Goal: Task Accomplishment & Management: Manage account settings

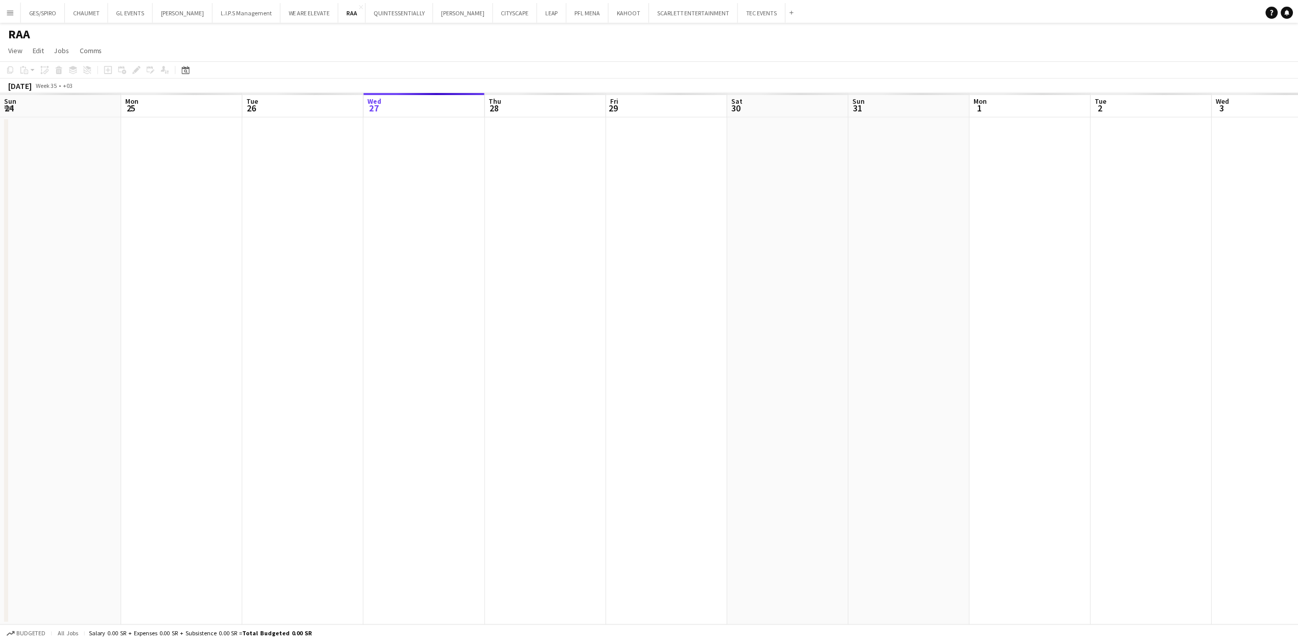
scroll to position [0, 244]
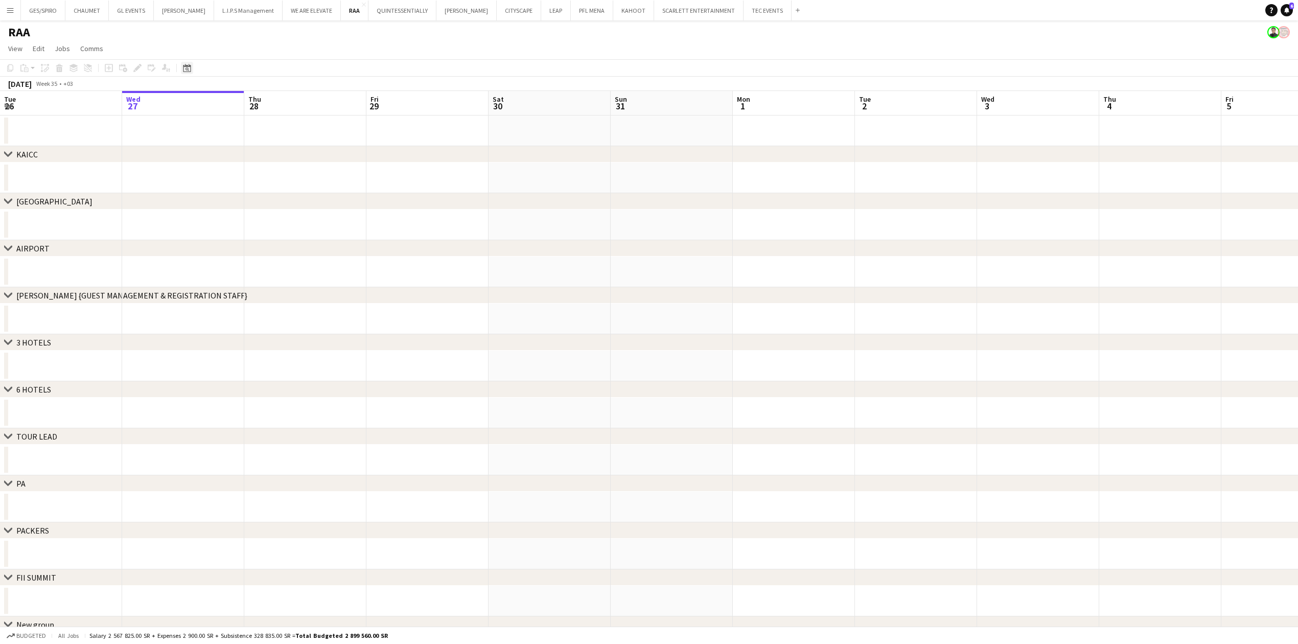
click at [190, 66] on icon at bounding box center [187, 68] width 8 height 8
click at [205, 99] on span "AUG 2025" at bounding box center [196, 103] width 19 height 9
click at [218, 150] on span "2025" at bounding box center [217, 156] width 21 height 12
click at [221, 172] on span "OCT" at bounding box center [217, 169] width 21 height 12
click at [215, 206] on span "29" at bounding box center [216, 209] width 12 height 12
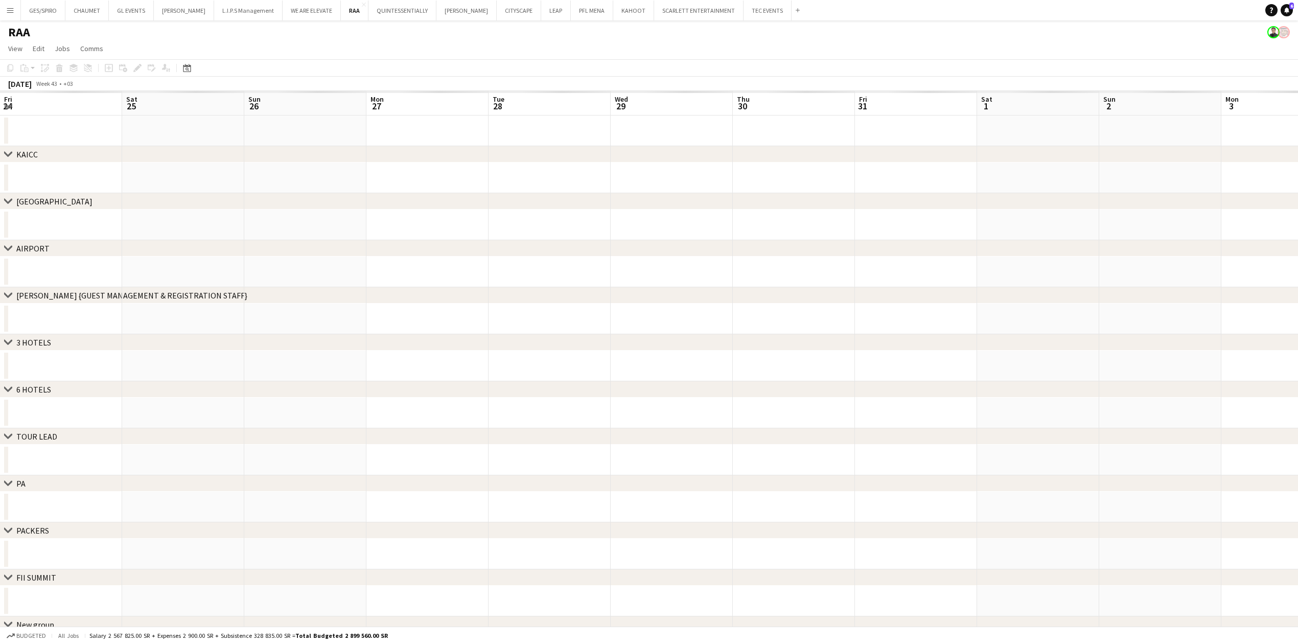
scroll to position [0, 352]
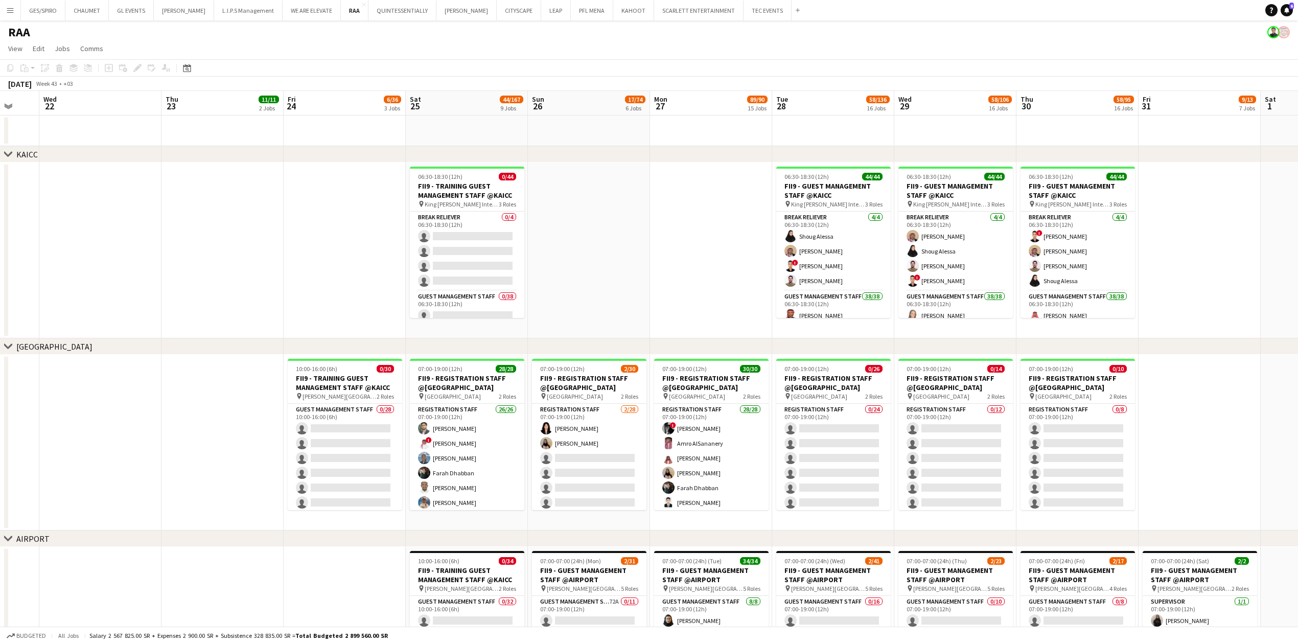
drag, startPoint x: 256, startPoint y: 294, endPoint x: 622, endPoint y: 295, distance: 366.5
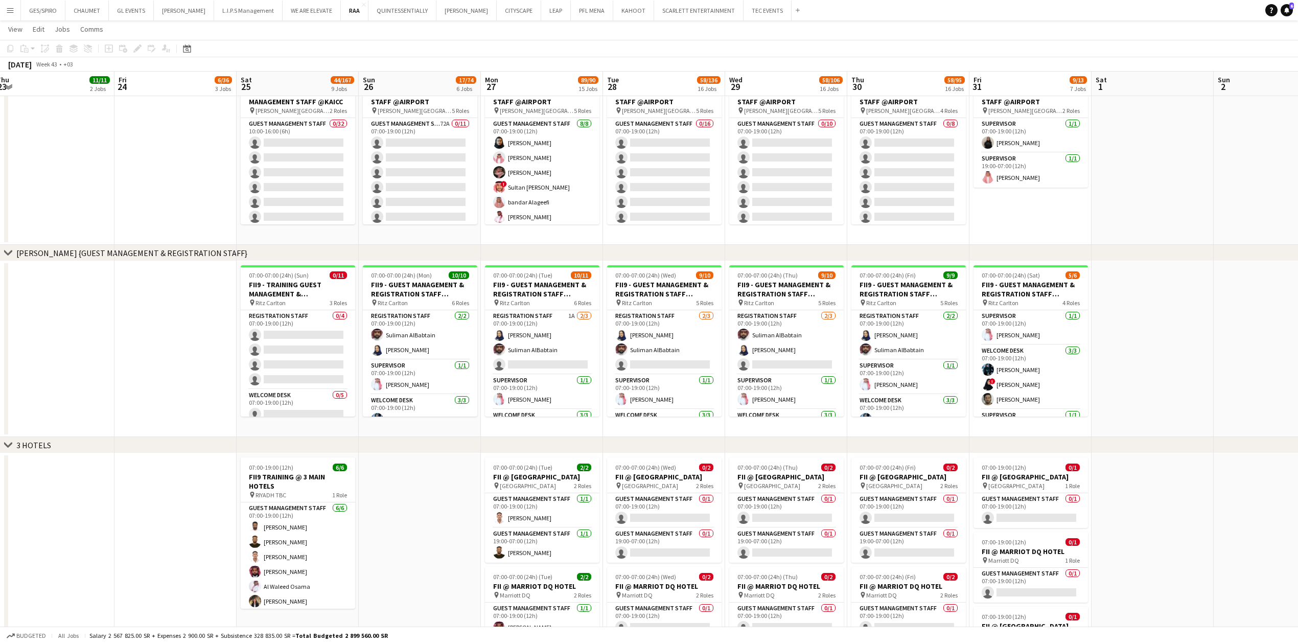
scroll to position [0, 375]
drag, startPoint x: 589, startPoint y: 503, endPoint x: 424, endPoint y: 504, distance: 164.6
drag, startPoint x: 1170, startPoint y: 205, endPoint x: 1172, endPoint y: 258, distance: 52.2
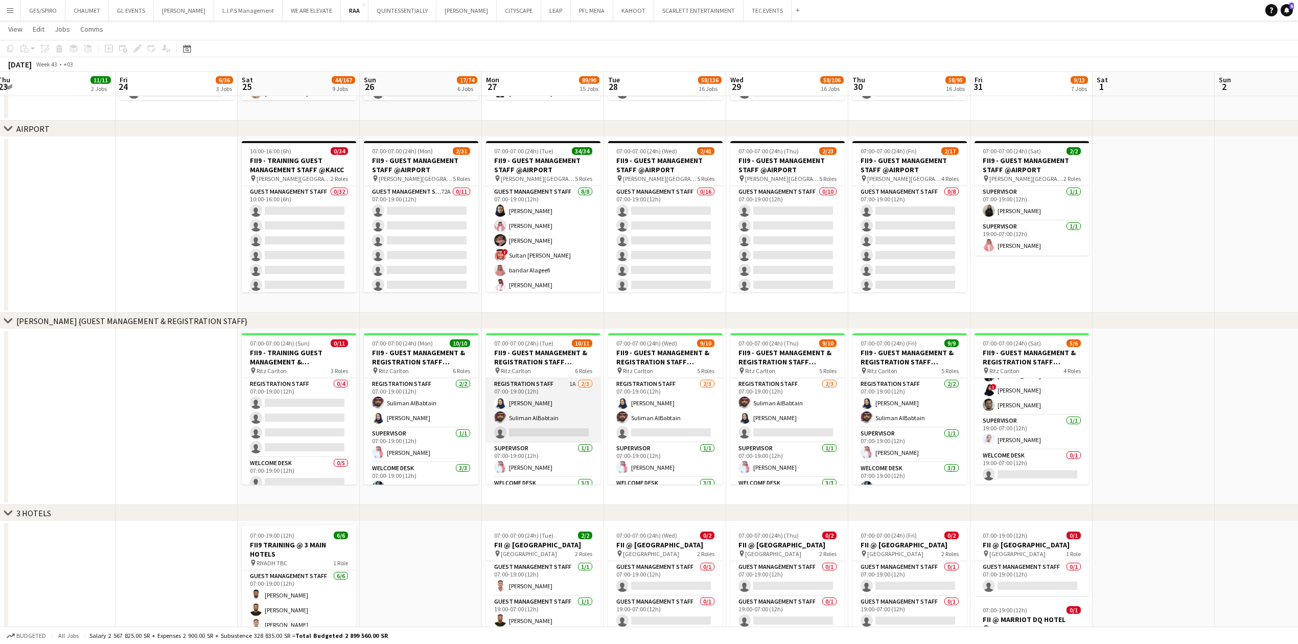
click at [561, 430] on app-card-role "Registration Staff 1A 2/3 07:00-19:00 (12h) Rawan Alali Suliman AlBabtain singl…" at bounding box center [543, 410] width 114 height 64
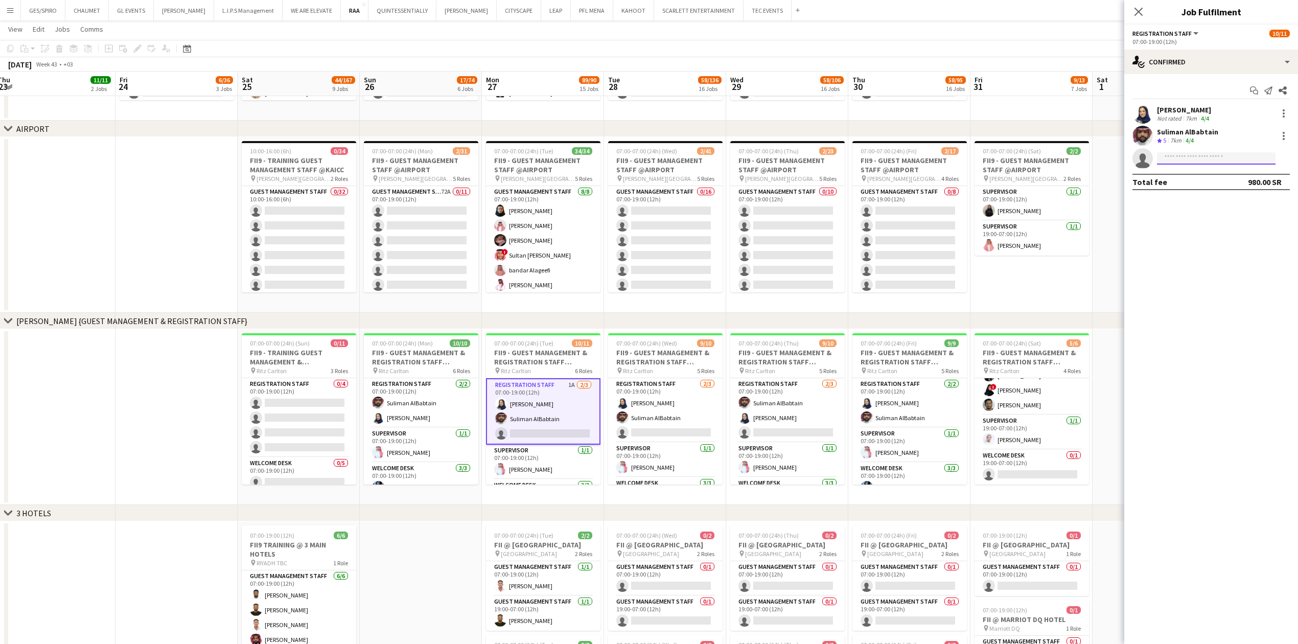
click at [1196, 156] on input at bounding box center [1216, 158] width 119 height 12
paste input "**********"
type input "**********"
click at [1231, 178] on span "asiriafnan94@gmail.com" at bounding box center [1216, 182] width 102 height 8
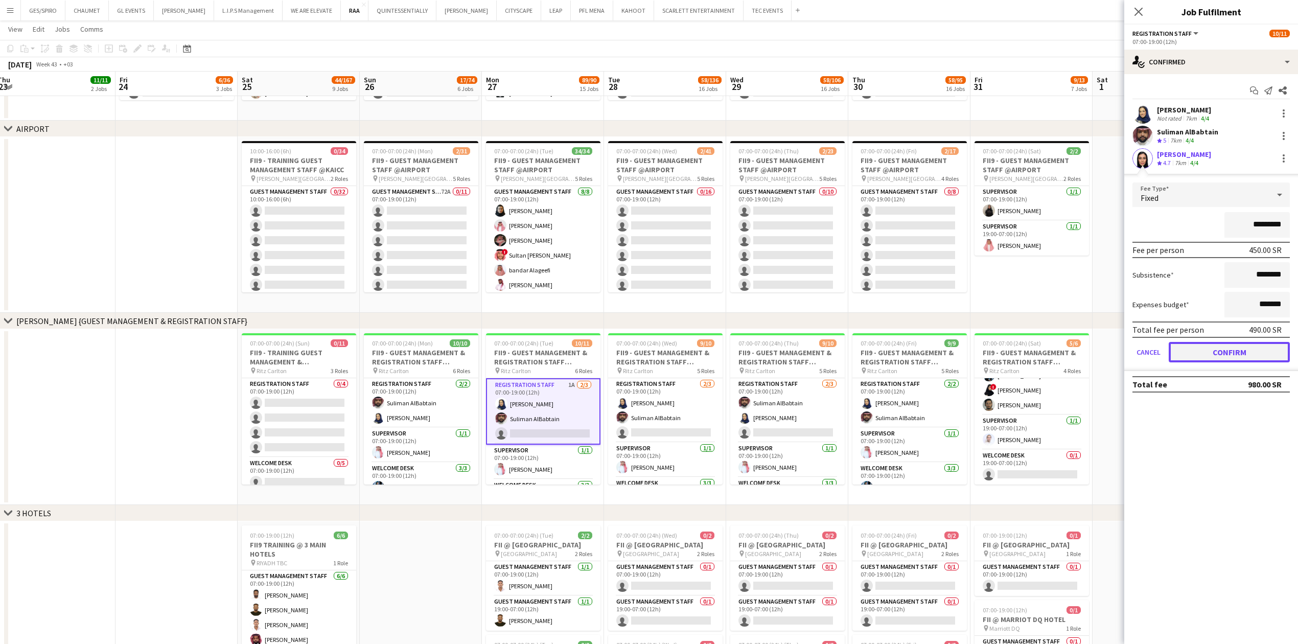
click at [1255, 349] on button "Confirm" at bounding box center [1229, 352] width 121 height 20
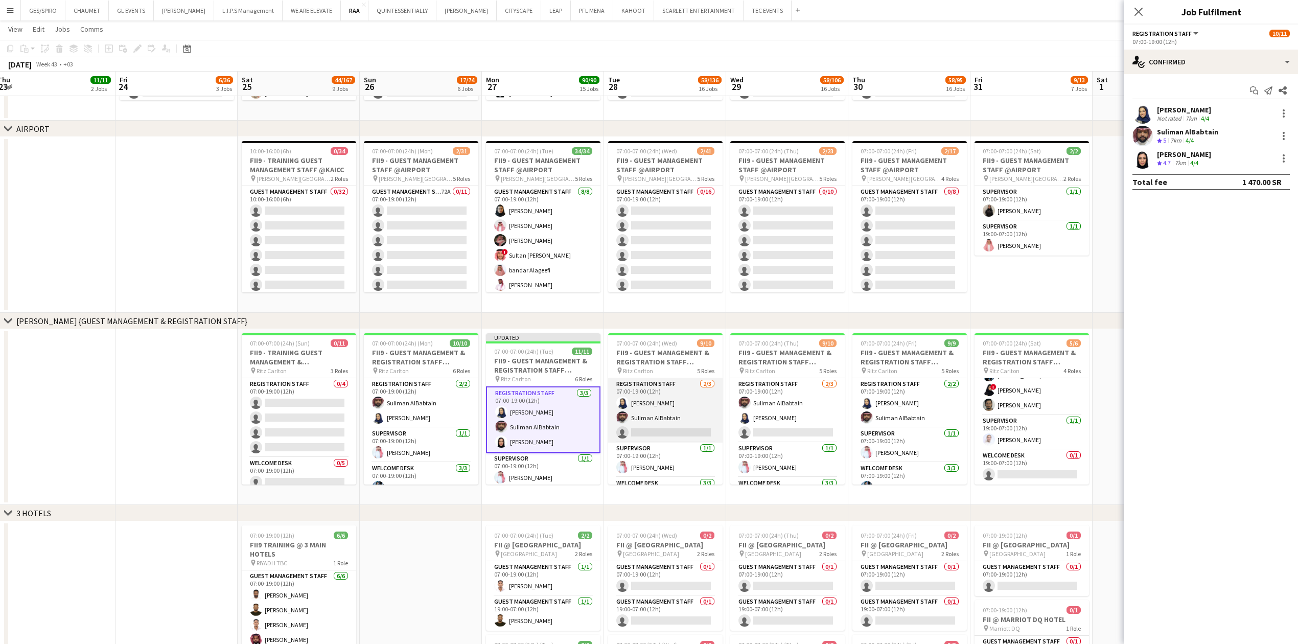
click at [666, 435] on app-card-role "Registration Staff 2/3 07:00-19:00 (12h) Rawan Alali Suliman AlBabtain single-n…" at bounding box center [665, 410] width 114 height 64
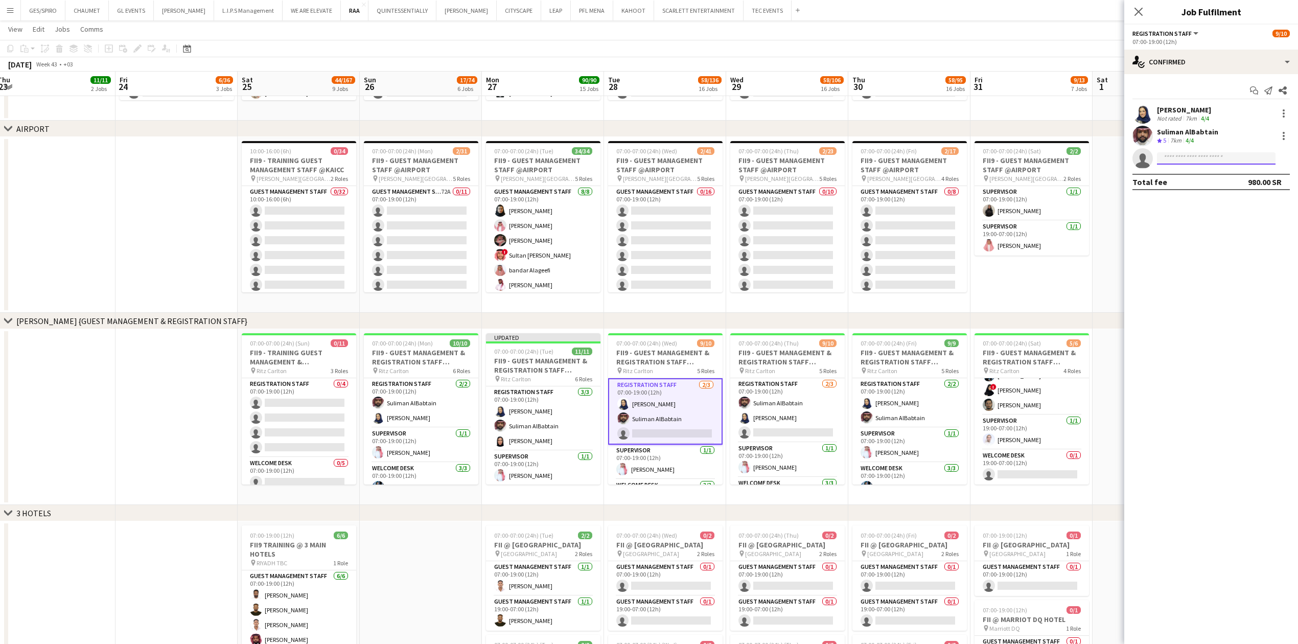
drag, startPoint x: 1209, startPoint y: 160, endPoint x: 1204, endPoint y: 180, distance: 20.1
click at [1209, 163] on input at bounding box center [1216, 158] width 119 height 12
paste input "**********"
type input "**********"
click at [801, 428] on app-card-role "Registration Staff 2/3 07:00-19:00 (12h) Suliman AlBabtain Rawan Alali single-n…" at bounding box center [787, 410] width 114 height 64
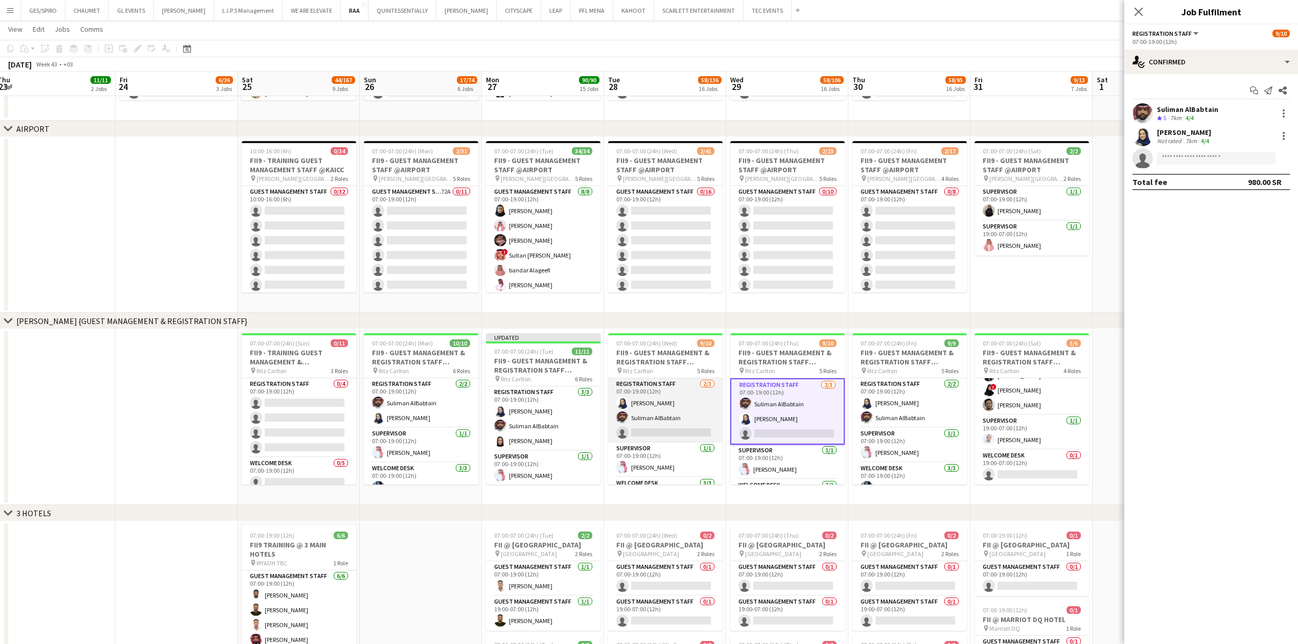
click at [655, 429] on app-card-role "Registration Staff 2/3 07:00-19:00 (12h) Rawan Alali Suliman AlBabtain single-n…" at bounding box center [665, 410] width 114 height 64
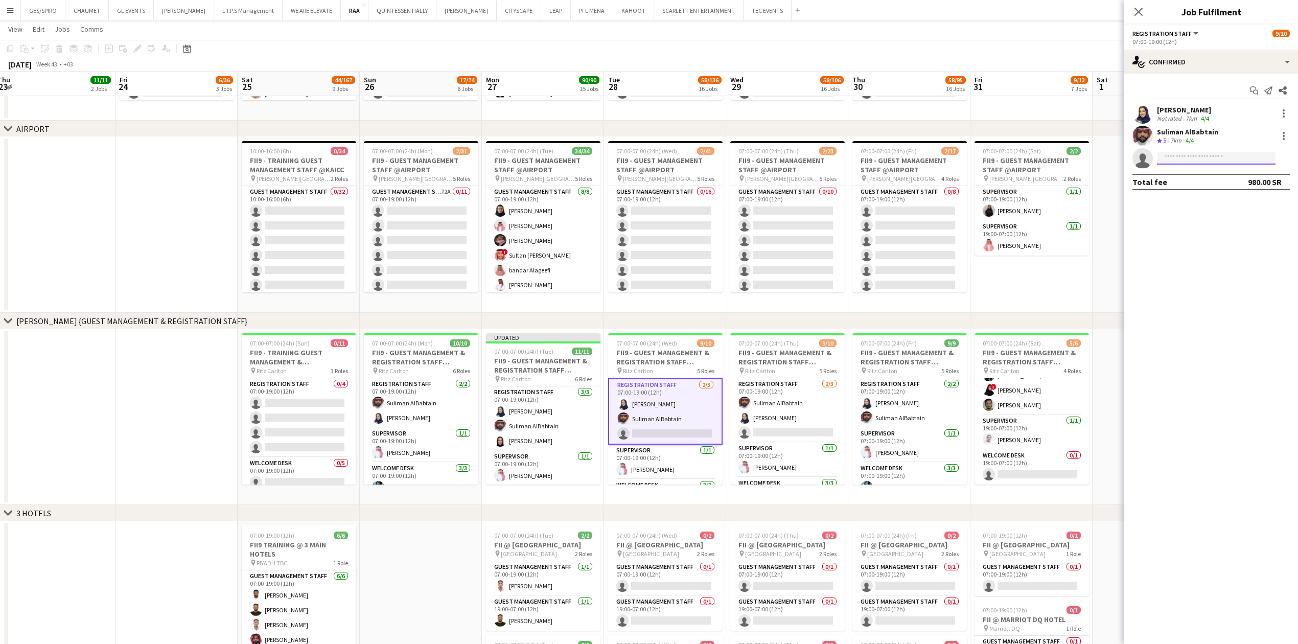
click at [1191, 162] on input at bounding box center [1216, 158] width 119 height 12
paste input "**********"
type input "**********"
click at [1209, 181] on span "asiriafnan94@gmail.com" at bounding box center [1216, 182] width 102 height 8
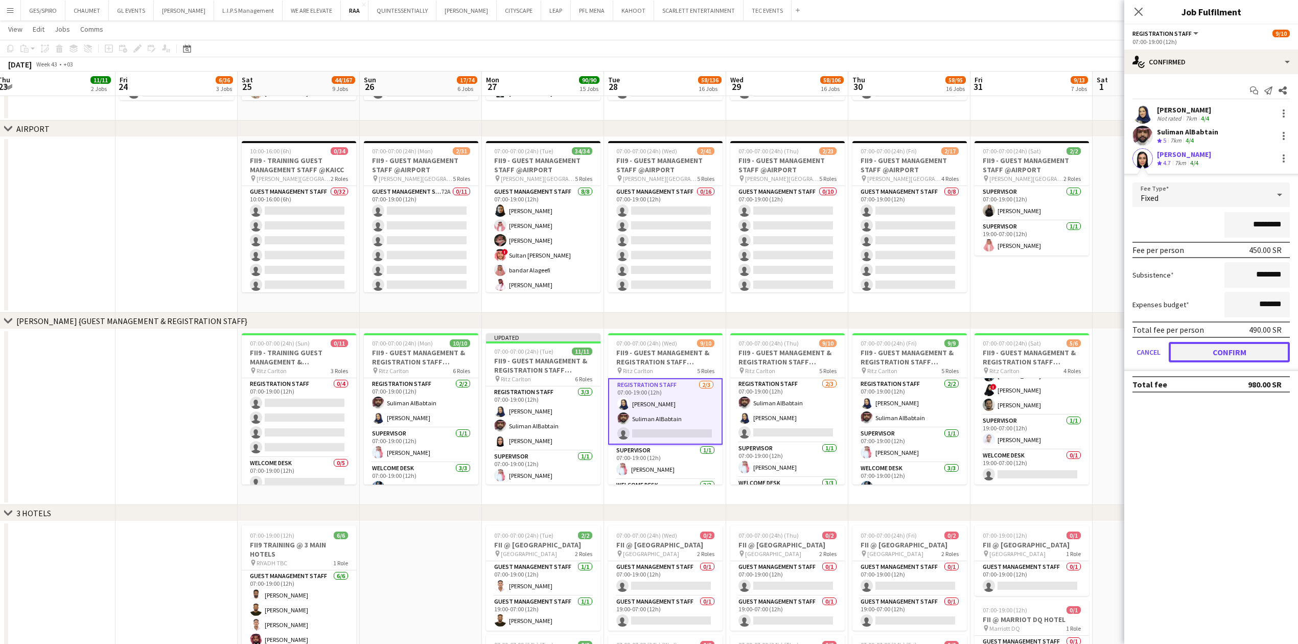
click at [1223, 356] on button "Confirm" at bounding box center [1229, 352] width 121 height 20
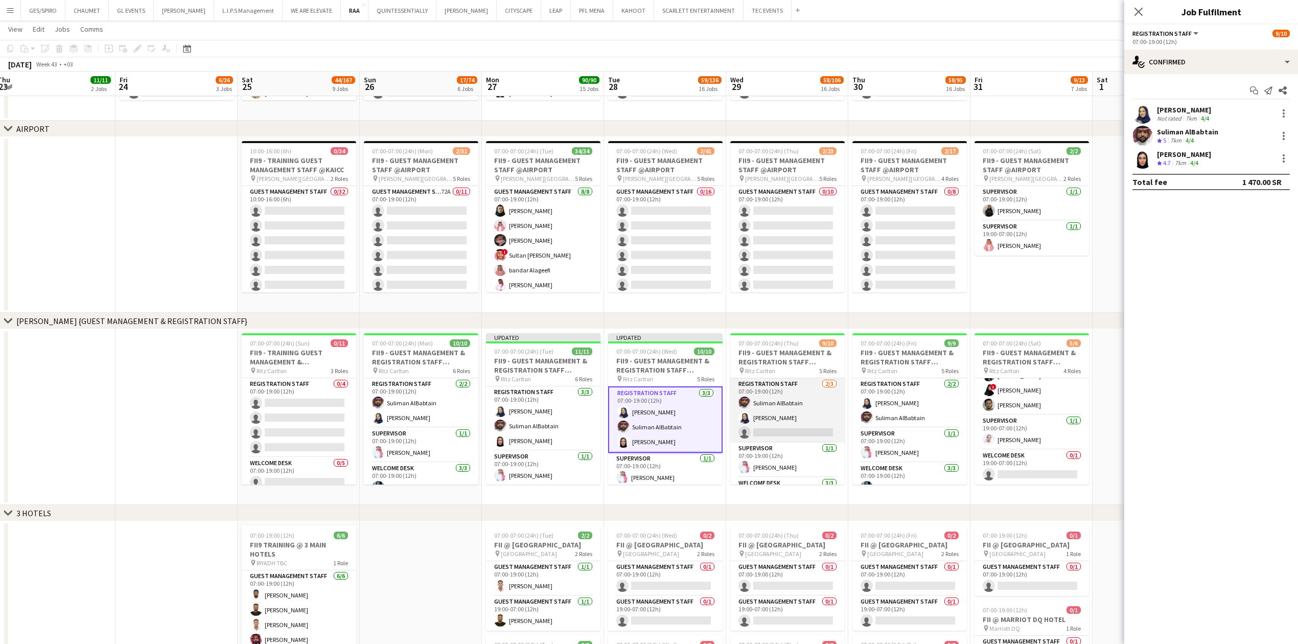
click at [786, 439] on app-card-role "Registration Staff 2/3 07:00-19:00 (12h) Suliman AlBabtain Rawan Alali single-n…" at bounding box center [787, 410] width 114 height 64
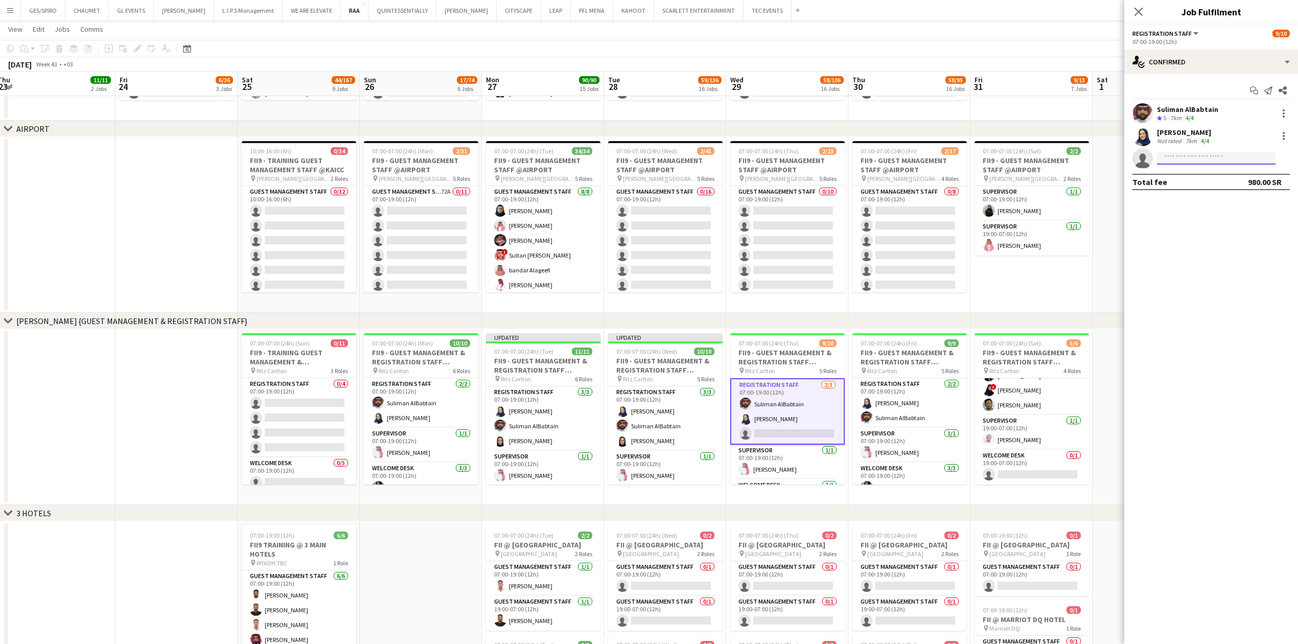
click at [1217, 162] on input at bounding box center [1216, 158] width 119 height 12
paste input "**********"
type input "**********"
click at [1213, 180] on span "asiriafnan94@gmail.com" at bounding box center [1216, 182] width 102 height 8
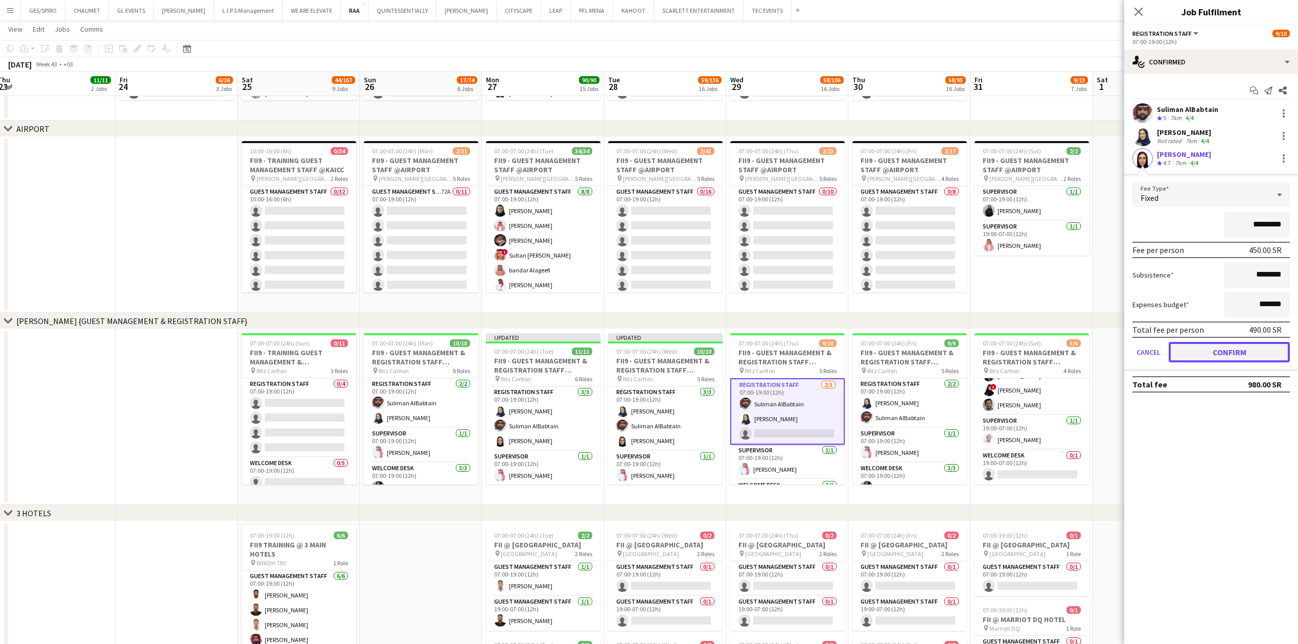
click at [1255, 344] on button "Confirm" at bounding box center [1229, 352] width 121 height 20
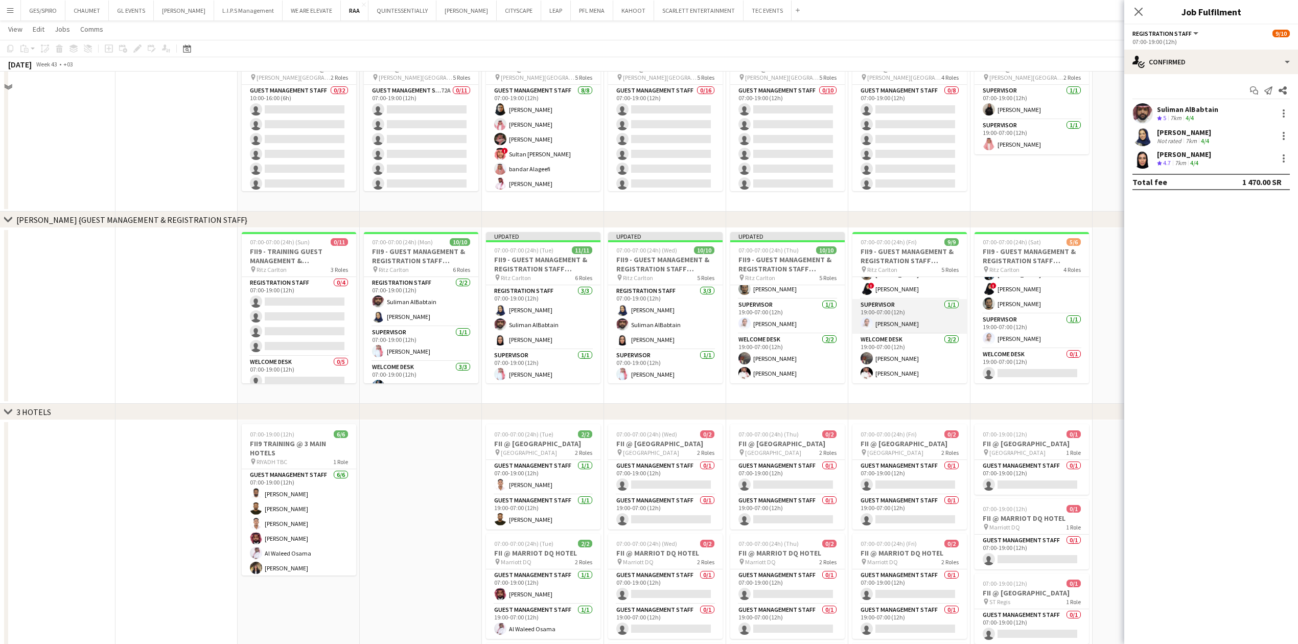
scroll to position [545, 0]
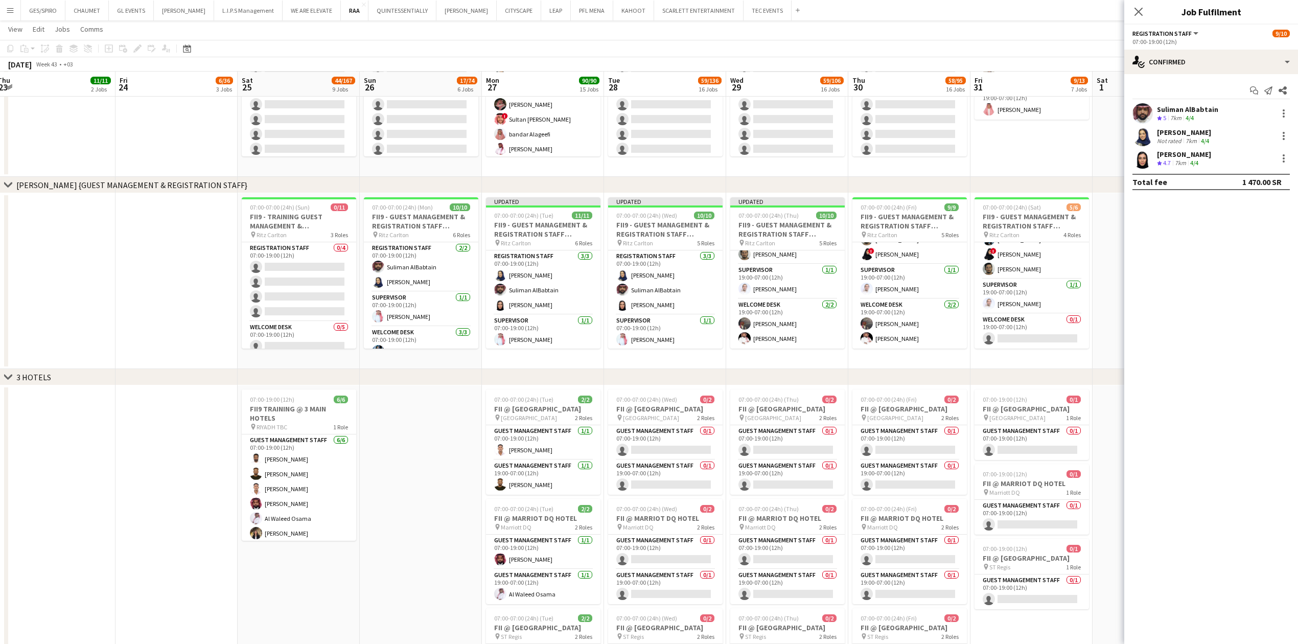
click at [1091, 143] on app-date-cell "07:00-07:00 (24h) (Sat) 2/2 FII9 - GUEST MANAGEMENT STAFF @AIRPORT pin King Kha…" at bounding box center [1032, 89] width 122 height 176
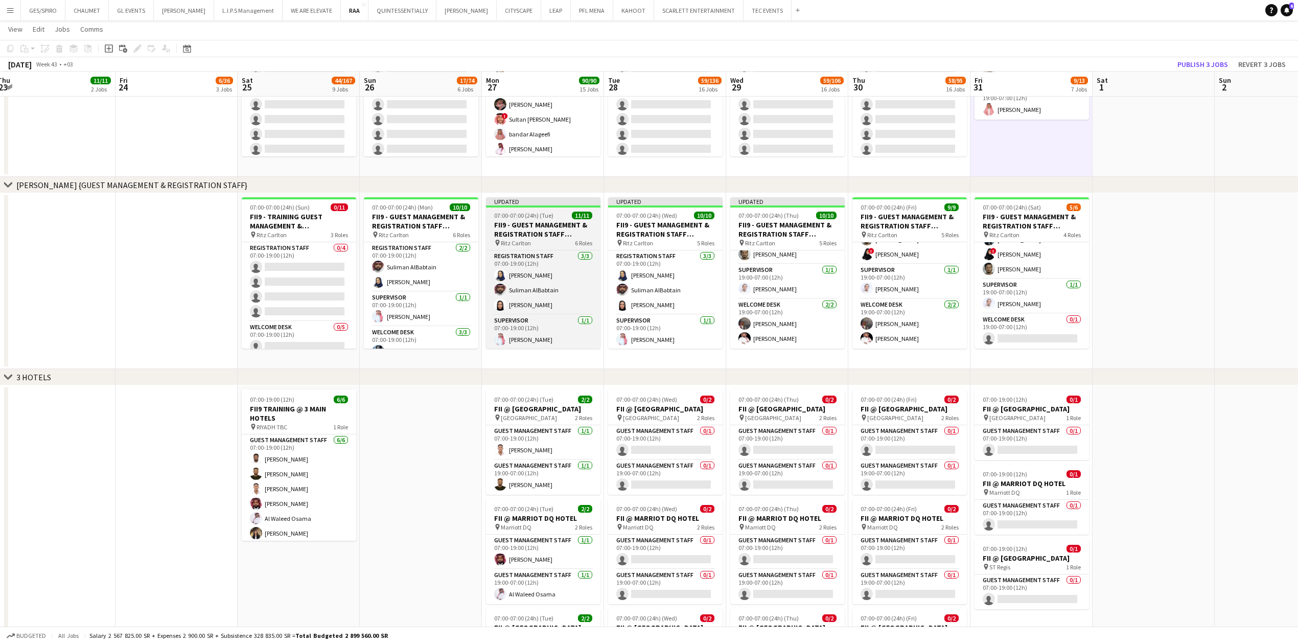
click at [559, 227] on h3 "FII9 - GUEST MANAGEMENT & REGISTRATION STAFF @RITZ CARLTON HOTEL" at bounding box center [543, 229] width 114 height 18
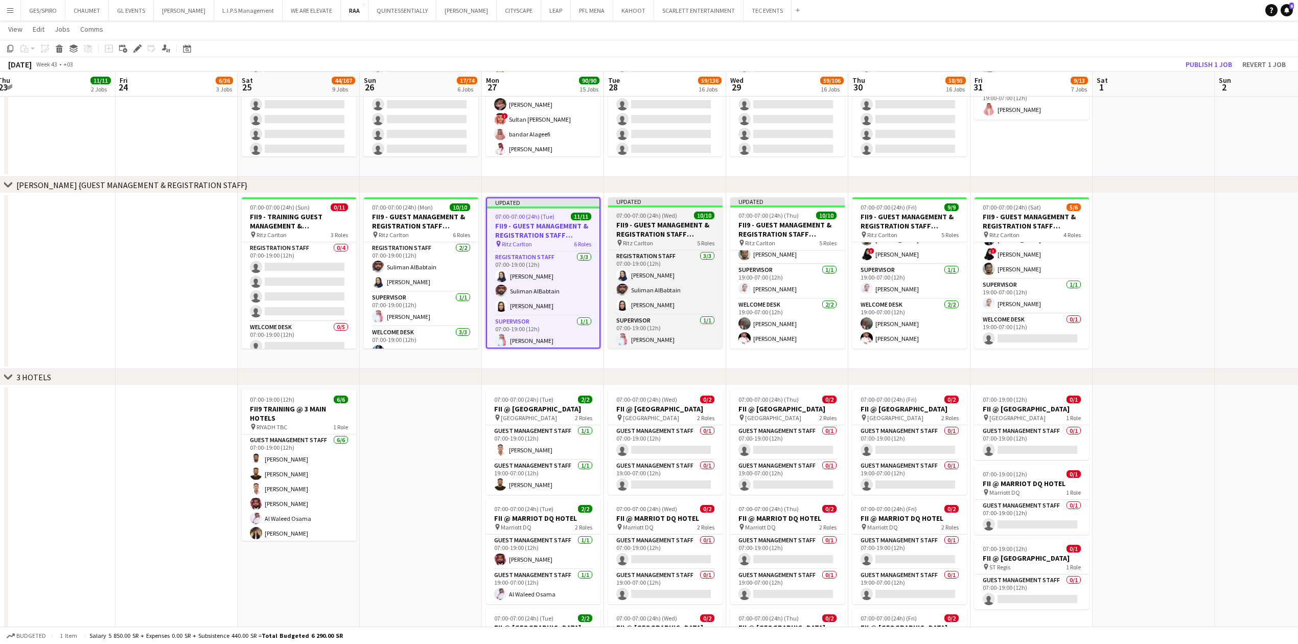
click at [666, 232] on h3 "FII9 - GUEST MANAGEMENT & REGISTRATION STAFF @RITZ CARLTON HOTEL" at bounding box center [665, 229] width 114 height 18
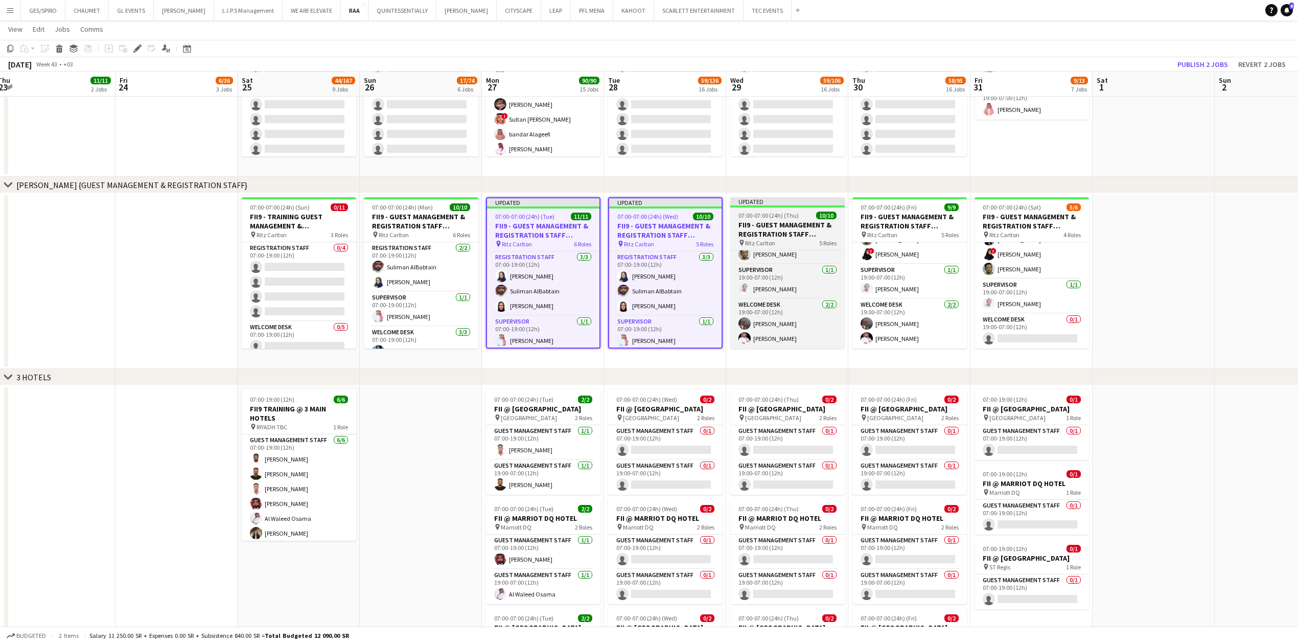
click at [796, 230] on h3 "FII9 - GUEST MANAGEMENT & REGISTRATION STAFF @RITZ CARLTON HOTEL" at bounding box center [787, 229] width 114 height 18
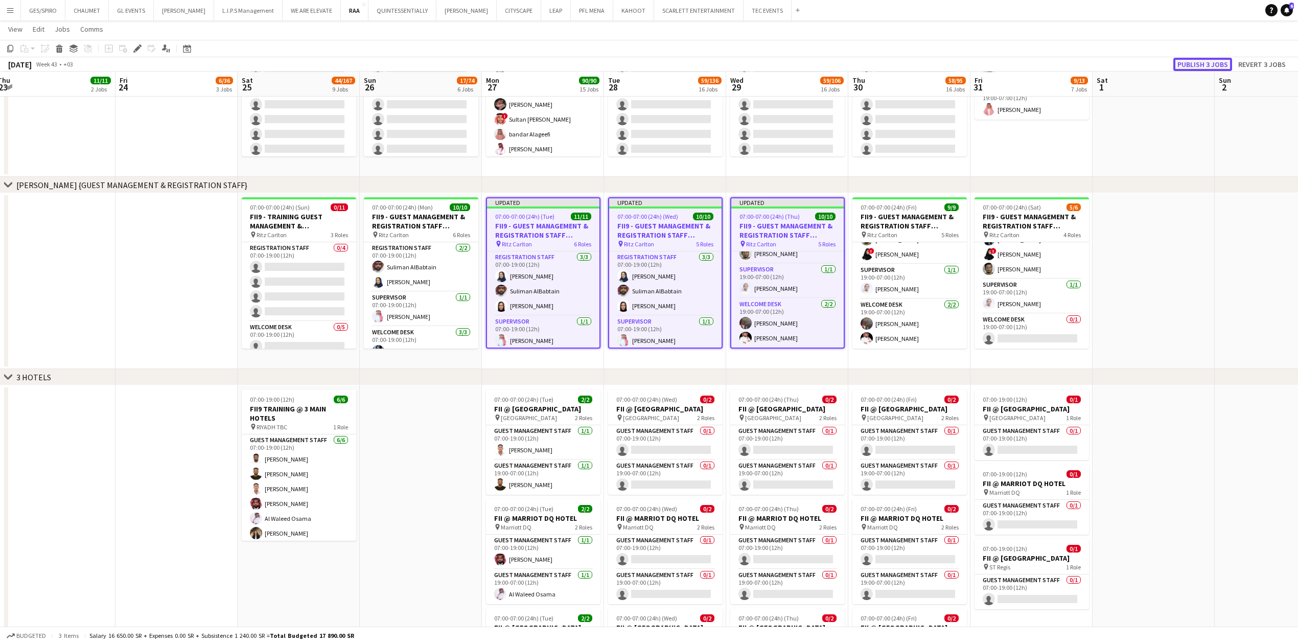
click at [1204, 58] on button "Publish 3 jobs" at bounding box center [1203, 64] width 59 height 13
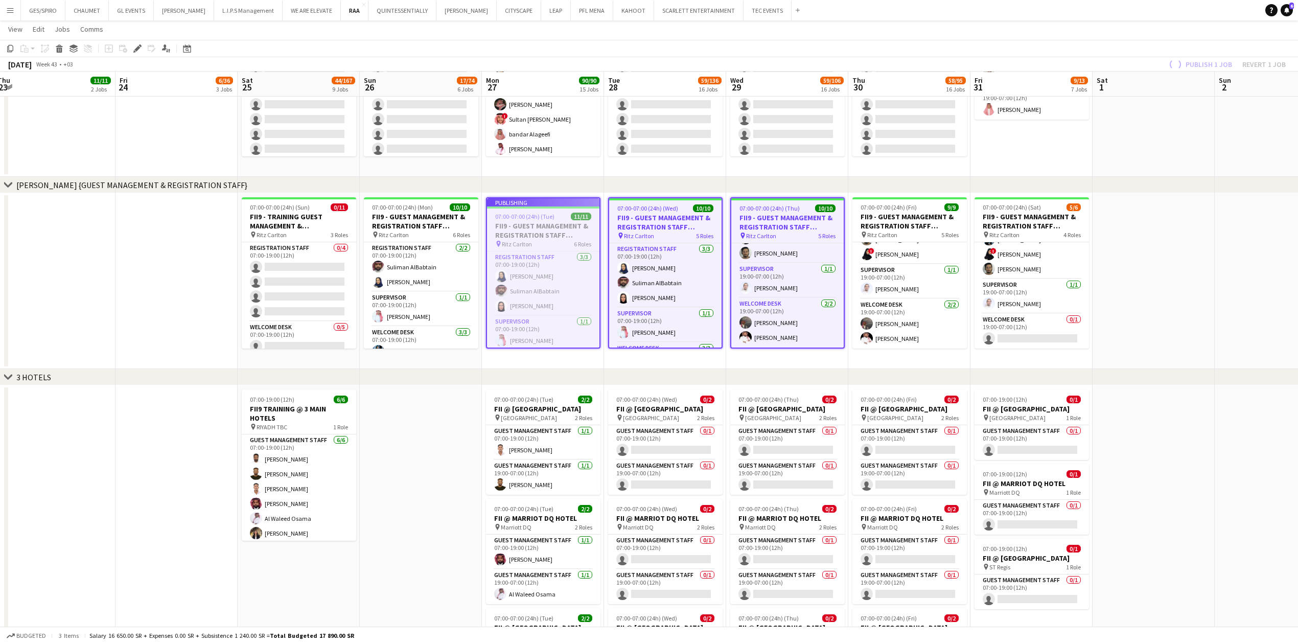
scroll to position [144, 0]
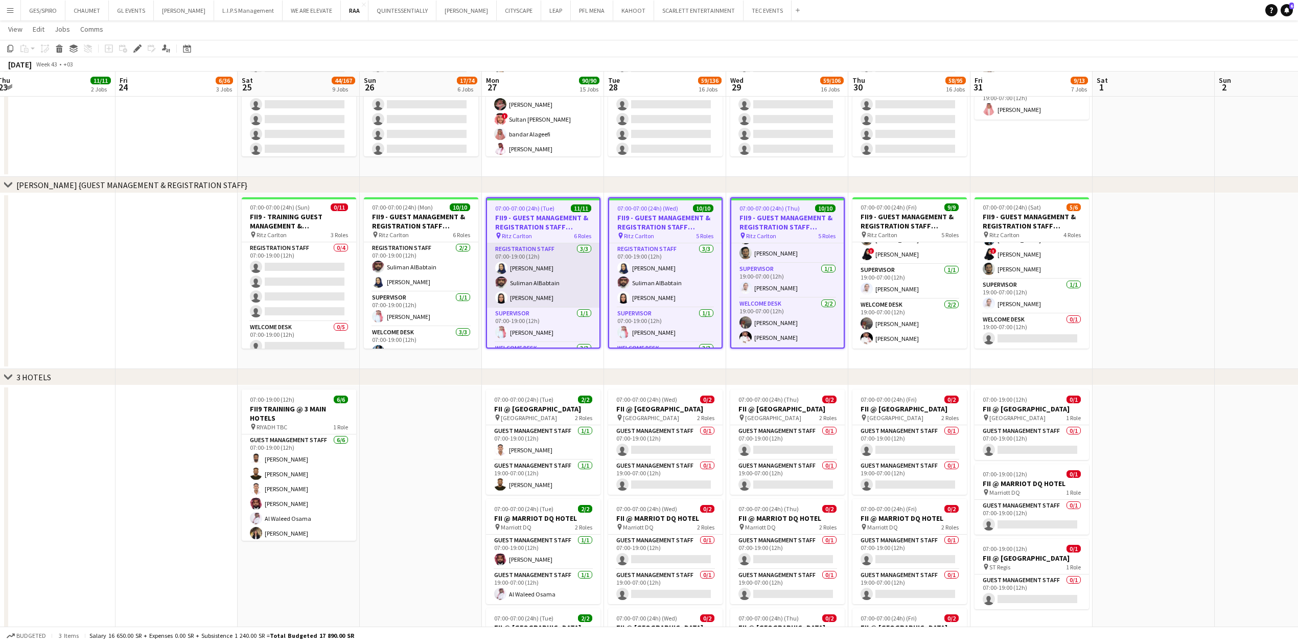
click at [564, 300] on app-card-role "Registration Staff 3/3 07:00-19:00 (12h) Rawan Alali Suliman AlBabtain Afnan As…" at bounding box center [543, 275] width 112 height 64
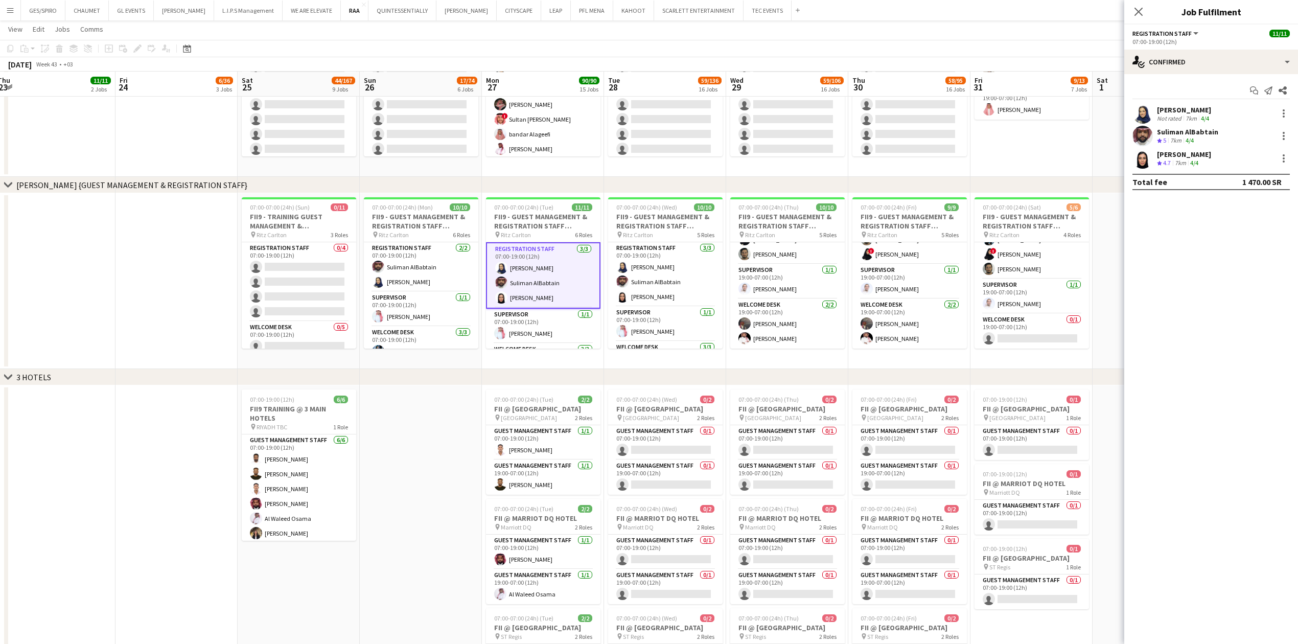
scroll to position [143, 0]
click at [1193, 150] on div "Afnan Asiri" at bounding box center [1184, 154] width 54 height 9
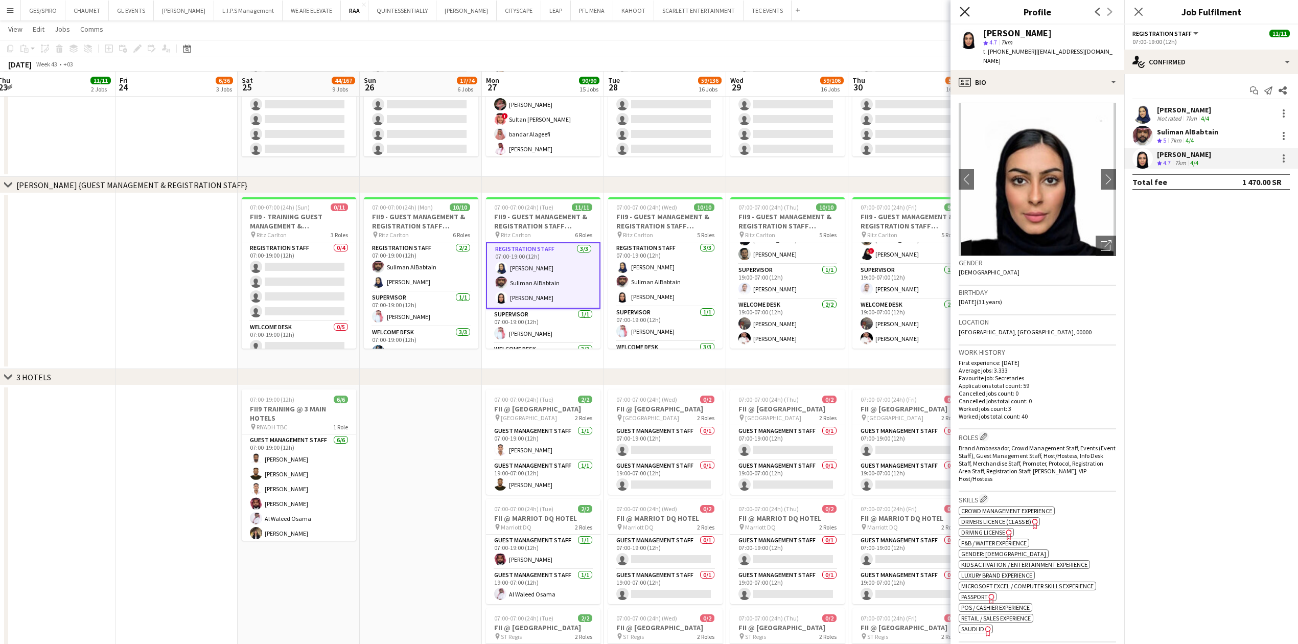
click at [969, 13] on icon "Close pop-in" at bounding box center [965, 12] width 10 height 10
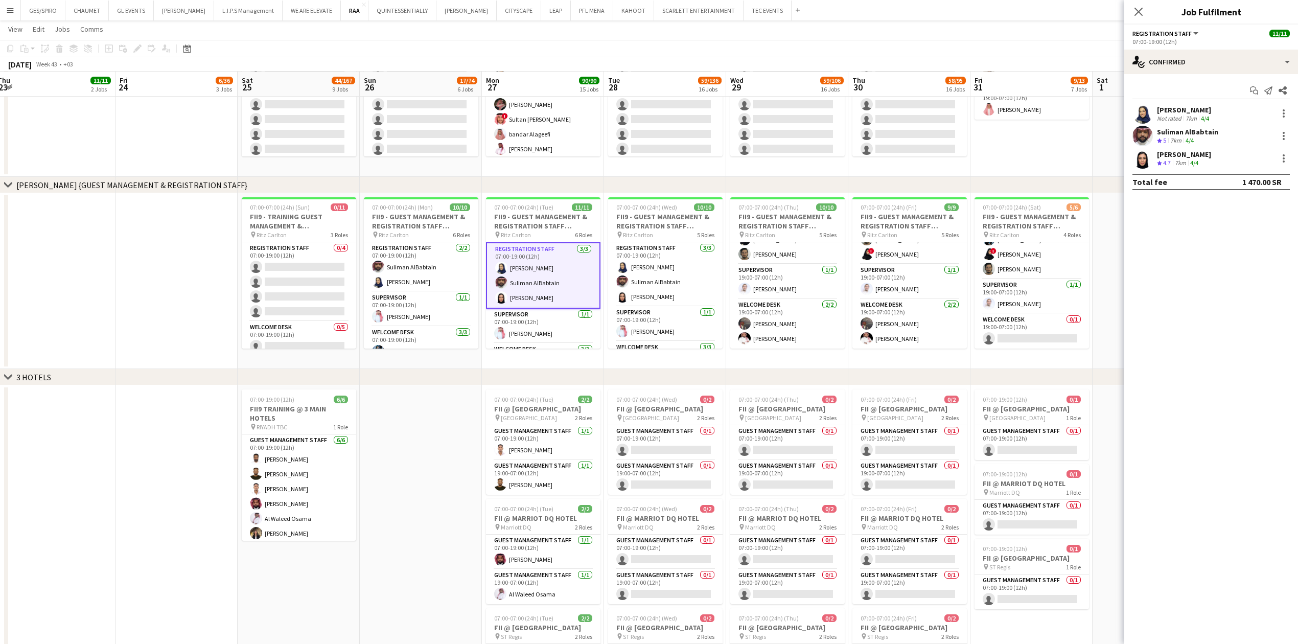
click at [1040, 171] on app-date-cell "07:00-07:00 (24h) (Sat) 2/2 FII9 - GUEST MANAGEMENT STAFF @AIRPORT pin King Kha…" at bounding box center [1032, 89] width 122 height 176
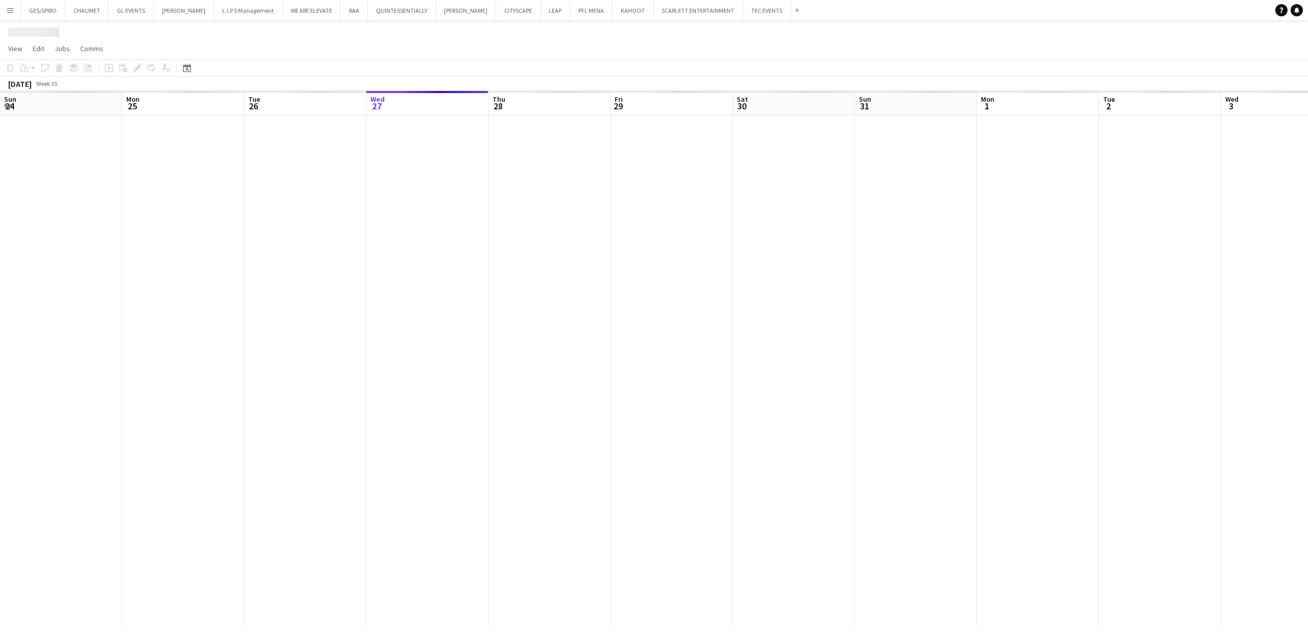
scroll to position [0, 244]
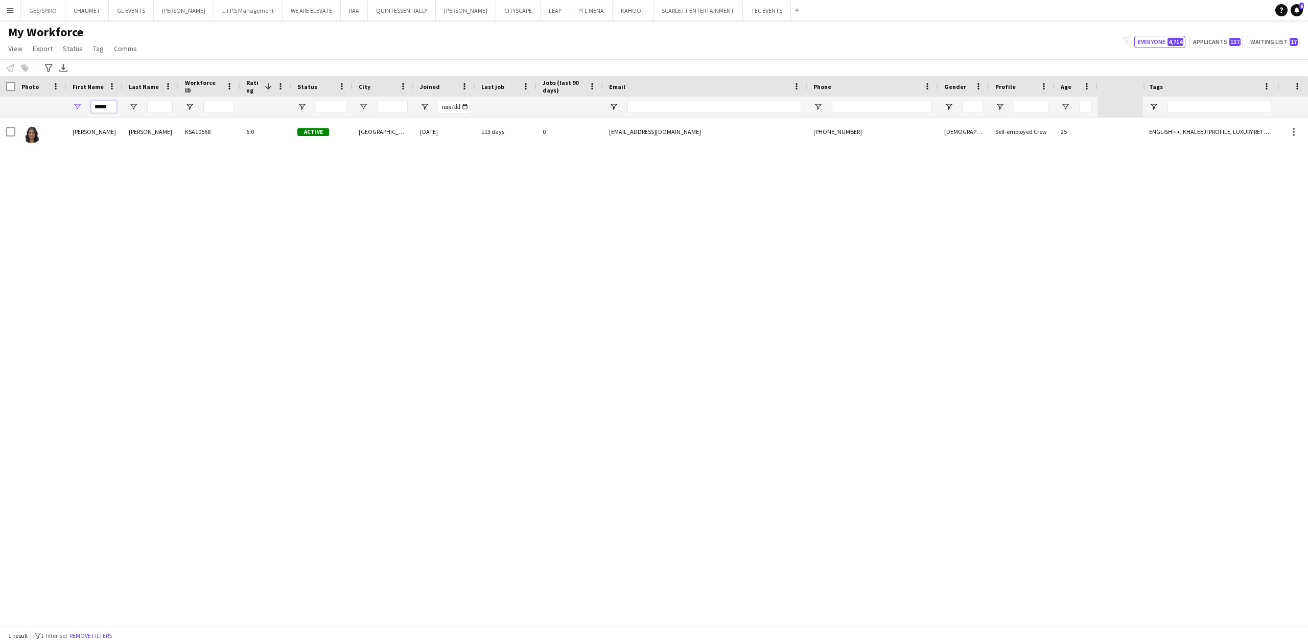
drag, startPoint x: 114, startPoint y: 105, endPoint x: 35, endPoint y: 80, distance: 83.1
click at [36, 80] on div "Workforce Details Photo First Name 1" at bounding box center [549, 96] width 1098 height 41
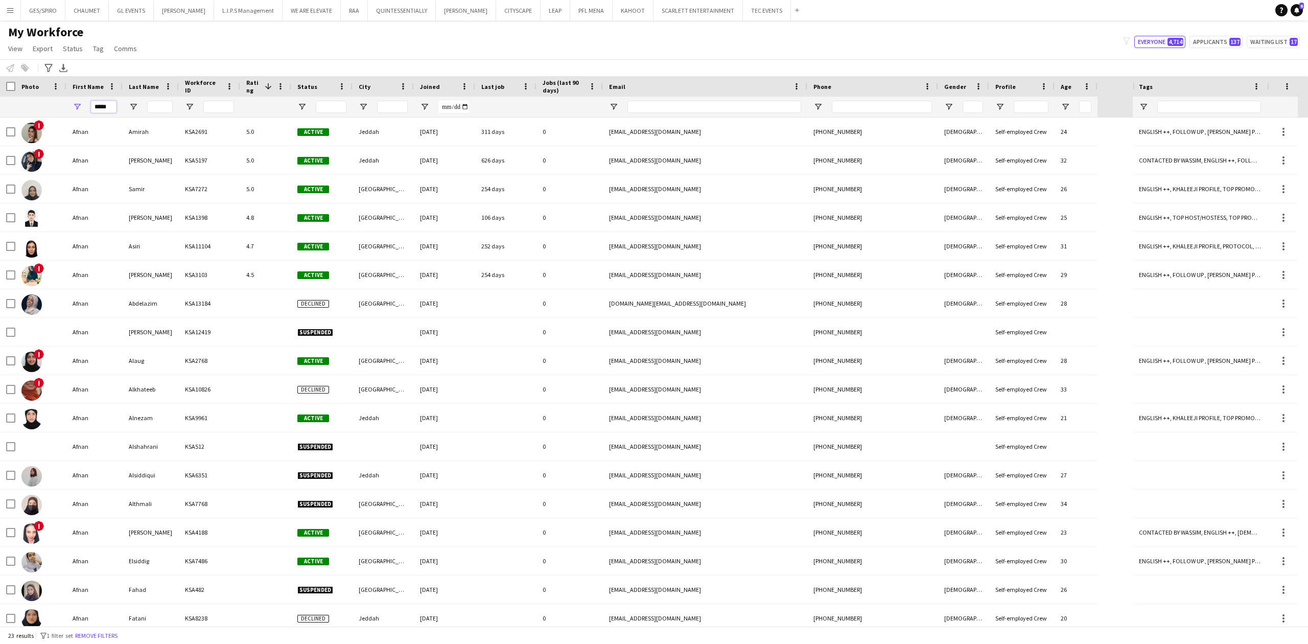
type input "*****"
drag, startPoint x: 164, startPoint y: 100, endPoint x: 162, endPoint y: 108, distance: 8.4
click at [162, 106] on div at bounding box center [160, 107] width 26 height 20
click at [162, 108] on input "Last Name Filter Input" at bounding box center [160, 107] width 26 height 12
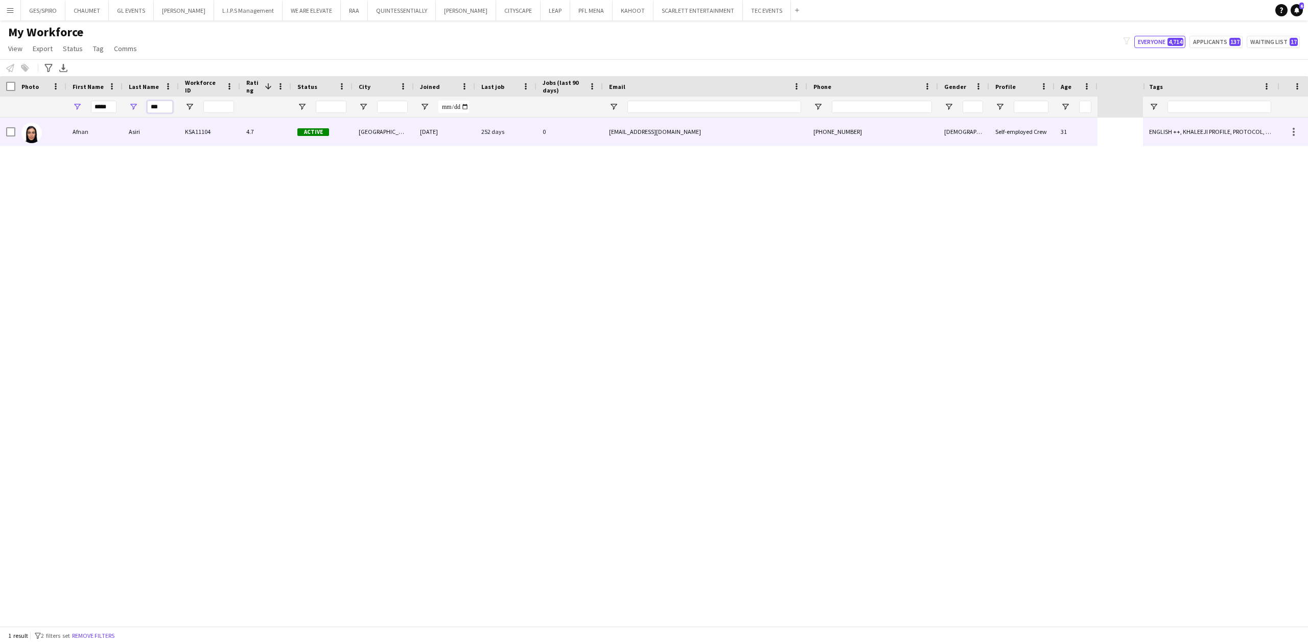
type input "***"
click at [187, 127] on div "KSA11104" at bounding box center [209, 132] width 61 height 28
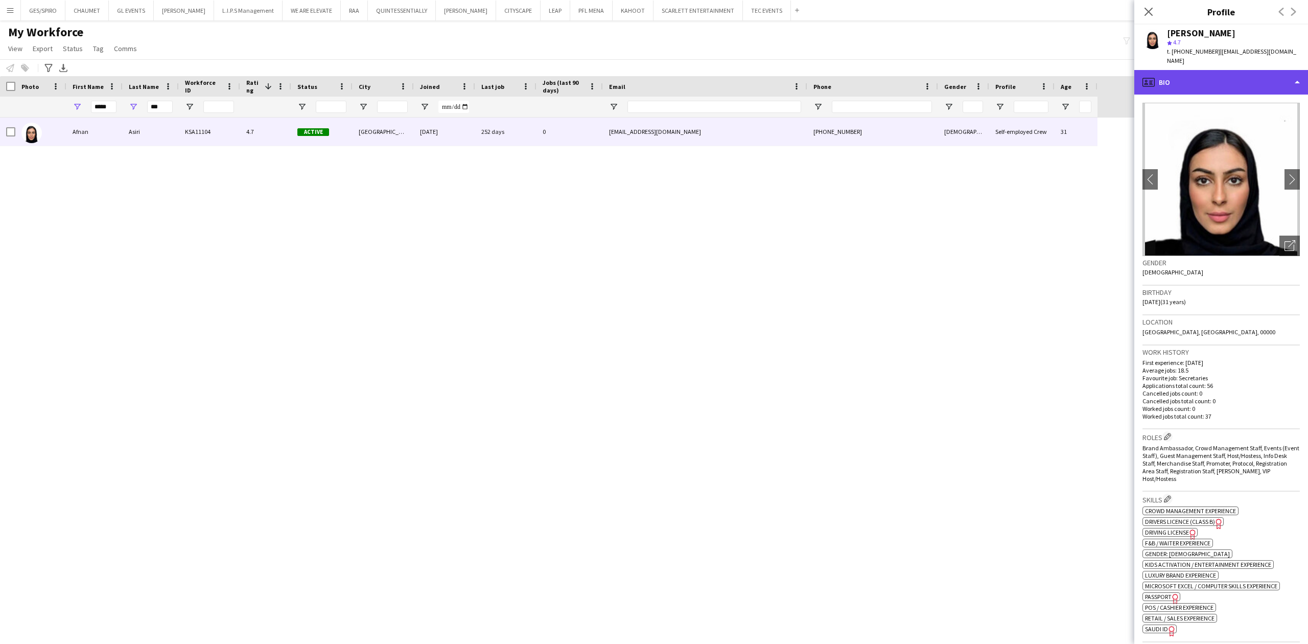
click at [1180, 70] on div "profile Bio" at bounding box center [1222, 82] width 174 height 25
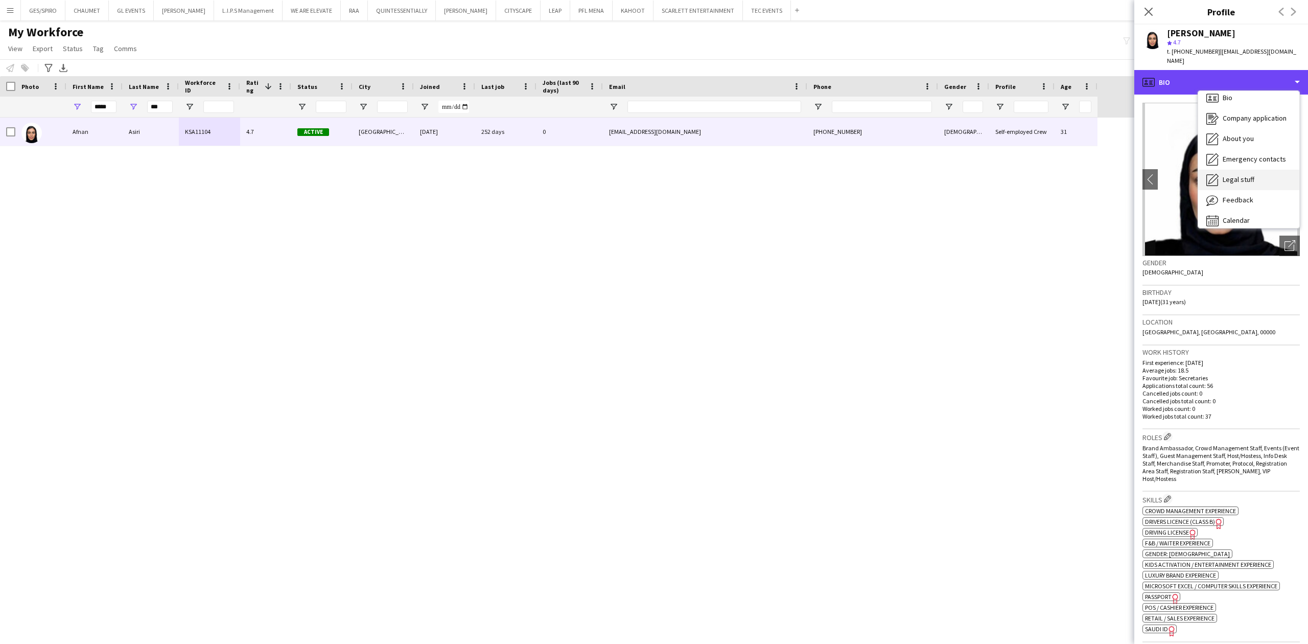
scroll to position [14, 0]
click at [1262, 203] on div "Calendar Calendar" at bounding box center [1249, 213] width 101 height 20
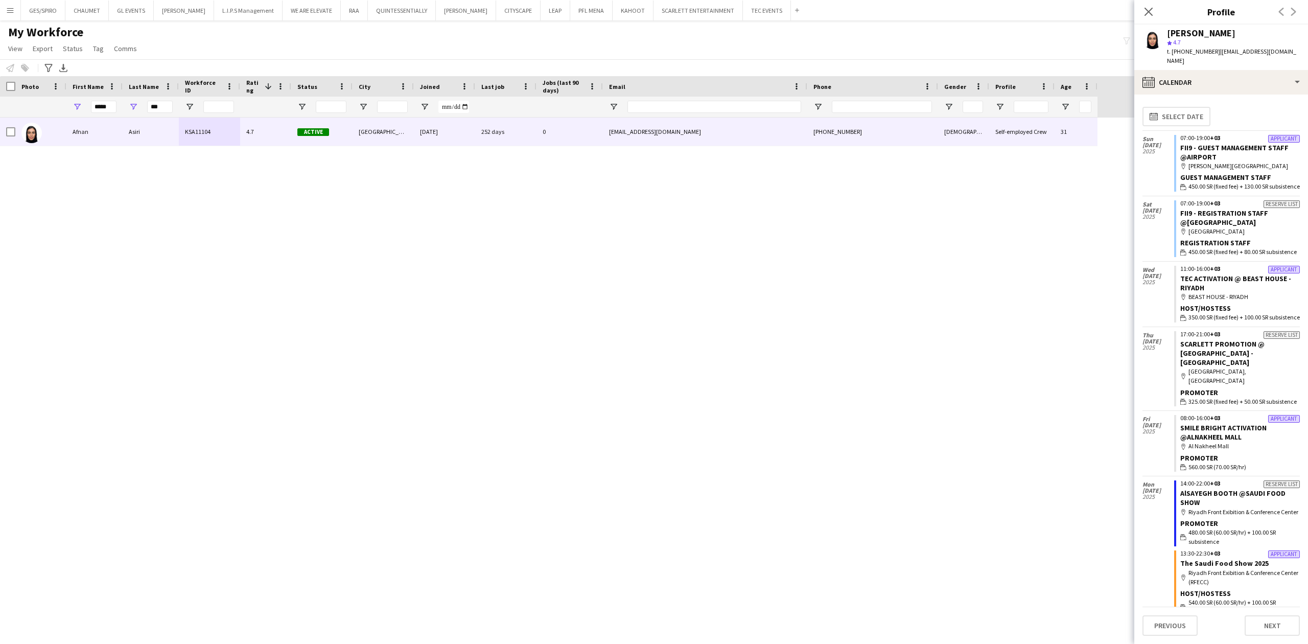
drag, startPoint x: 1215, startPoint y: 51, endPoint x: 1307, endPoint y: 51, distance: 92.5
click at [1307, 51] on app-profile-header "Afnan Asiri star 4.7 t. +966537039961 | asiriafnan94@gmail.com" at bounding box center [1222, 47] width 174 height 45
click at [1276, 52] on span "| asiriafnan94@gmail.com" at bounding box center [1231, 56] width 129 height 17
drag, startPoint x: 1284, startPoint y: 50, endPoint x: 1217, endPoint y: 56, distance: 67.2
click at [1217, 56] on div "Afnan Asiri star 4.7 t. +966537039961 | asiriafnan94@gmail.com" at bounding box center [1222, 47] width 174 height 45
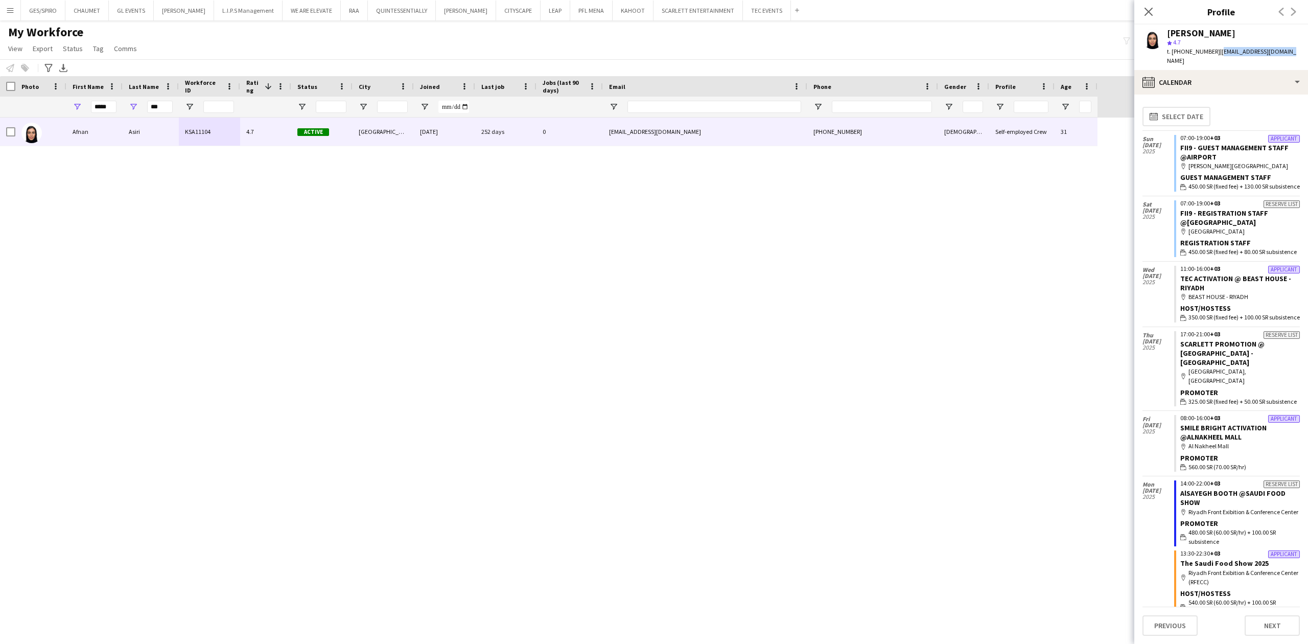
copy span "asiriafnan94@gmail.com"
click at [1197, 50] on span "t. +966537039961" at bounding box center [1193, 52] width 53 height 8
copy span "966537039961"
click at [1149, 13] on icon at bounding box center [1149, 12] width 10 height 10
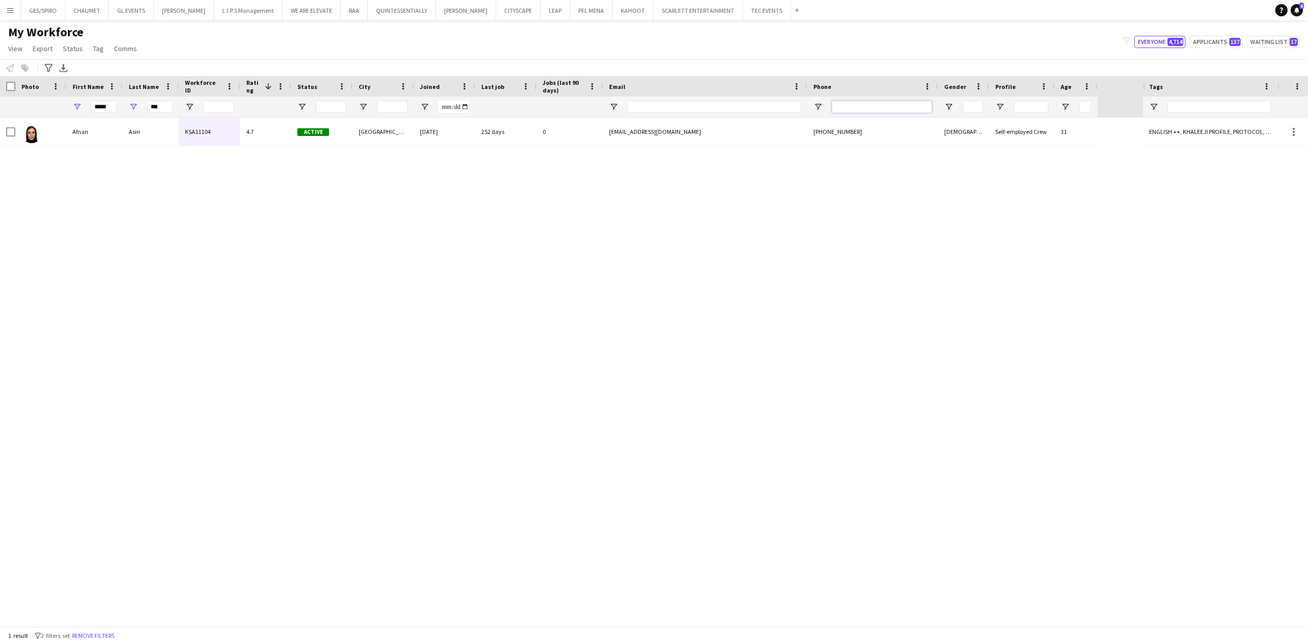
click at [880, 109] on input "Phone Filter Input" at bounding box center [882, 107] width 100 height 12
click at [106, 637] on button "Remove filters" at bounding box center [93, 635] width 47 height 11
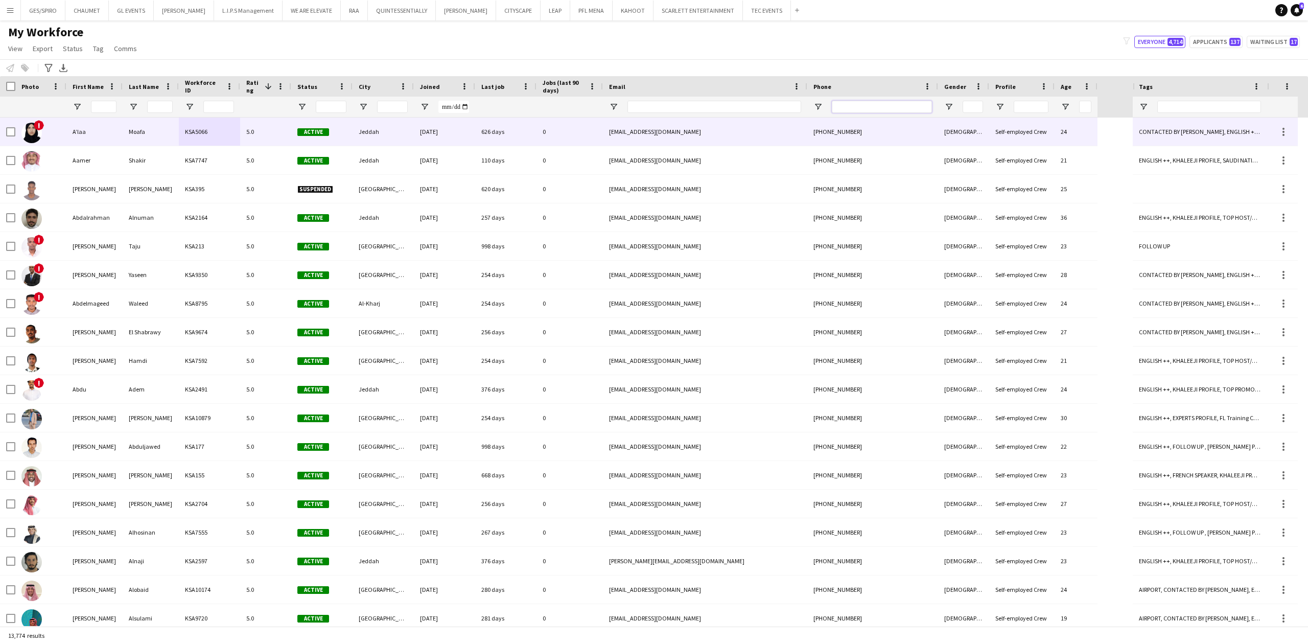
click at [857, 112] on input "Phone Filter Input" at bounding box center [882, 107] width 100 height 12
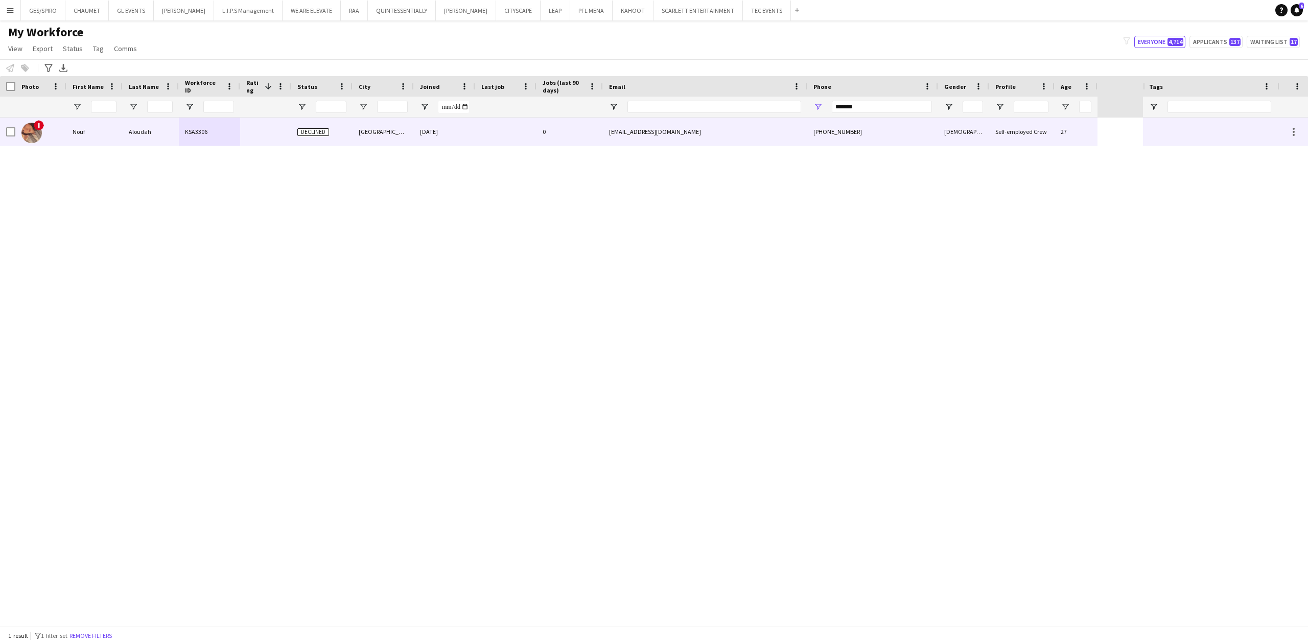
click at [609, 133] on div "noufalodah@hotmail.com" at bounding box center [705, 132] width 204 height 28
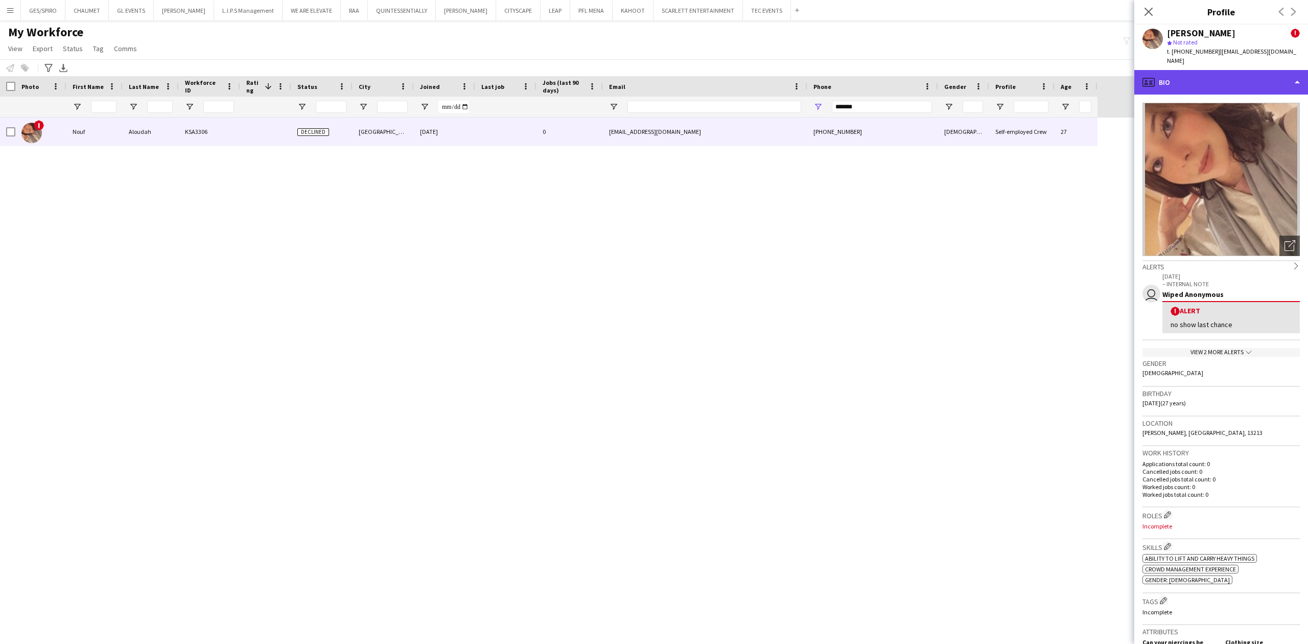
click at [1215, 72] on div "profile Bio" at bounding box center [1222, 82] width 174 height 25
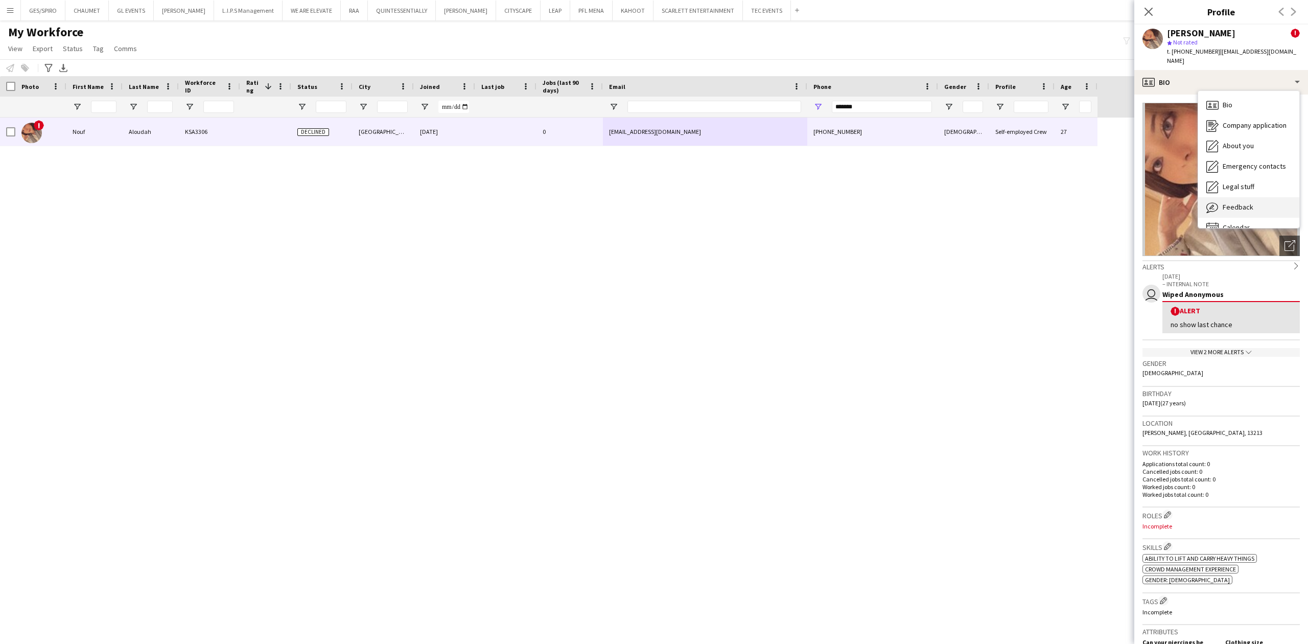
click at [1250, 202] on span "Feedback" at bounding box center [1238, 206] width 31 height 9
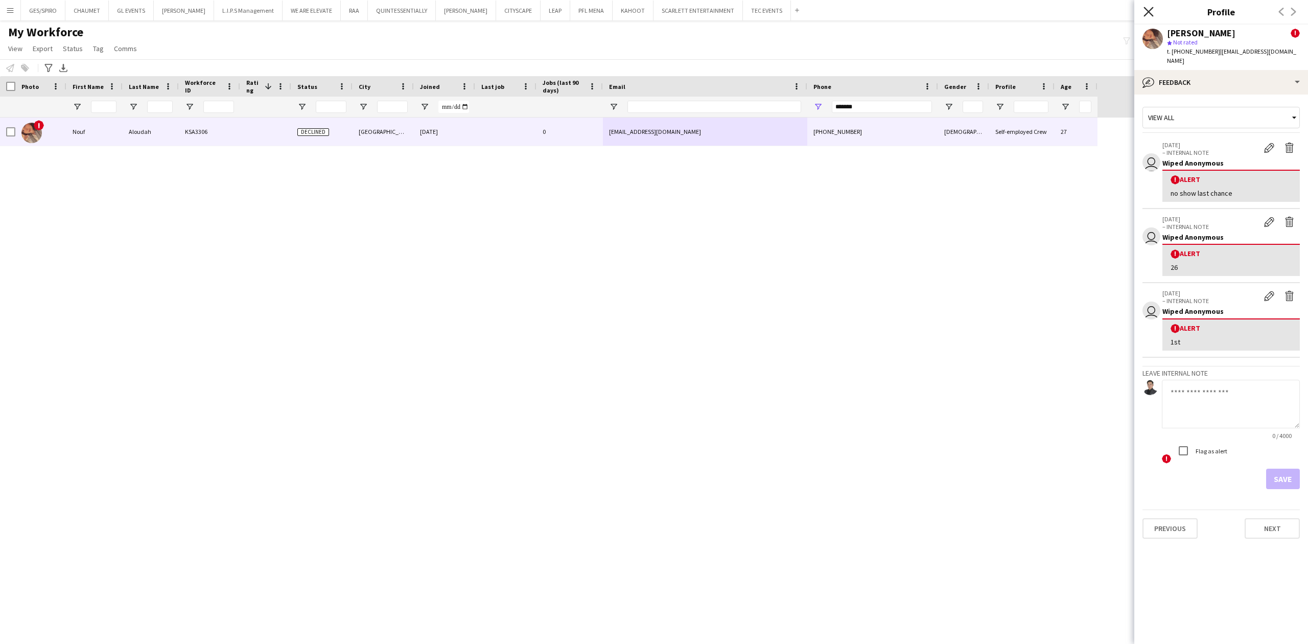
click at [1153, 16] on icon at bounding box center [1149, 12] width 10 height 10
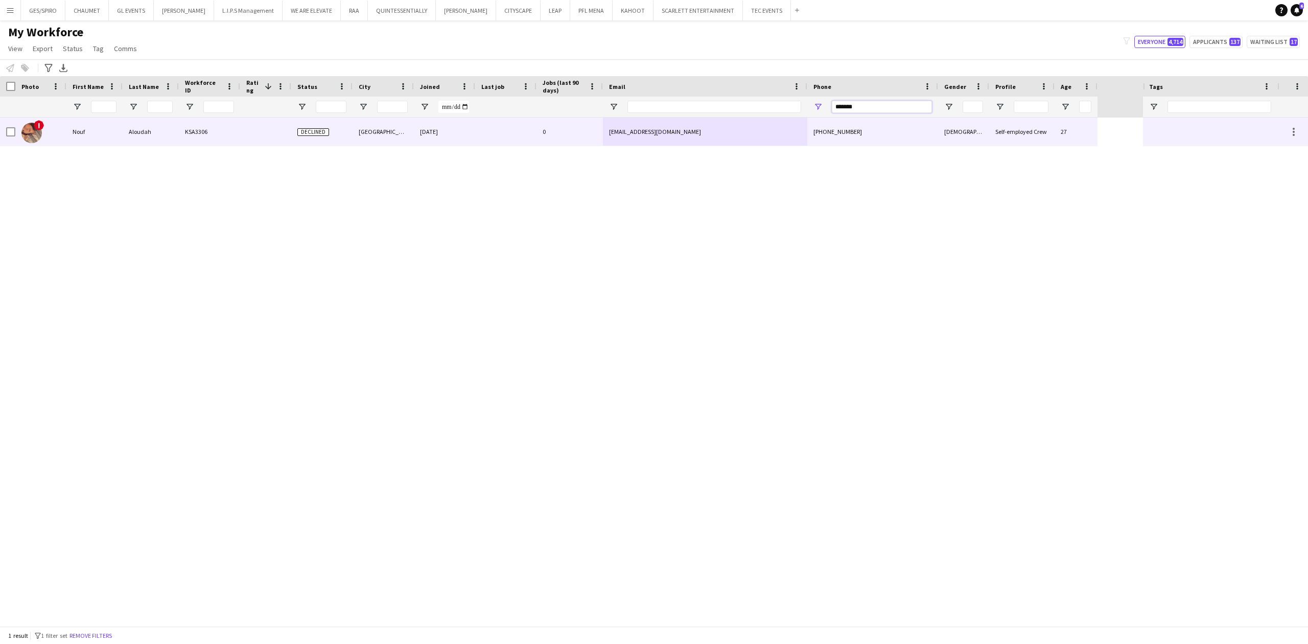
drag, startPoint x: 906, startPoint y: 105, endPoint x: 739, endPoint y: 121, distance: 167.9
click at [739, 121] on div "Workforce Details Photo First Name" at bounding box center [654, 351] width 1308 height 550
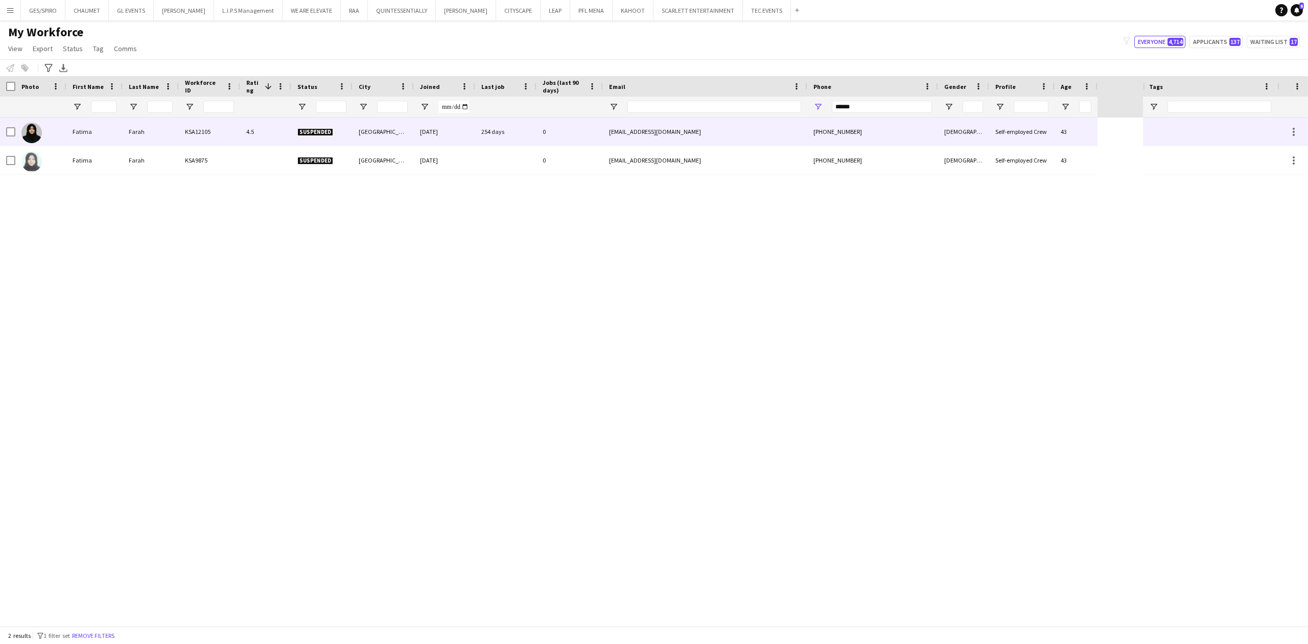
click at [534, 135] on div "254 days" at bounding box center [505, 132] width 61 height 28
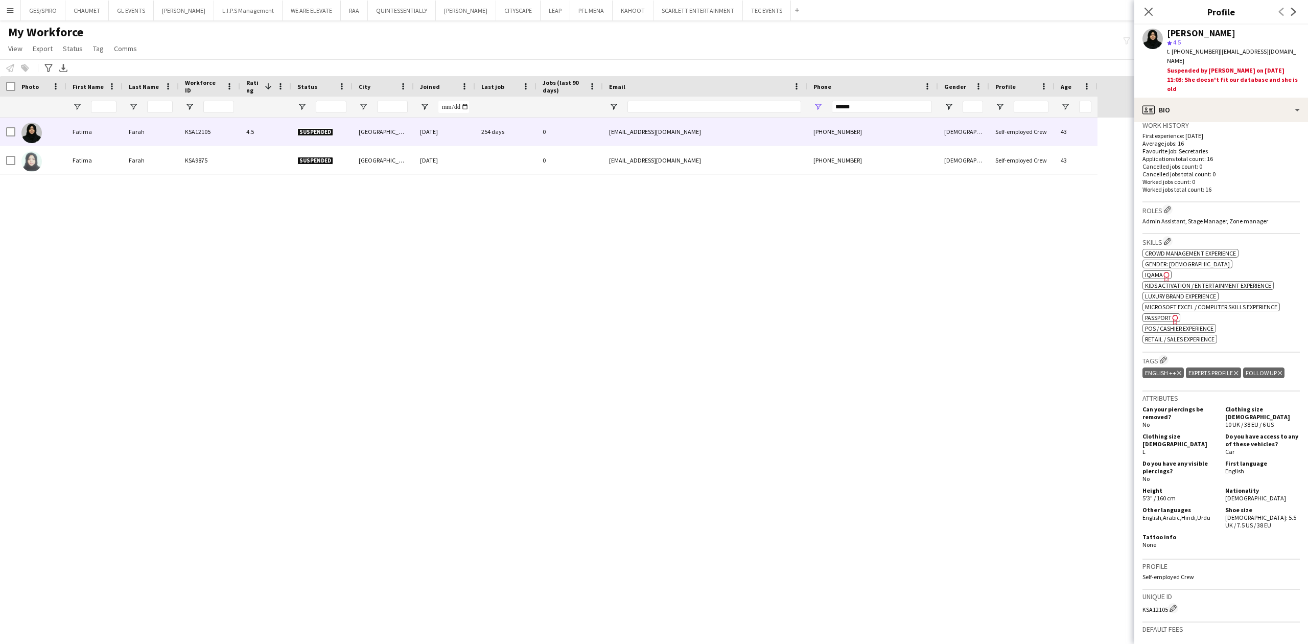
scroll to position [340, 0]
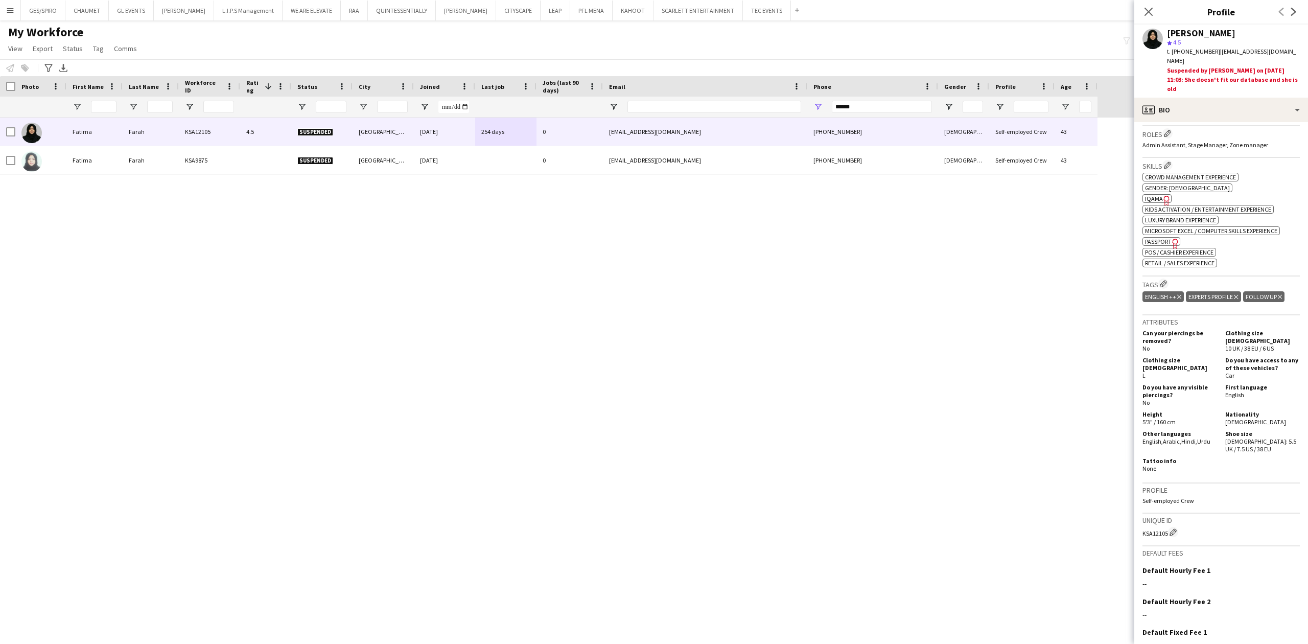
click at [1158, 195] on span "IQAMA" at bounding box center [1154, 199] width 18 height 8
drag, startPoint x: 901, startPoint y: 105, endPoint x: 743, endPoint y: 117, distance: 158.4
click at [745, 117] on div at bounding box center [549, 107] width 1098 height 20
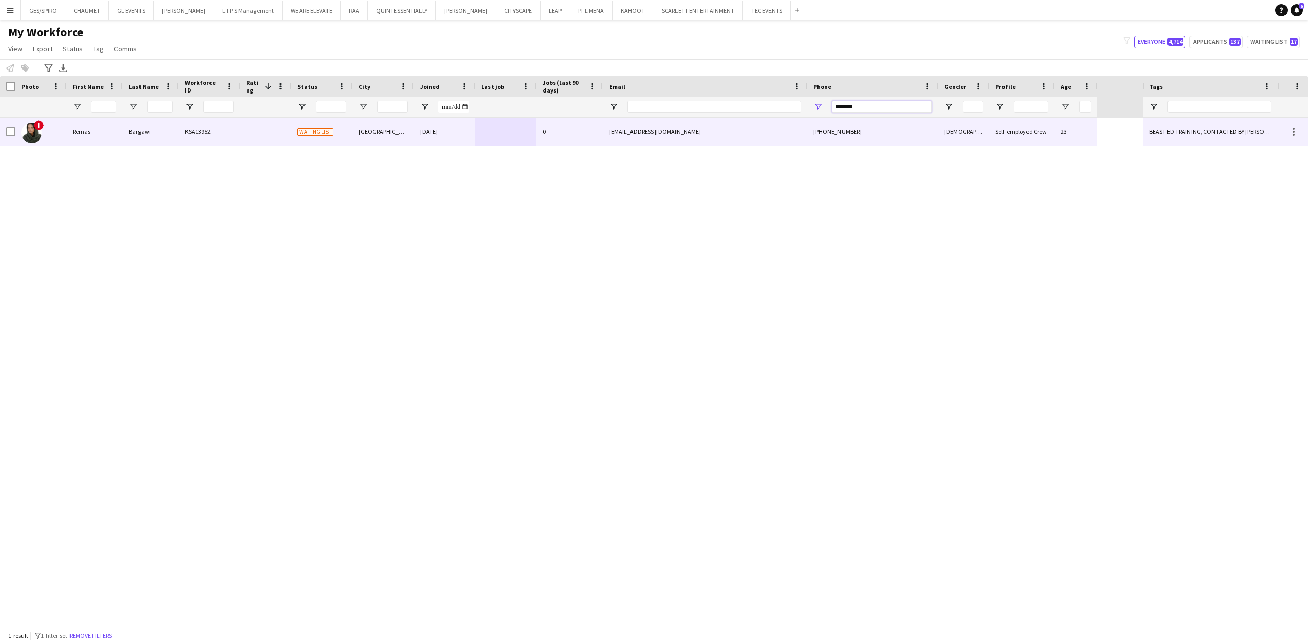
type input "*******"
click at [475, 139] on div at bounding box center [505, 132] width 61 height 28
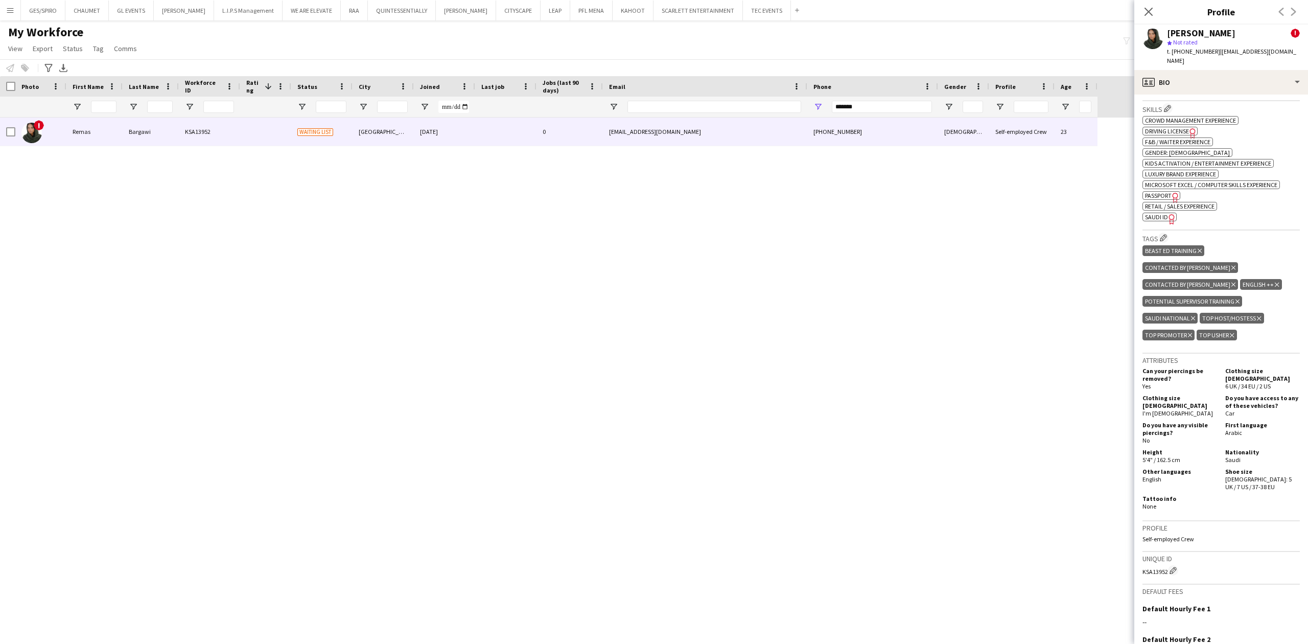
scroll to position [409, 0]
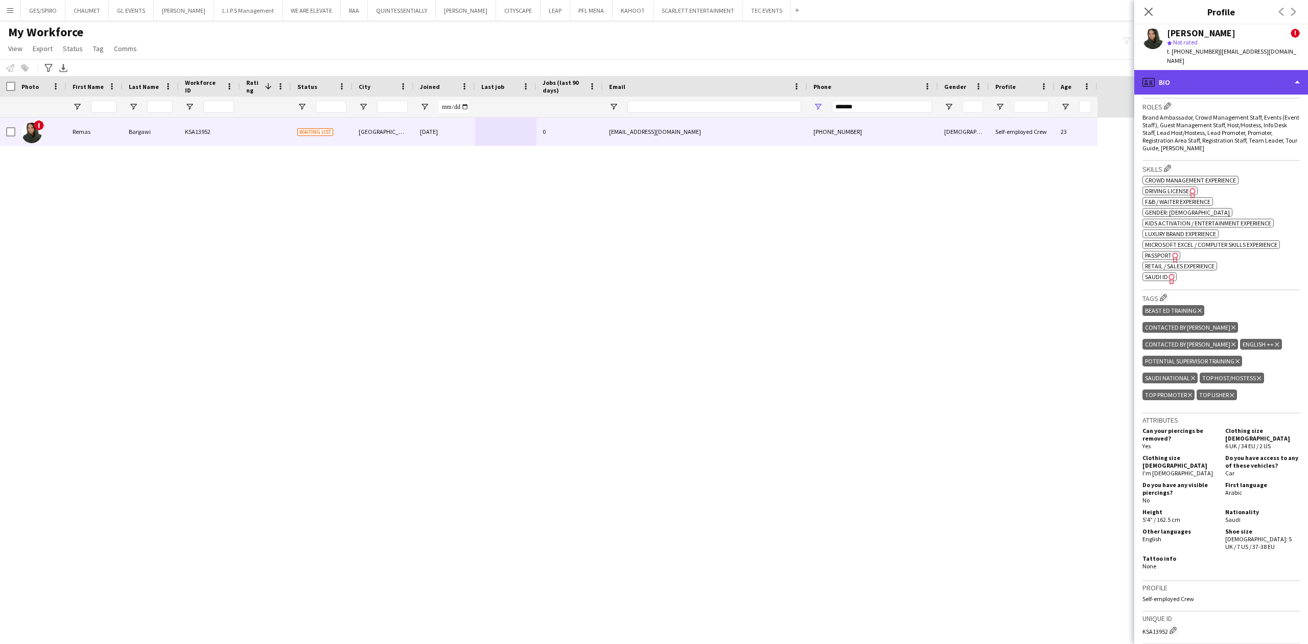
click at [1243, 70] on div "profile Bio" at bounding box center [1222, 82] width 174 height 25
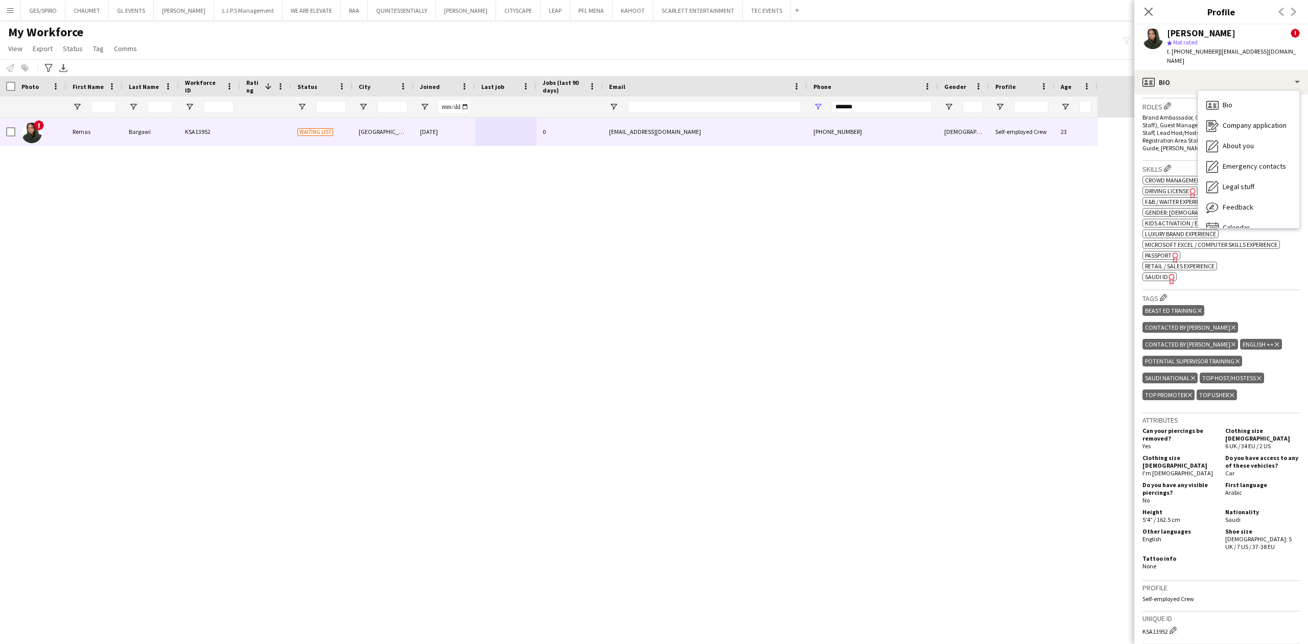
click at [1264, 264] on div "ok-circled2 background Layer 1 cross-circle-red background Layer 1 Crowd manage…" at bounding box center [1221, 227] width 157 height 107
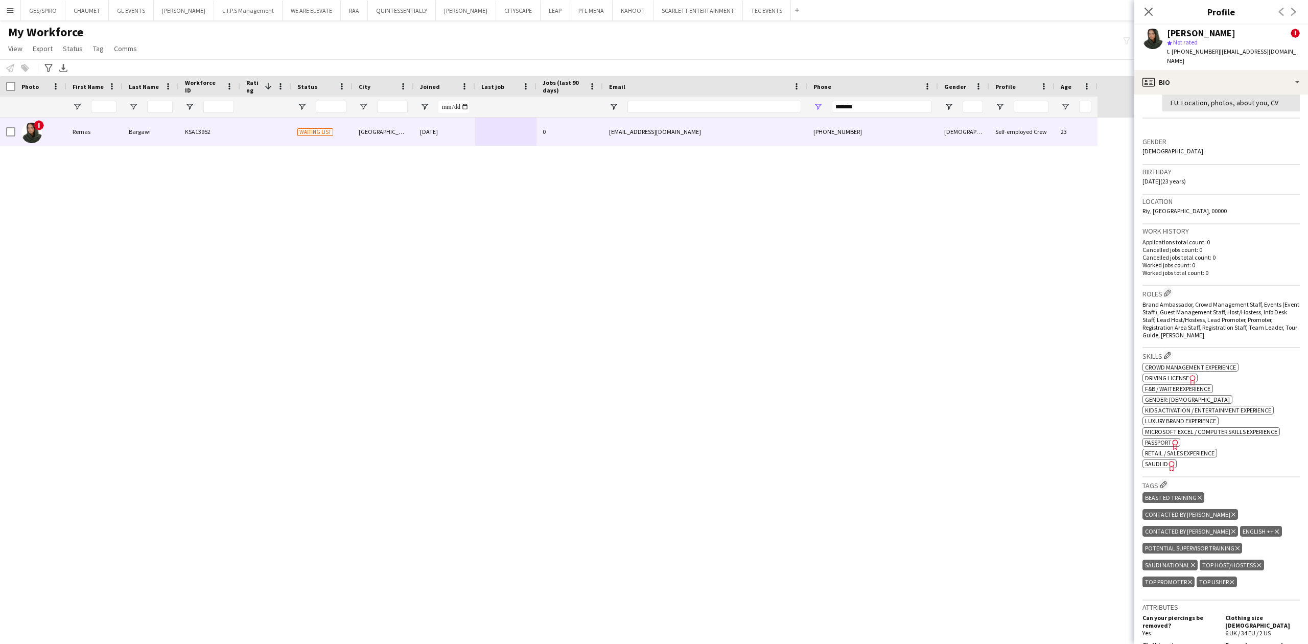
scroll to position [204, 0]
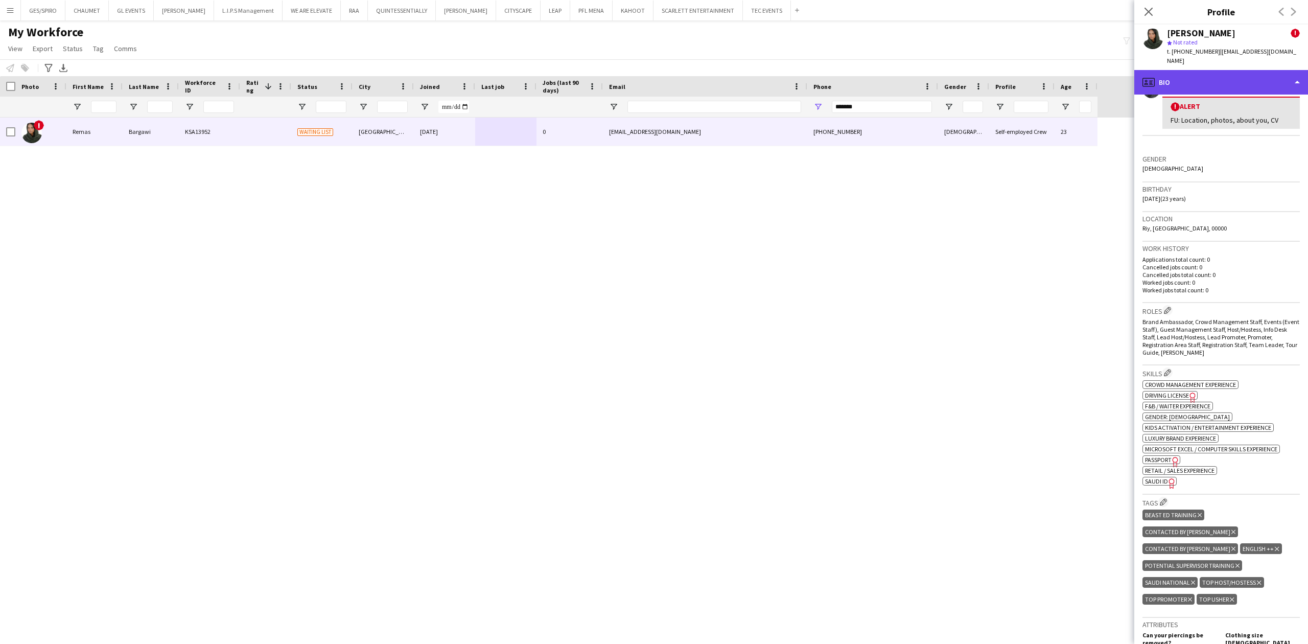
click at [1247, 70] on div "profile Bio" at bounding box center [1222, 82] width 174 height 25
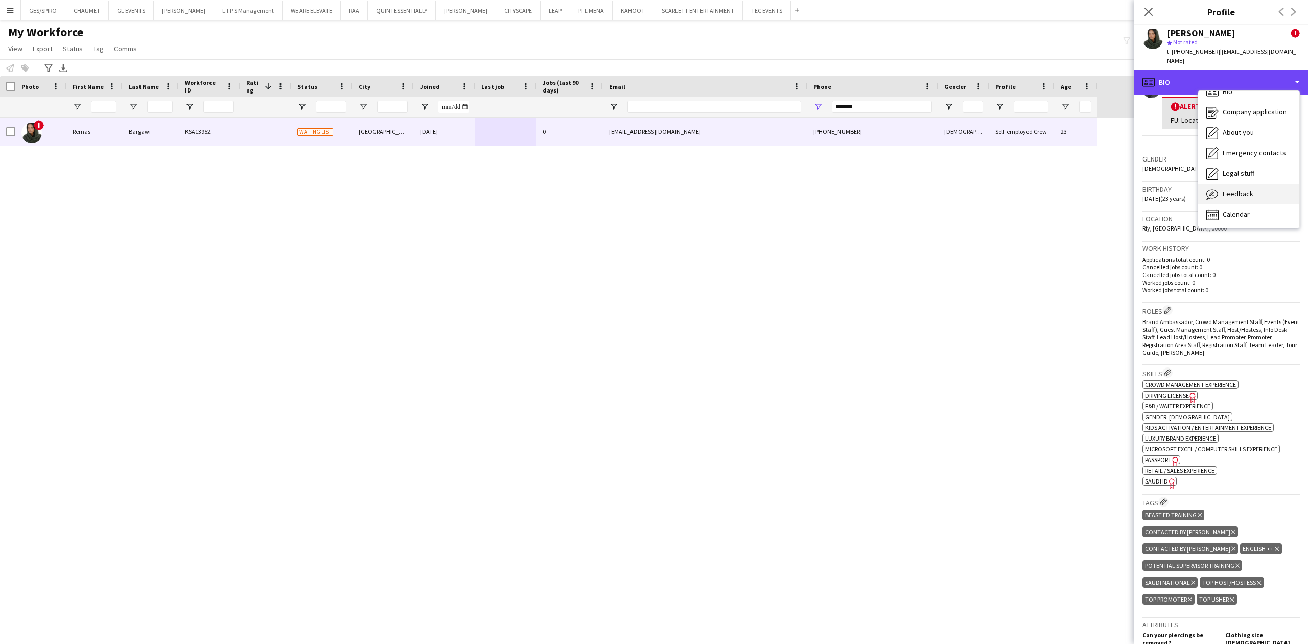
scroll to position [14, 0]
click at [1248, 209] on span "Calendar" at bounding box center [1236, 213] width 27 height 9
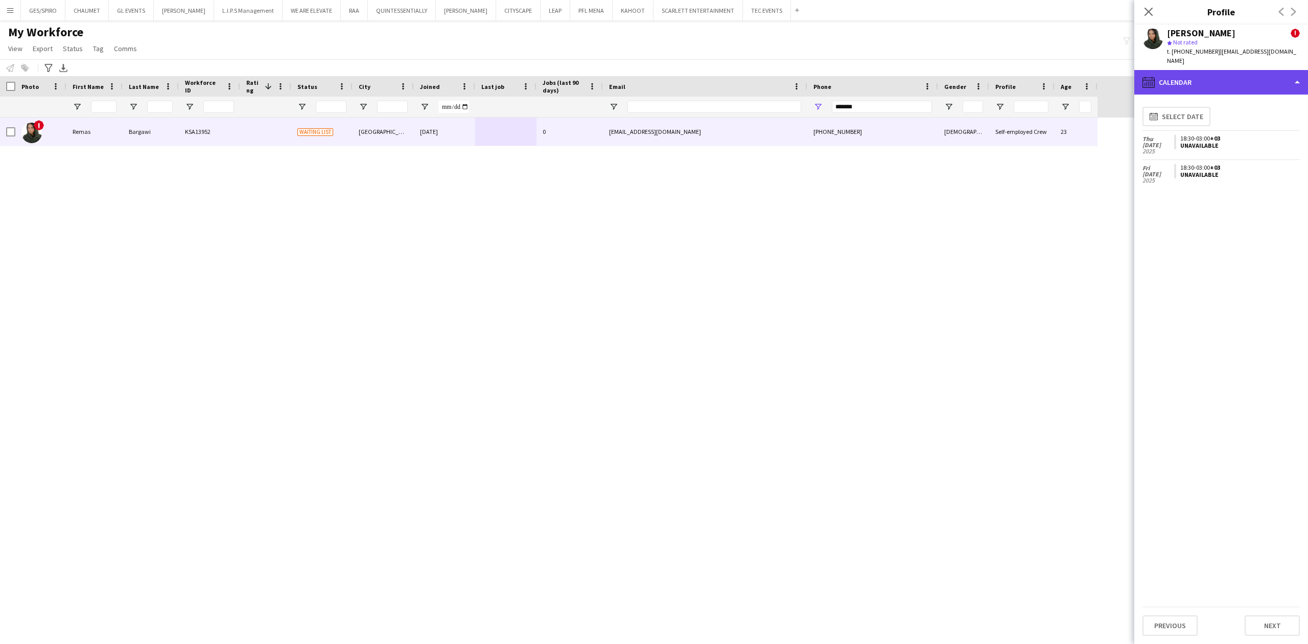
click at [1232, 70] on div "calendar-full Calendar" at bounding box center [1222, 82] width 174 height 25
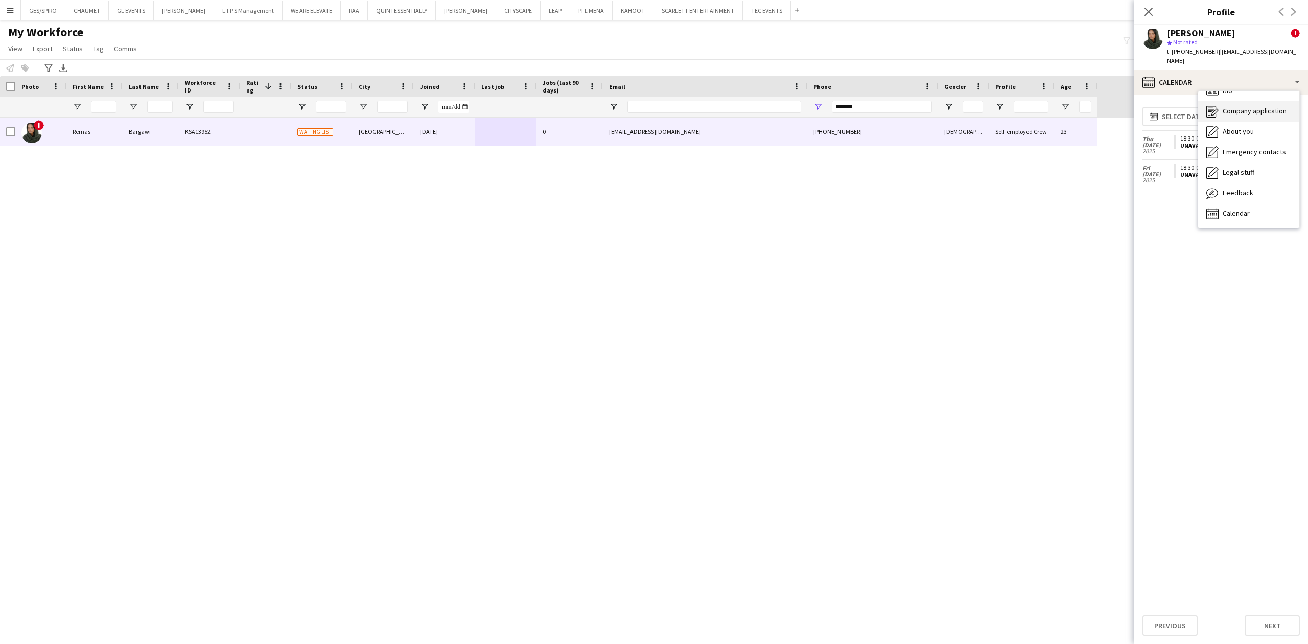
click at [1247, 109] on div "Company application Company application" at bounding box center [1249, 111] width 101 height 20
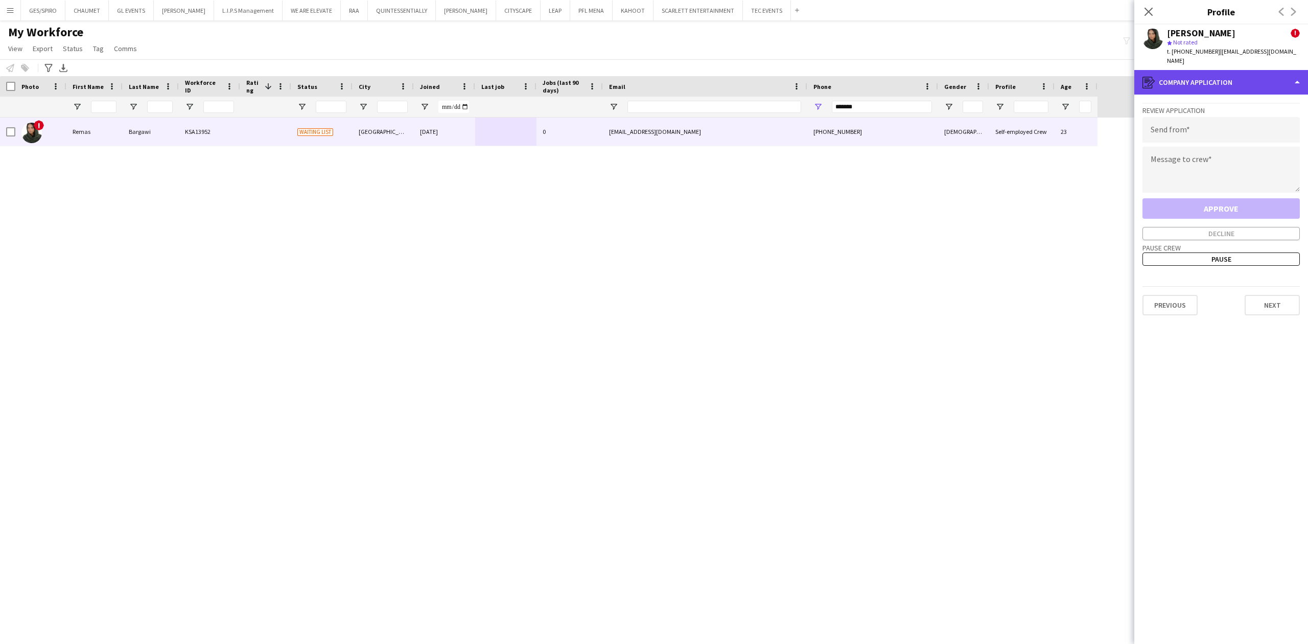
click at [1235, 82] on div "register Company application" at bounding box center [1222, 82] width 174 height 25
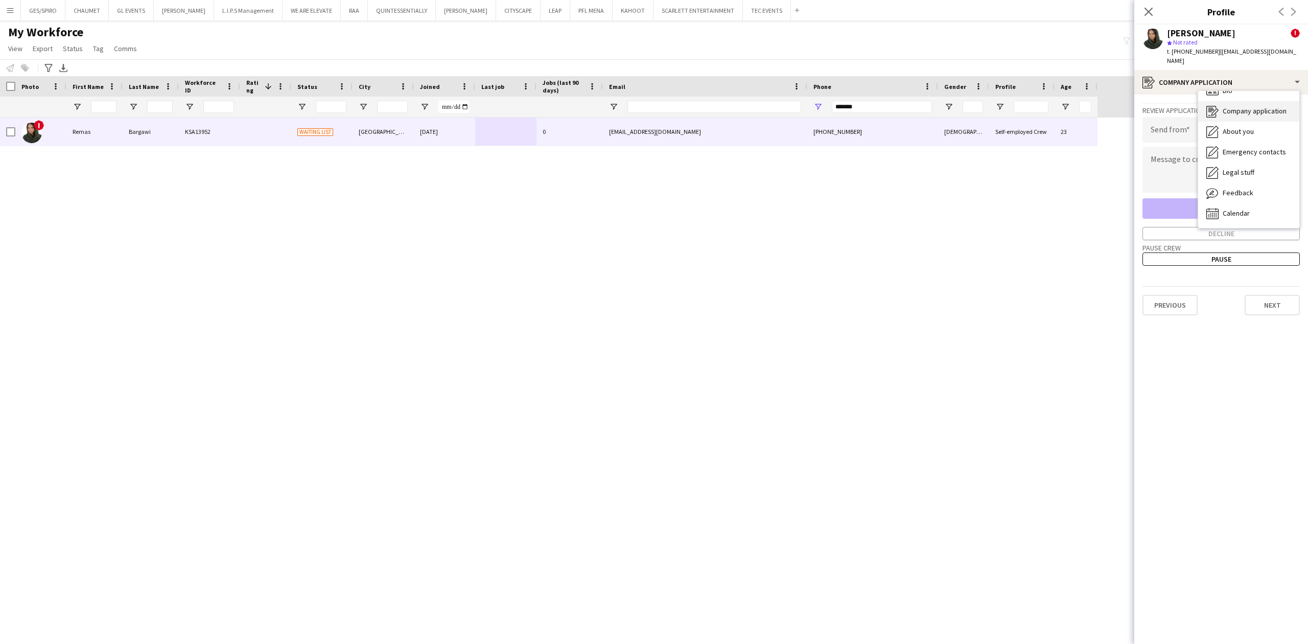
click at [1250, 106] on span "Company application" at bounding box center [1255, 110] width 64 height 9
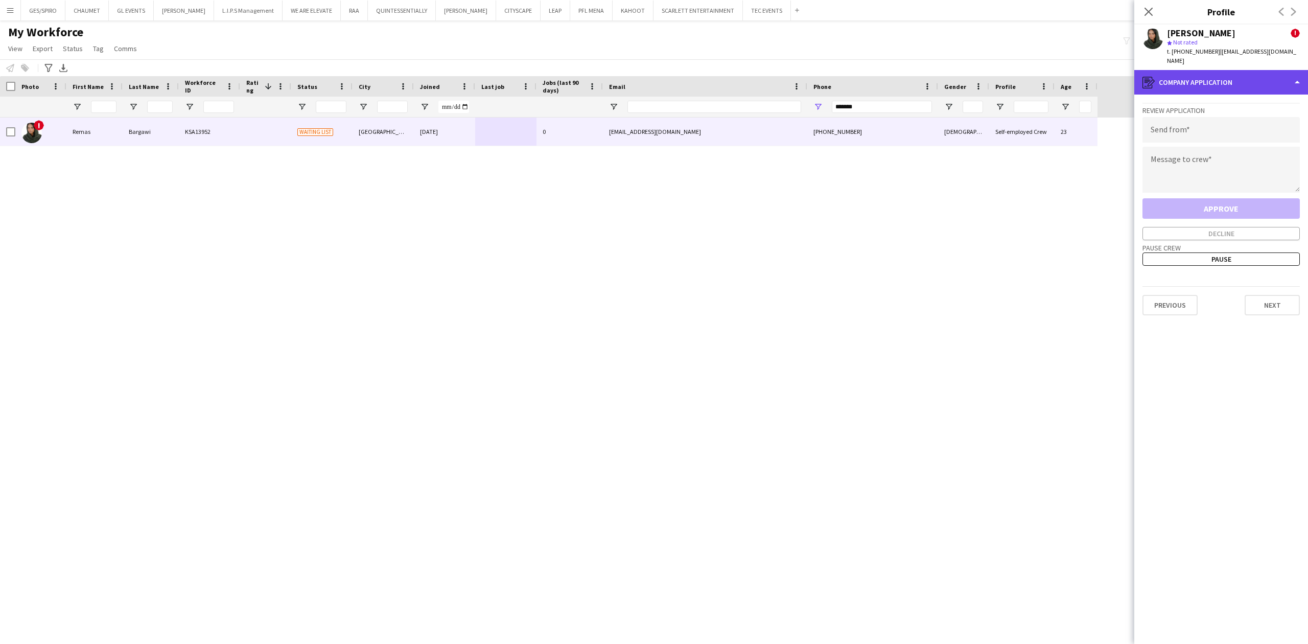
click at [1244, 70] on div "register Company application" at bounding box center [1222, 82] width 174 height 25
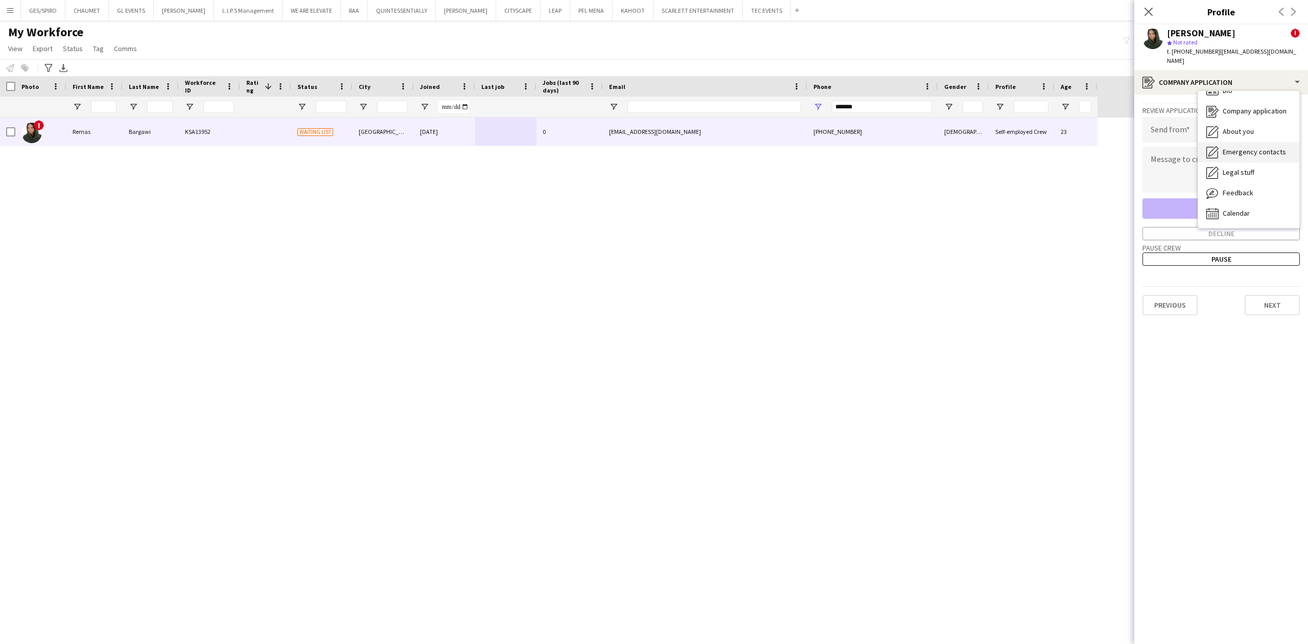
click at [1238, 147] on span "Emergency contacts" at bounding box center [1254, 151] width 63 height 9
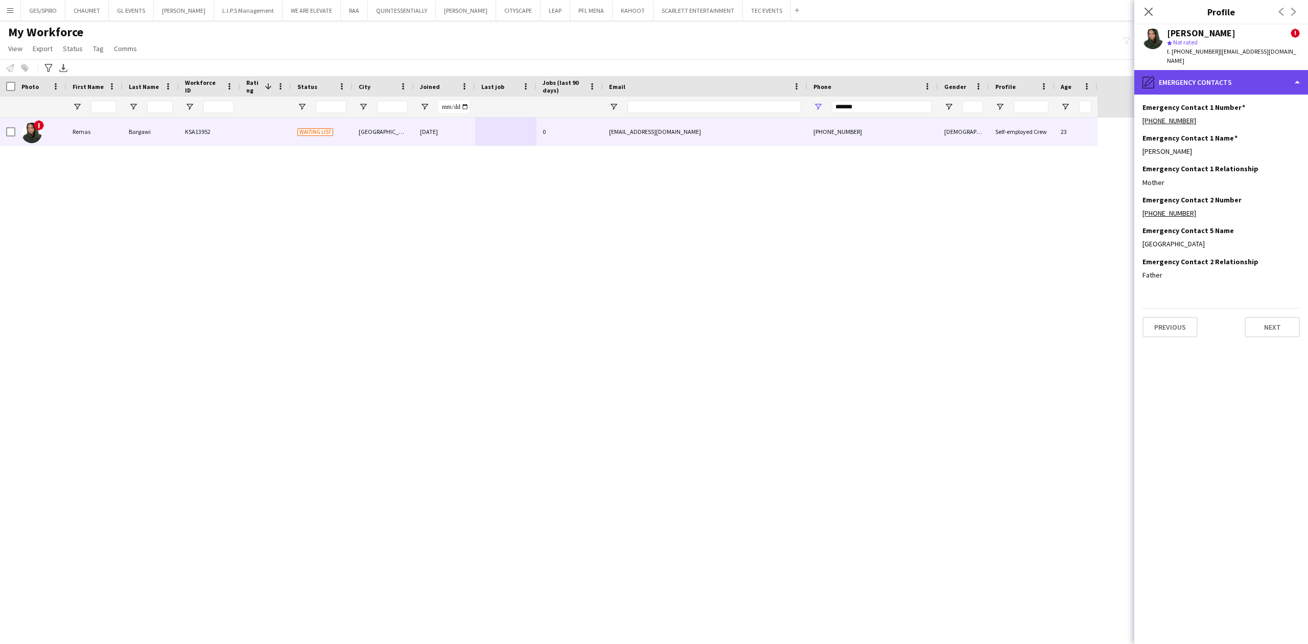
click at [1248, 74] on div "pencil4 Emergency contacts" at bounding box center [1222, 82] width 174 height 25
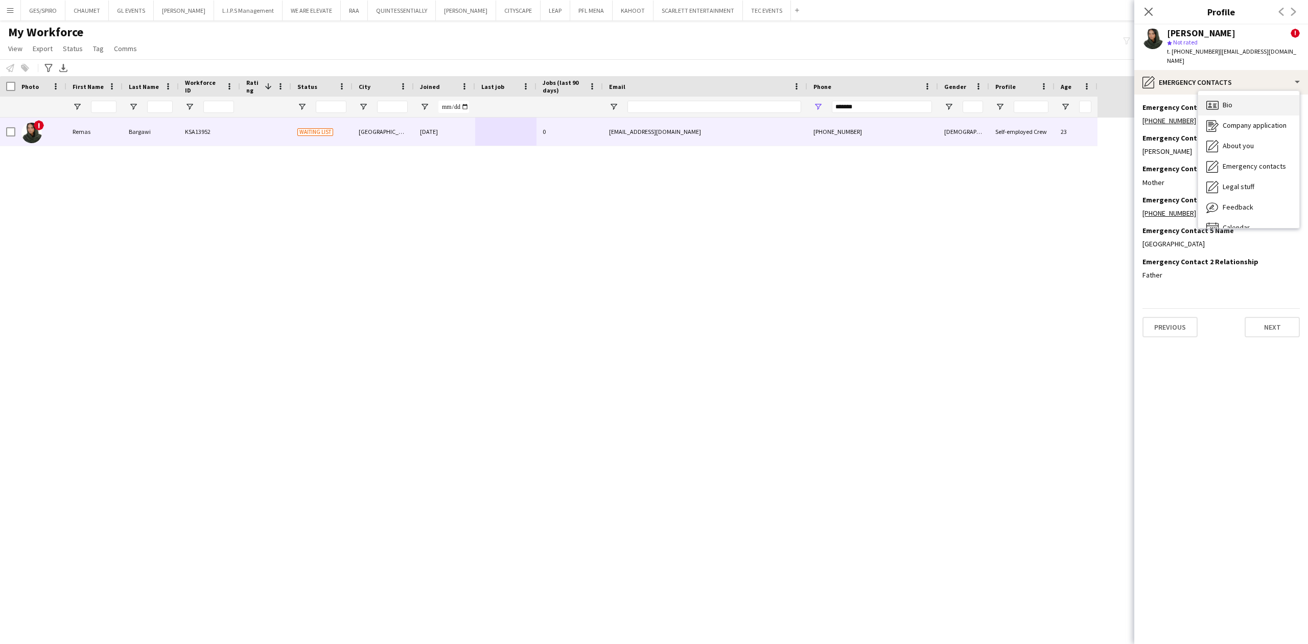
click at [1237, 101] on div "Bio Bio" at bounding box center [1249, 105] width 101 height 20
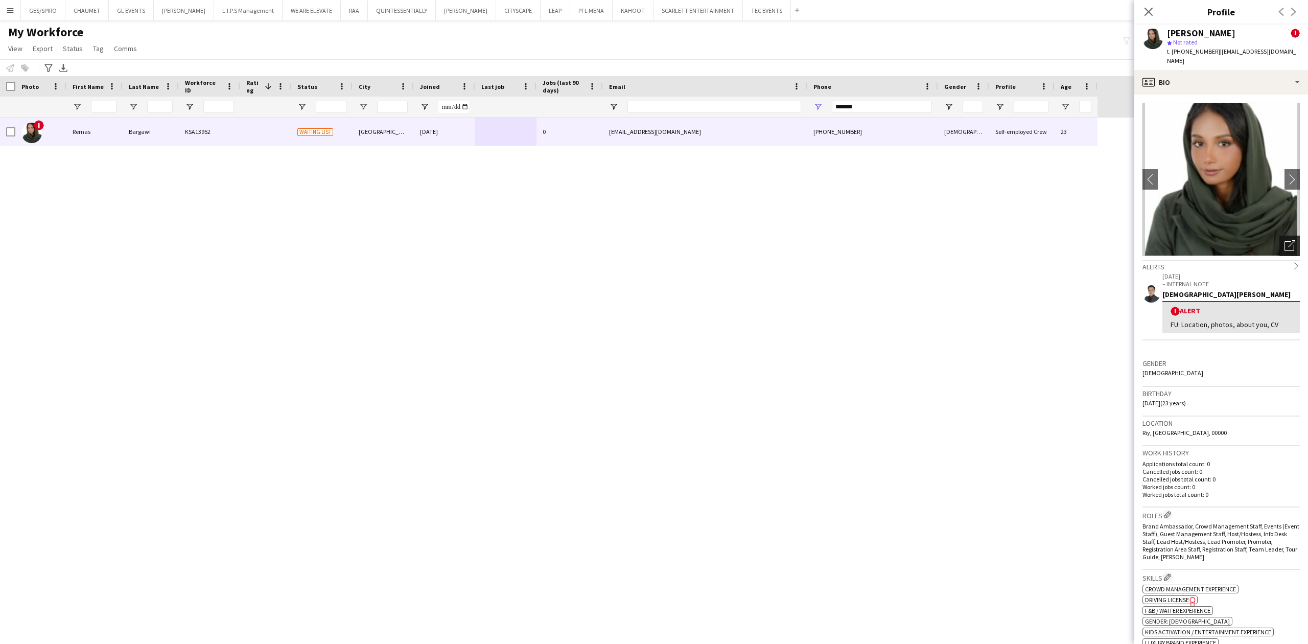
click at [1287, 240] on div "Open photos pop-in" at bounding box center [1290, 246] width 20 height 20
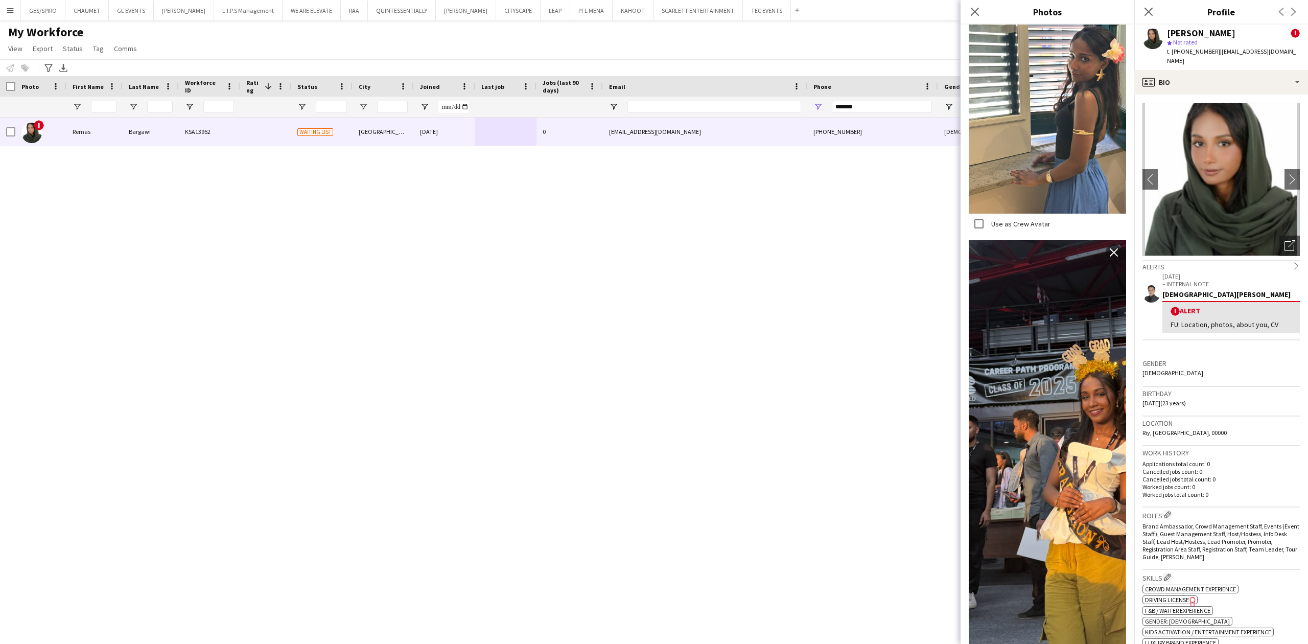
scroll to position [613, 0]
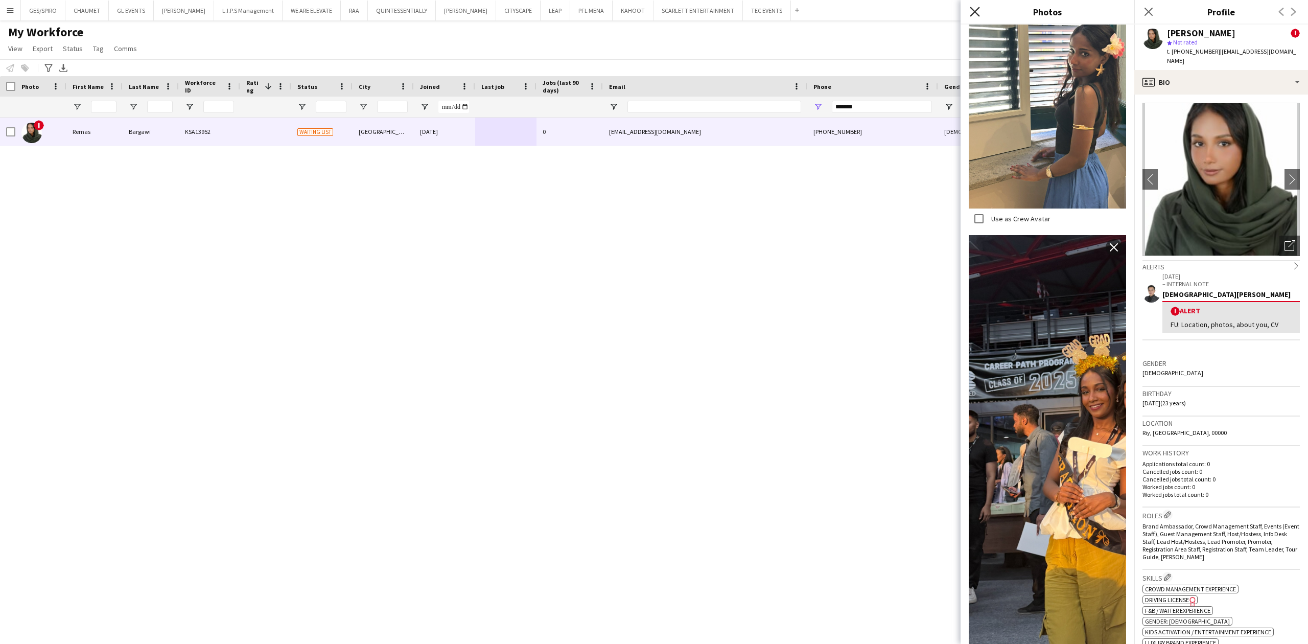
click at [978, 13] on icon "Close pop-in" at bounding box center [975, 12] width 10 height 10
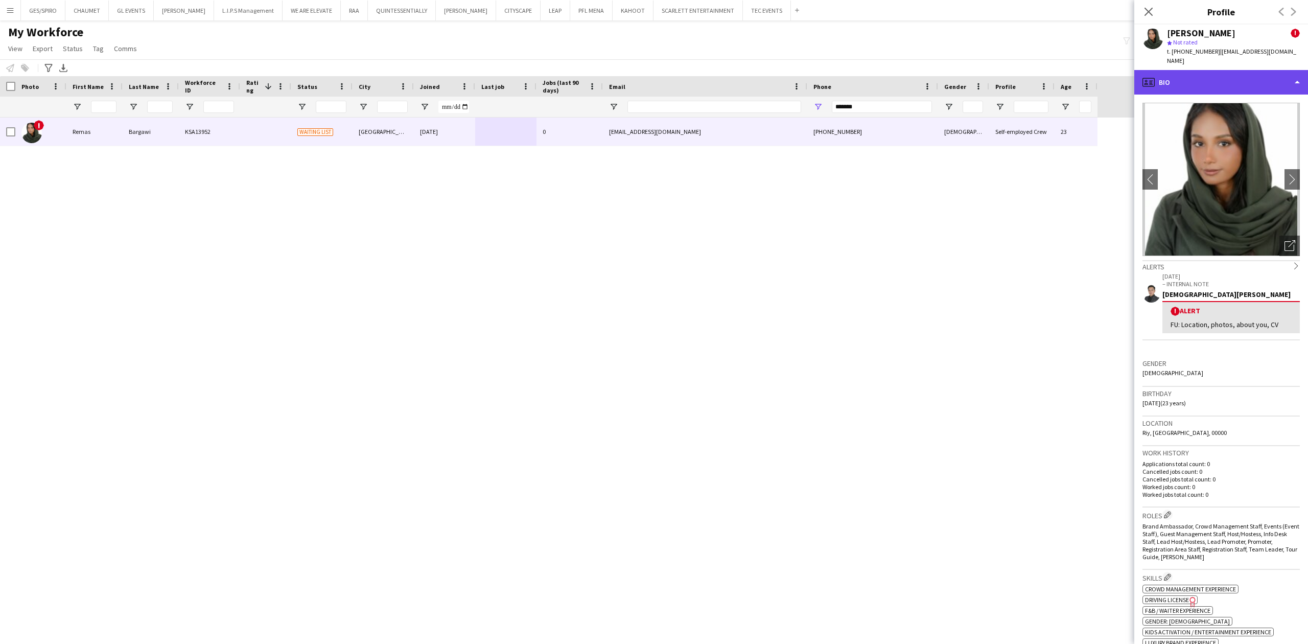
click at [1209, 80] on div "profile Bio" at bounding box center [1222, 82] width 174 height 25
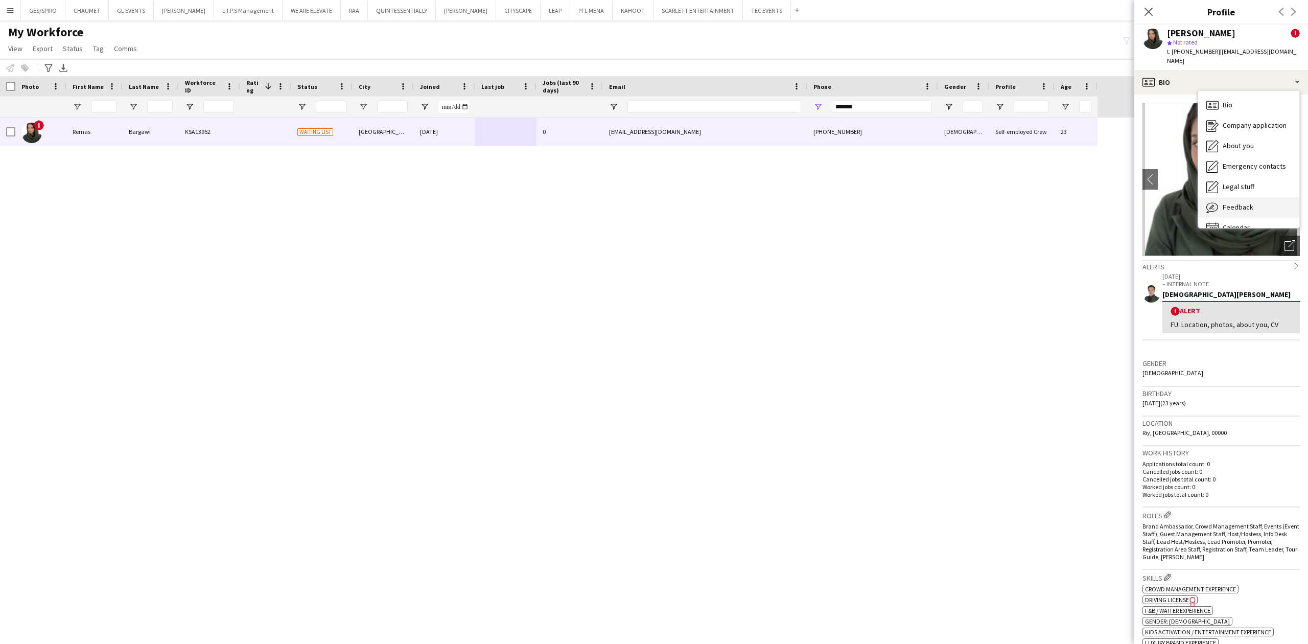
click at [1242, 197] on div "Feedback Feedback" at bounding box center [1249, 207] width 101 height 20
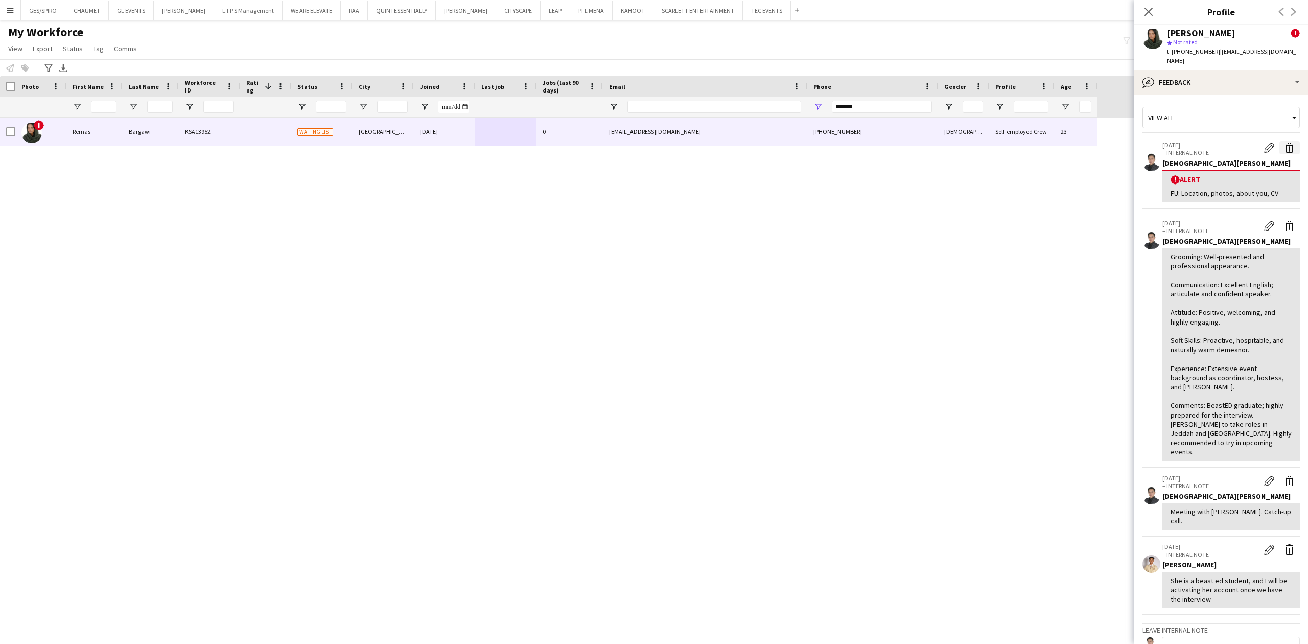
click at [1285, 143] on app-icon "Delete alert" at bounding box center [1290, 148] width 10 height 10
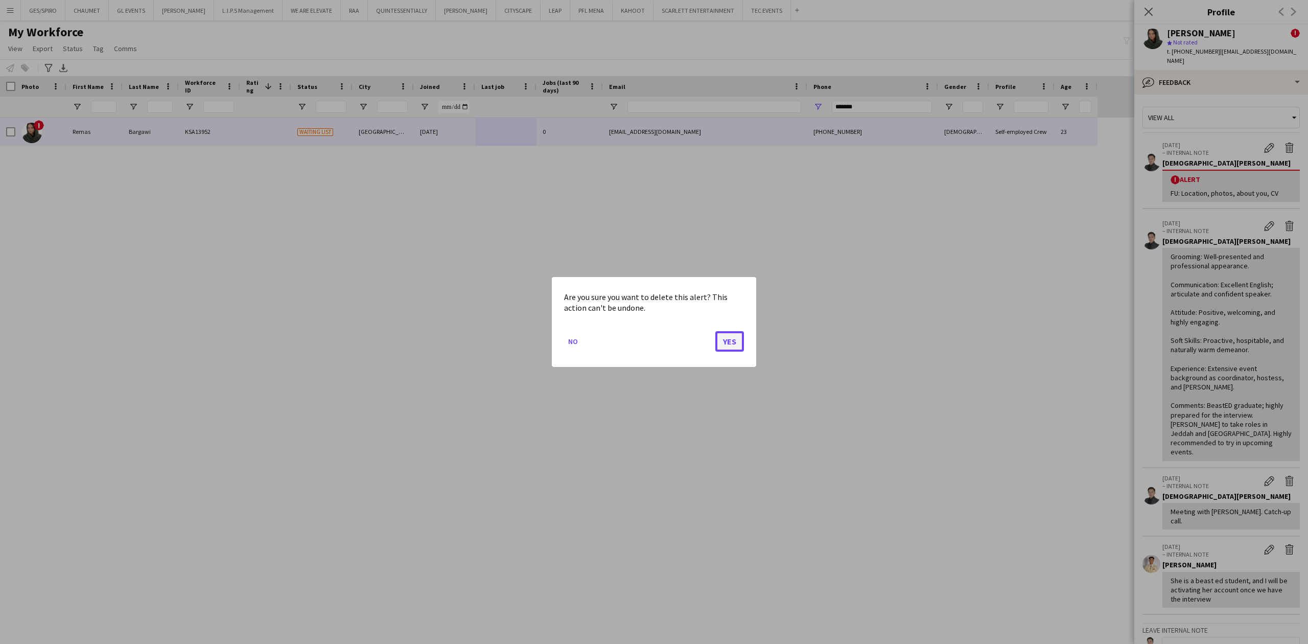
click at [727, 338] on button "Yes" at bounding box center [730, 341] width 29 height 20
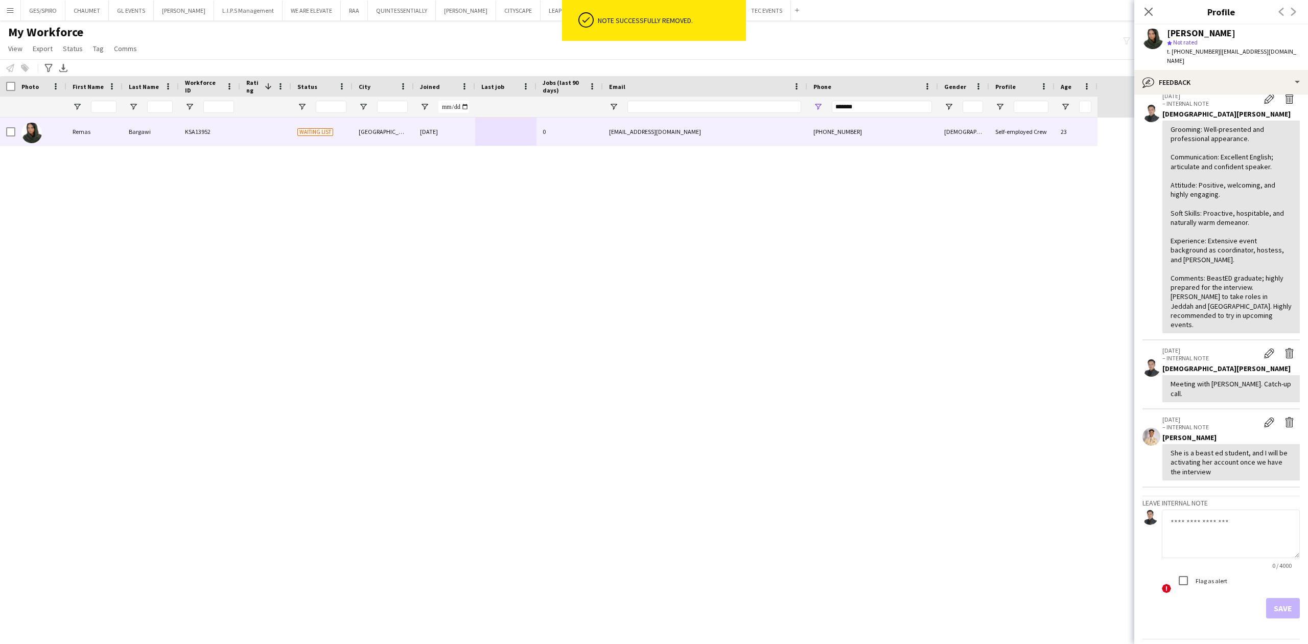
scroll to position [52, 0]
click at [1285, 345] on app-icon "Delete internal note" at bounding box center [1290, 350] width 10 height 10
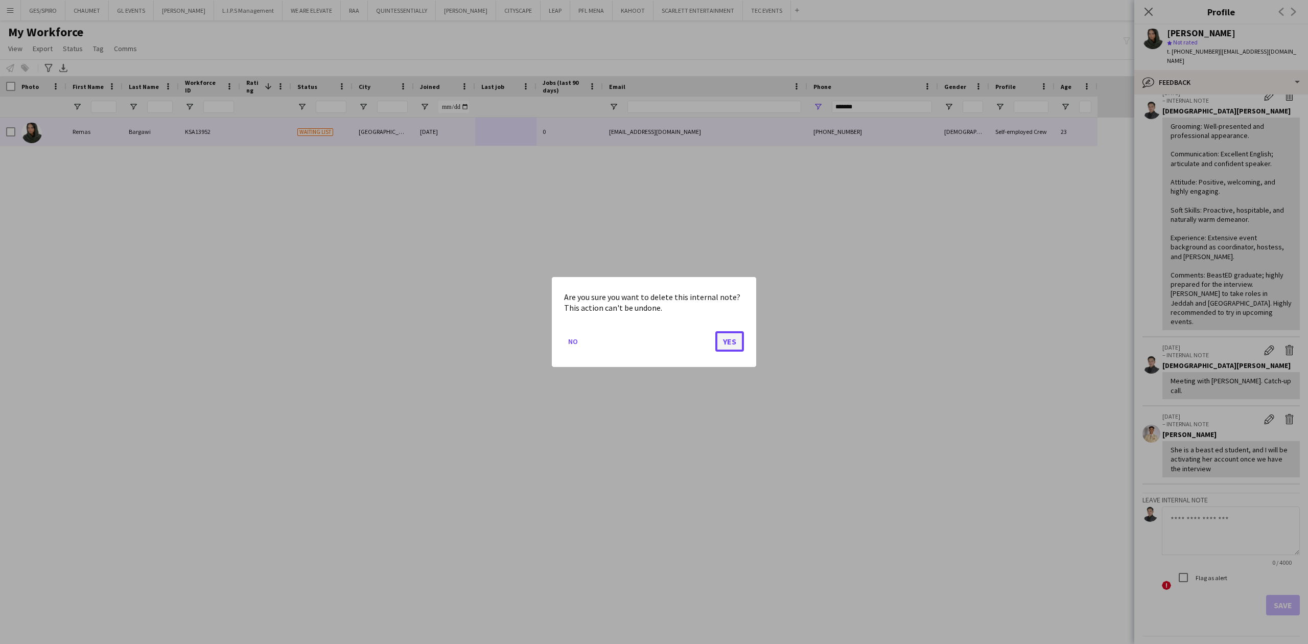
click at [728, 339] on button "Yes" at bounding box center [730, 341] width 29 height 20
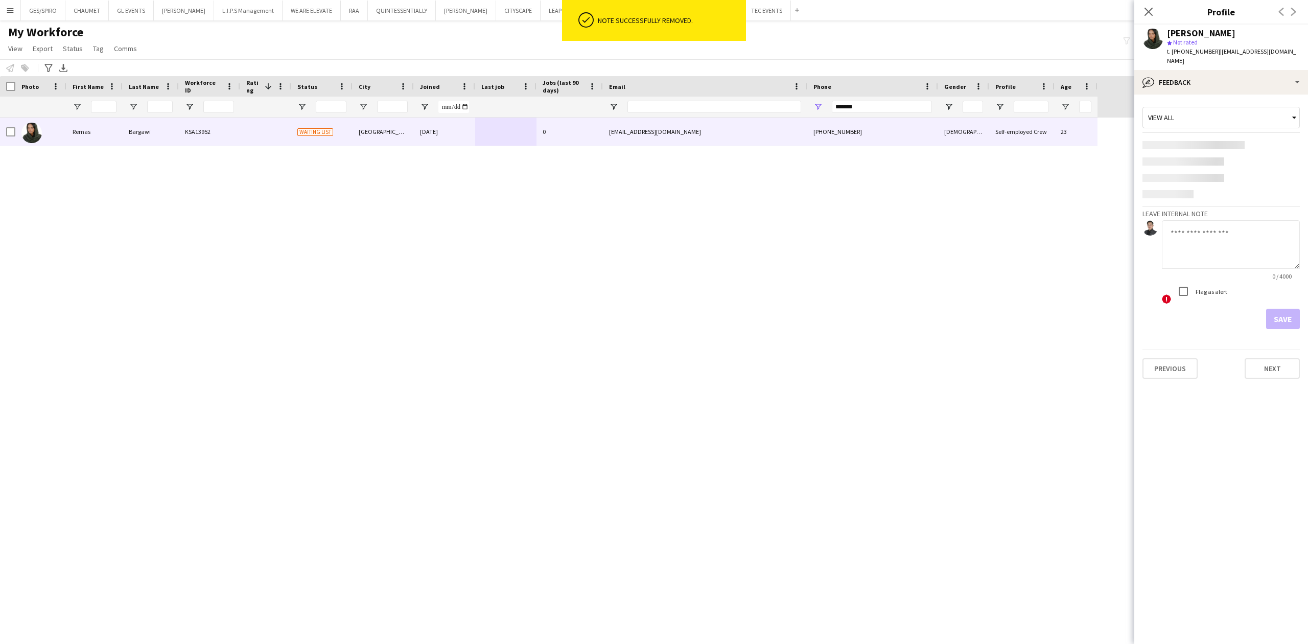
scroll to position [0, 0]
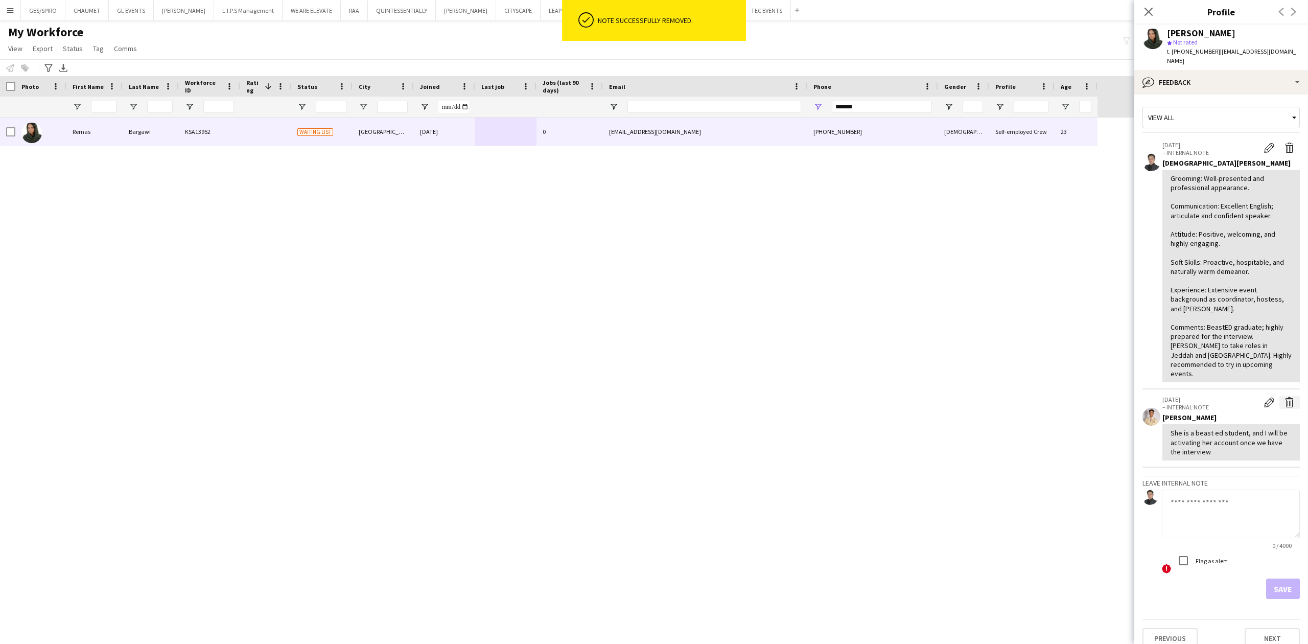
click at [1293, 397] on app-icon "Delete internal note" at bounding box center [1290, 402] width 10 height 10
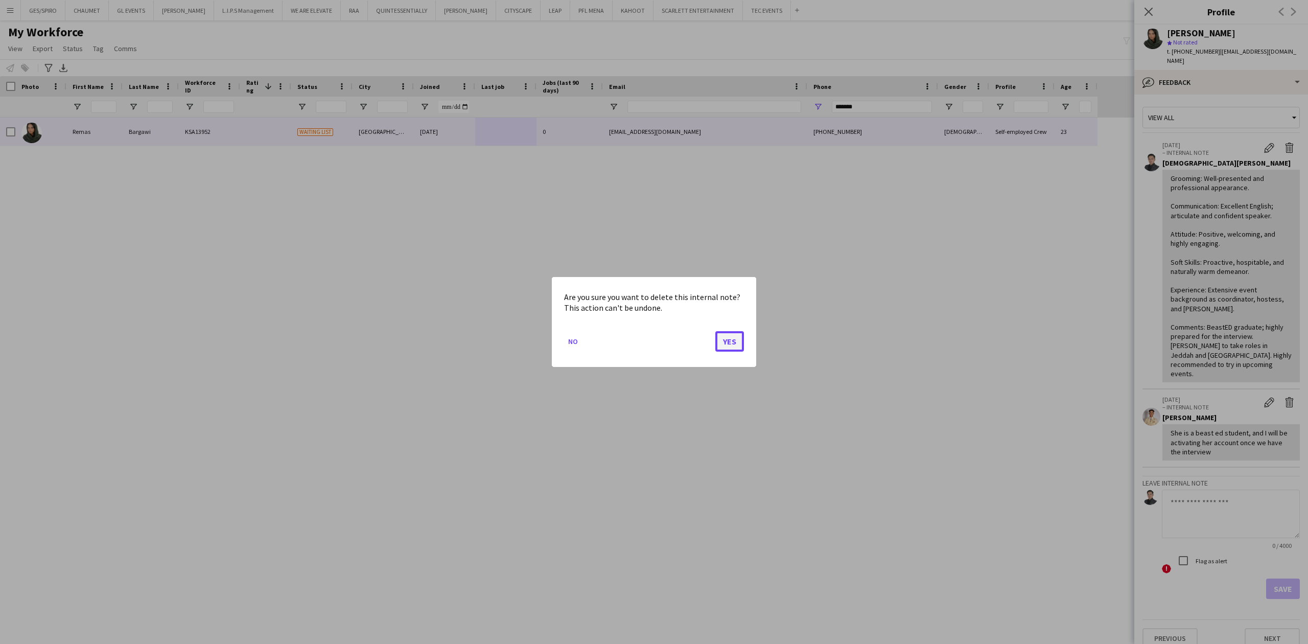
click at [731, 343] on button "Yes" at bounding box center [730, 341] width 29 height 20
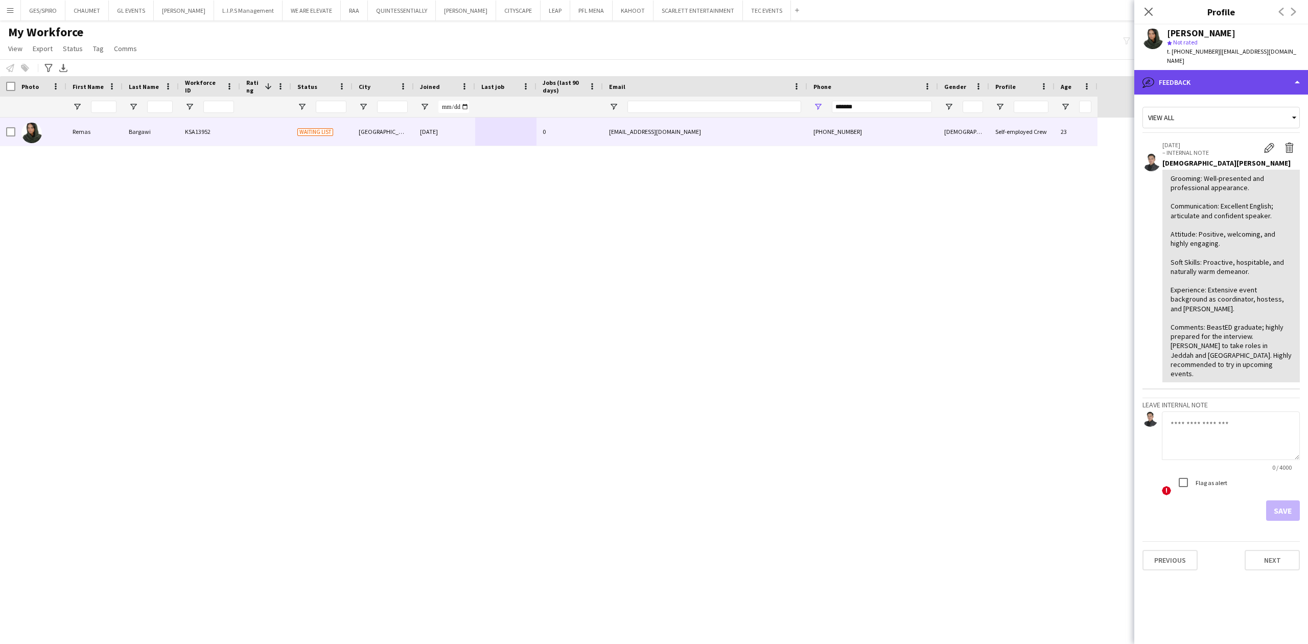
click at [1224, 74] on div "bubble-pencil Feedback" at bounding box center [1222, 82] width 174 height 25
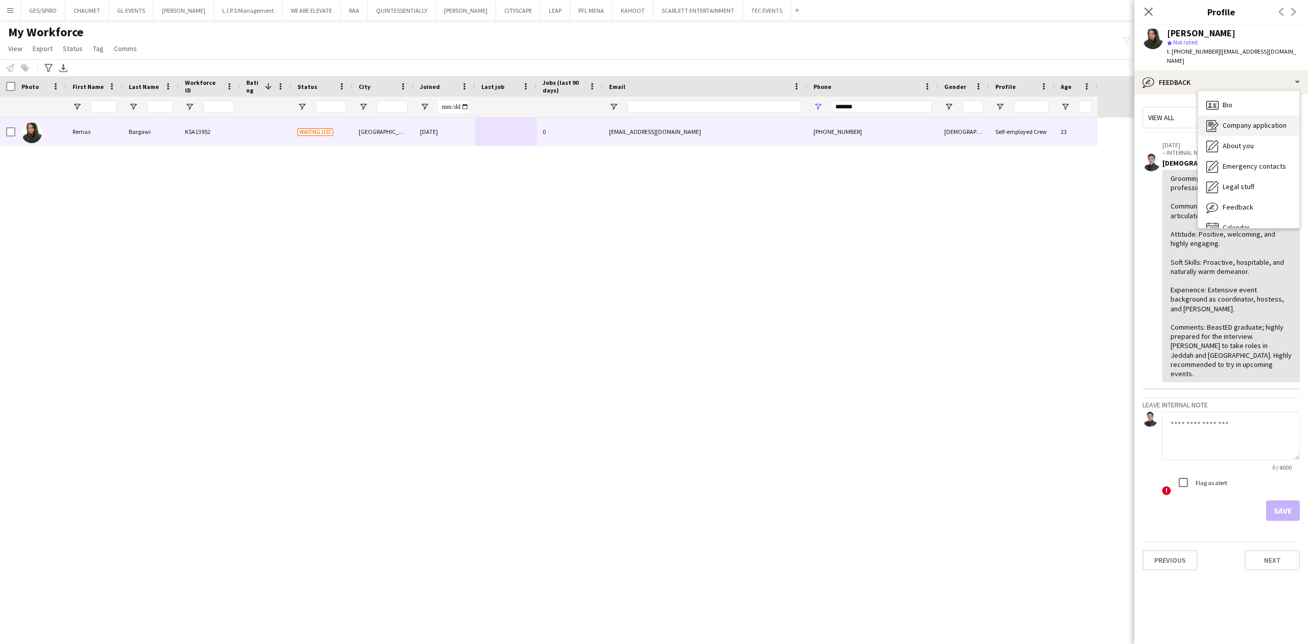
click at [1254, 120] on div "Company application Company application" at bounding box center [1249, 126] width 101 height 20
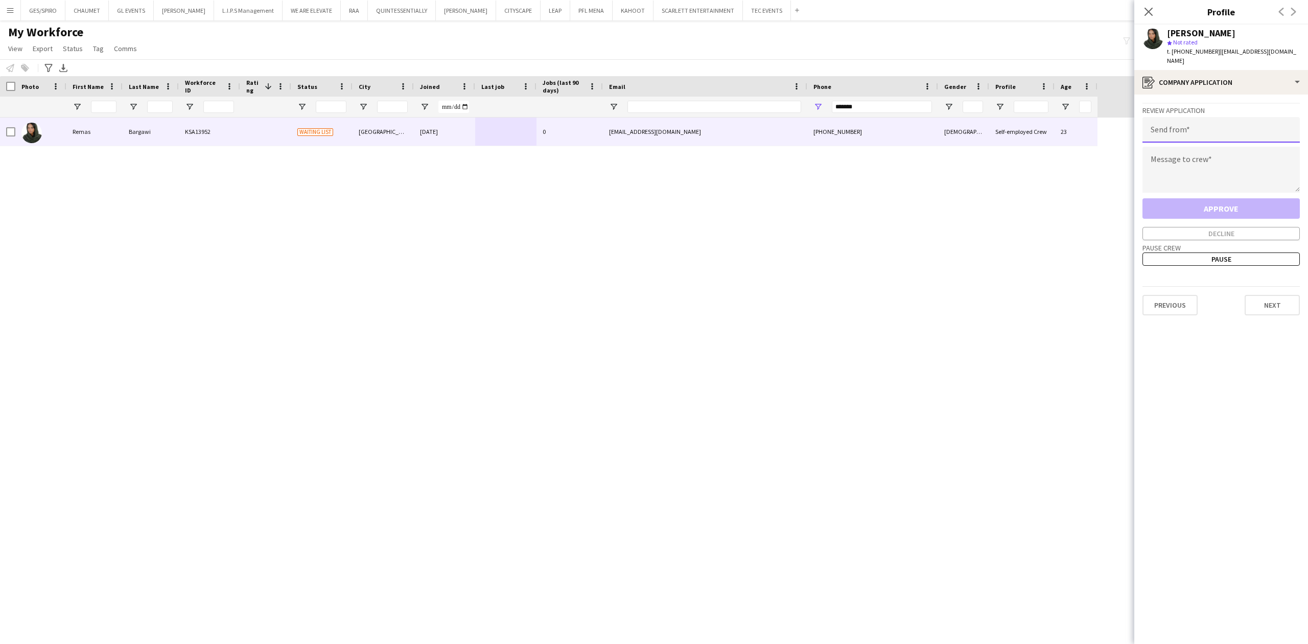
click at [1252, 121] on input "email" at bounding box center [1221, 130] width 157 height 26
type input "**********"
click at [1183, 160] on textarea at bounding box center [1221, 170] width 157 height 46
paste textarea "**********"
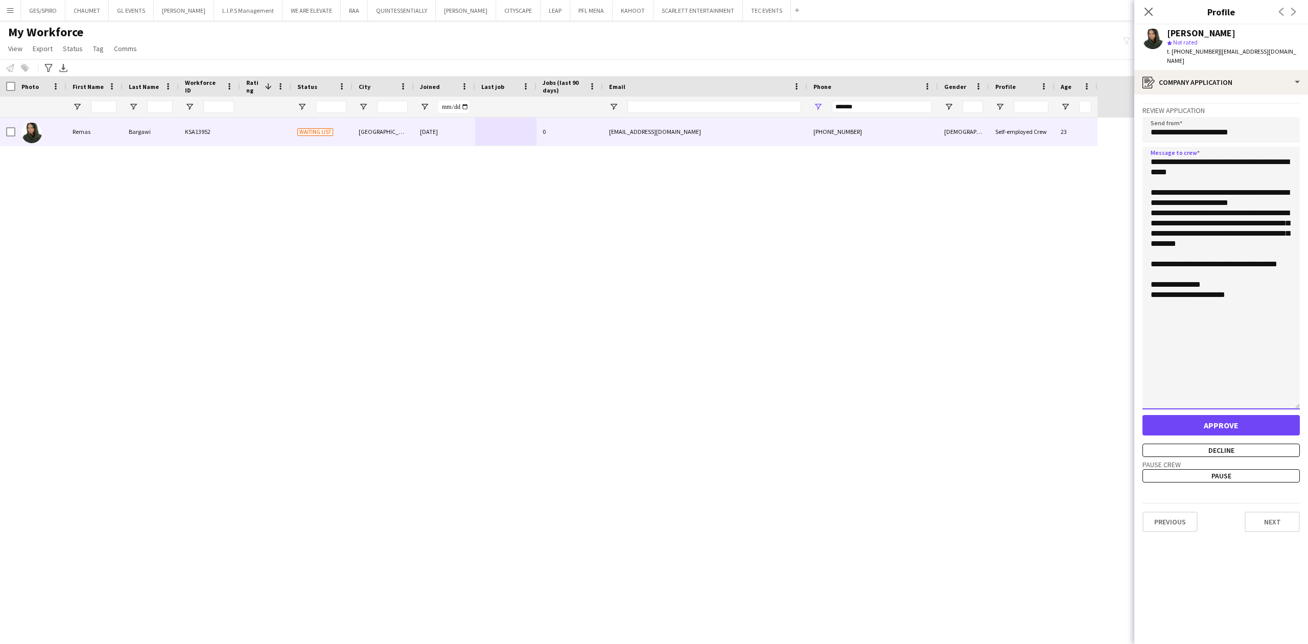
drag, startPoint x: 1297, startPoint y: 178, endPoint x: 1303, endPoint y: 396, distance: 217.8
click at [1303, 396] on app-crew-profile-application "**********" at bounding box center [1222, 369] width 174 height 549
click at [1263, 209] on textarea "**********" at bounding box center [1221, 279] width 157 height 264
click at [1249, 242] on textarea "**********" at bounding box center [1221, 279] width 157 height 264
click at [1255, 277] on textarea "**********" at bounding box center [1221, 279] width 157 height 264
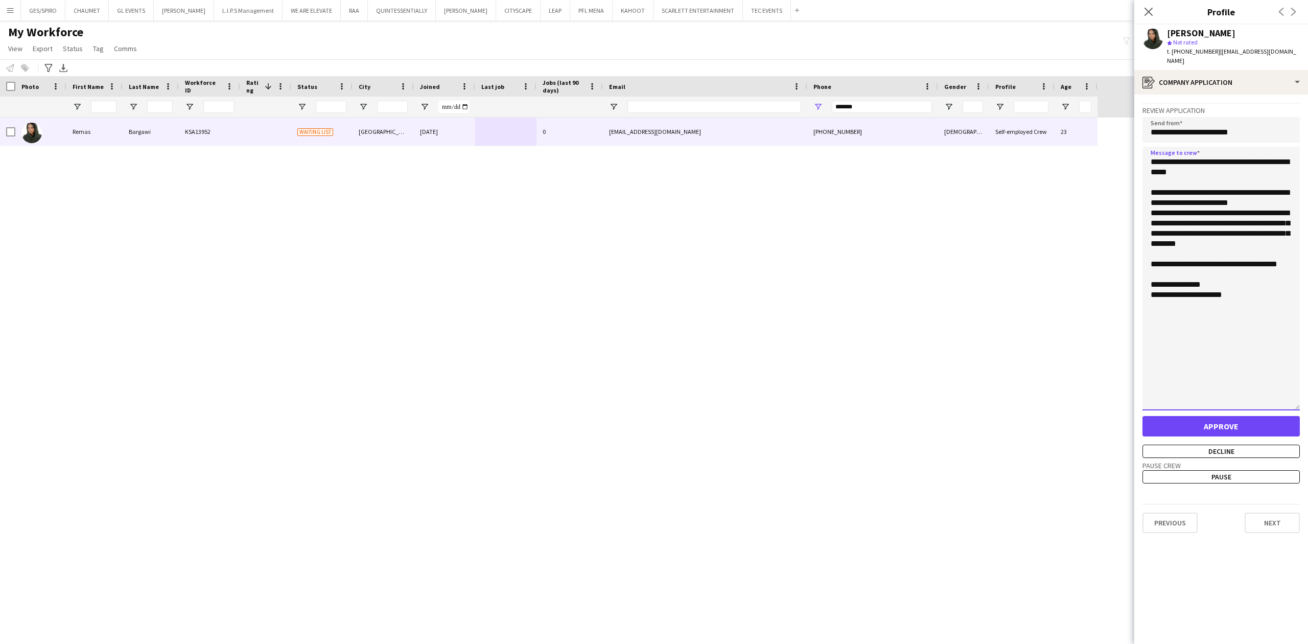
type textarea "**********"
click at [1233, 418] on button "Approve" at bounding box center [1221, 426] width 157 height 20
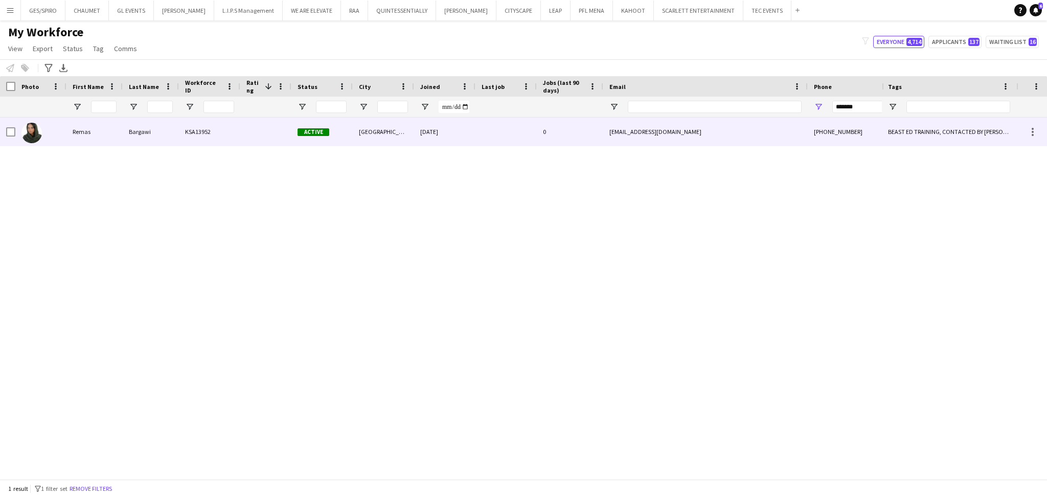
click at [145, 133] on div "Bargawi" at bounding box center [151, 132] width 56 height 28
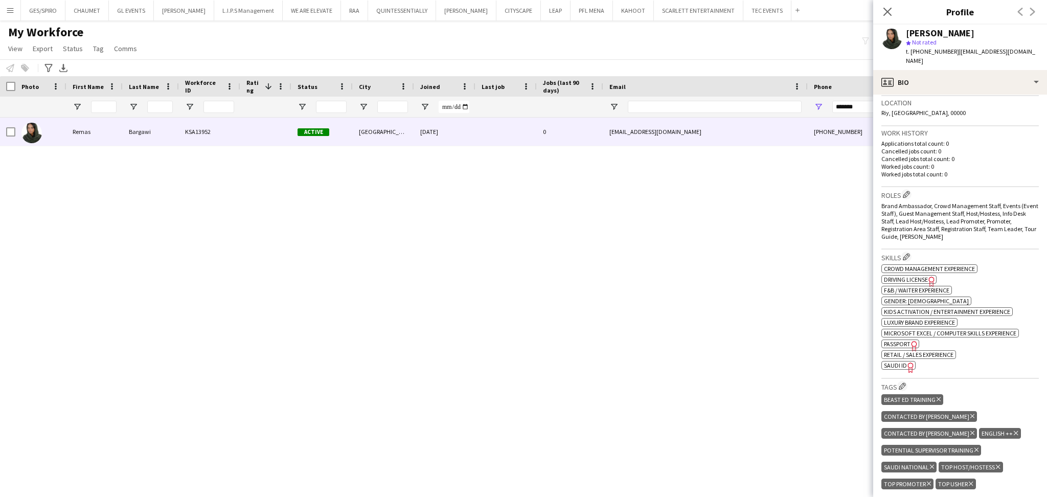
scroll to position [272, 0]
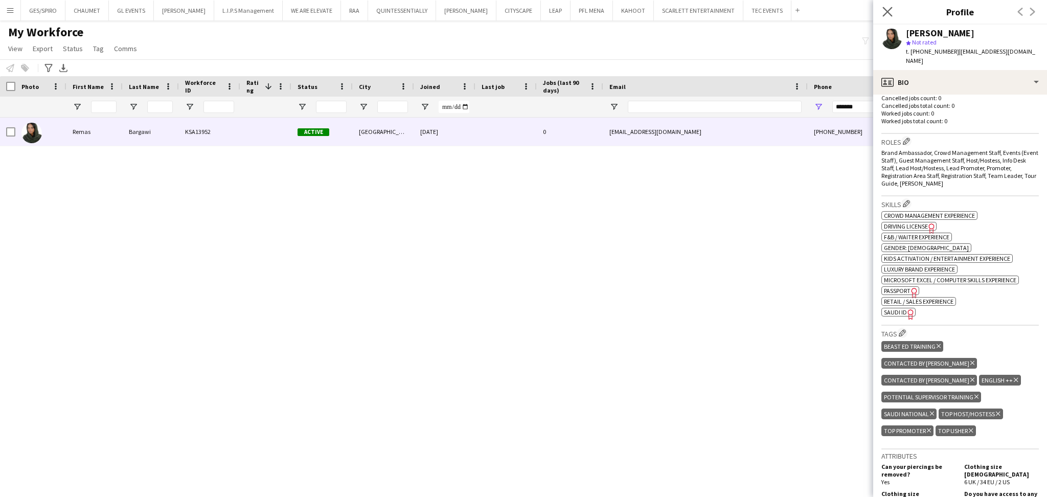
click at [892, 12] on app-icon "Close pop-in" at bounding box center [887, 12] width 15 height 15
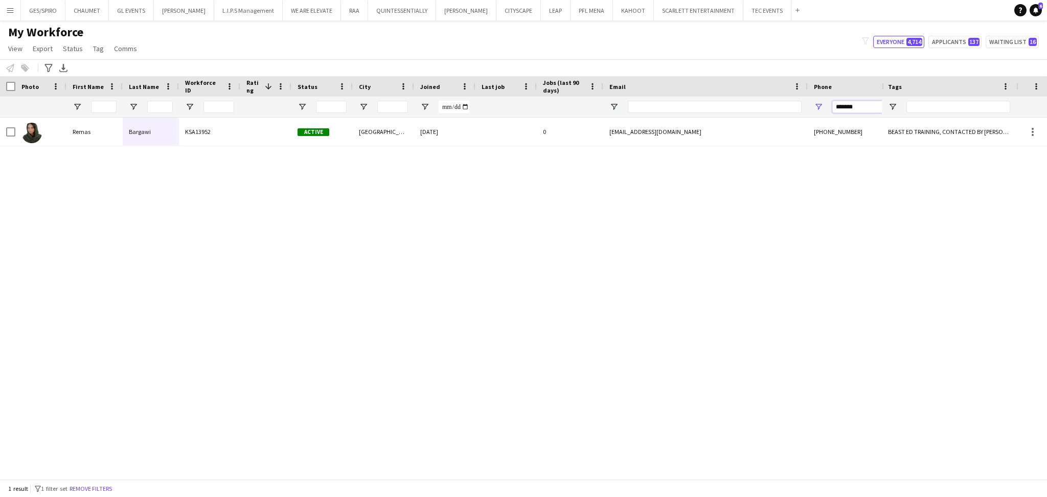
drag, startPoint x: 860, startPoint y: 107, endPoint x: 631, endPoint y: 129, distance: 230.0
click at [663, 130] on div "Workforce Details Photo First Name" at bounding box center [523, 277] width 1047 height 403
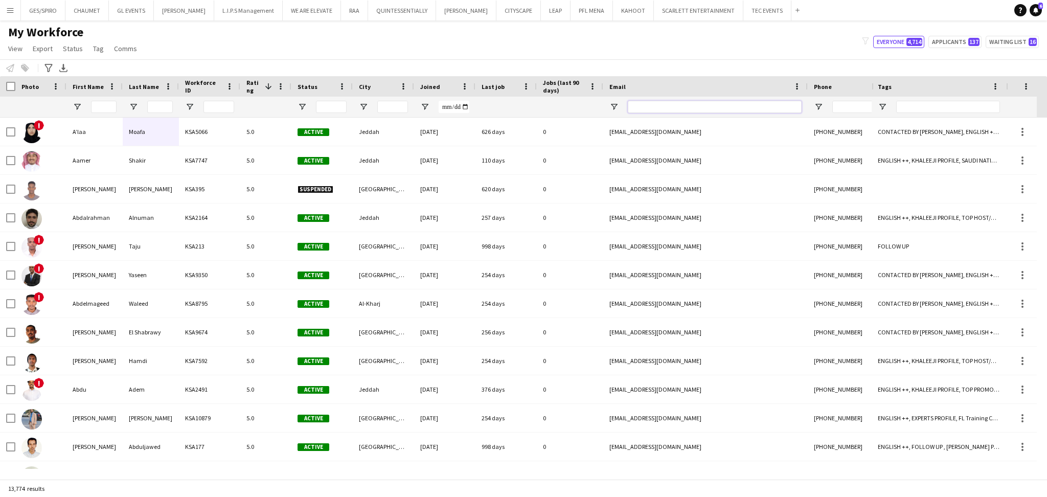
click at [664, 107] on input "Email Filter Input" at bounding box center [715, 107] width 174 height 12
paste input "**********"
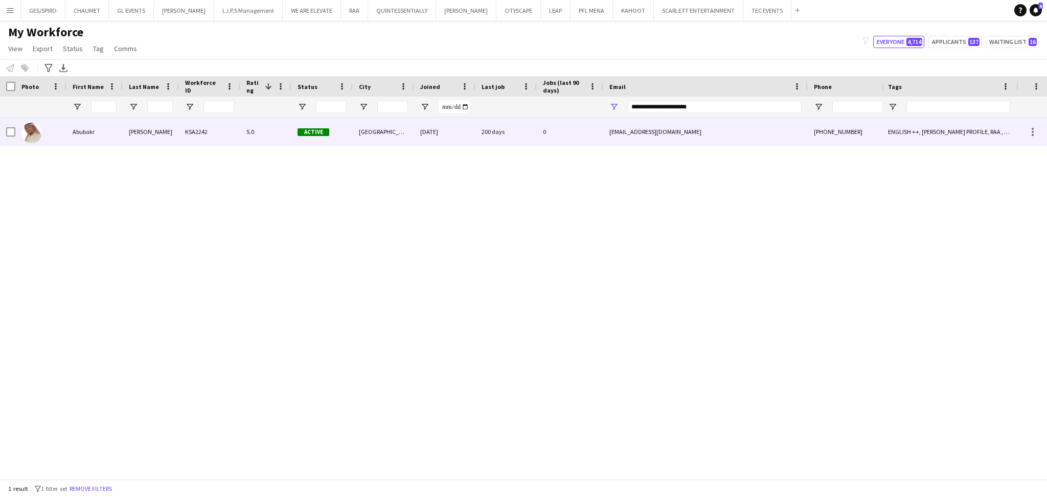
click at [455, 137] on div "29-07-2023" at bounding box center [444, 132] width 61 height 28
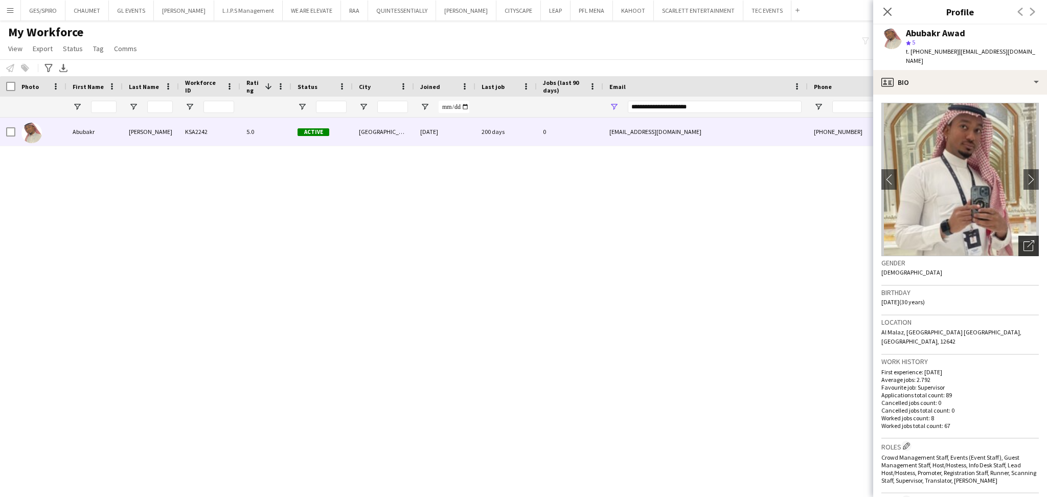
click at [1023, 240] on icon "Open photos pop-in" at bounding box center [1028, 245] width 11 height 11
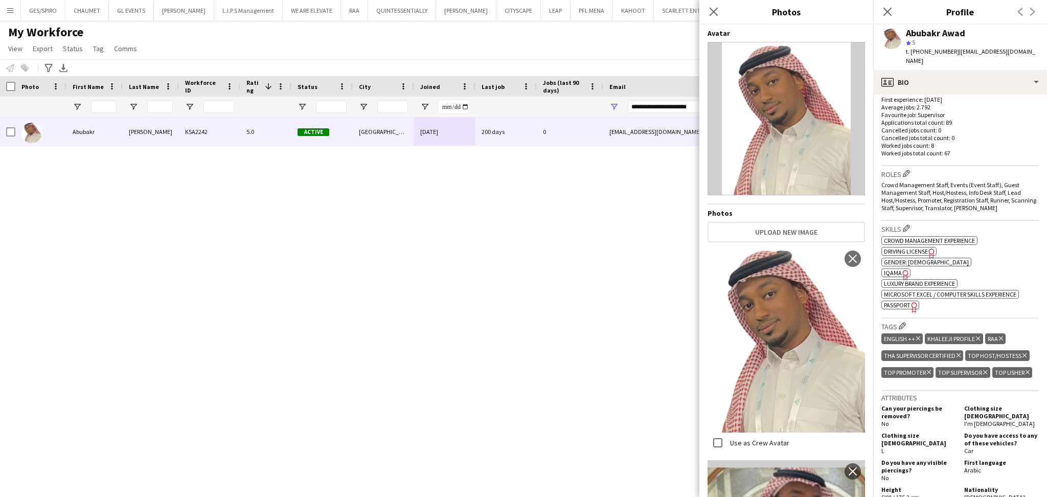
click at [893, 269] on span "IQAMA" at bounding box center [893, 273] width 18 height 8
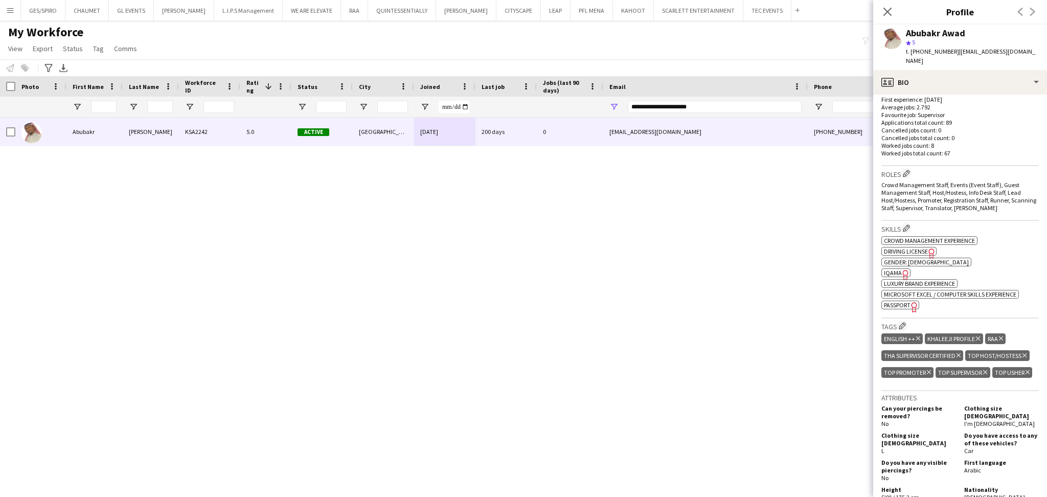
click at [890, 269] on span "IQAMA" at bounding box center [893, 273] width 18 height 8
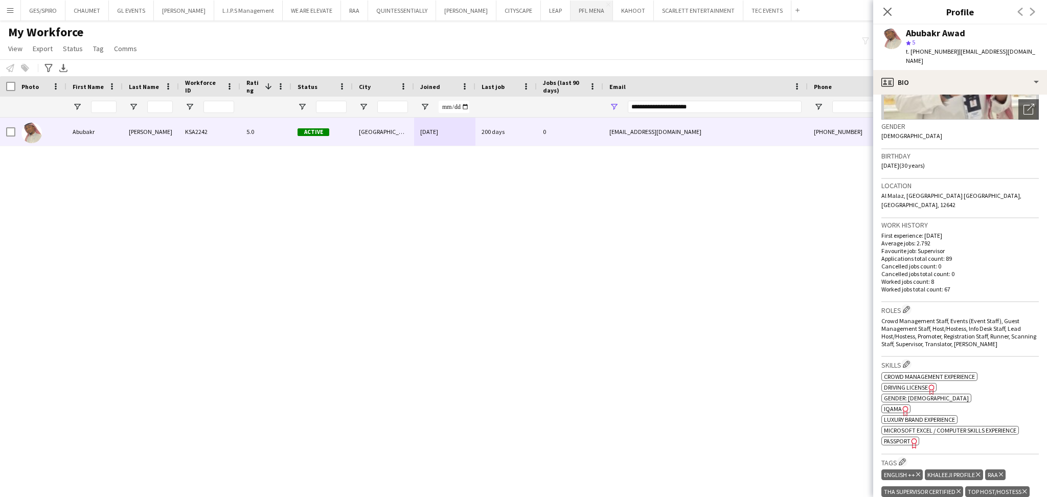
scroll to position [94, 0]
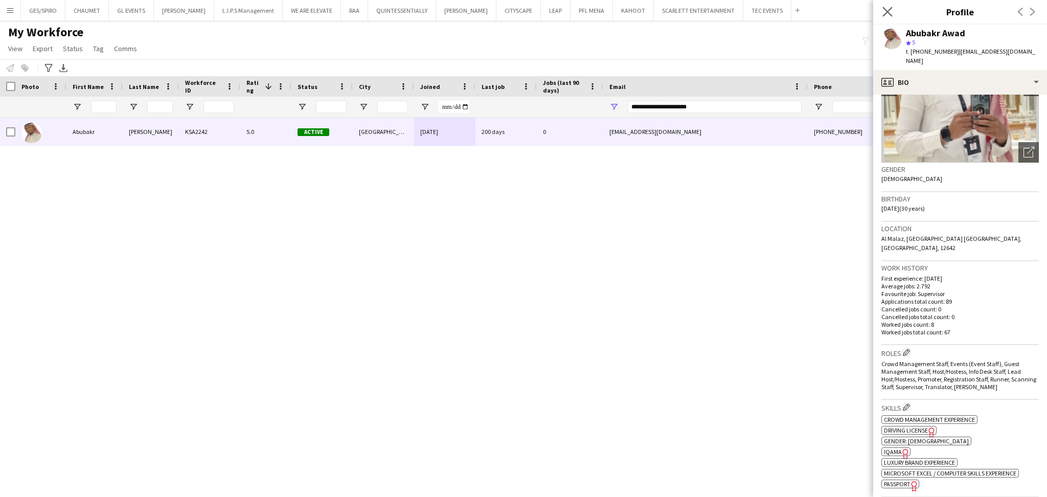
click at [887, 5] on app-icon "Close pop-in" at bounding box center [887, 12] width 15 height 15
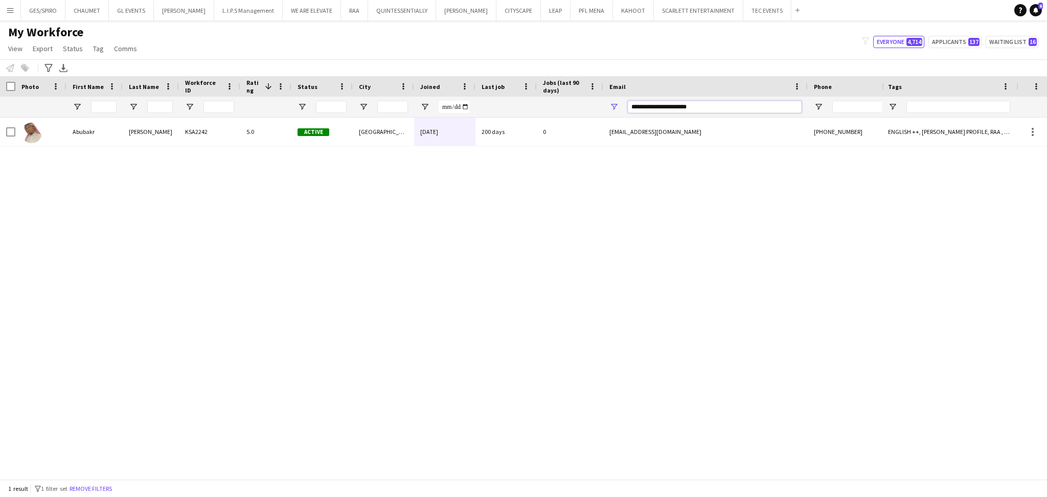
drag, startPoint x: 643, startPoint y: 109, endPoint x: 505, endPoint y: 112, distance: 138.0
click at [517, 112] on div at bounding box center [549, 107] width 1098 height 20
paste input "Email Filter Input"
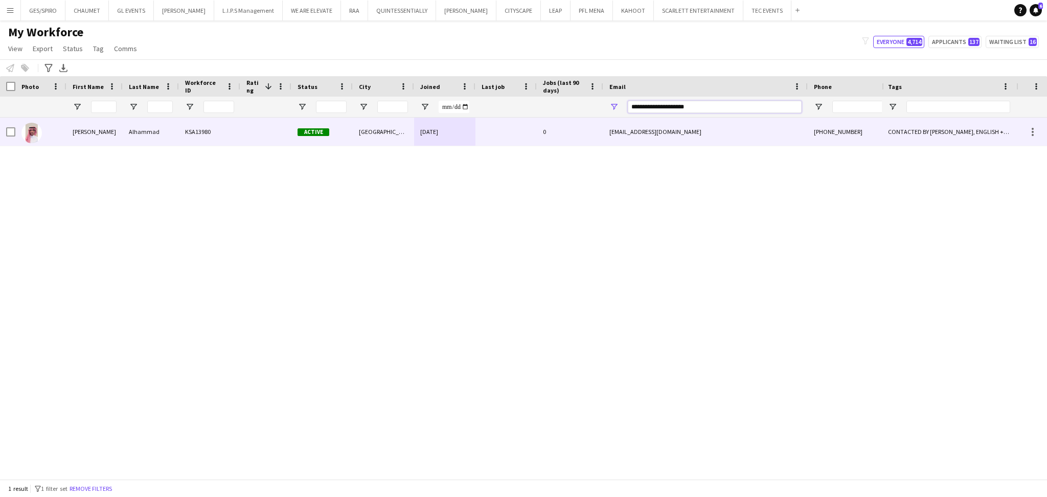
type input "**********"
click at [533, 130] on div at bounding box center [505, 132] width 61 height 28
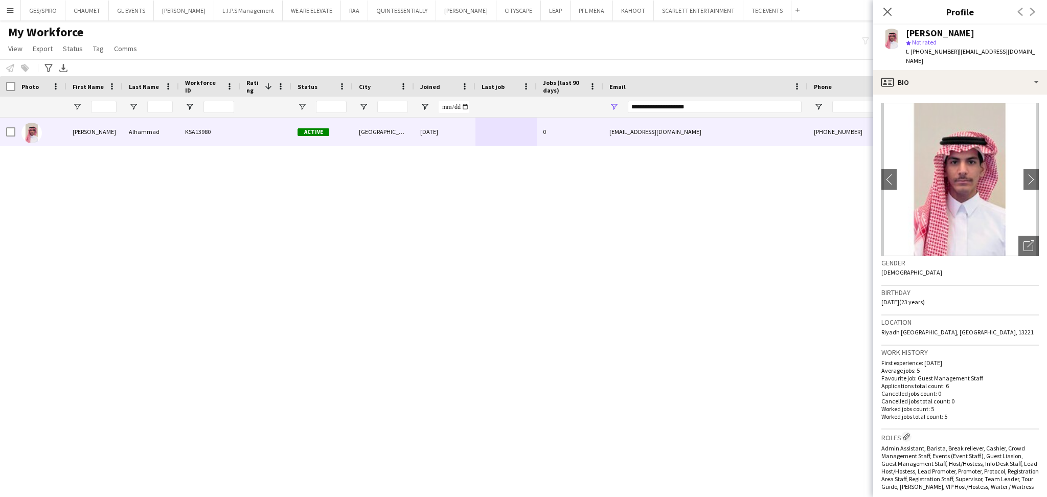
drag, startPoint x: 953, startPoint y: 51, endPoint x: 1042, endPoint y: 57, distance: 89.7
click at [1042, 57] on app-profile-header "Ibrahim Alhammad star Not rated t. +966546773348 | ibrahammad2@gmail.com" at bounding box center [960, 47] width 174 height 45
copy span "ibrahammad2@gmail.com"
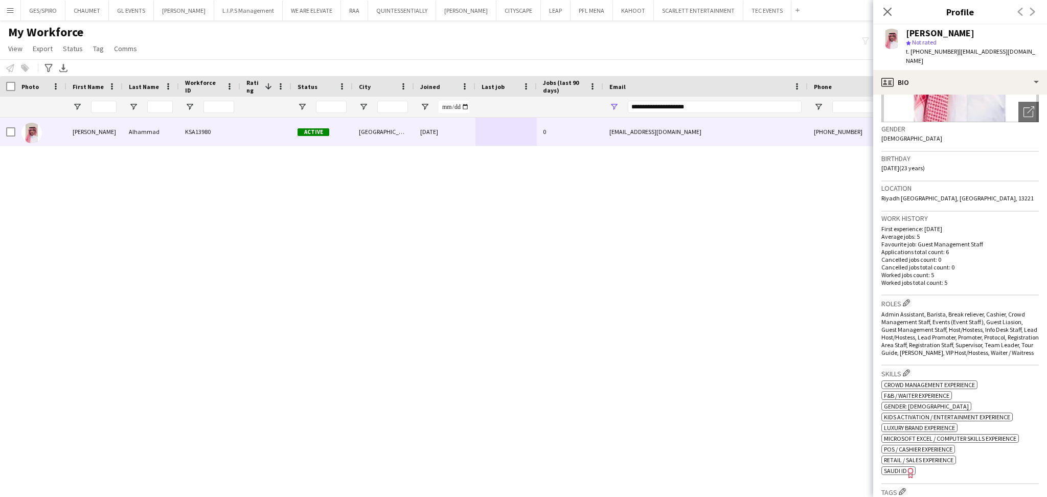
scroll to position [409, 0]
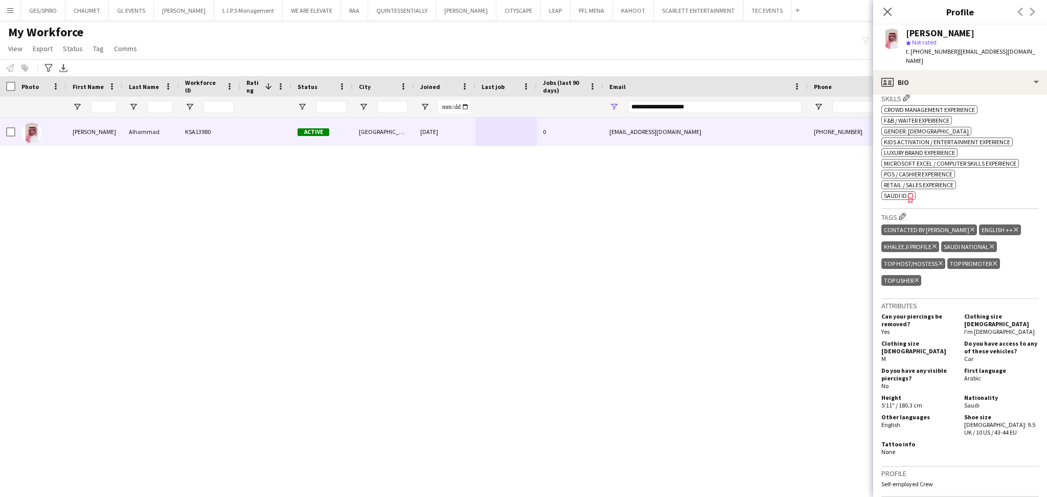
click at [896, 192] on span "SAUDI ID" at bounding box center [895, 196] width 23 height 8
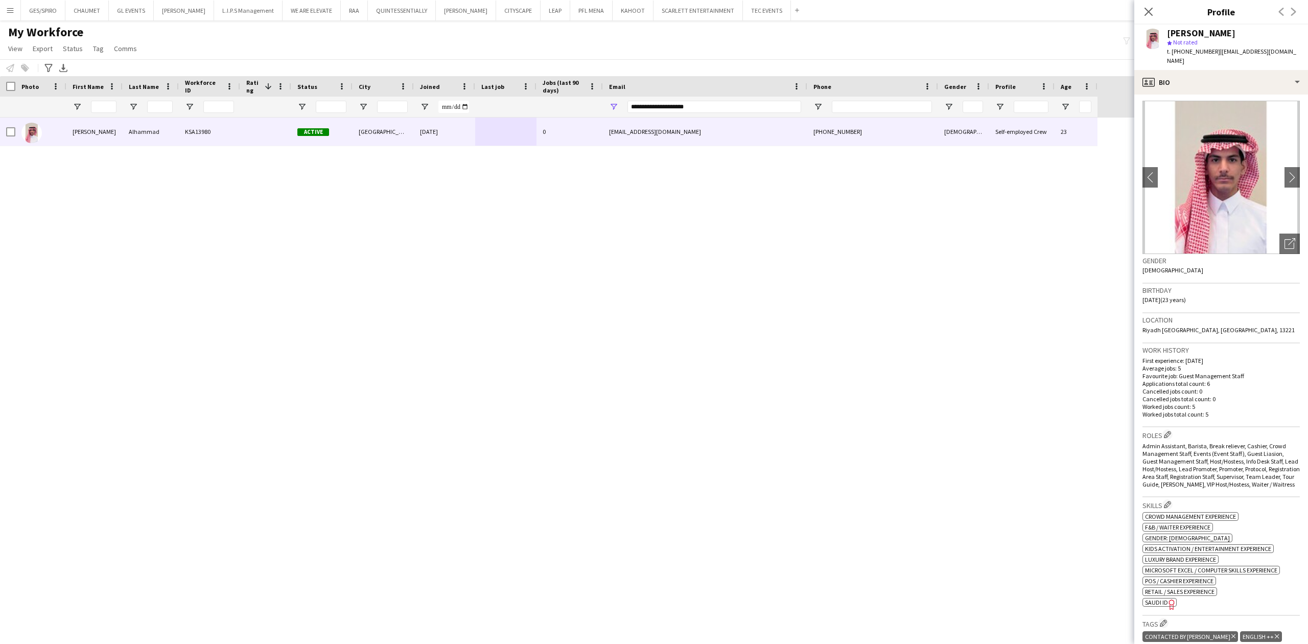
scroll to position [0, 0]
click at [1285, 240] on icon "Open photos pop-in" at bounding box center [1290, 245] width 11 height 11
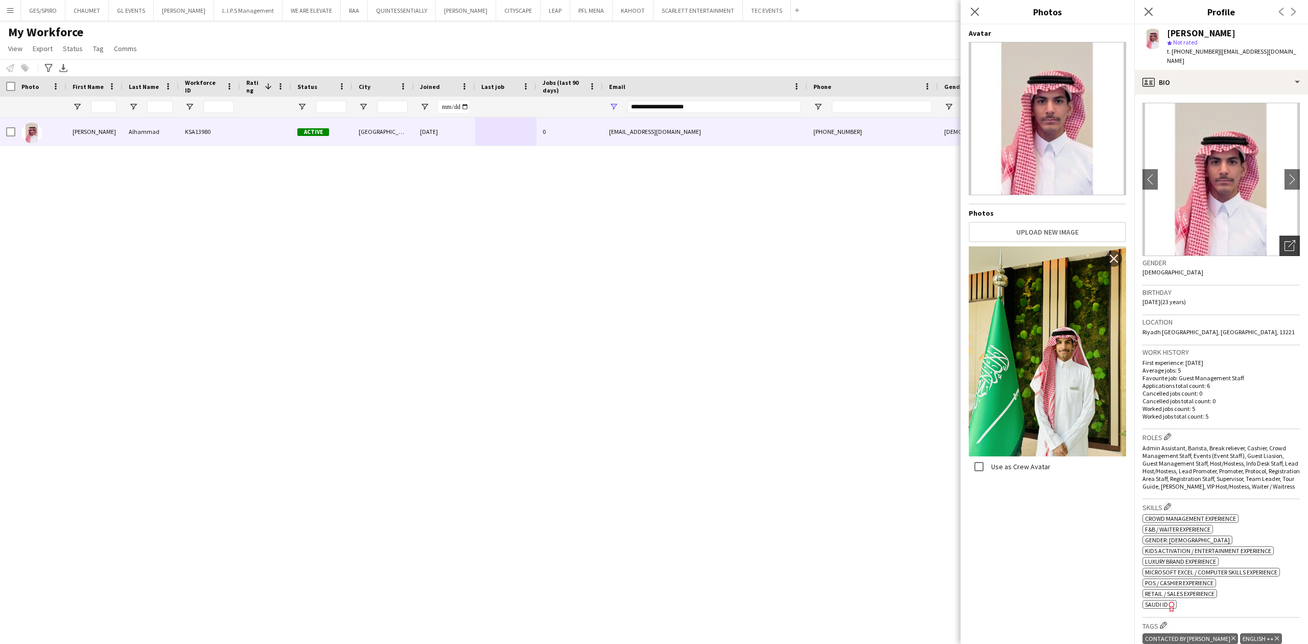
click at [1285, 241] on icon at bounding box center [1290, 246] width 10 height 10
click at [1212, 203] on img at bounding box center [1221, 179] width 157 height 153
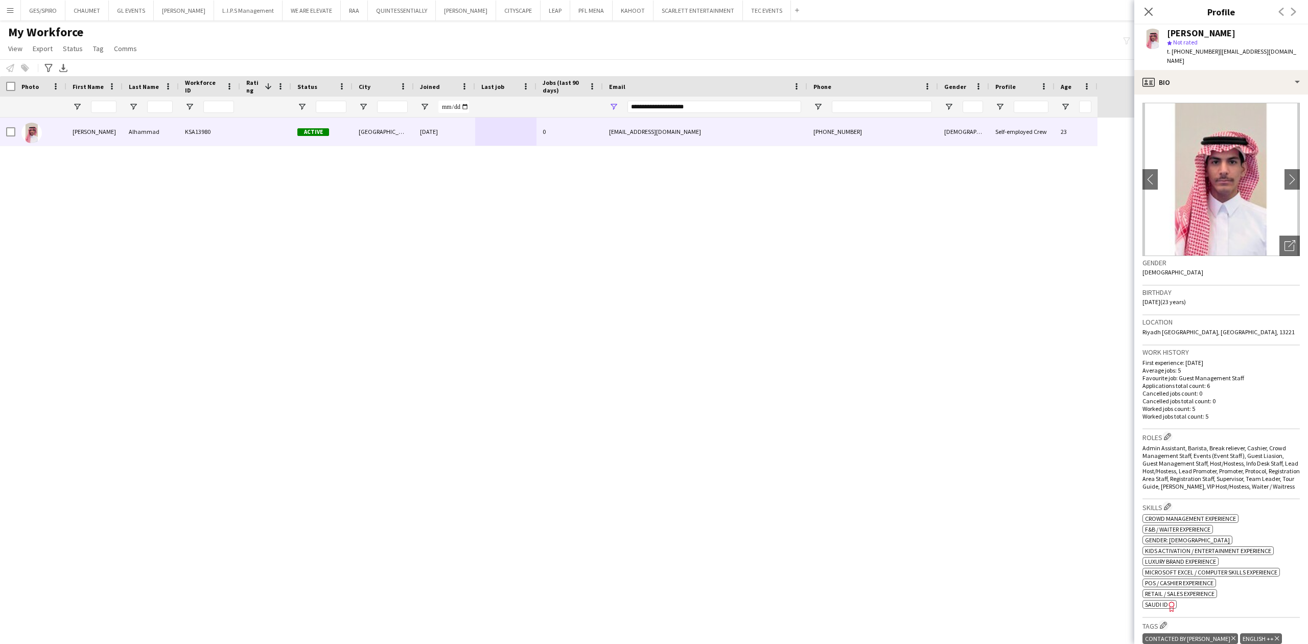
click at [1182, 158] on img at bounding box center [1221, 179] width 157 height 153
click at [1289, 236] on div "Open photos pop-in" at bounding box center [1290, 246] width 20 height 20
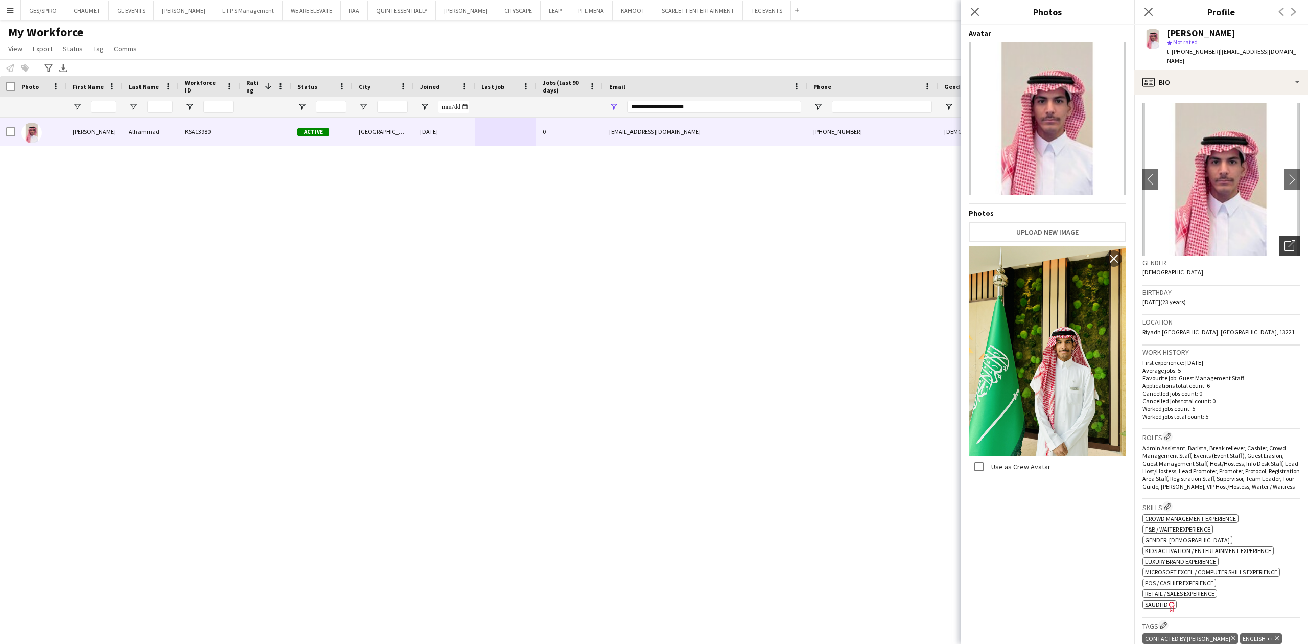
click at [1289, 240] on icon at bounding box center [1292, 243] width 7 height 7
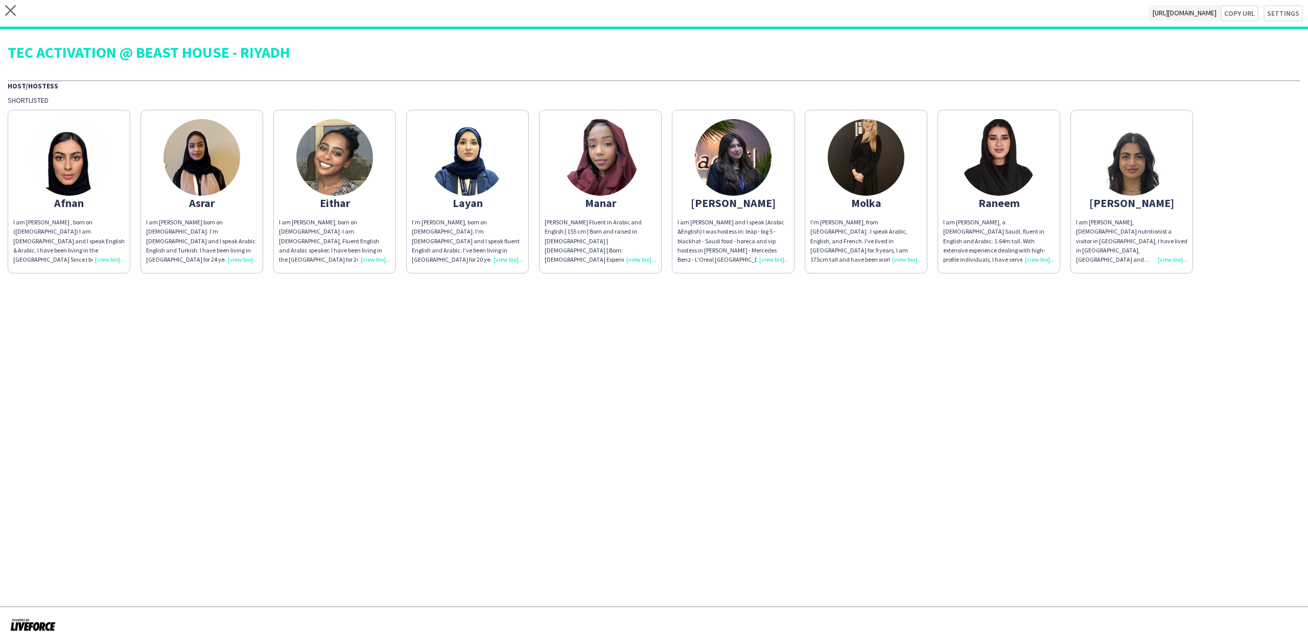
click at [311, 27] on div "close https://admin.liveforce.co/v2/s/8d57ee0e-9ebc-48df-b5c3-ac6817541acc Copy…" at bounding box center [654, 14] width 1308 height 29
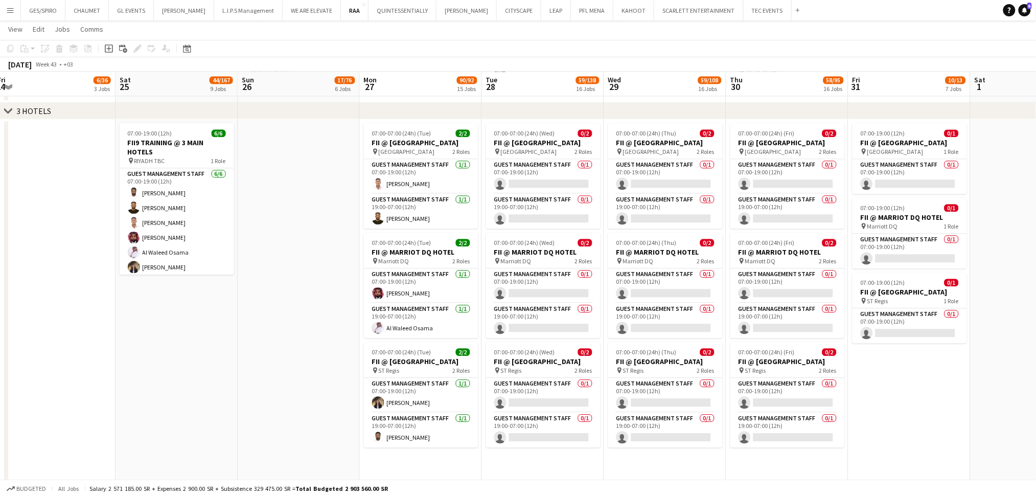
scroll to position [810, 0]
click at [530, 179] on app-card-role "Guest Management Staff 0/1 07:00-19:00 (12h) single-neutral-actions" at bounding box center [543, 177] width 114 height 35
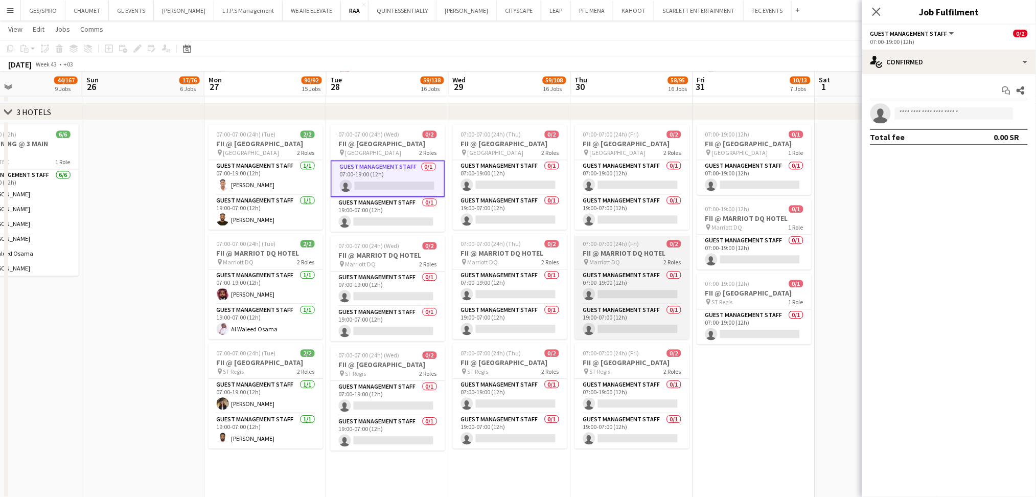
scroll to position [803, 0]
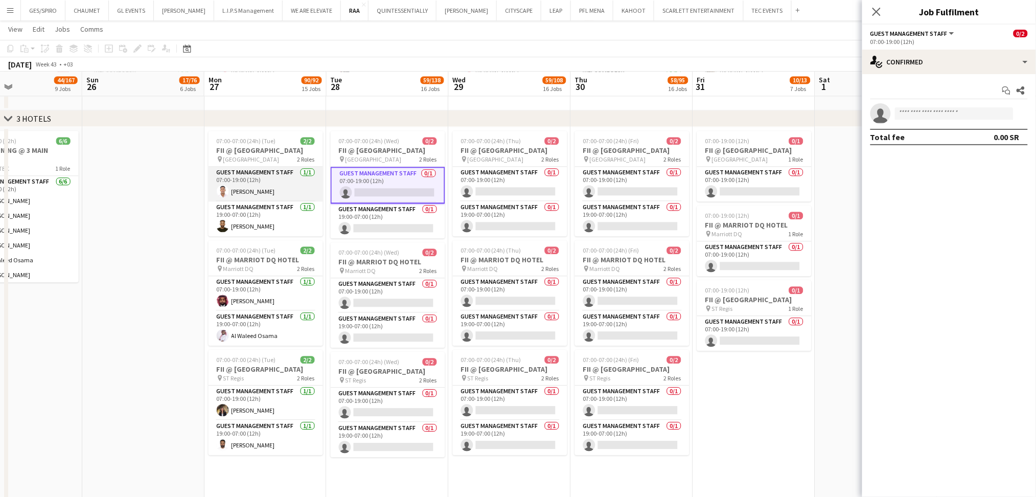
click at [265, 194] on app-card-role "Guest Management Staff 1/1 07:00-19:00 (12h) Basheir Hussein" at bounding box center [266, 184] width 114 height 35
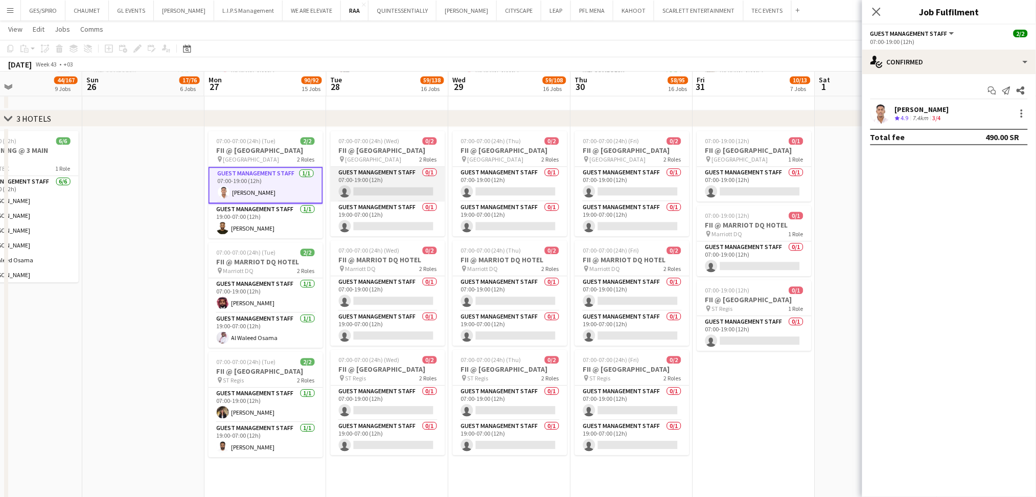
click at [404, 184] on app-card-role "Guest Management Staff 0/1 07:00-19:00 (12h) single-neutral-actions" at bounding box center [388, 184] width 114 height 35
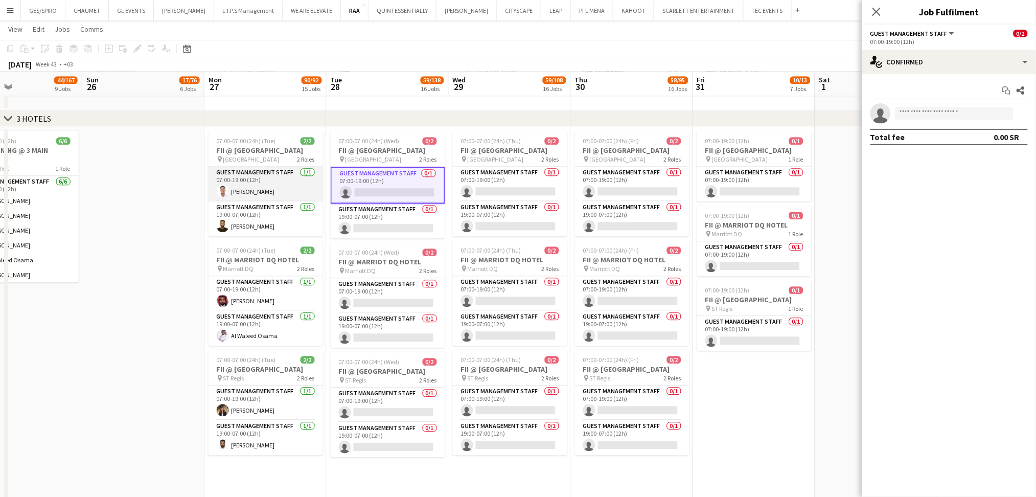
click at [250, 181] on app-card-role "Guest Management Staff 1/1 07:00-19:00 (12h) Basheir Hussein" at bounding box center [266, 184] width 114 height 35
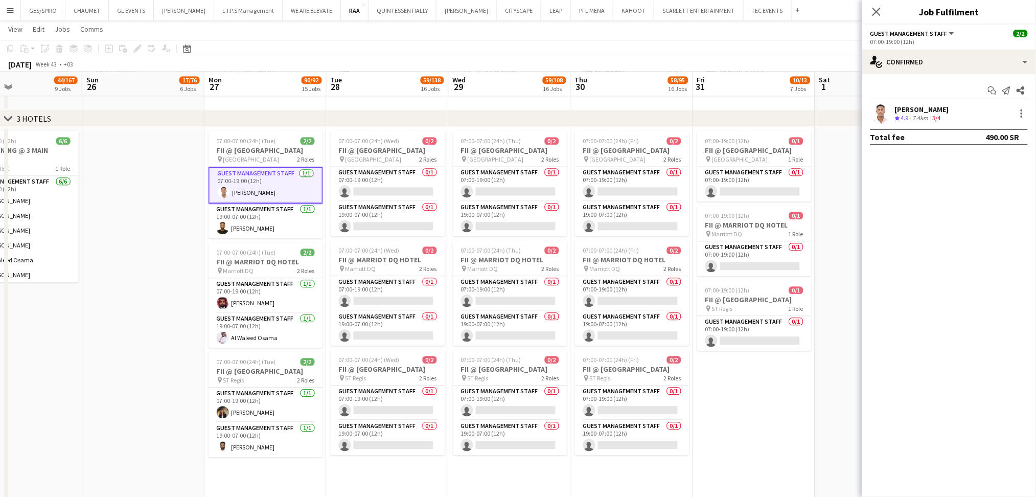
scroll to position [0, 406]
drag, startPoint x: 250, startPoint y: 181, endPoint x: 182, endPoint y: 208, distance: 73.2
click at [182, 208] on app-date-cell at bounding box center [144, 316] width 122 height 379
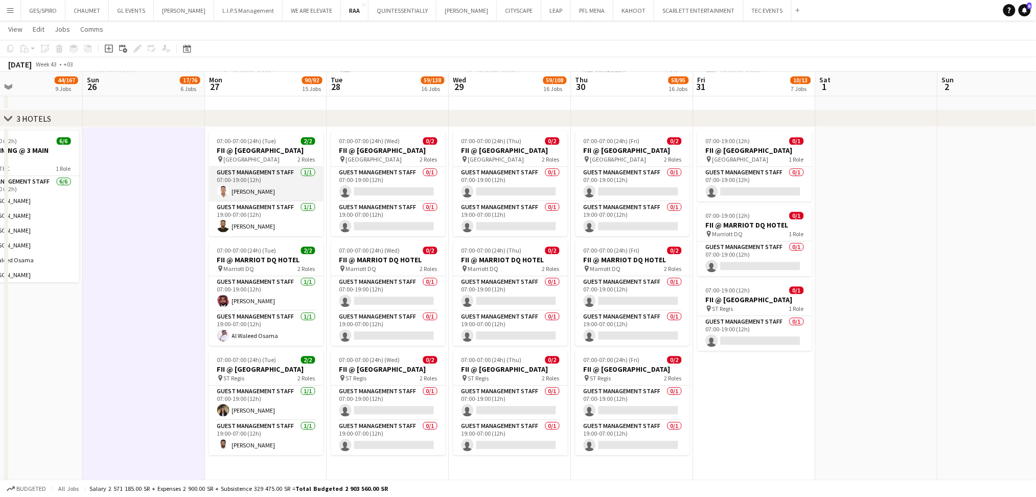
click at [285, 181] on app-card-role "Guest Management Staff 1/1 07:00-19:00 (12h) Basheir Hussein" at bounding box center [266, 184] width 114 height 35
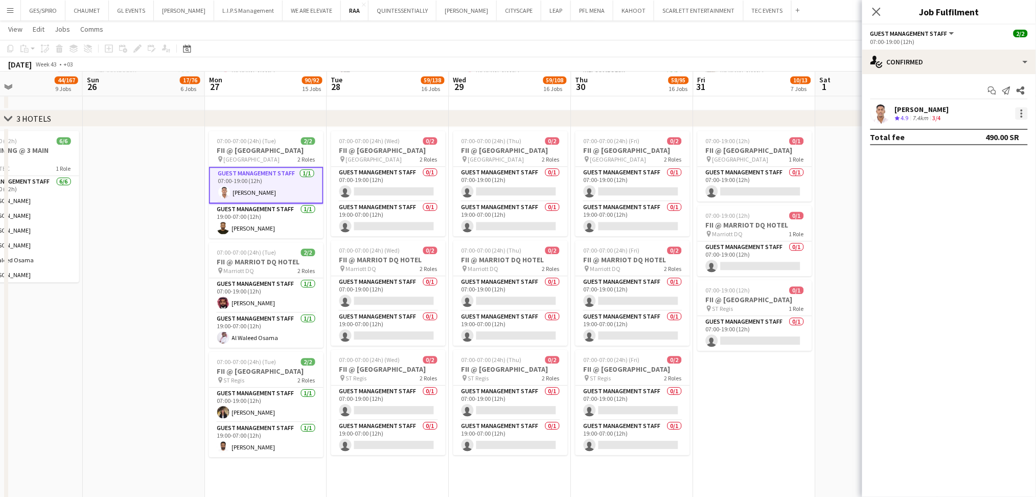
click at [1023, 114] on div at bounding box center [1022, 113] width 12 height 12
drag, startPoint x: 256, startPoint y: 185, endPoint x: 235, endPoint y: 187, distance: 21.0
click at [235, 187] on div at bounding box center [518, 248] width 1036 height 497
drag, startPoint x: 301, startPoint y: 185, endPoint x: 242, endPoint y: 180, distance: 59.0
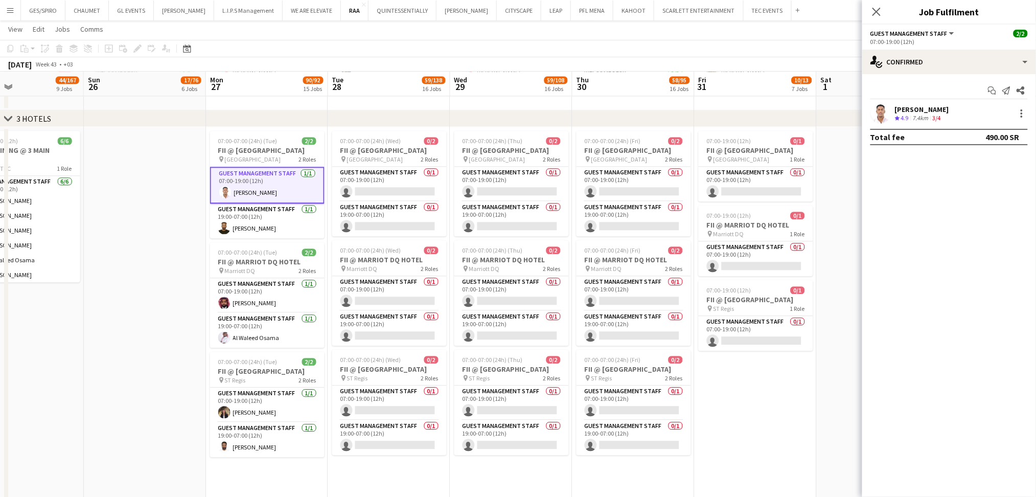
click at [242, 180] on app-card-role "Guest Management Staff 1/1 07:00-19:00 (12h) Basheir Hussein" at bounding box center [267, 185] width 114 height 37
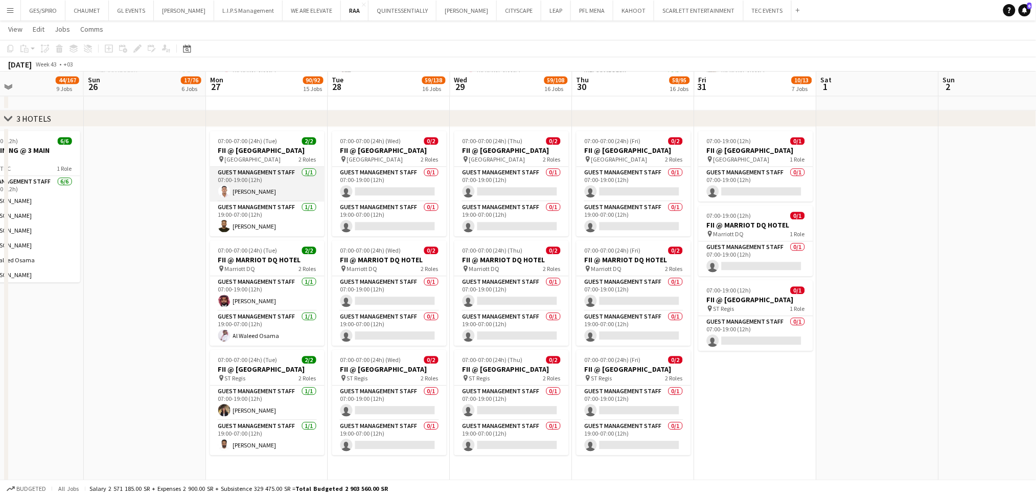
click at [242, 180] on app-card-role "Guest Management Staff 1/1 07:00-19:00 (12h) Basheir Hussein" at bounding box center [267, 184] width 114 height 35
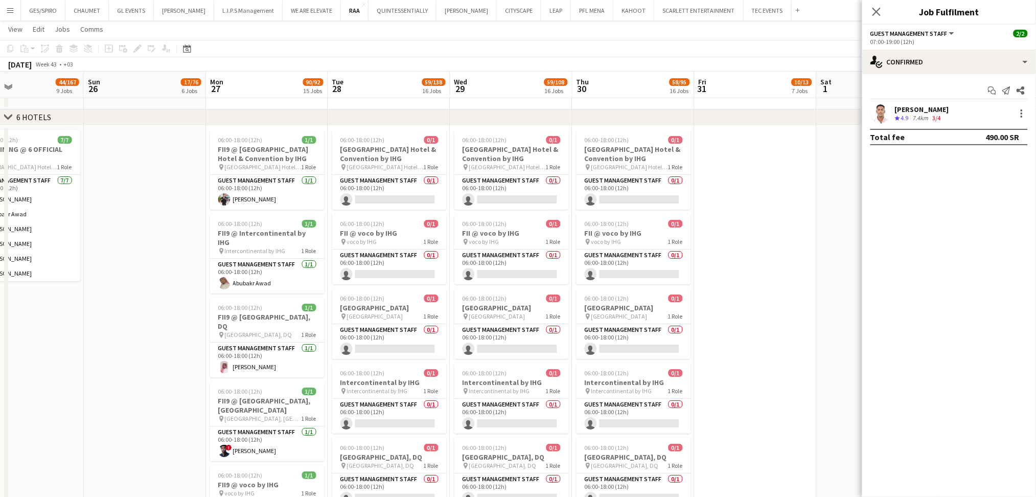
scroll to position [1203, 0]
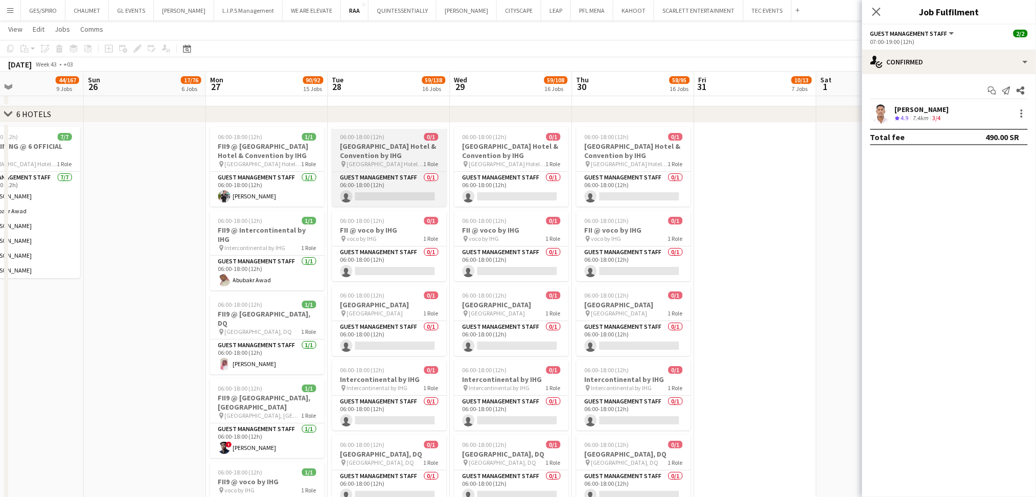
click at [373, 133] on span "06:00-18:00 (12h)" at bounding box center [362, 137] width 44 height 8
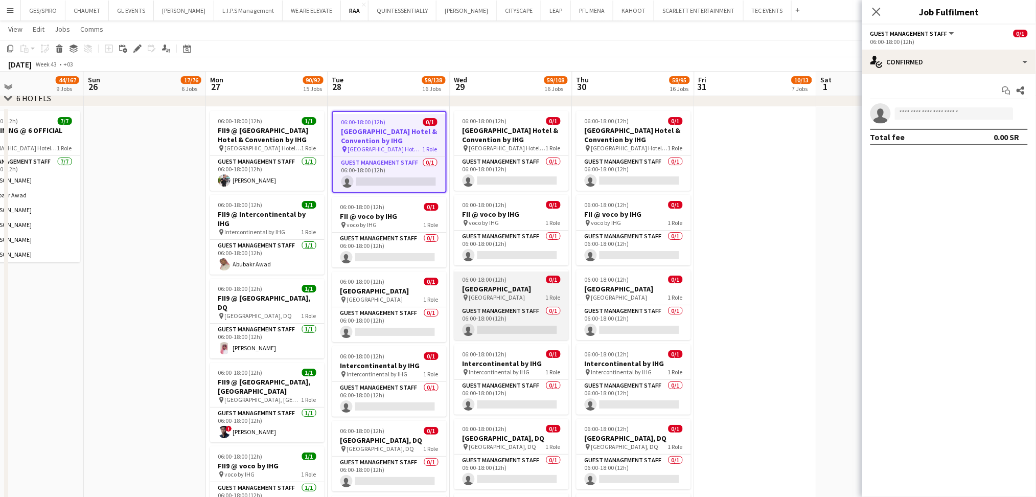
scroll to position [1209, 0]
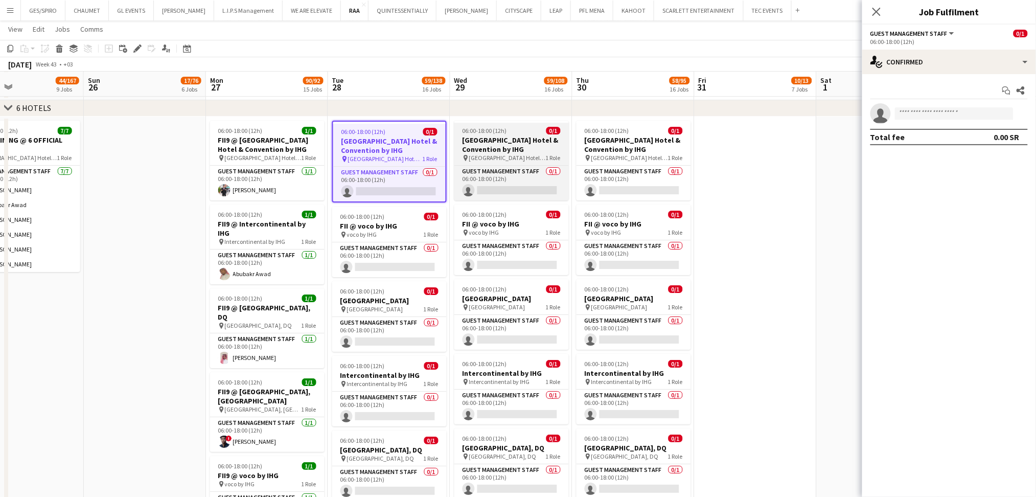
click at [507, 144] on h3 "Crowne Plaza RDC Hotel & Convention by IHG" at bounding box center [511, 144] width 114 height 18
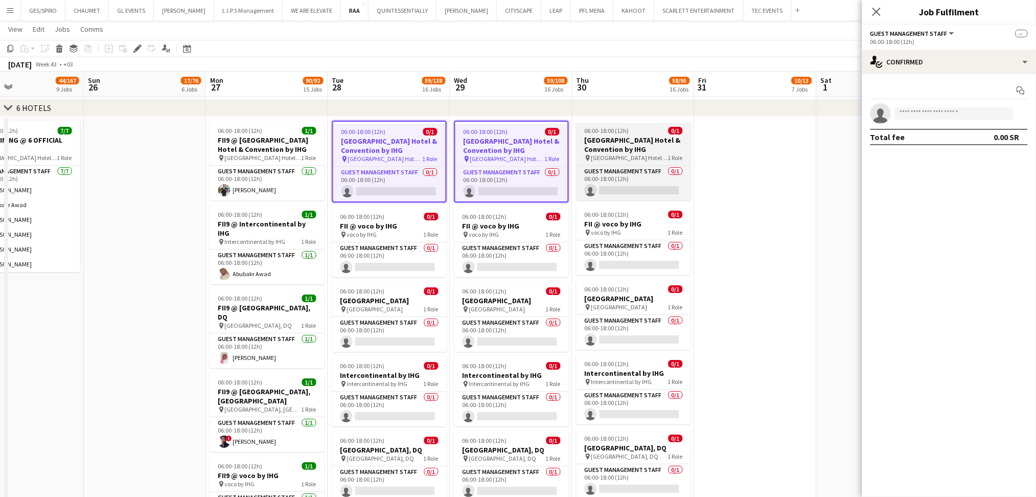
click at [647, 146] on h3 "Crowne Plaza RDC Hotel & Convention by IHG" at bounding box center [634, 144] width 114 height 18
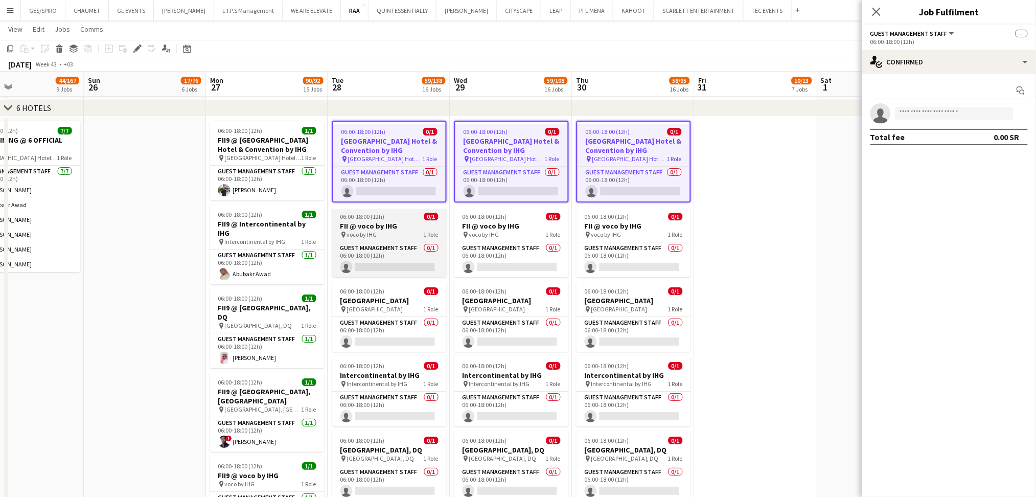
click at [363, 238] on app-job-card "06:00-18:00 (12h) 0/1 FII @ voco by IHG pin voco by IHG 1 Role Guest Management…" at bounding box center [389, 241] width 114 height 71
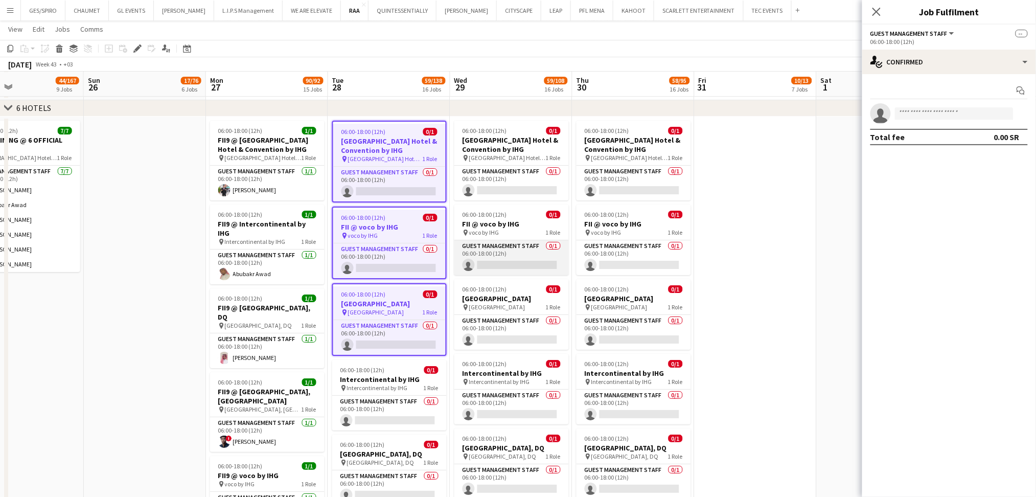
click at [498, 241] on app-card-role "Guest Management Staff 0/1 06:00-18:00 (12h) single-neutral-actions" at bounding box center [511, 257] width 114 height 35
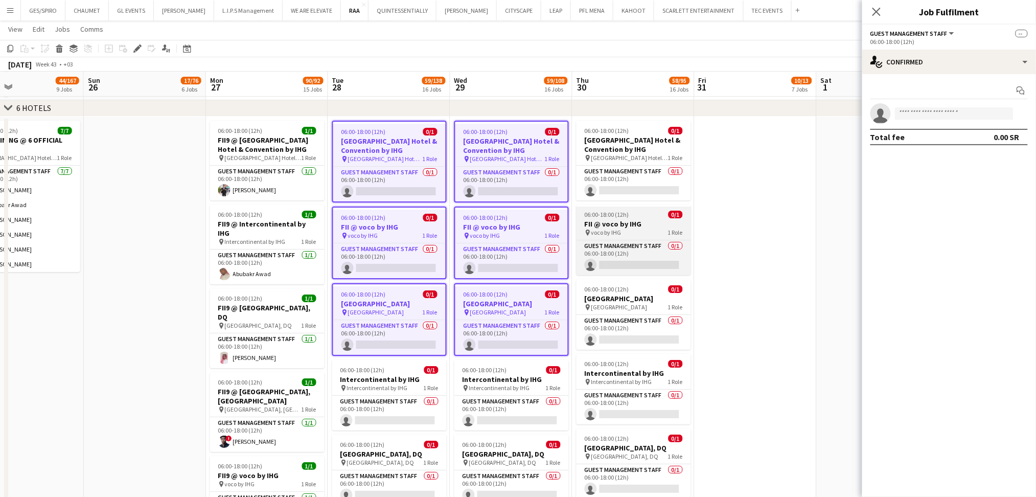
click at [645, 222] on h3 "FII @ voco by IHG" at bounding box center [634, 223] width 114 height 9
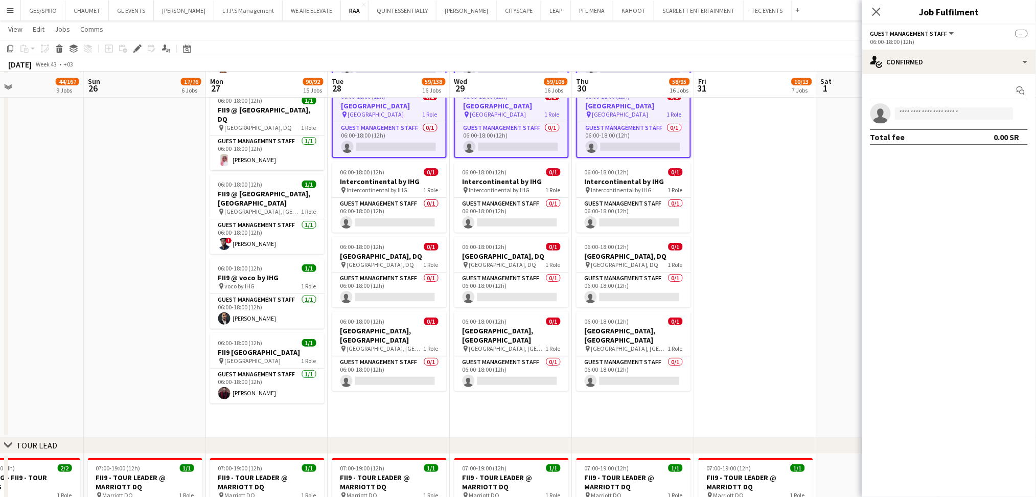
scroll to position [1408, 0]
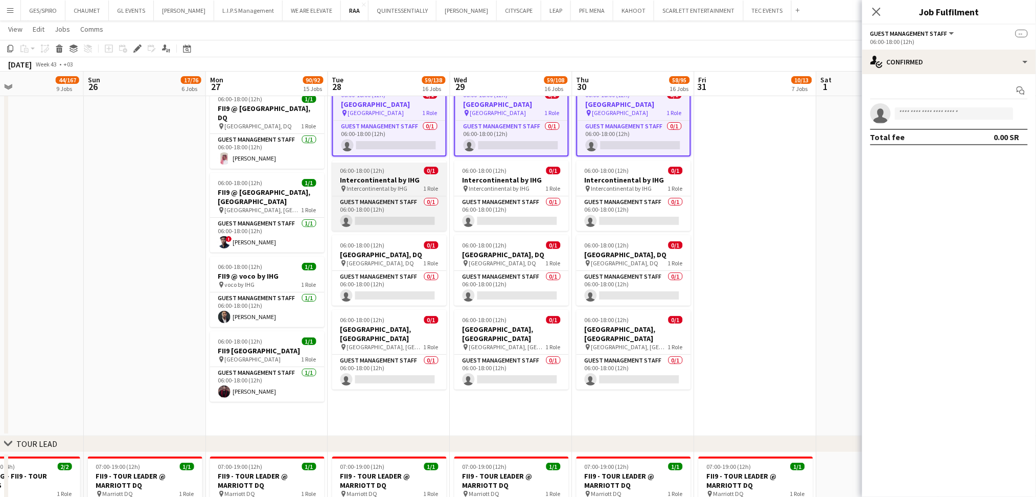
click at [387, 185] on h3 "Intercontinental by IHG" at bounding box center [389, 179] width 114 height 9
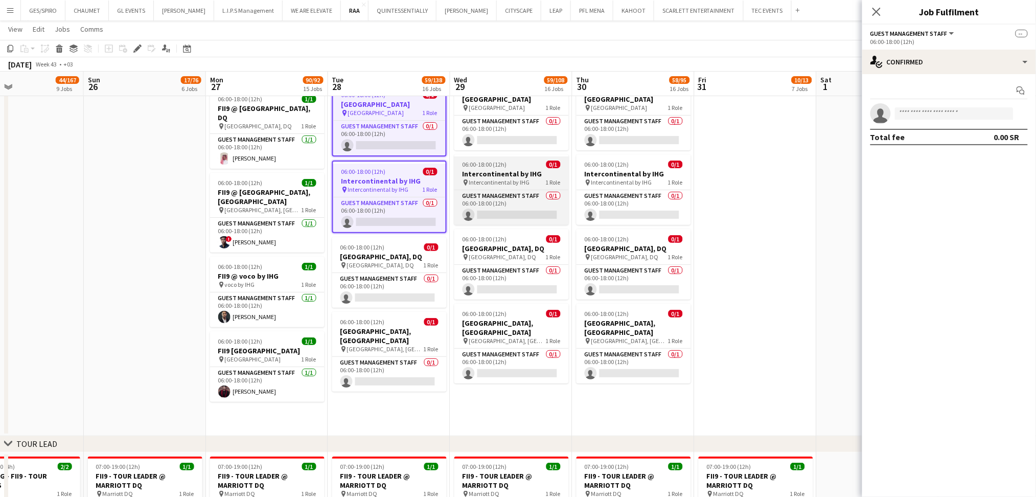
click at [522, 178] on h3 "Intercontinental by IHG" at bounding box center [511, 173] width 114 height 9
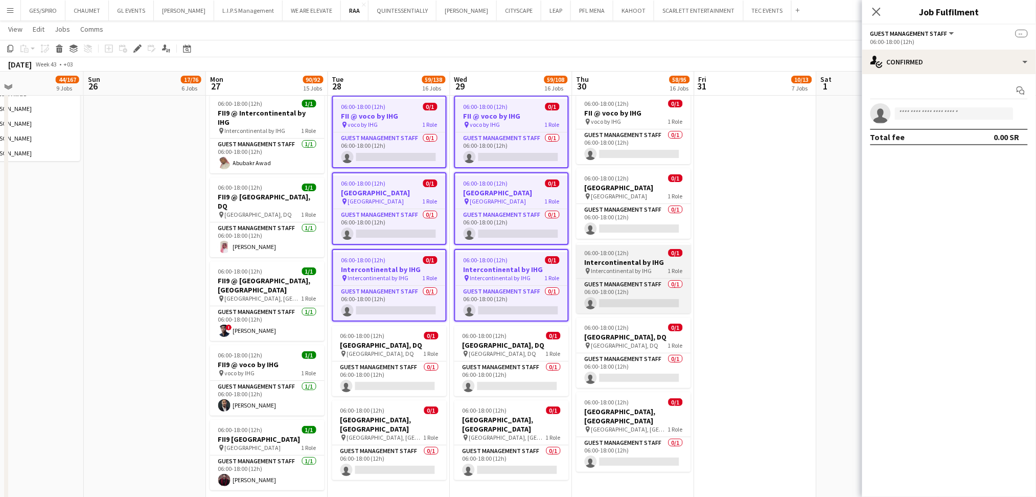
scroll to position [1319, 0]
click at [328, 433] on app-date-cell "06:00-18:00 (12h) 0/1 Crowne Plaza RDC Hotel & Convention by IHG pin Crowne Pla…" at bounding box center [389, 265] width 122 height 519
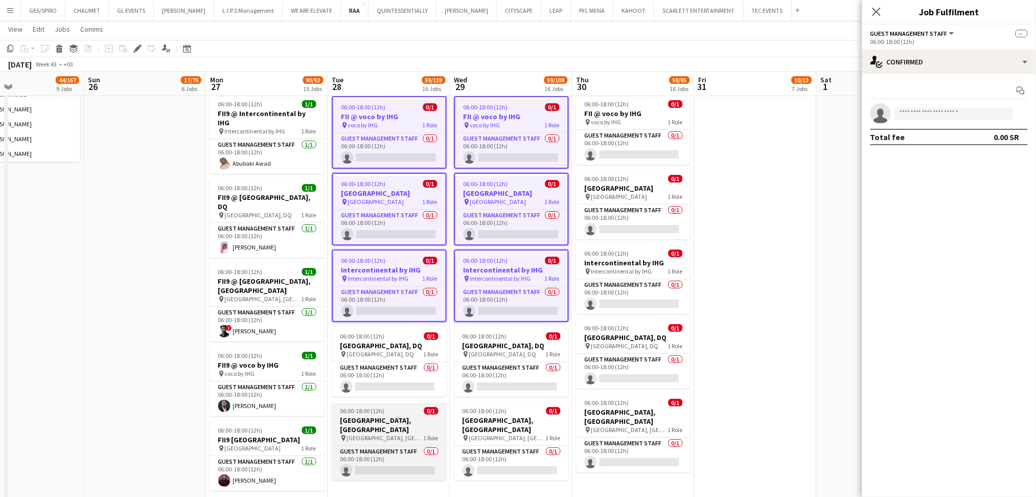
click at [372, 434] on h3 "Radisson Blu Hotel, Riyadh Convention & Exhibition Center" at bounding box center [389, 425] width 114 height 18
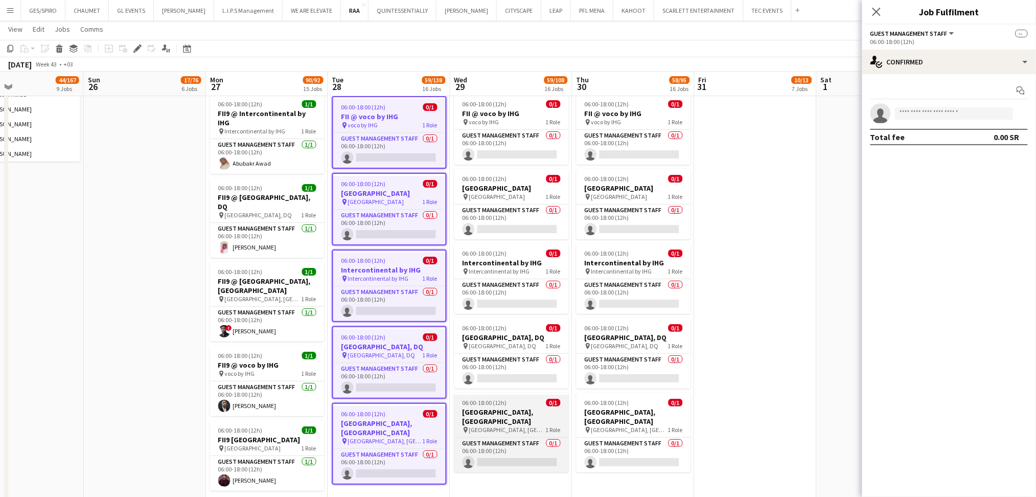
click at [542, 426] on h3 "Radisson Blu Hotel, Riyadh Convention & Exhibition Center" at bounding box center [511, 416] width 114 height 18
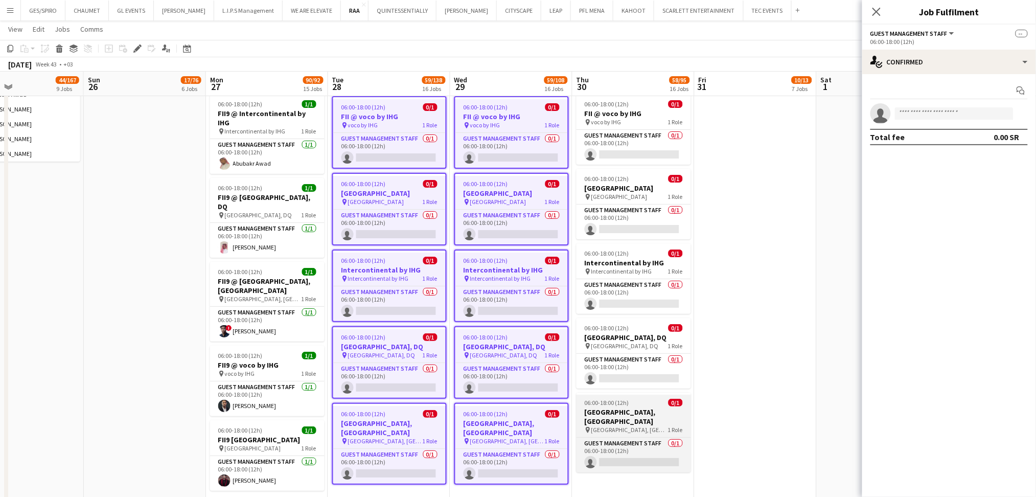
click at [636, 433] on span "Radisson Blu Hotel, Convention & Exhibition Center" at bounding box center [629, 430] width 77 height 8
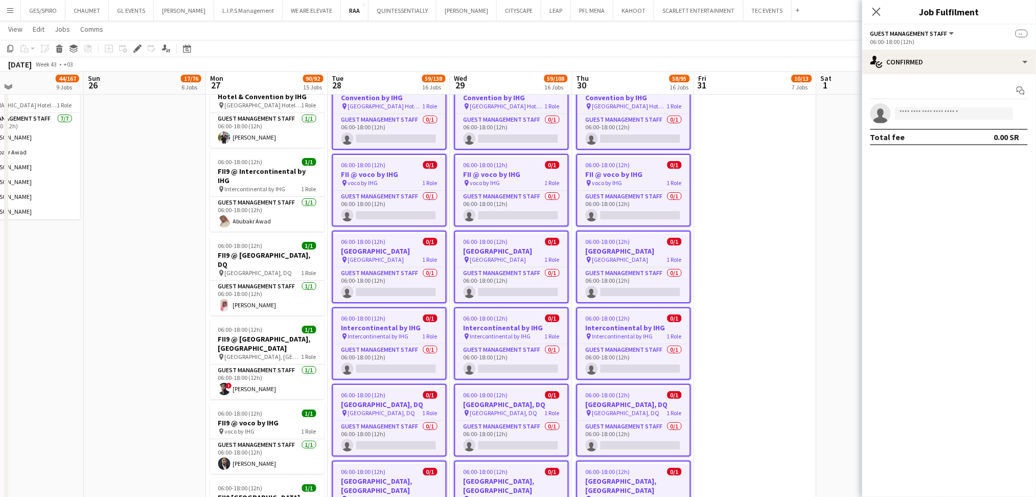
scroll to position [1260, 0]
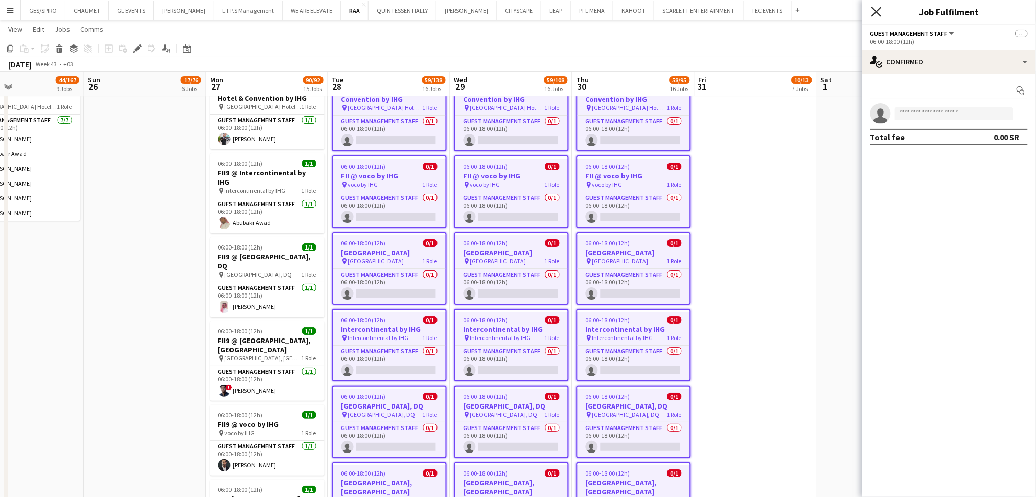
click at [876, 11] on icon at bounding box center [876, 12] width 10 height 10
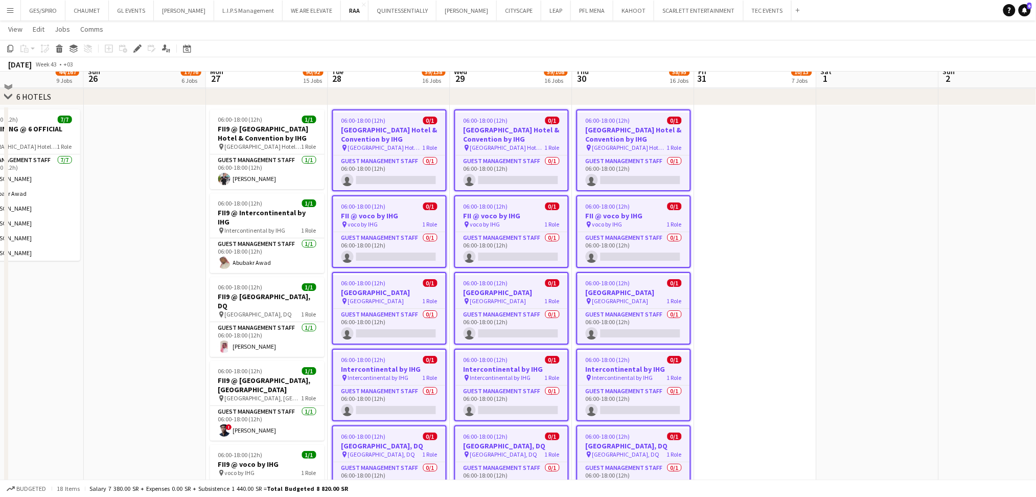
scroll to position [1209, 0]
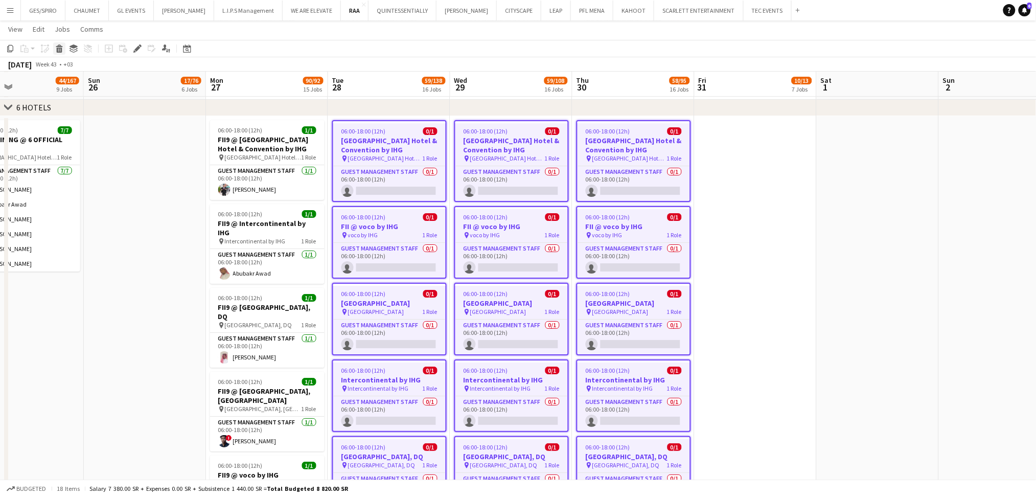
click at [55, 48] on icon "Delete" at bounding box center [59, 48] width 8 height 8
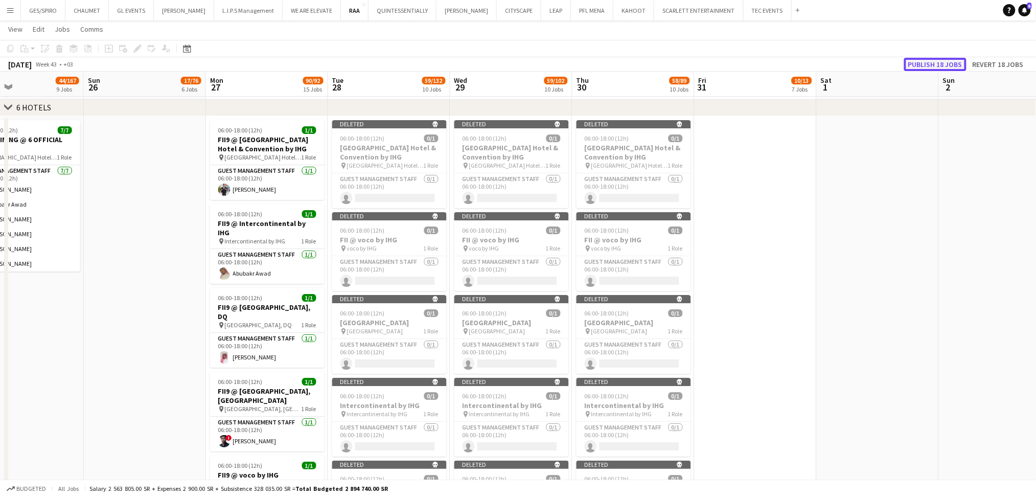
click at [938, 62] on button "Publish 18 jobs" at bounding box center [935, 64] width 62 height 13
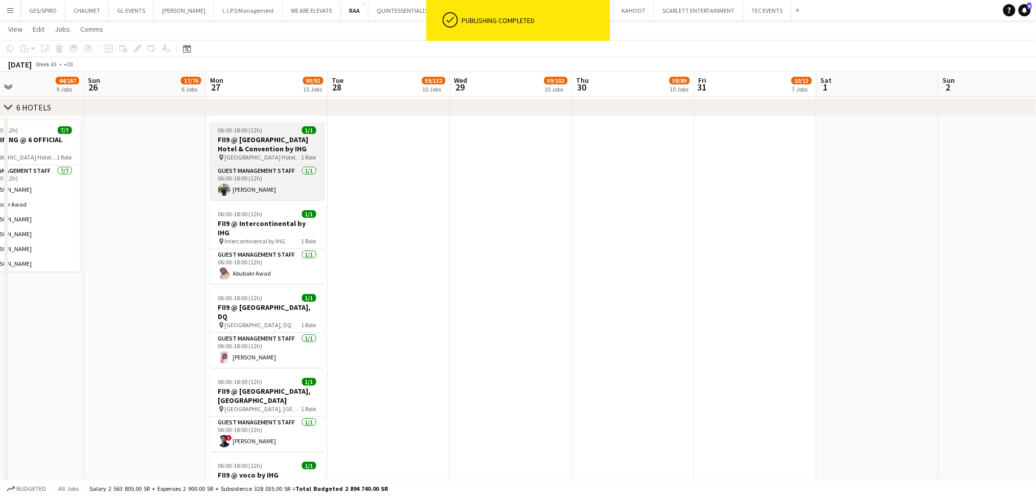
click at [263, 135] on h3 "FII9 @ Crowne Plaza RDC Hotel & Convention by IHG" at bounding box center [267, 144] width 114 height 18
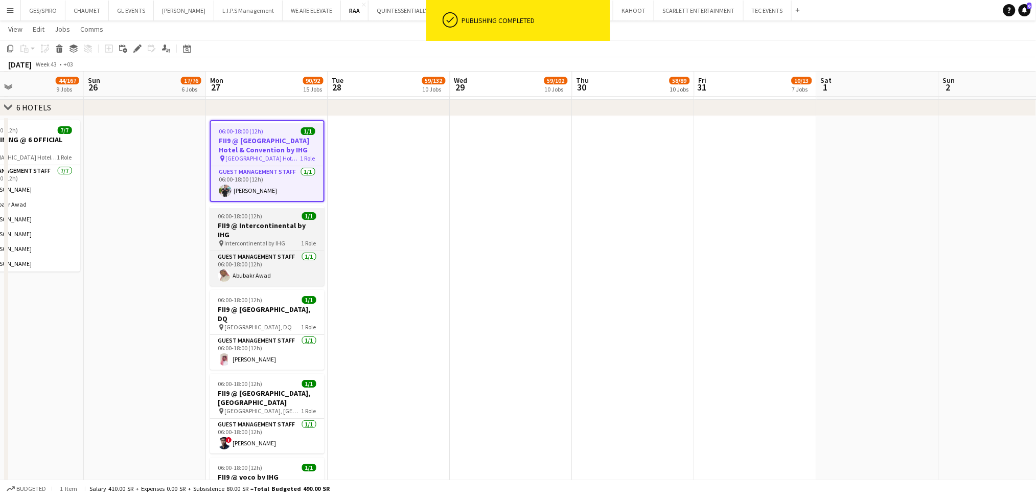
click at [259, 221] on h3 "FII9 @ Intercontinental by IHG" at bounding box center [267, 230] width 114 height 18
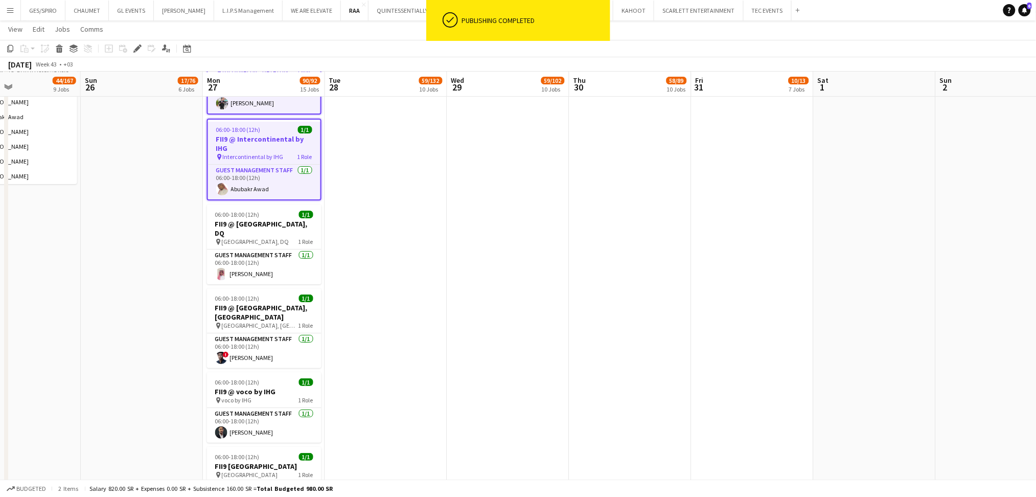
scroll to position [1297, 0]
click at [259, 219] on h3 "FII9 @ Radisson Blu Hotel & Residence, DQ" at bounding box center [264, 228] width 114 height 18
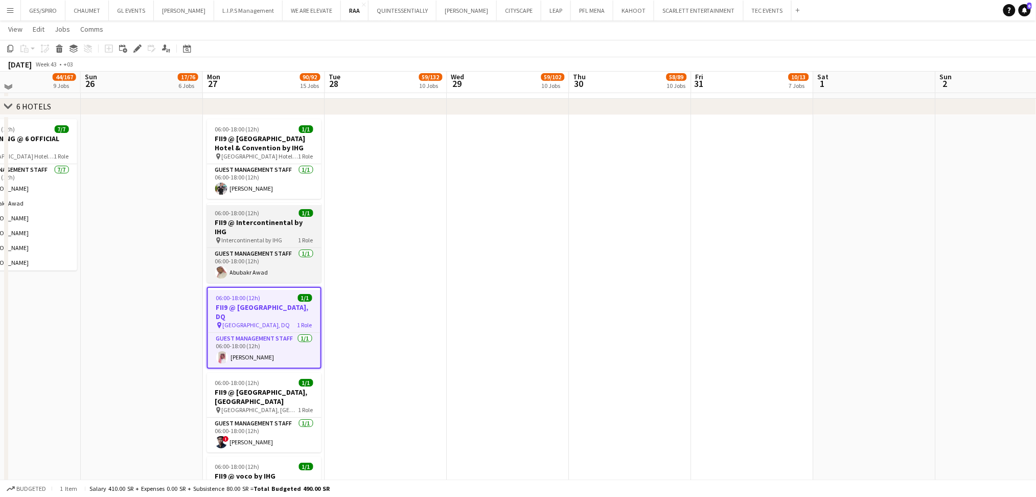
scroll to position [1205, 0]
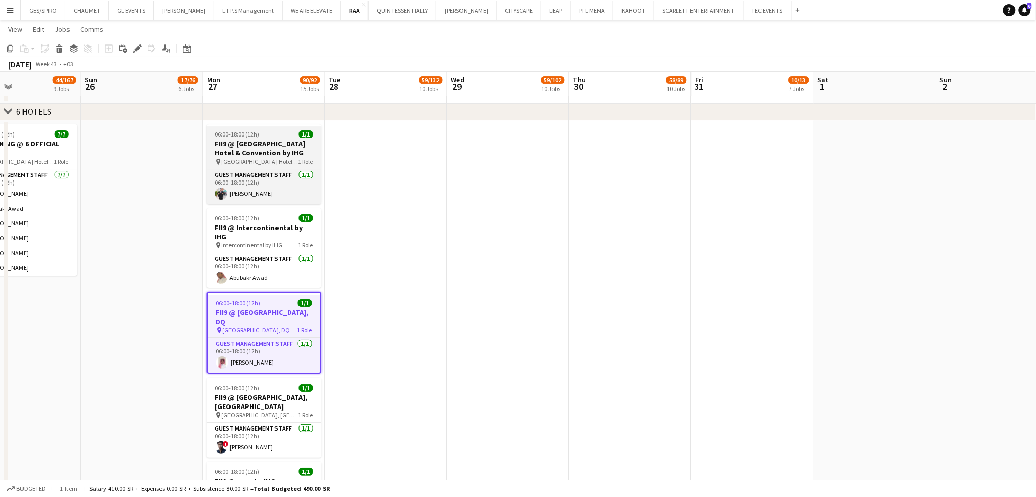
click at [260, 159] on span "Crowne Plaza RDC Hotel & Convention by IHG" at bounding box center [260, 161] width 77 height 8
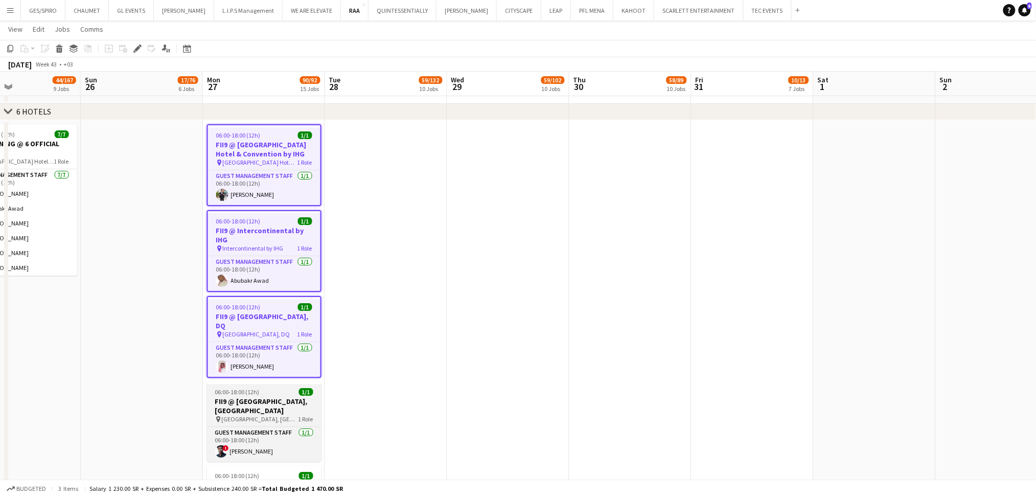
click at [255, 397] on h3 "FII9 @ Radisson Blu Hotel, Riyadh Convention & Exhibition Center" at bounding box center [264, 406] width 114 height 18
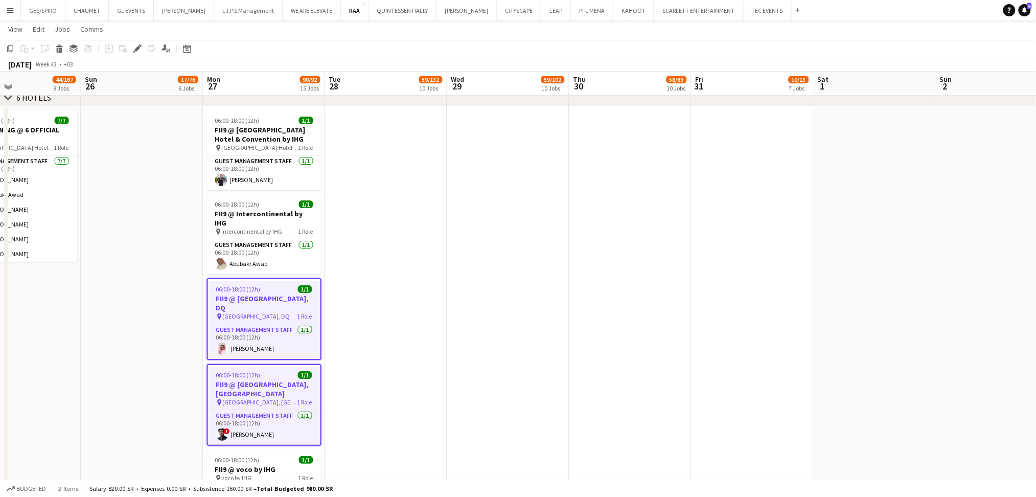
scroll to position [1218, 0]
click at [242, 134] on h3 "FII9 @ Crowne Plaza RDC Hotel & Convention by IHG" at bounding box center [264, 135] width 114 height 18
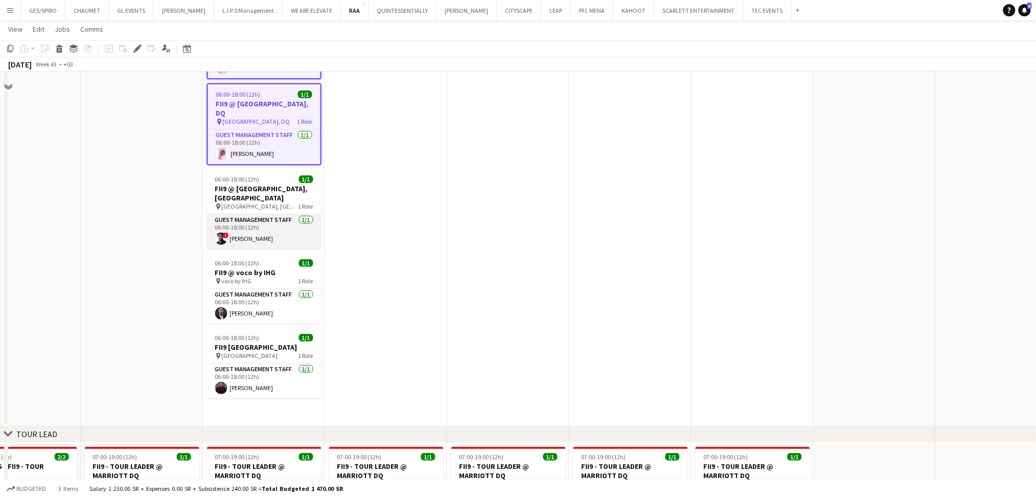
scroll to position [1436, 0]
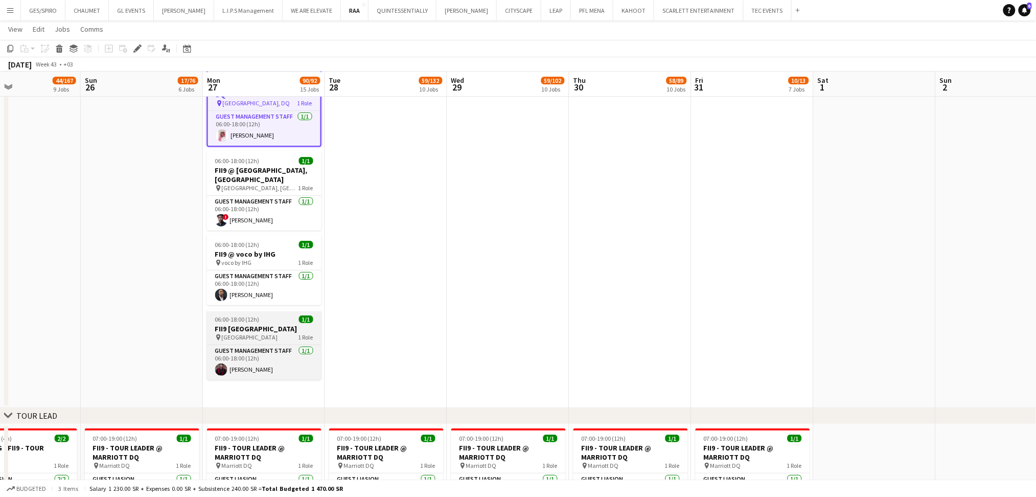
click at [259, 324] on h3 "FII9 Hilton Riyadh Hotel & Residences" at bounding box center [264, 328] width 114 height 9
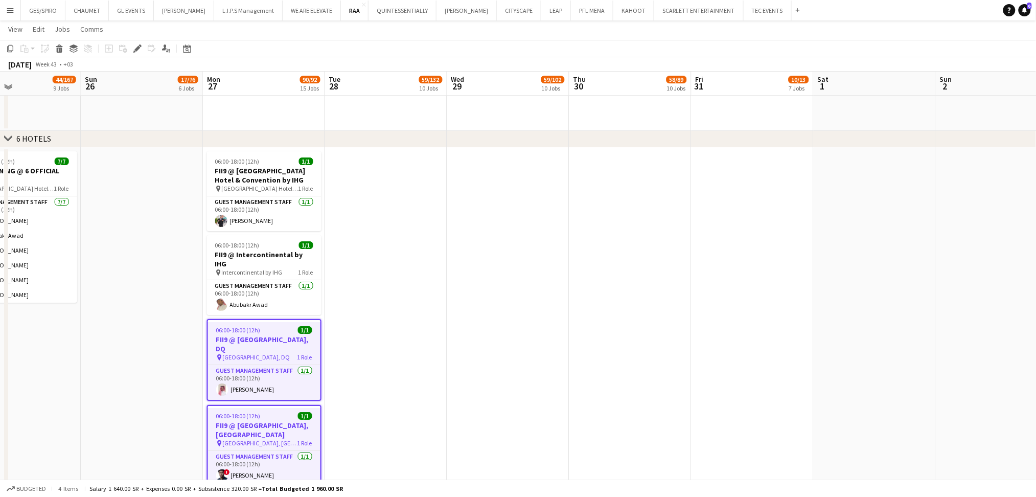
scroll to position [1177, 0]
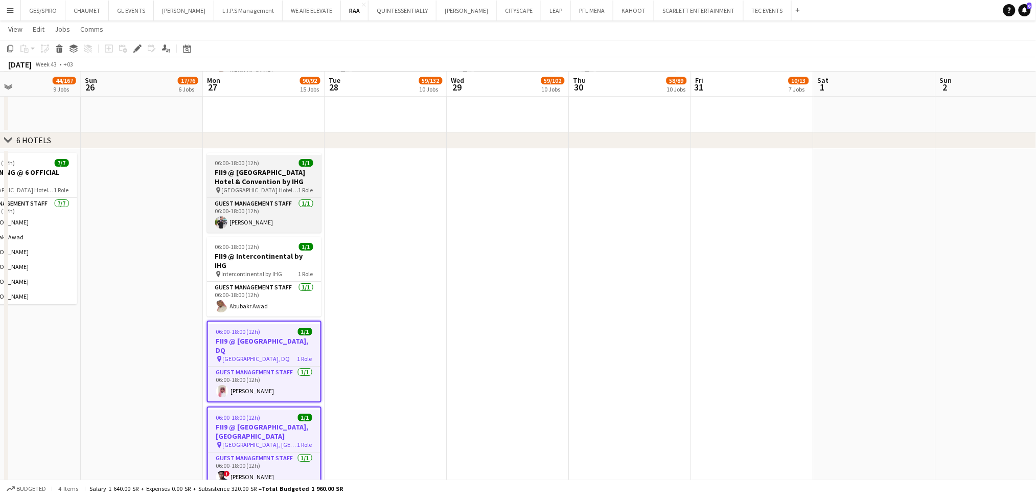
click at [251, 174] on h3 "FII9 @ Crowne Plaza RDC Hotel & Convention by IHG" at bounding box center [264, 177] width 114 height 18
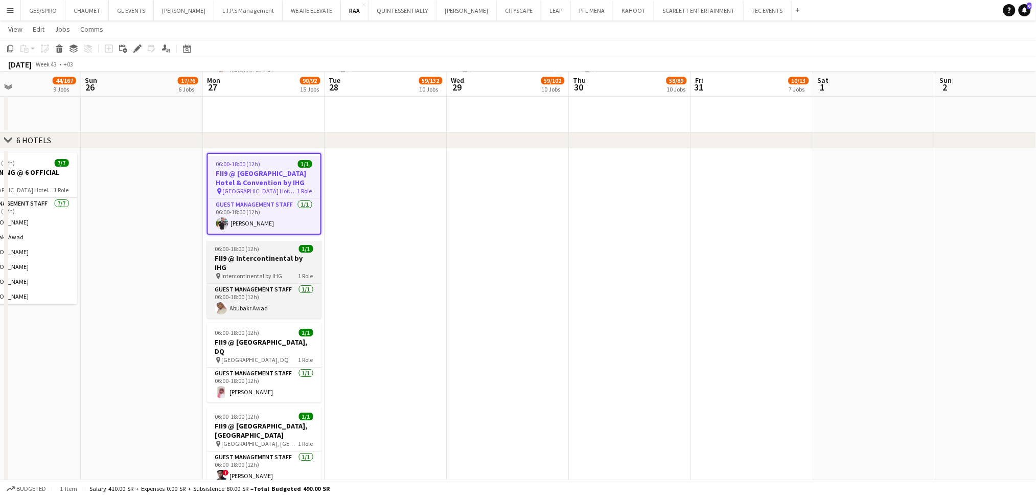
click at [257, 257] on h3 "FII9 @ Intercontinental by IHG" at bounding box center [264, 263] width 114 height 18
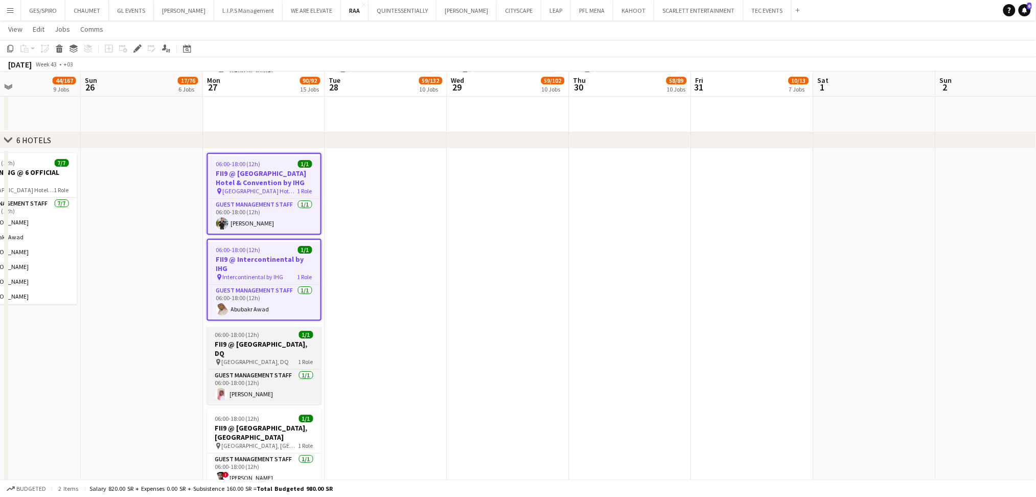
click at [259, 339] on h3 "FII9 @ Radisson Blu Hotel & Residence, DQ" at bounding box center [264, 348] width 114 height 18
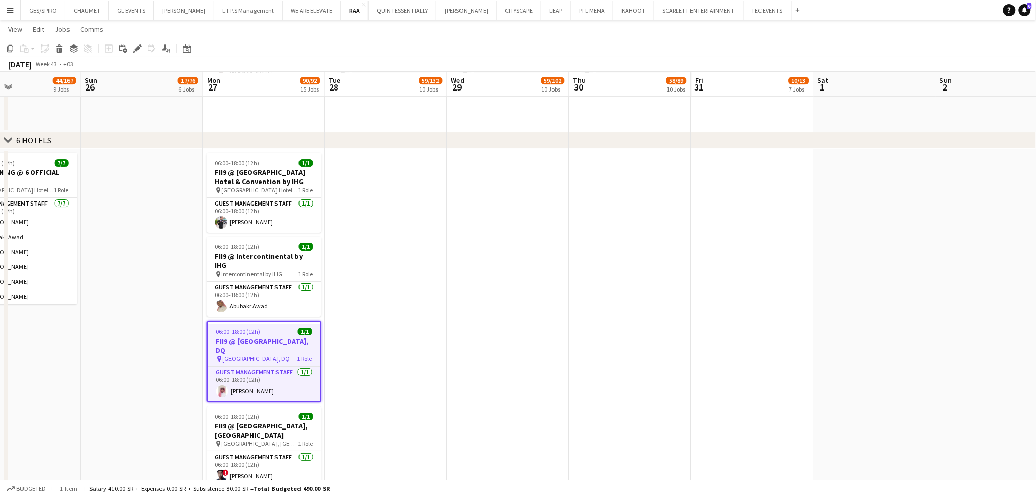
click at [259, 336] on h3 "FII9 @ Radisson Blu Hotel & Residence, DQ" at bounding box center [264, 345] width 112 height 18
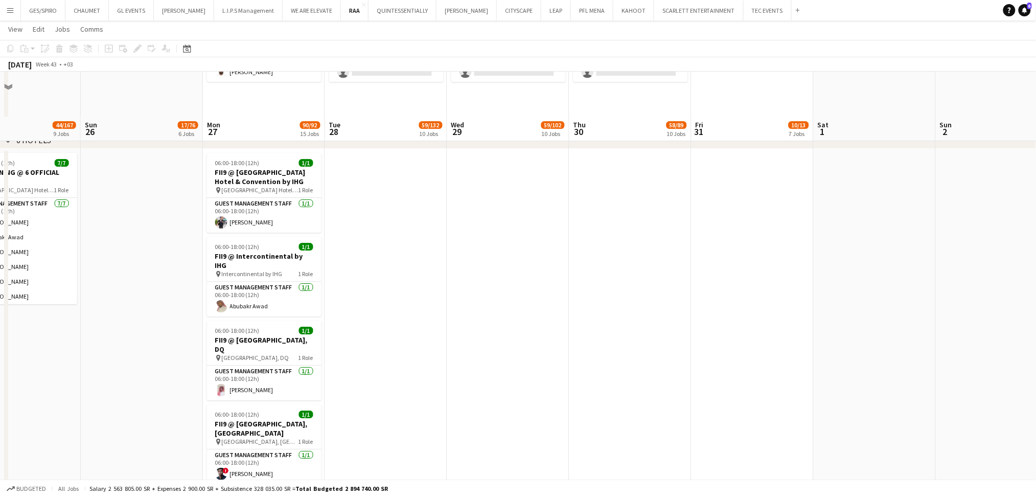
scroll to position [1229, 0]
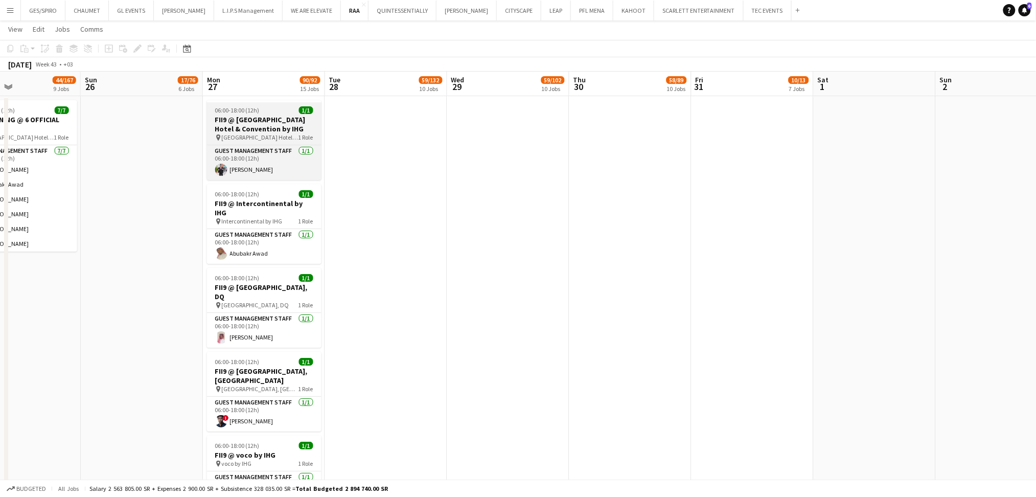
click at [232, 116] on h3 "FII9 @ Crowne Plaza RDC Hotel & Convention by IHG" at bounding box center [264, 124] width 114 height 18
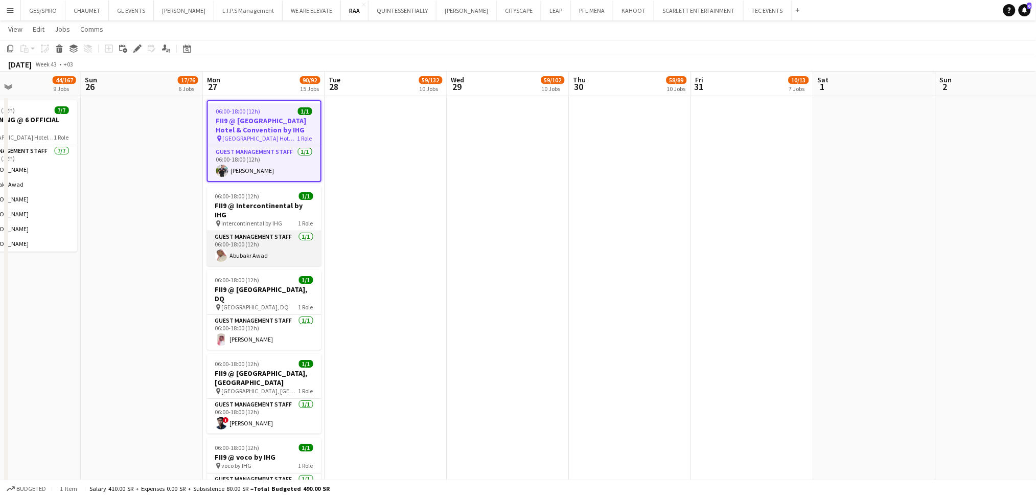
click at [270, 246] on app-card-role "Guest Management Staff 1/1 06:00-18:00 (12h) Abubakr Awad" at bounding box center [264, 248] width 114 height 35
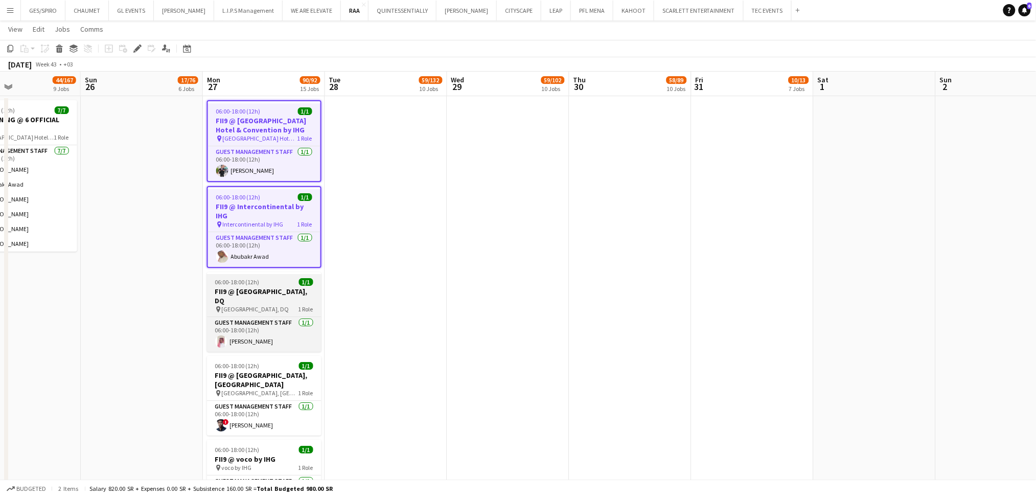
click at [269, 287] on h3 "FII9 @ Radisson Blu Hotel & Residence, DQ" at bounding box center [264, 296] width 114 height 18
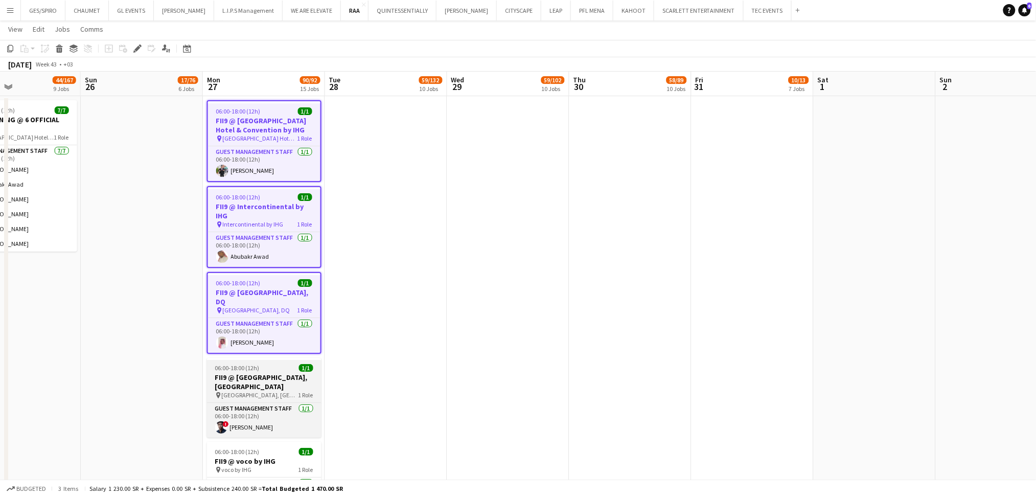
click at [267, 373] on h3 "FII9 @ Radisson Blu Hotel, Riyadh Convention & Exhibition Center" at bounding box center [264, 382] width 114 height 18
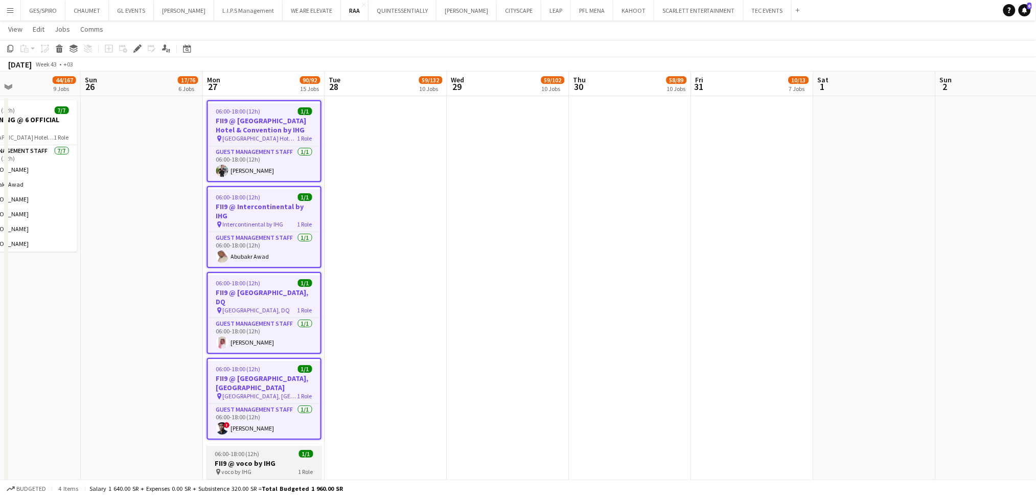
click at [264, 468] on div "pin voco by IHG 1 Role" at bounding box center [264, 472] width 114 height 8
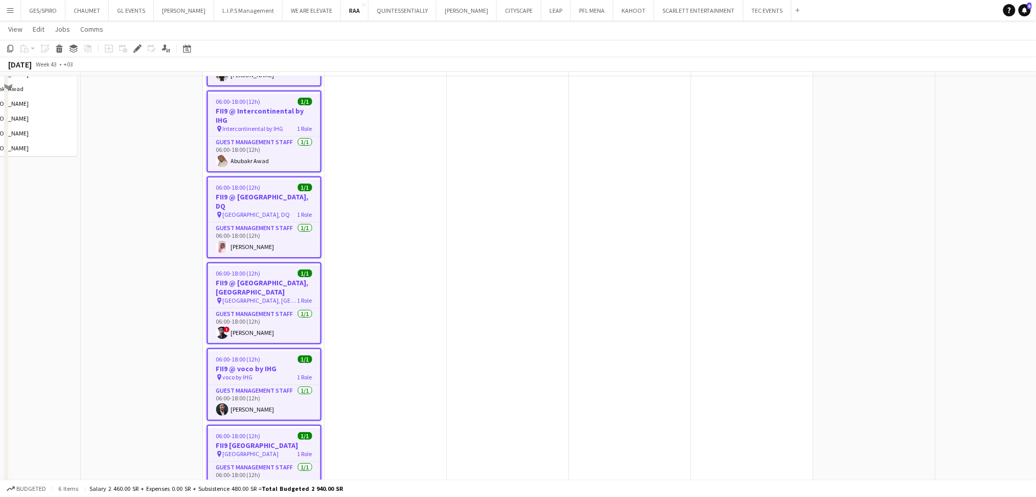
scroll to position [1325, 0]
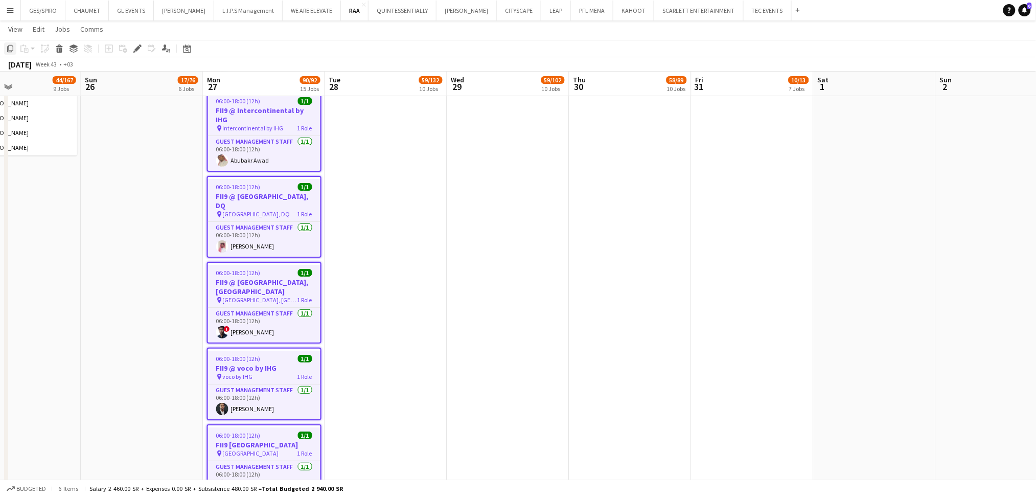
click at [9, 47] on icon "Copy" at bounding box center [10, 48] width 8 height 8
click at [10, 44] on icon "Copy" at bounding box center [10, 48] width 8 height 8
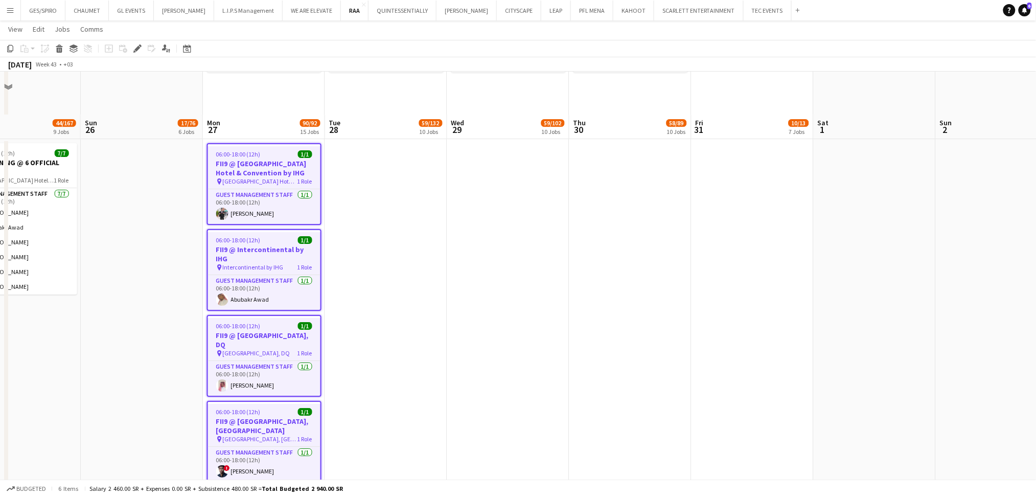
scroll to position [1187, 0]
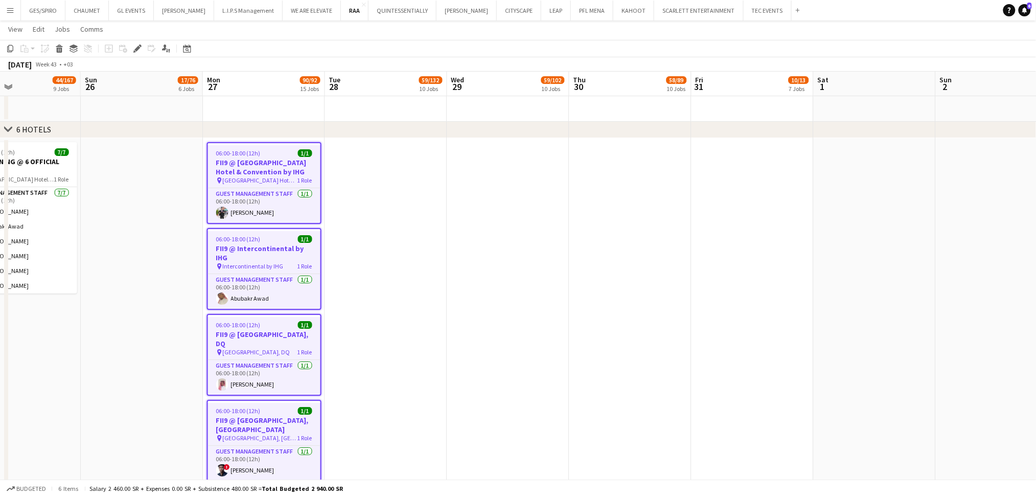
click at [419, 239] on app-date-cell at bounding box center [386, 397] width 122 height 519
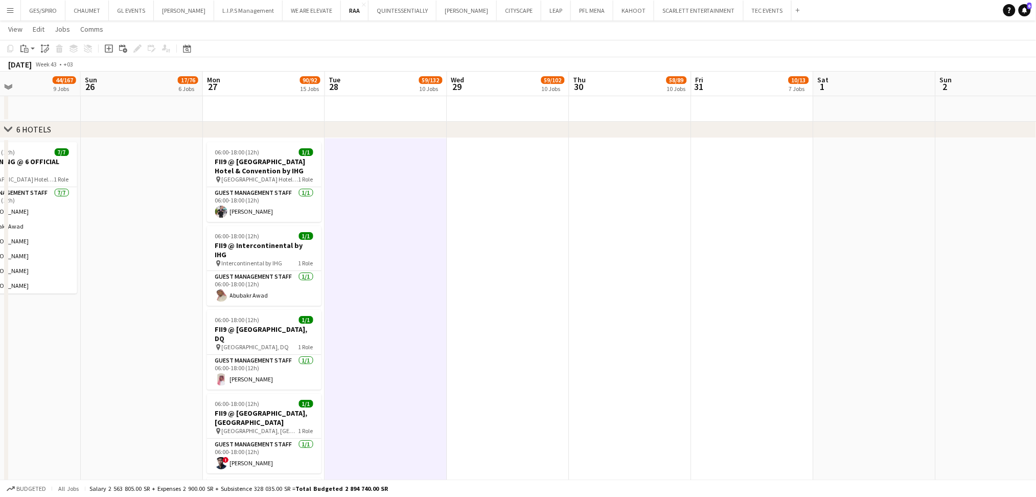
click at [558, 203] on app-date-cell at bounding box center [508, 397] width 122 height 519
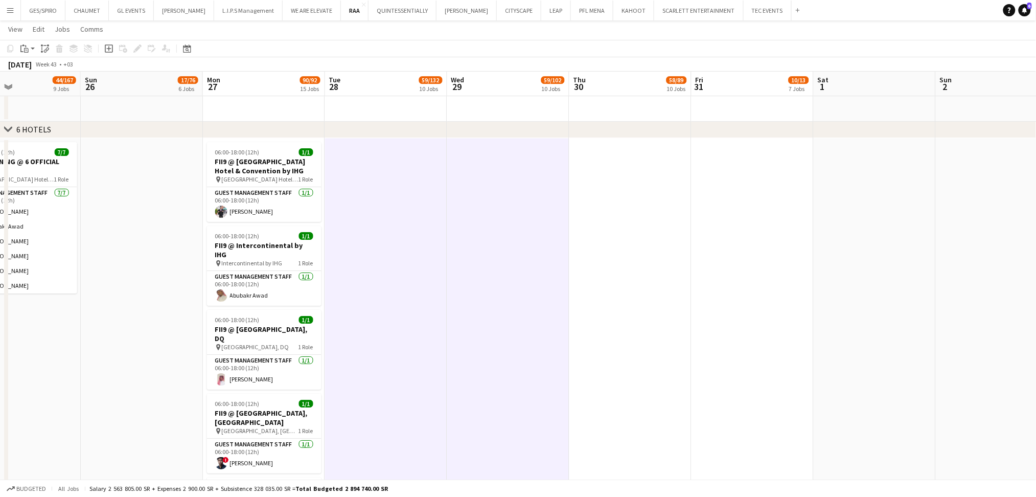
click at [630, 203] on app-date-cell at bounding box center [630, 397] width 122 height 519
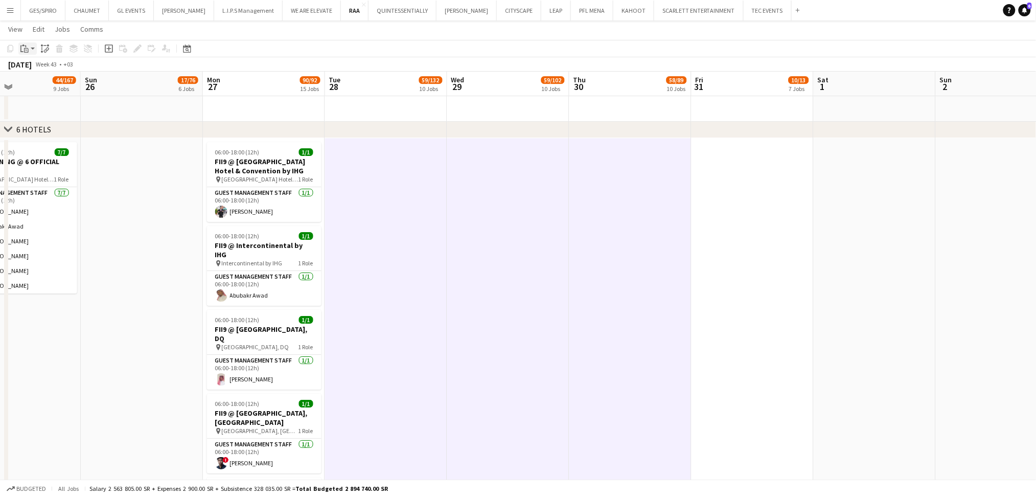
click at [25, 49] on icon "Paste" at bounding box center [24, 48] width 8 height 8
click at [59, 91] on div "Paste Ctrl+V Paste with crew Ctrl+Shift+V" at bounding box center [75, 76] width 112 height 43
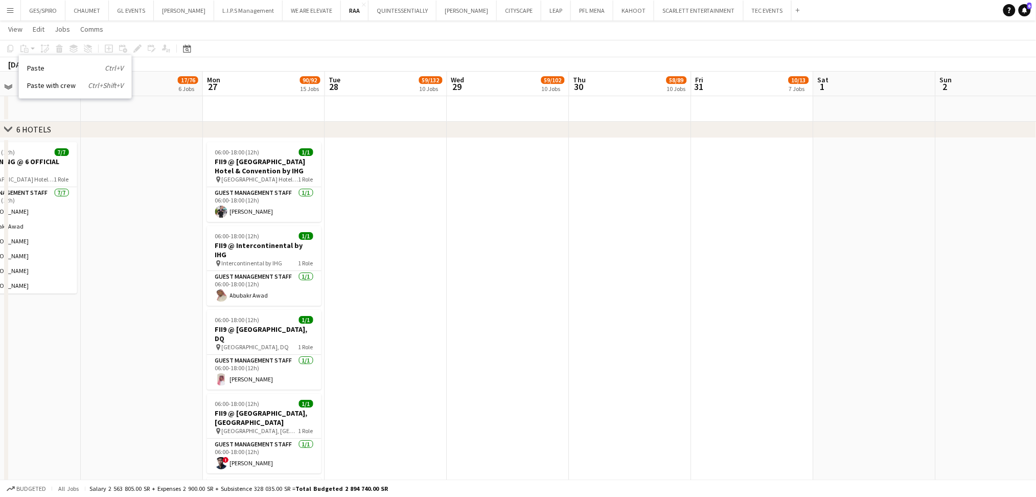
click at [356, 172] on app-date-cell at bounding box center [386, 397] width 122 height 519
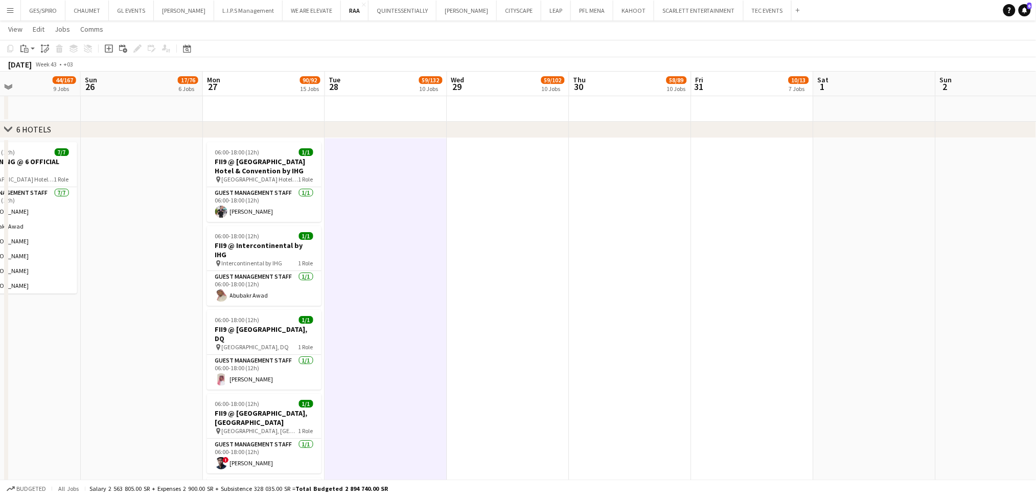
click at [483, 178] on app-date-cell at bounding box center [508, 397] width 122 height 519
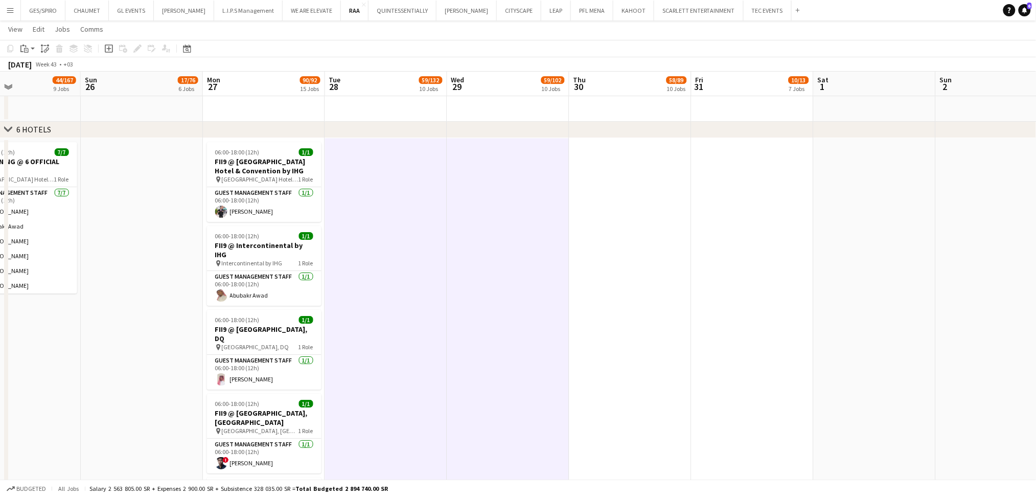
click at [646, 193] on app-date-cell at bounding box center [630, 397] width 122 height 519
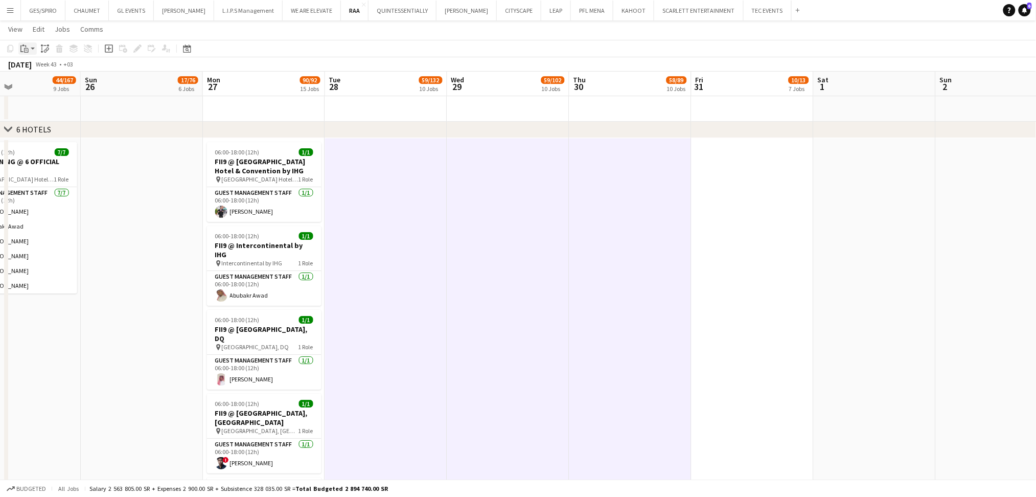
click at [25, 49] on icon at bounding box center [26, 50] width 5 height 5
click at [53, 89] on link "Paste with crew Ctrl+Shift+V" at bounding box center [75, 85] width 96 height 9
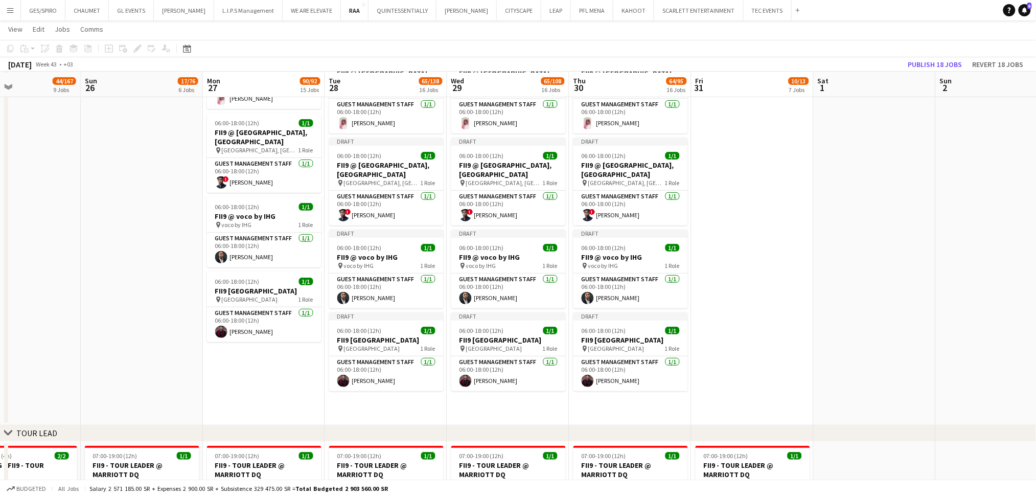
scroll to position [1468, 0]
click at [946, 65] on button "Publish 18 jobs" at bounding box center [935, 64] width 62 height 13
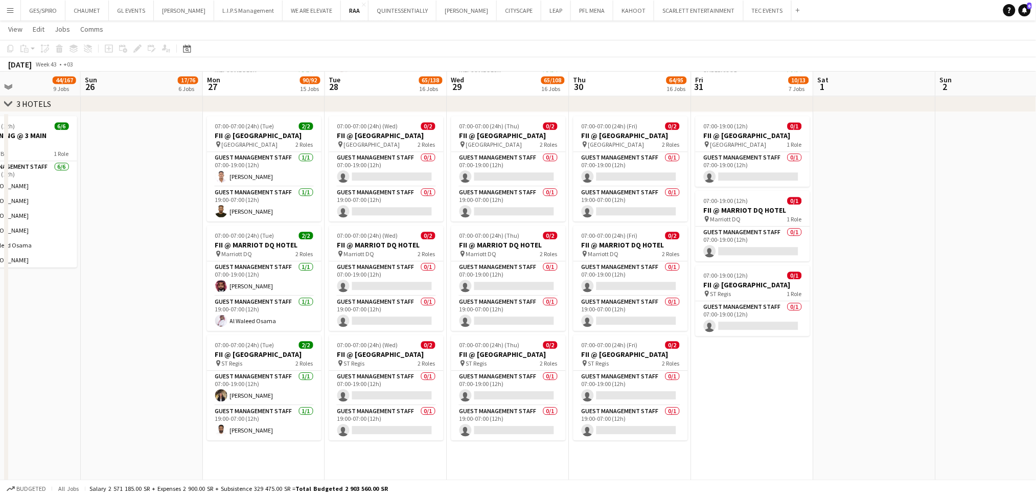
scroll to position [820, 0]
click at [257, 163] on app-card-role "Guest Management Staff 1/1 07:00-19:00 (12h) Basheir Hussein" at bounding box center [264, 167] width 114 height 35
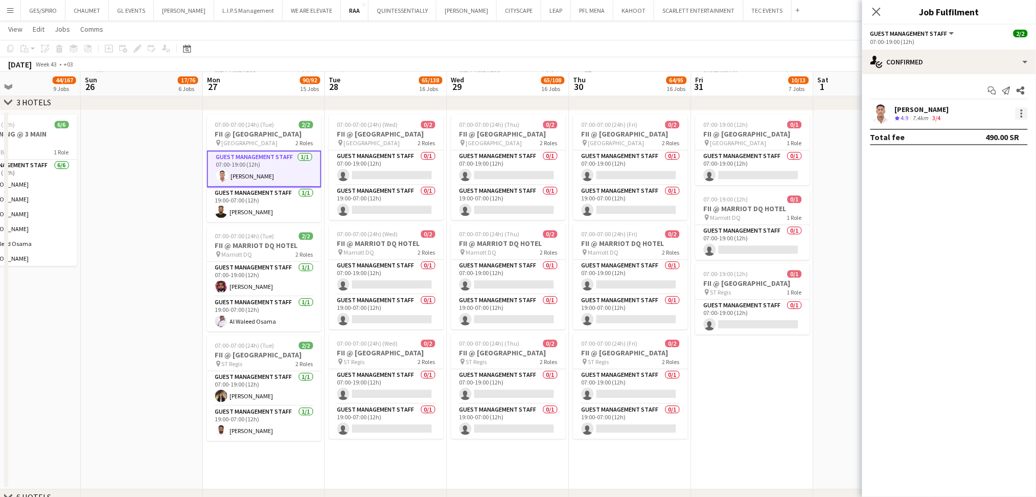
click at [1023, 112] on div at bounding box center [1022, 113] width 12 height 12
click at [388, 159] on div at bounding box center [518, 248] width 1036 height 497
click at [388, 159] on app-card-role "Guest Management Staff 0/1 07:00-19:00 (12h) single-neutral-actions" at bounding box center [386, 167] width 114 height 35
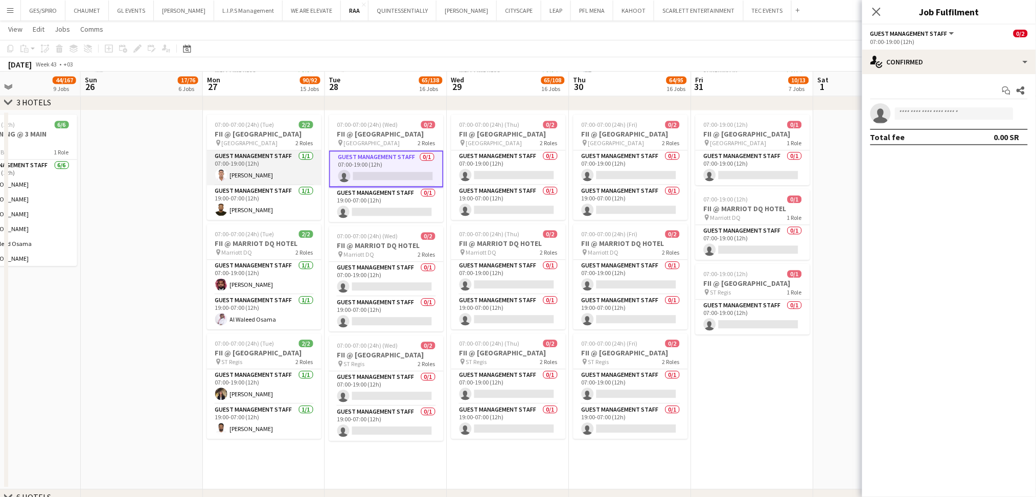
click at [283, 160] on app-card-role "Guest Management Staff 1/1 07:00-19:00 (12h) Basheir Hussein" at bounding box center [264, 167] width 114 height 35
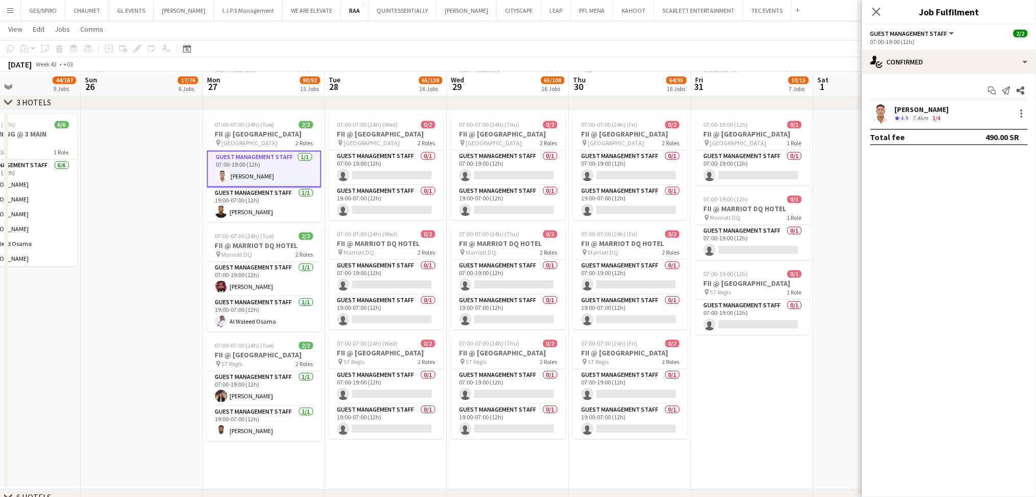
click at [915, 109] on div "Basheir Hussein" at bounding box center [922, 109] width 54 height 9
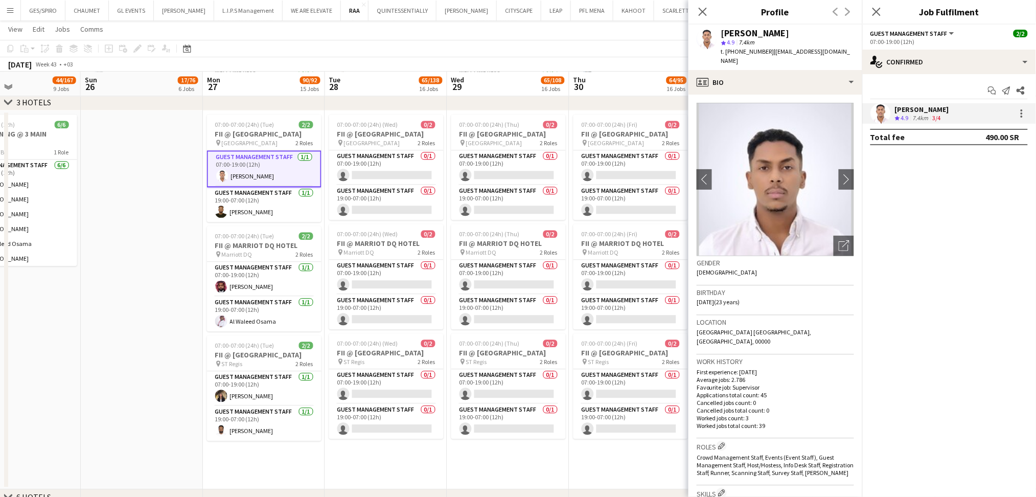
drag, startPoint x: 769, startPoint y: 51, endPoint x: 818, endPoint y: 48, distance: 49.2
click at [818, 48] on span "| mcbisha2077@gmail.com" at bounding box center [785, 56] width 129 height 17
click at [789, 51] on span "| mcbisha2077@gmail.com" at bounding box center [785, 56] width 129 height 17
drag, startPoint x: 769, startPoint y: 51, endPoint x: 843, endPoint y: 55, distance: 74.2
click at [843, 55] on div "Basheir Hussein star 4.9 7.4km t. +966562895707 | mcbisha2077@gmail.com" at bounding box center [775, 47] width 174 height 45
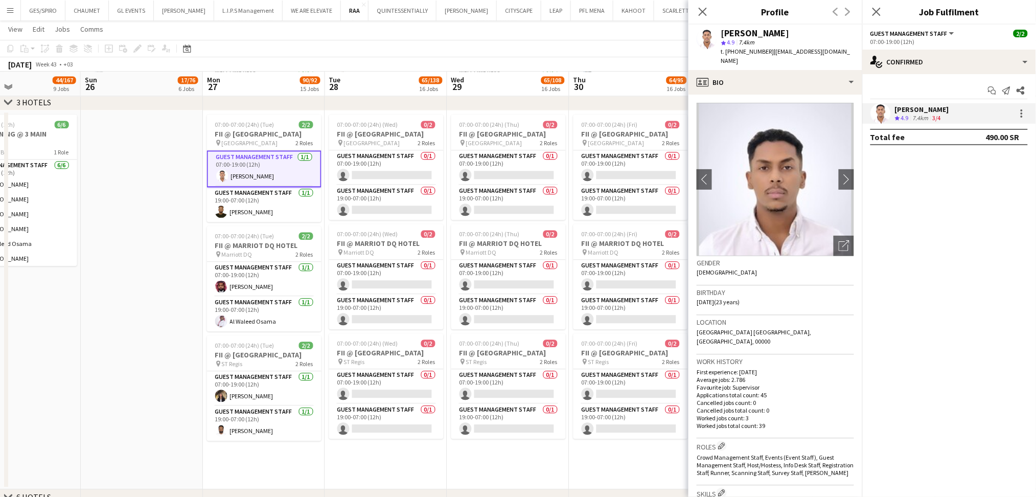
copy span "mcbisha2077@gmail.com"
click at [377, 165] on app-card-role "Guest Management Staff 0/1 07:00-19:00 (12h) single-neutral-actions" at bounding box center [386, 167] width 114 height 35
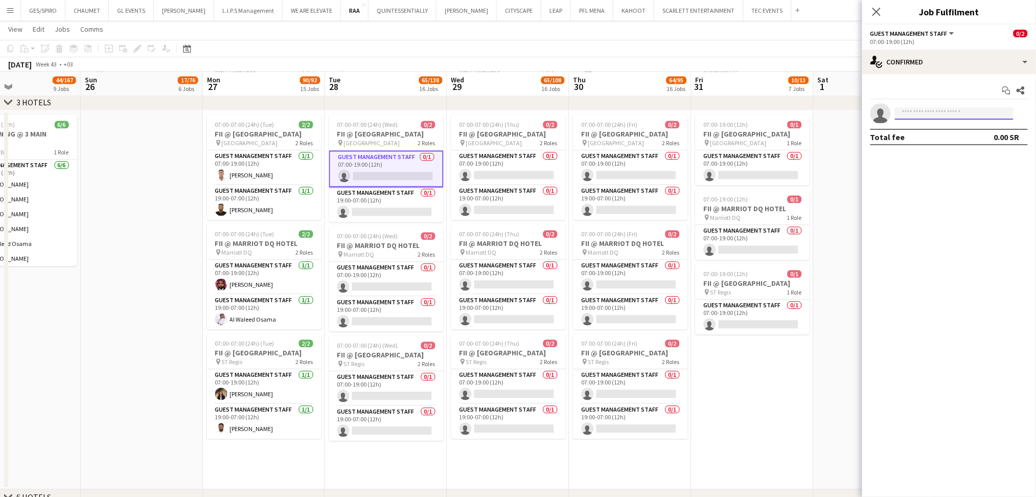
click at [962, 111] on input at bounding box center [954, 113] width 119 height 12
paste input "**********"
type input "**********"
click at [933, 139] on span "mcbisha2077@gmail.com" at bounding box center [955, 136] width 102 height 8
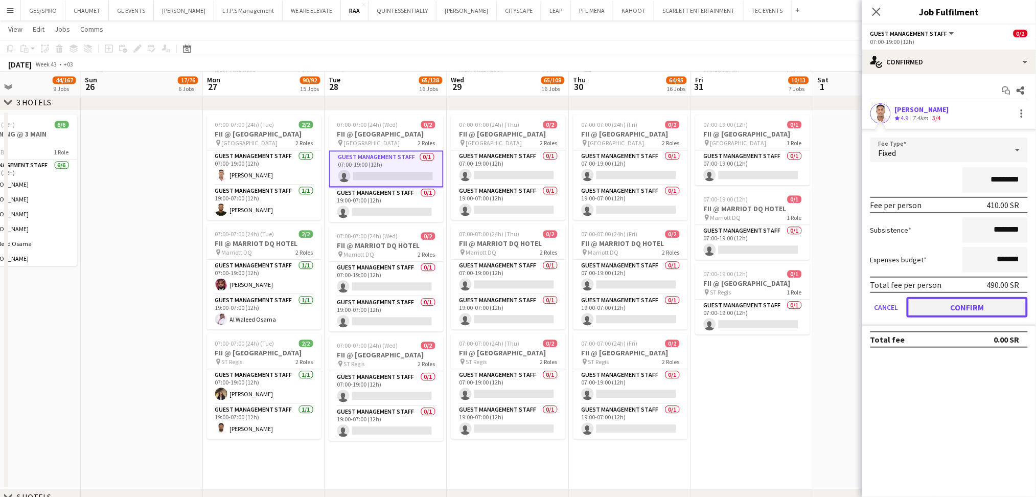
click at [946, 311] on button "Confirm" at bounding box center [967, 307] width 121 height 20
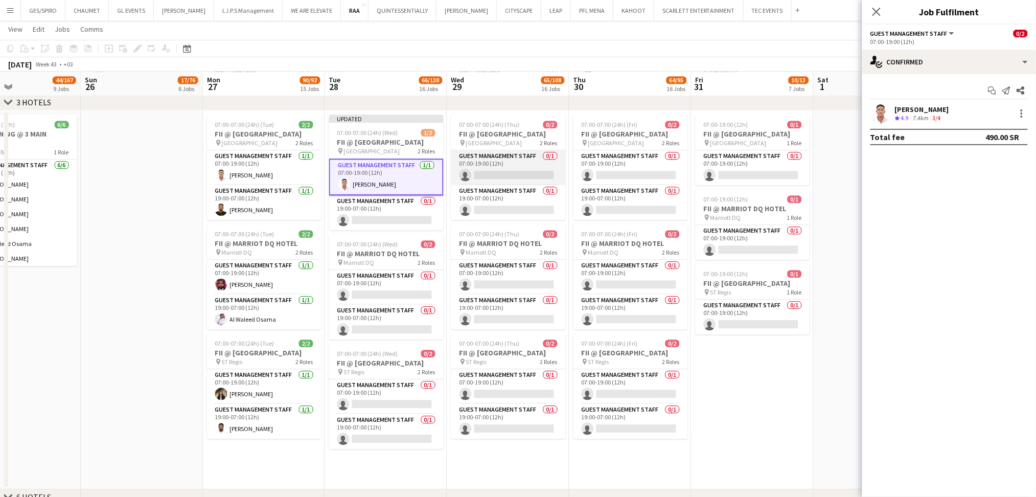
click at [518, 170] on app-card-role "Guest Management Staff 0/1 07:00-19:00 (12h) single-neutral-actions" at bounding box center [508, 167] width 114 height 35
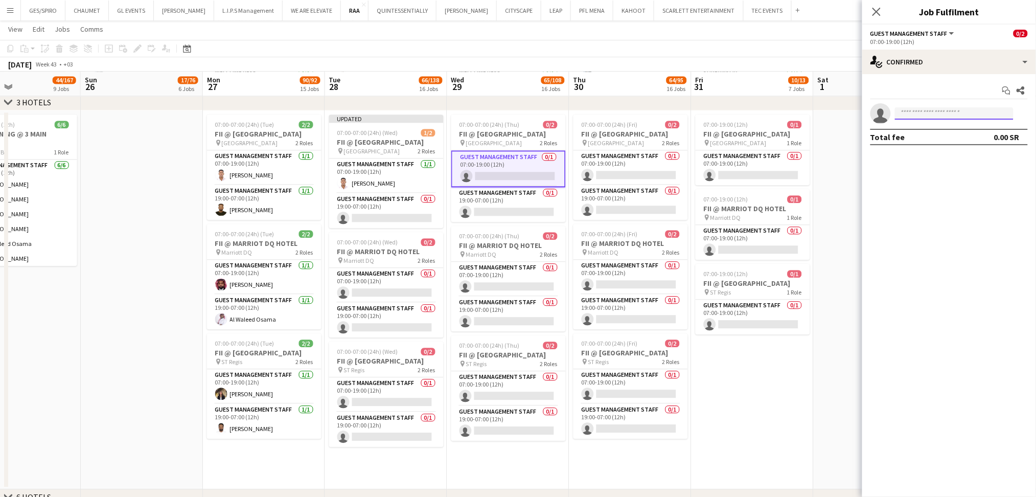
click at [933, 117] on input at bounding box center [954, 113] width 119 height 12
paste input "**********"
type input "**********"
click at [922, 145] on span "+966562895707" at bounding box center [955, 145] width 102 height 8
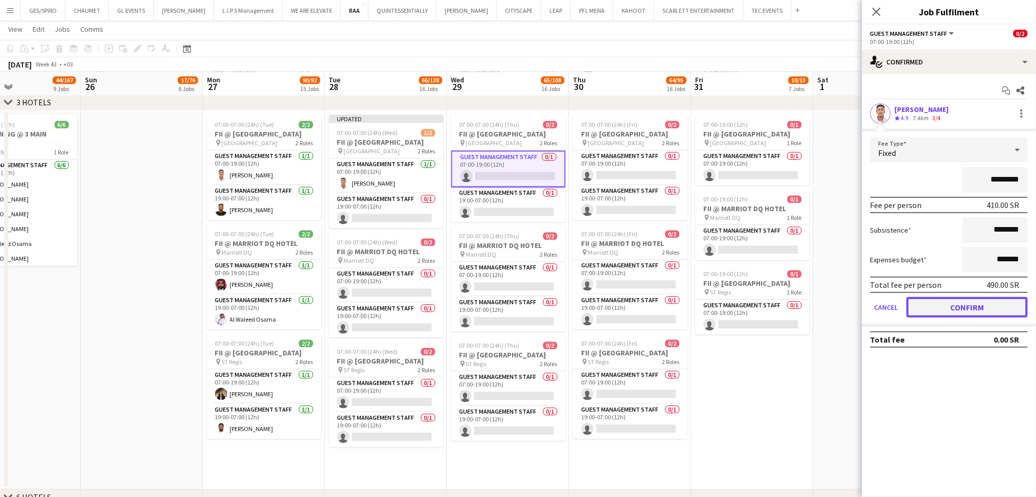
click at [929, 302] on button "Confirm" at bounding box center [967, 307] width 121 height 20
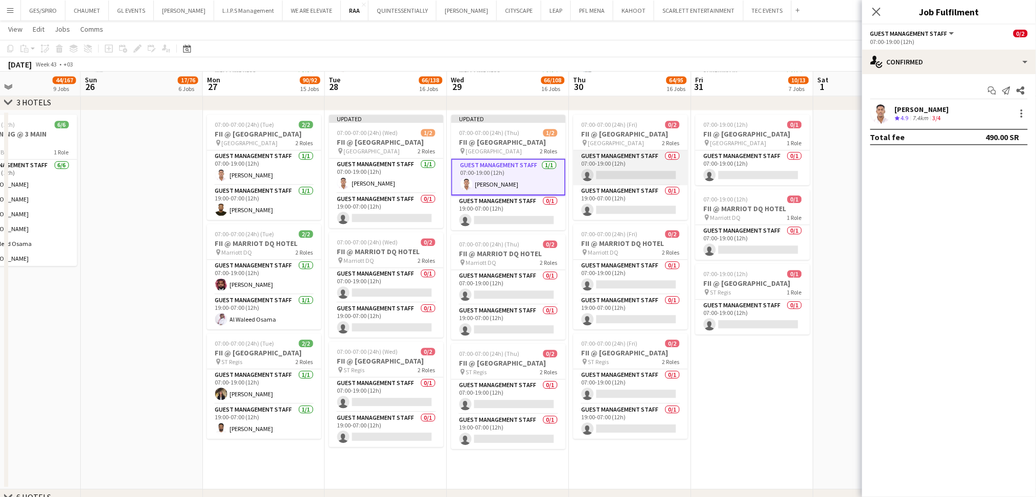
click at [637, 162] on app-card-role "Guest Management Staff 0/1 07:00-19:00 (12h) single-neutral-actions" at bounding box center [630, 167] width 114 height 35
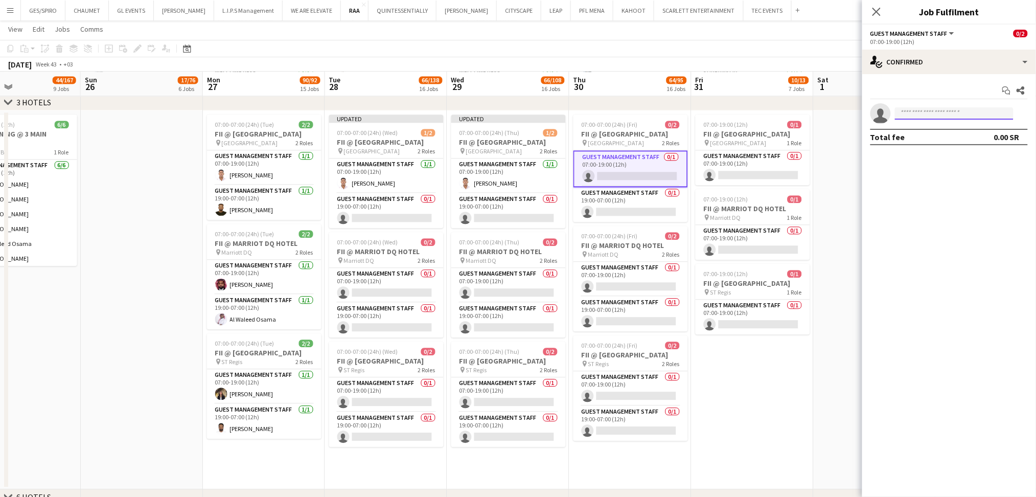
click at [935, 116] on input at bounding box center [954, 113] width 119 height 12
paste input "**********"
type input "**********"
click at [944, 142] on span "+966562895707" at bounding box center [955, 145] width 102 height 8
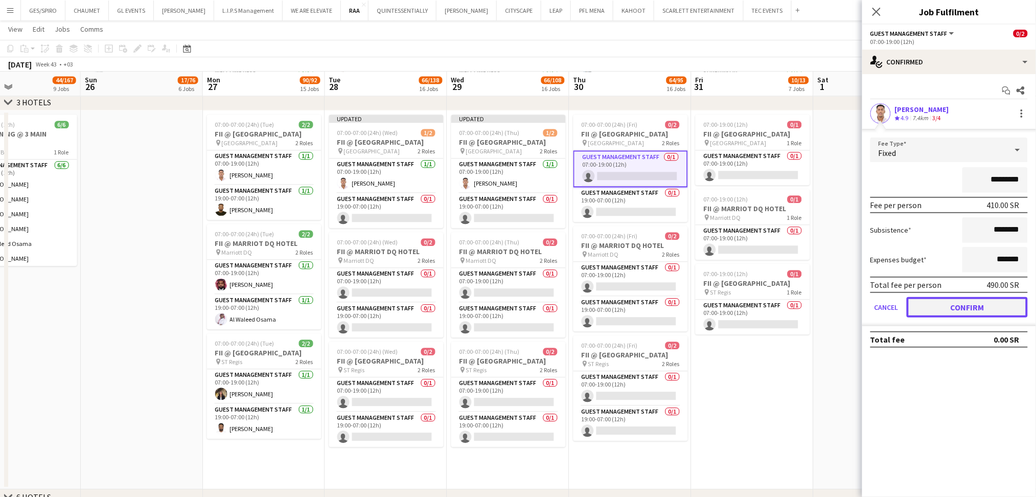
click at [968, 305] on button "Confirm" at bounding box center [967, 307] width 121 height 20
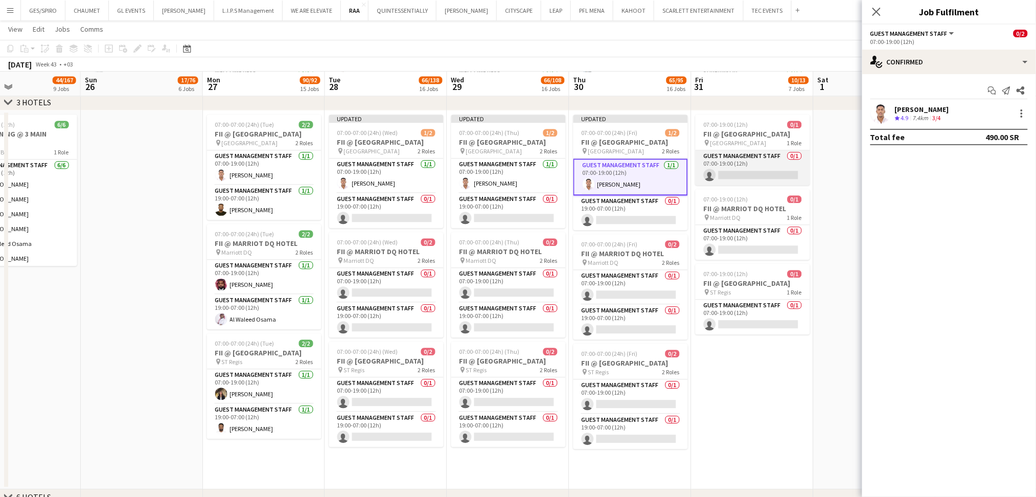
click at [757, 173] on app-card-role "Guest Management Staff 0/1 07:00-19:00 (12h) single-neutral-actions" at bounding box center [753, 167] width 114 height 35
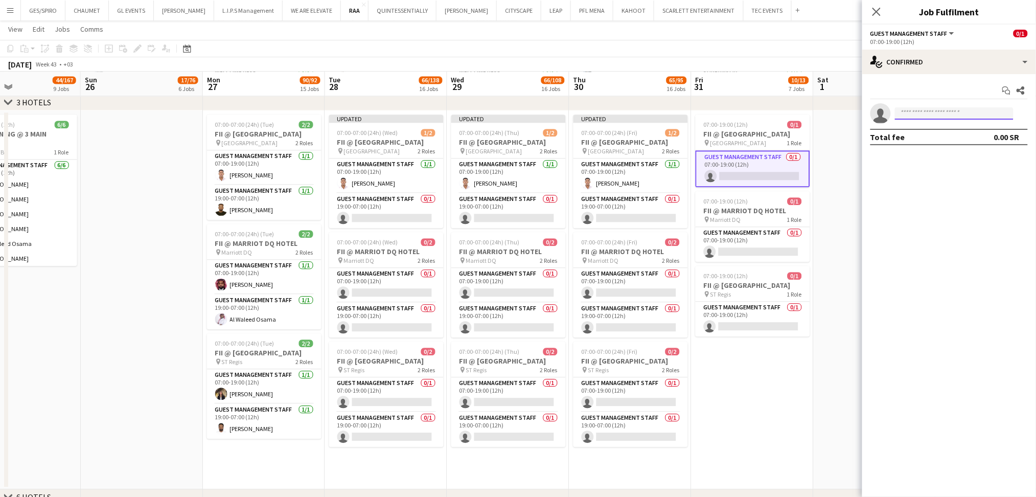
click at [915, 107] on input at bounding box center [954, 113] width 119 height 12
paste input "**********"
type input "**********"
click at [945, 143] on span "+966562895707" at bounding box center [955, 145] width 102 height 8
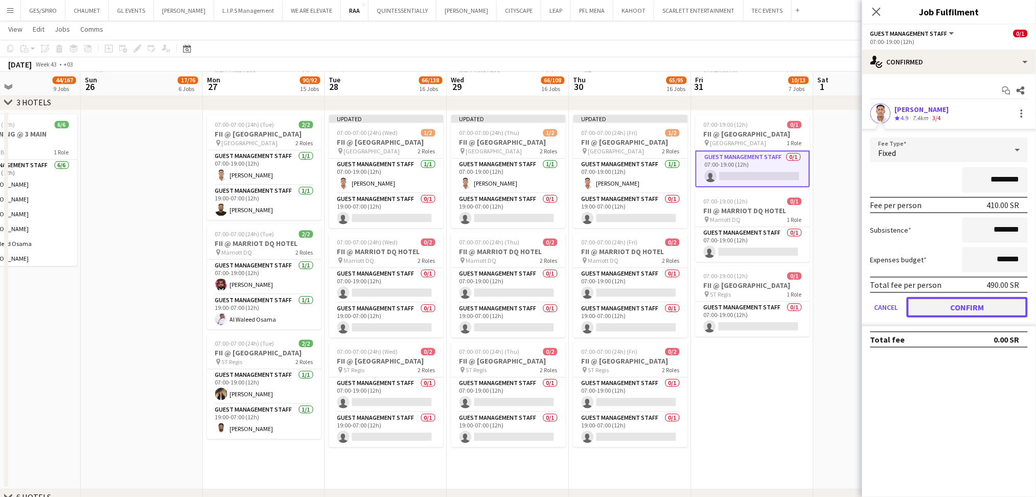
click at [983, 309] on button "Confirm" at bounding box center [967, 307] width 121 height 20
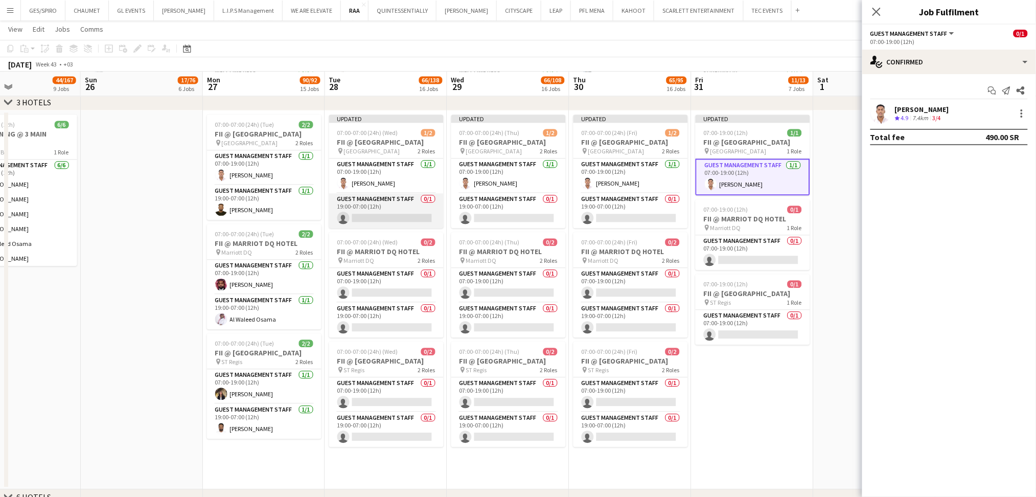
click at [396, 210] on app-card-role "Guest Management Staff 0/1 19:00-07:00 (12h) single-neutral-actions" at bounding box center [386, 210] width 114 height 35
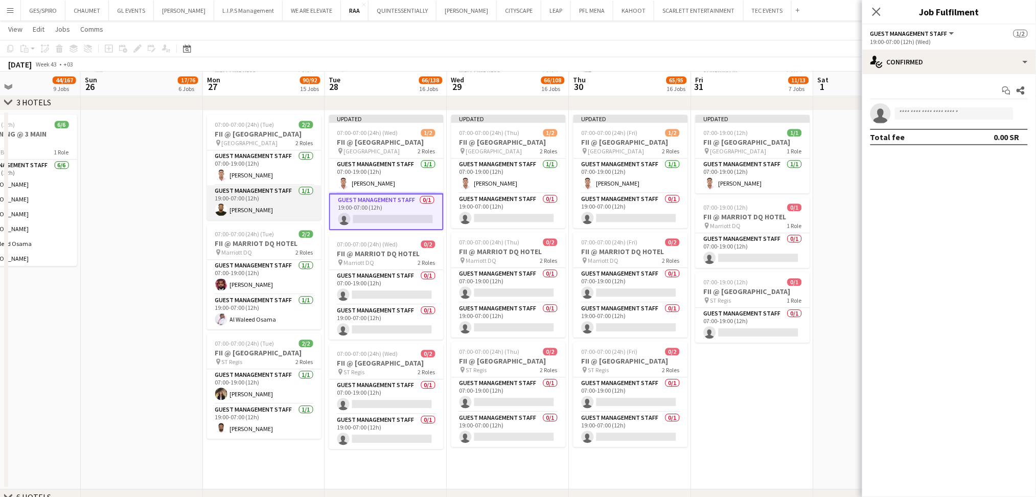
click at [291, 204] on app-card-role "Guest Management Staff 1/1 19:00-07:00 (12h) Mohammed Abdulrahman" at bounding box center [264, 202] width 114 height 35
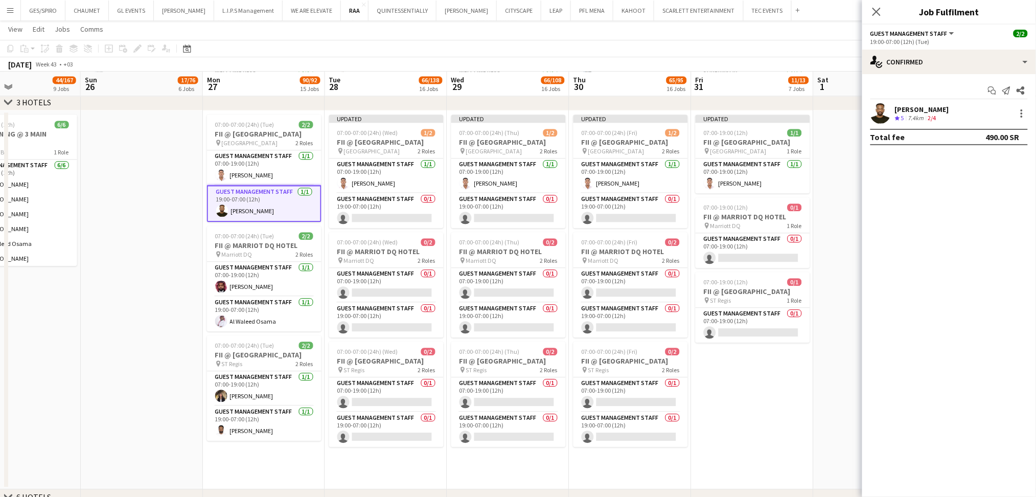
click at [907, 114] on div "7.4km" at bounding box center [916, 118] width 20 height 9
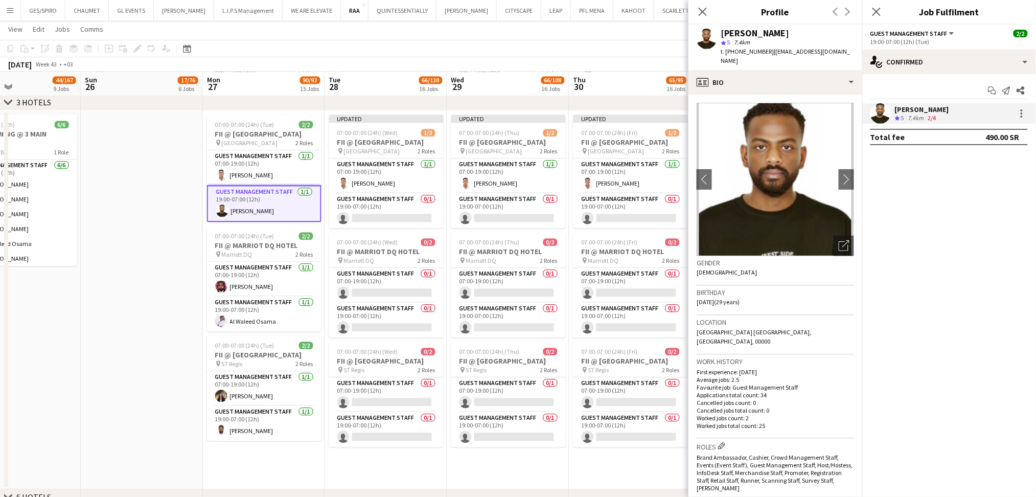
drag, startPoint x: 770, startPoint y: 50, endPoint x: 754, endPoint y: 66, distance: 22.8
click at [754, 66] on div "Mohammed Abdulrahman star 5 7.4km t. +966551639631 | moeabdulrahman.mtlab@gmail…" at bounding box center [775, 47] width 174 height 45
copy span "moeabdulrahman.mtlab@gmail.com"
click at [395, 211] on app-card-role "Guest Management Staff 0/1 19:00-07:00 (12h) single-neutral-actions" at bounding box center [386, 210] width 114 height 35
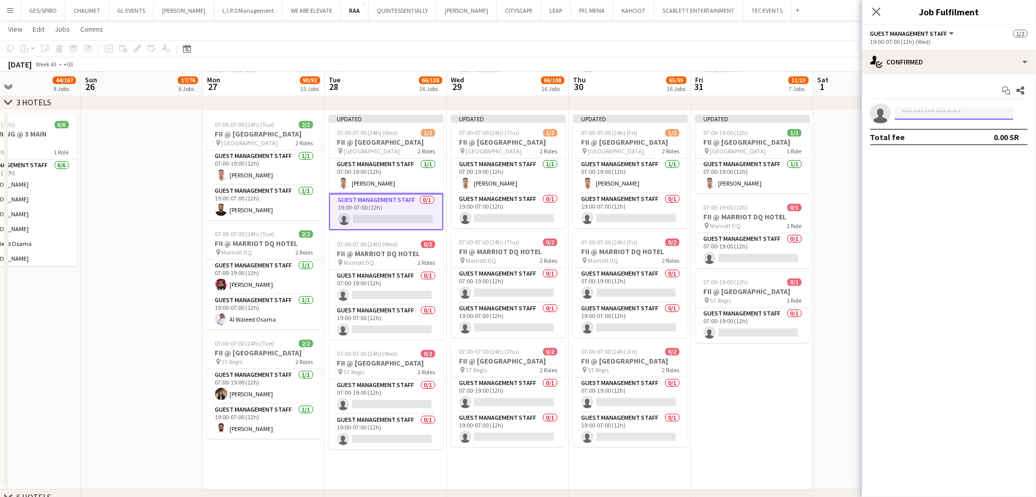
click at [924, 111] on input at bounding box center [954, 113] width 119 height 12
paste input "**********"
type input "**********"
click at [947, 142] on span "+966551639631" at bounding box center [955, 145] width 102 height 8
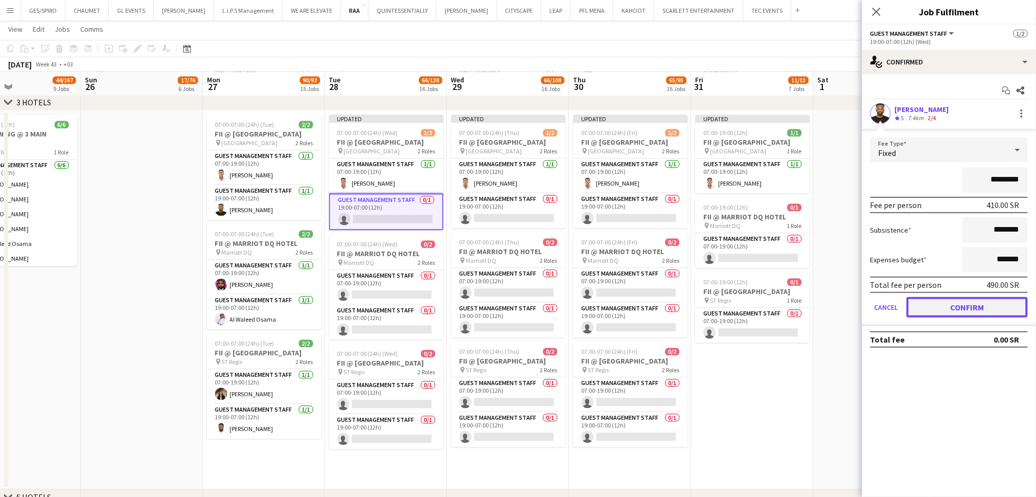
click at [946, 305] on button "Confirm" at bounding box center [967, 307] width 121 height 20
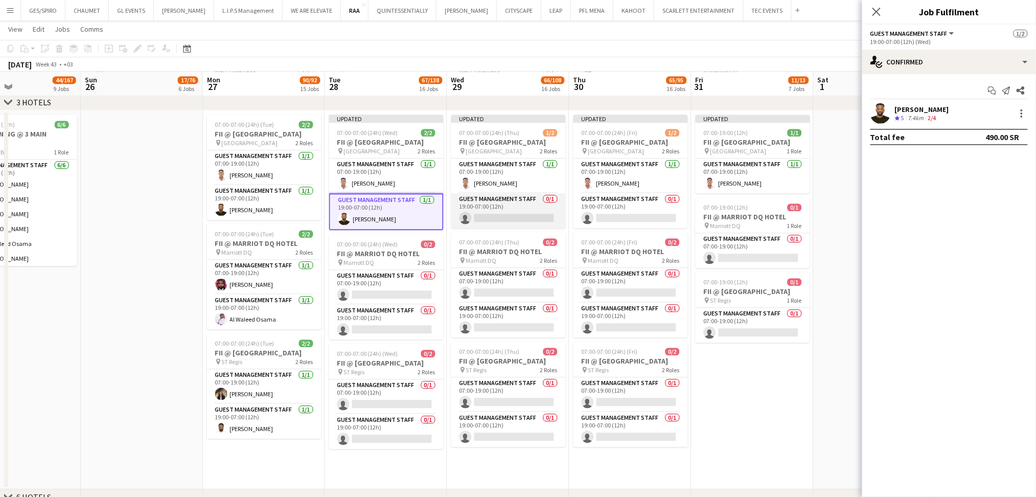
click at [518, 213] on app-card-role "Guest Management Staff 0/1 19:00-07:00 (12h) single-neutral-actions" at bounding box center [508, 210] width 114 height 35
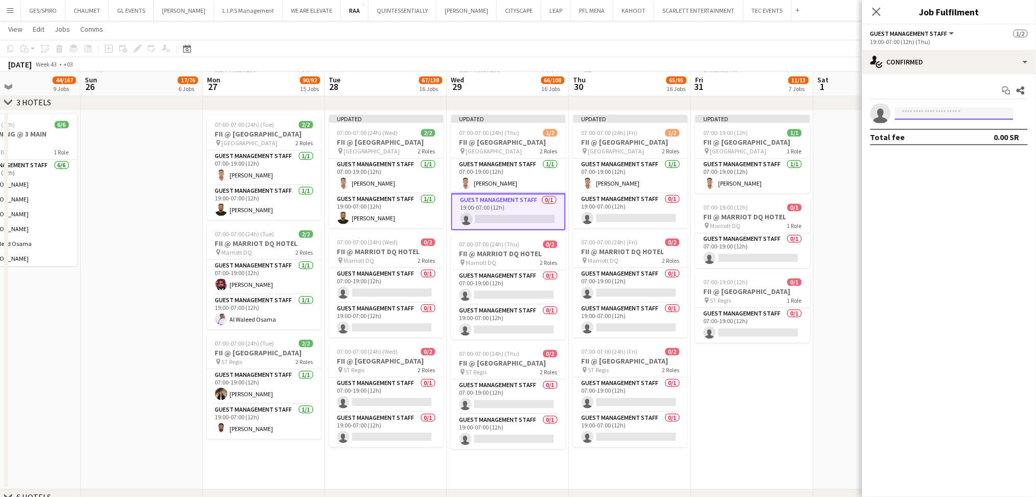
click at [994, 110] on input at bounding box center [954, 113] width 119 height 12
paste input "**********"
type input "**********"
click at [931, 133] on span "moeabdulrahman.mtlab@gmail.com" at bounding box center [955, 136] width 102 height 8
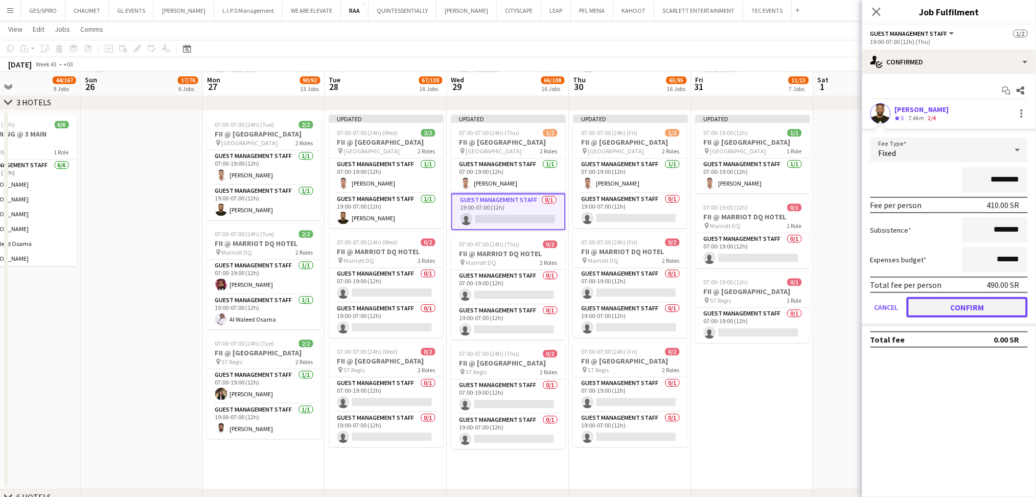
click at [955, 305] on button "Confirm" at bounding box center [967, 307] width 121 height 20
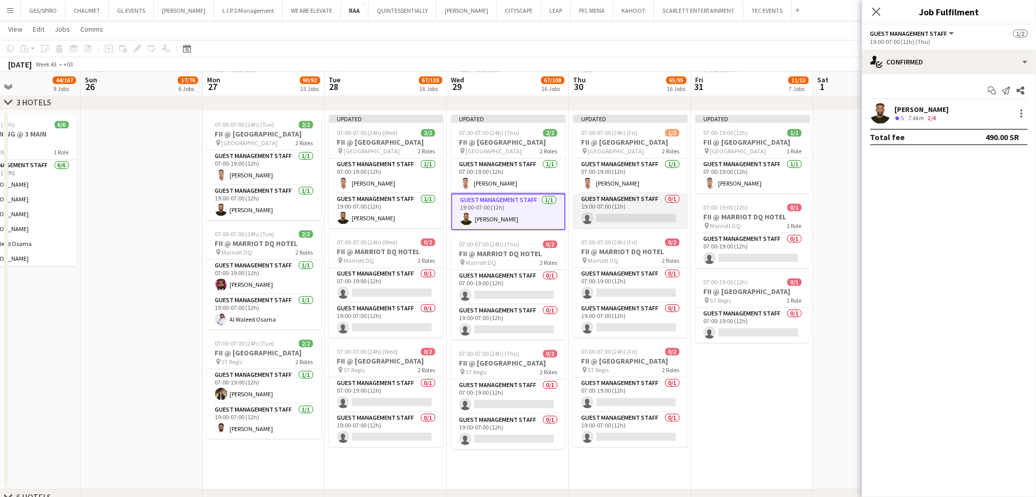
click at [617, 215] on app-card-role "Guest Management Staff 0/1 19:00-07:00 (12h) single-neutral-actions" at bounding box center [630, 210] width 114 height 35
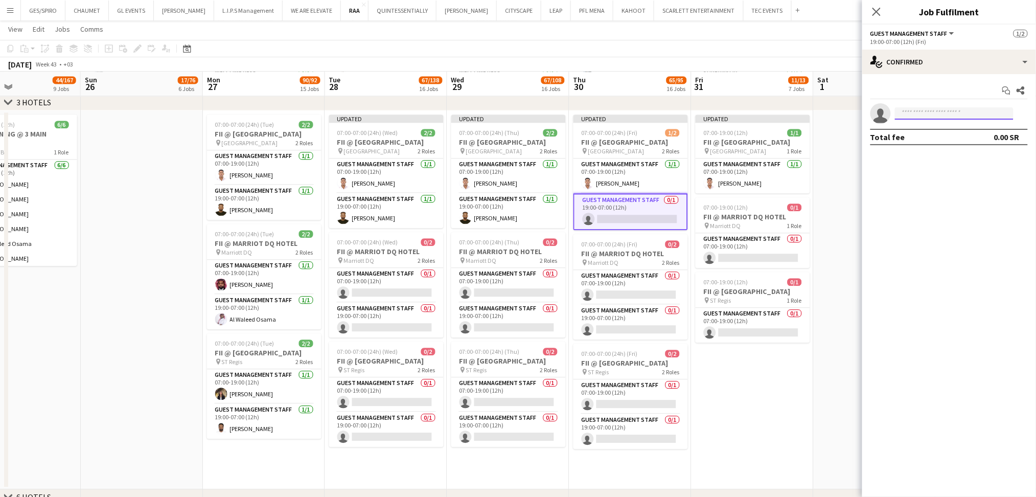
click at [929, 111] on input at bounding box center [954, 113] width 119 height 12
paste input "**********"
type input "**********"
click at [934, 139] on span "moeabdulrahman.mtlab@gmail.com" at bounding box center [955, 136] width 102 height 8
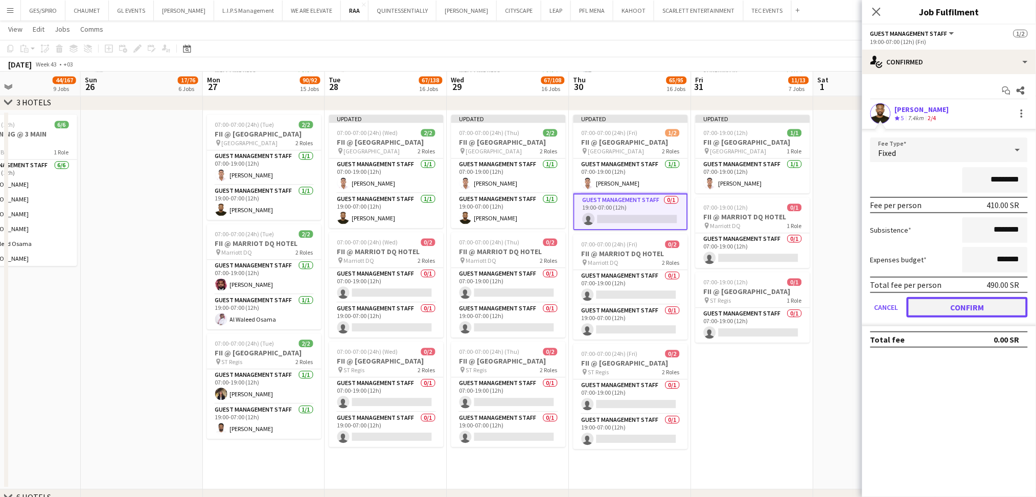
click at [930, 307] on button "Confirm" at bounding box center [967, 307] width 121 height 20
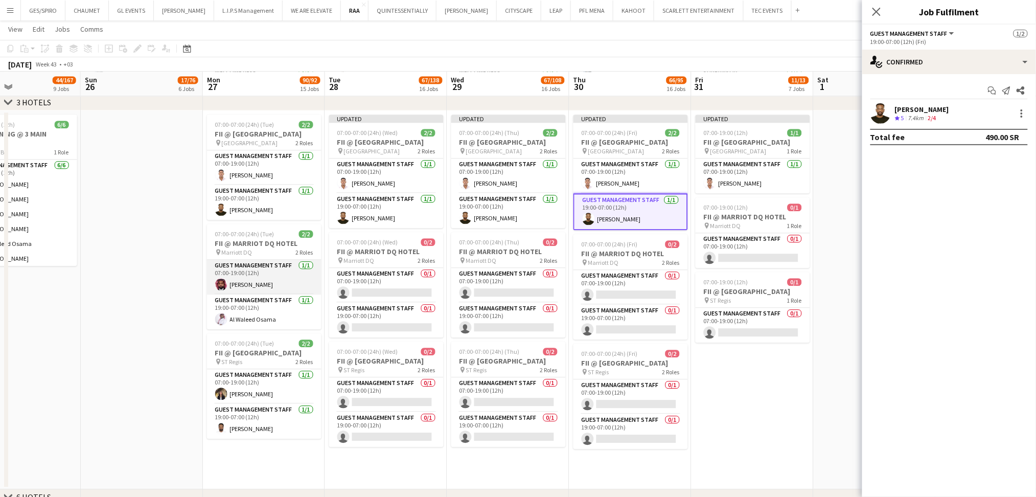
click at [271, 282] on app-card-role "Guest Management Staff 1/1 07:00-19:00 (12h) Abdulrahman Almakki" at bounding box center [264, 277] width 114 height 35
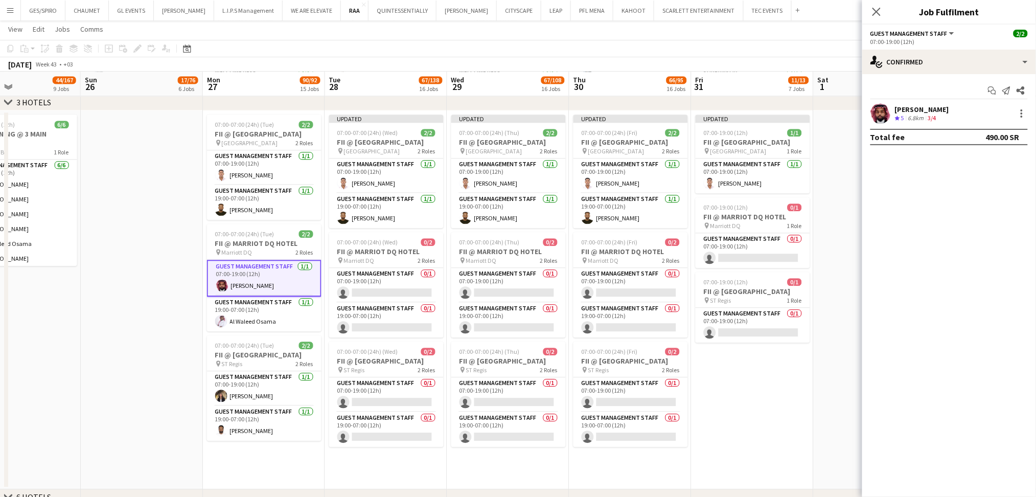
click at [946, 110] on div "Abdulrahman Almakki" at bounding box center [922, 109] width 54 height 9
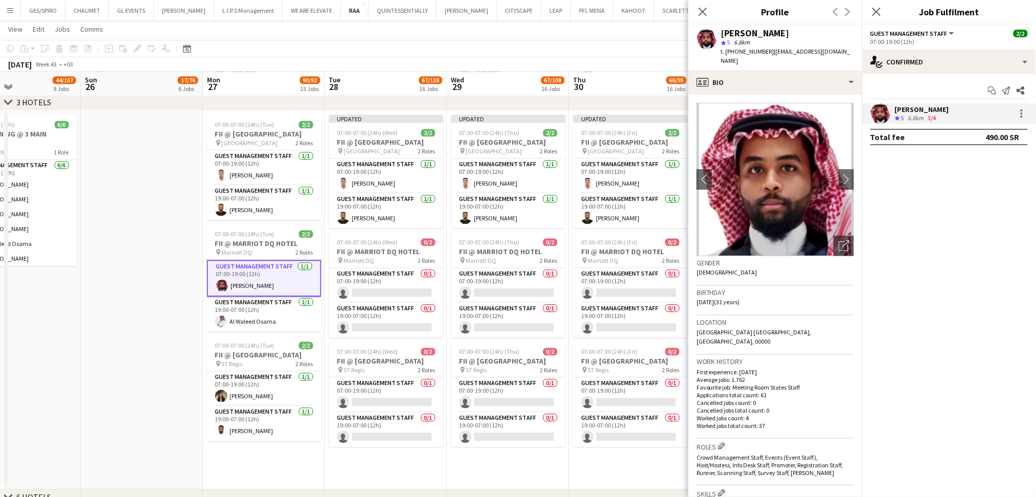
drag, startPoint x: 769, startPoint y: 49, endPoint x: 785, endPoint y: 61, distance: 20.4
click at [785, 61] on div "t. +966509071823 | abdulrahmanalmakki011@gmail.com" at bounding box center [787, 56] width 133 height 18
copy span "abdulrahmanalmakki011@gmail.com"
click at [377, 289] on app-card-role "Guest Management Staff 0/1 07:00-19:00 (12h) single-neutral-actions" at bounding box center [386, 285] width 114 height 35
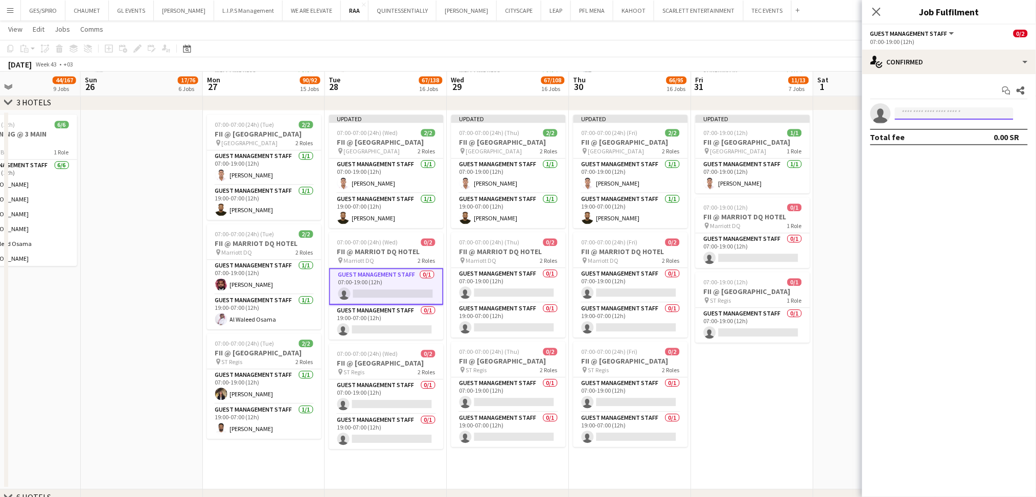
click at [990, 113] on input at bounding box center [954, 113] width 119 height 12
paste input "**********"
type input "**********"
click at [950, 129] on span "Abdulrahman Almakki" at bounding box center [933, 128] width 59 height 9
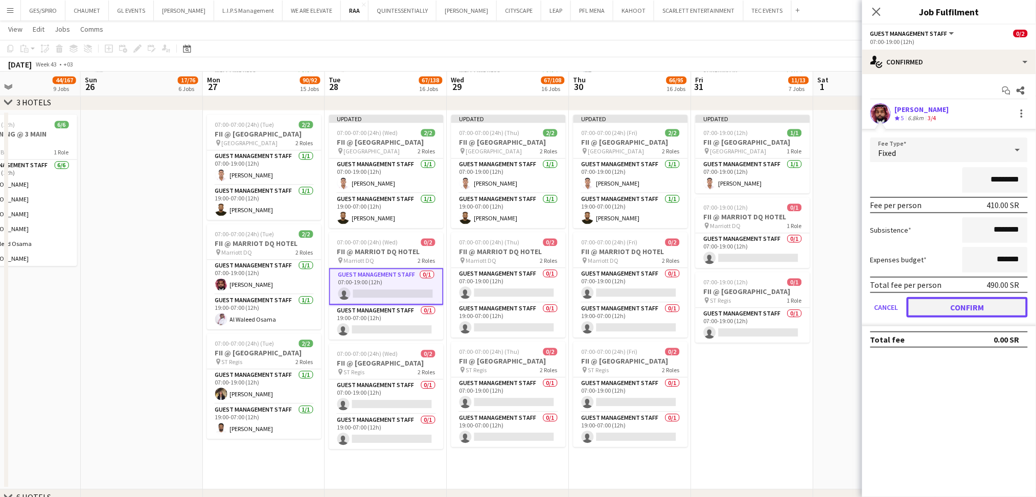
click at [994, 302] on button "Confirm" at bounding box center [967, 307] width 121 height 20
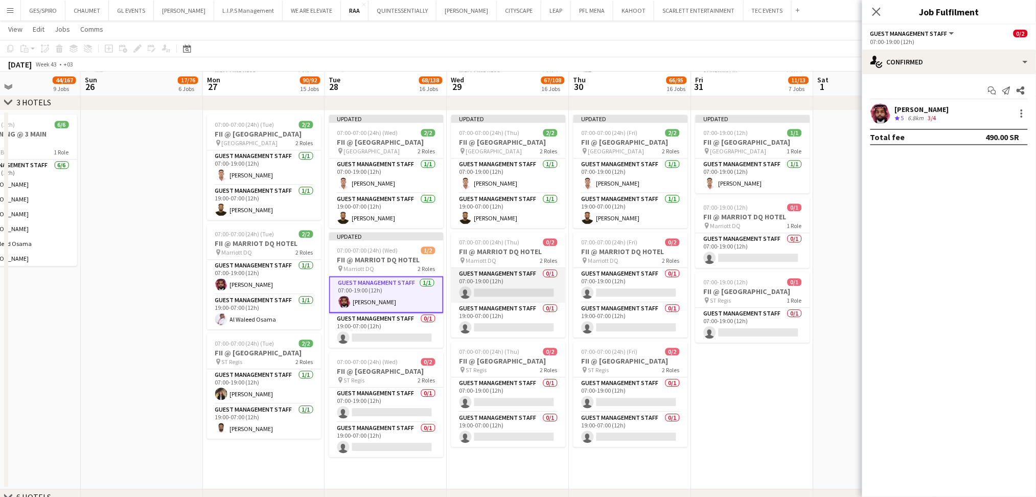
click at [533, 280] on app-card-role "Guest Management Staff 0/1 07:00-19:00 (12h) single-neutral-actions" at bounding box center [508, 285] width 114 height 35
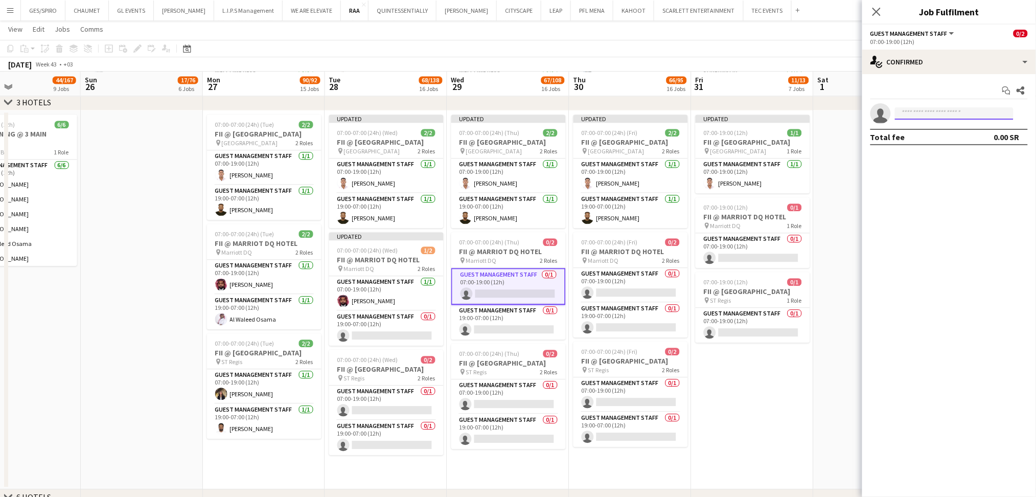
click at [947, 108] on input at bounding box center [954, 113] width 119 height 12
paste input "**********"
type input "**********"
click at [926, 140] on span "abdulrahmanalmakki011@gmail.com" at bounding box center [955, 136] width 102 height 8
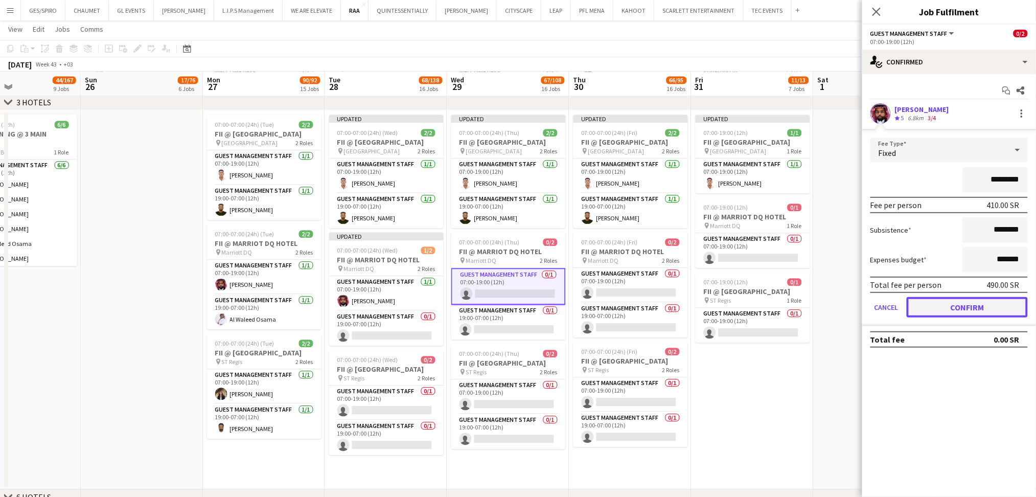
click at [983, 303] on button "Confirm" at bounding box center [967, 307] width 121 height 20
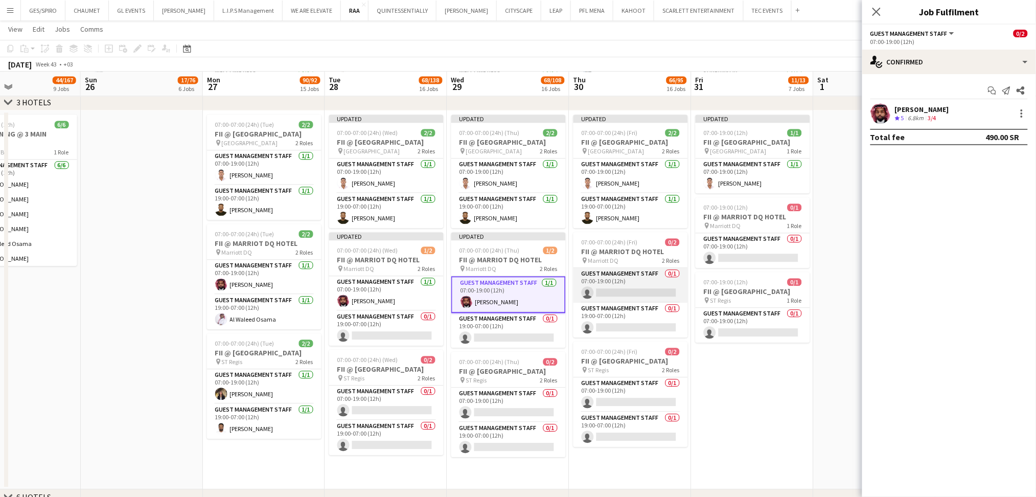
click at [641, 292] on app-card-role "Guest Management Staff 0/1 07:00-19:00 (12h) single-neutral-actions" at bounding box center [630, 285] width 114 height 35
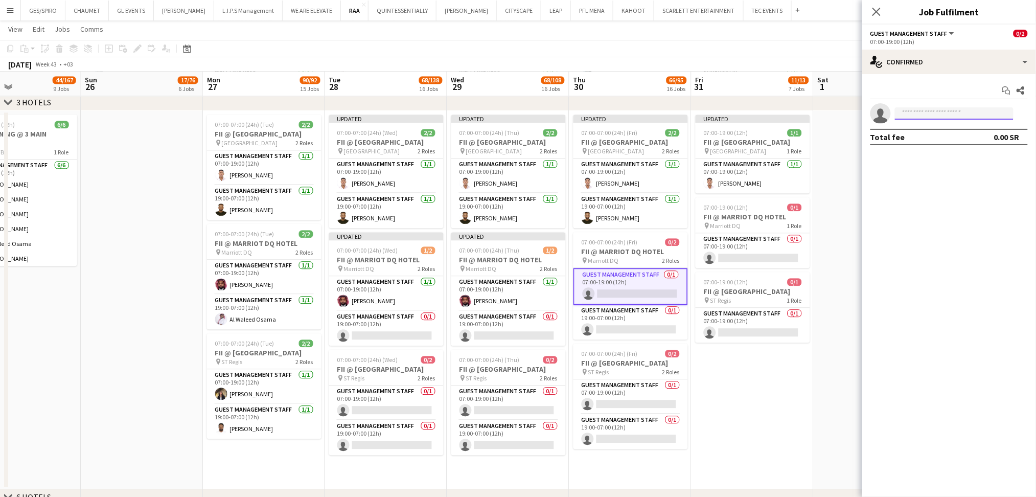
click at [924, 109] on input at bounding box center [954, 113] width 119 height 12
paste input "**********"
type input "**********"
click at [943, 135] on span "abdulrahmanalmakki011@gmail.com" at bounding box center [955, 136] width 102 height 8
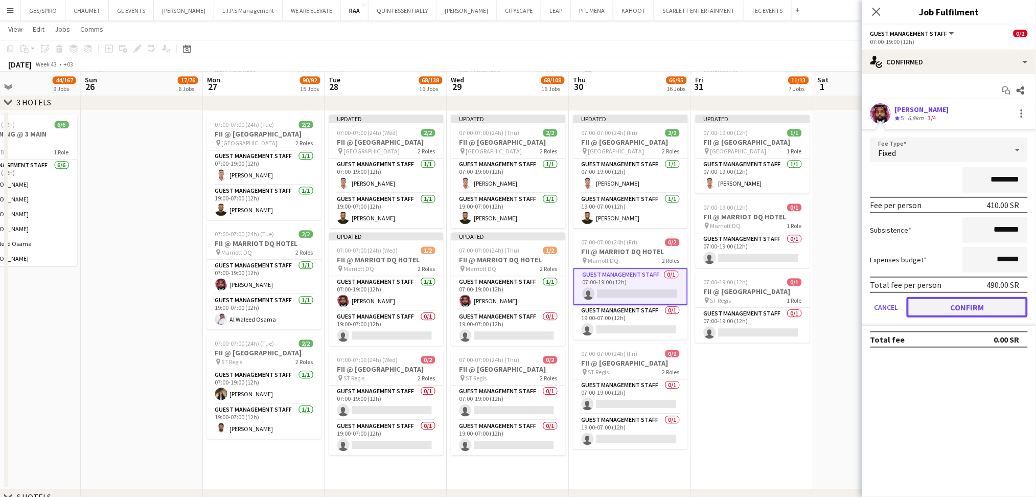
click at [993, 310] on button "Confirm" at bounding box center [967, 307] width 121 height 20
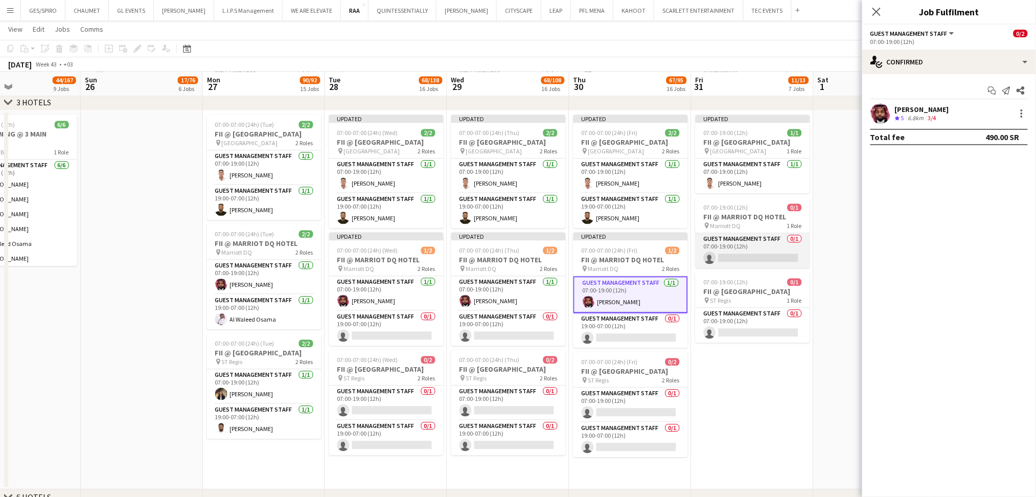
click at [757, 261] on app-card-role "Guest Management Staff 0/1 07:00-19:00 (12h) single-neutral-actions" at bounding box center [753, 250] width 114 height 35
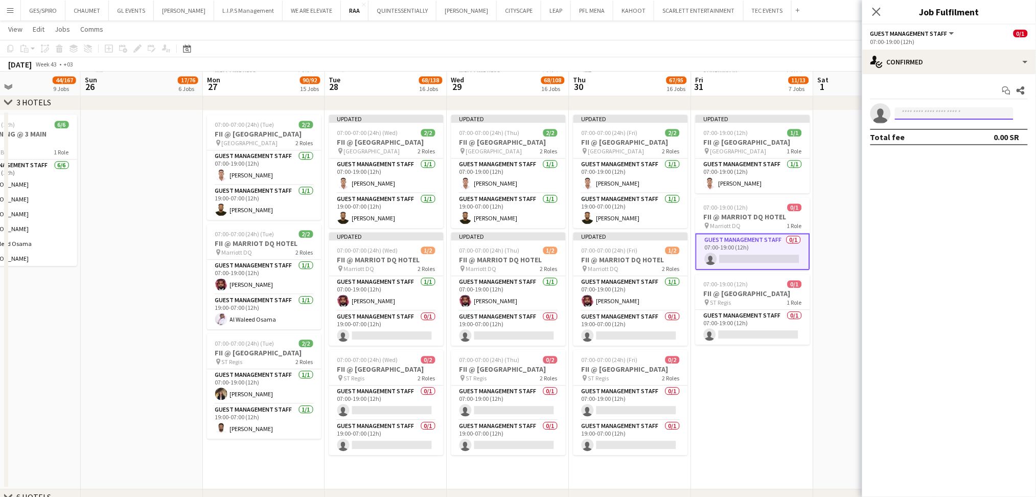
click at [973, 111] on input at bounding box center [954, 113] width 119 height 12
paste input "**********"
type input "**********"
click at [920, 139] on span "abdulrahmanalmakki011@gmail.com" at bounding box center [955, 136] width 102 height 8
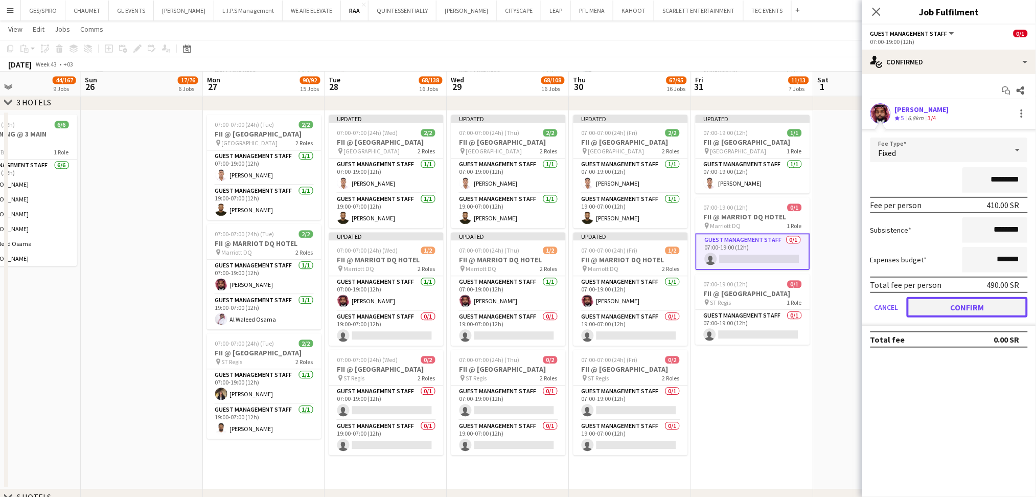
click at [939, 305] on button "Confirm" at bounding box center [967, 307] width 121 height 20
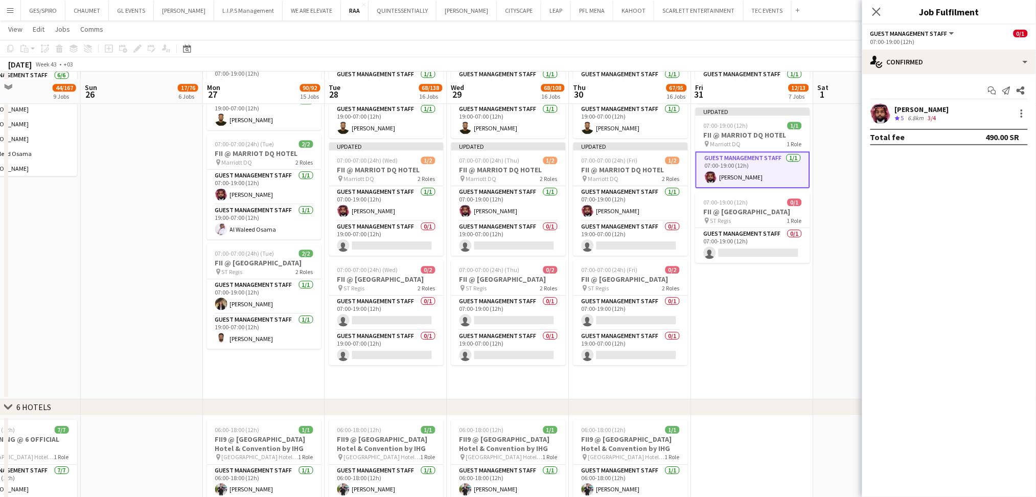
scroll to position [918, 0]
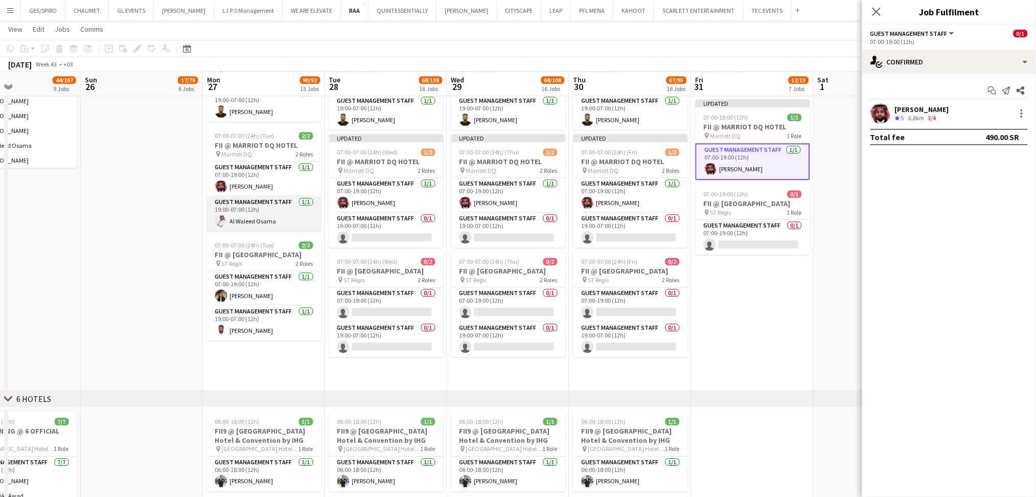
click at [263, 217] on app-card-role "Guest Management Staff 1/1 19:00-07:00 (12h) Al Waleed Osama" at bounding box center [264, 213] width 114 height 35
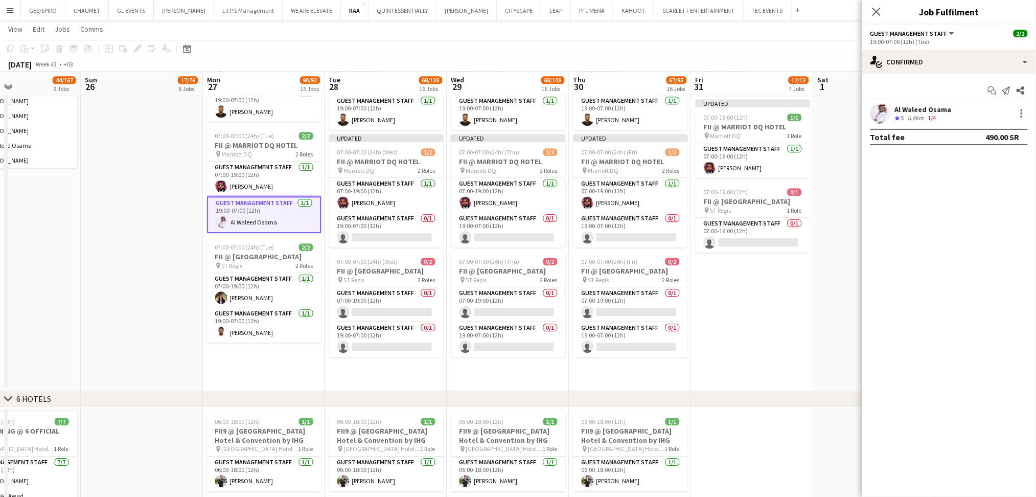
click at [928, 106] on div "Al Waleed Osama" at bounding box center [923, 109] width 57 height 9
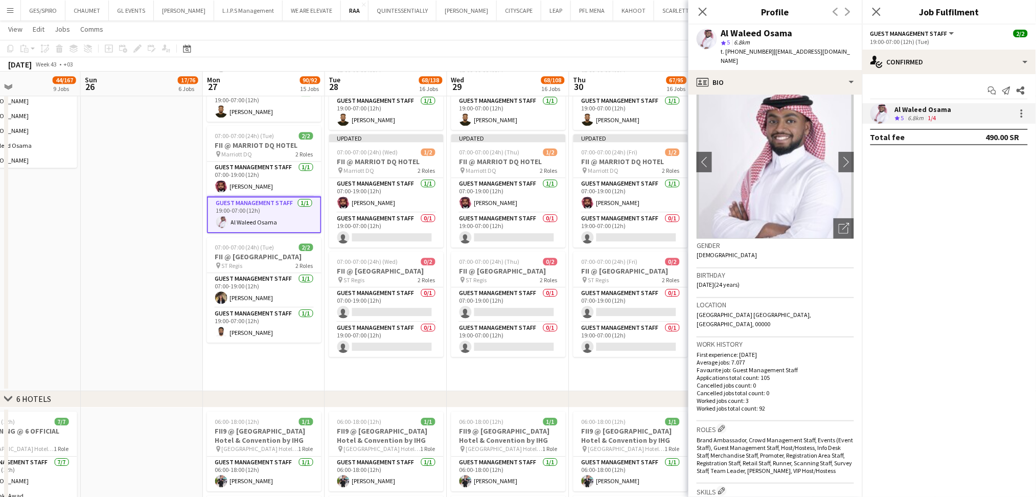
scroll to position [0, 0]
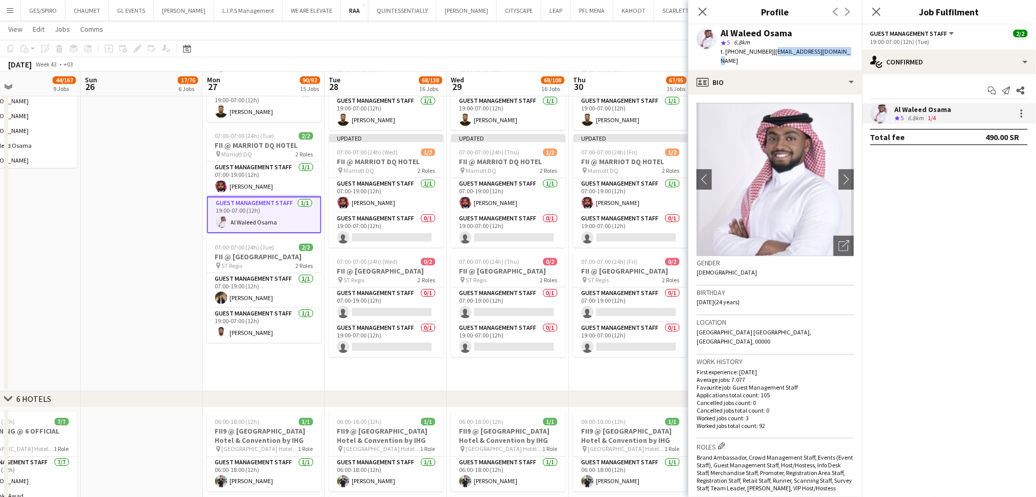
drag, startPoint x: 770, startPoint y: 52, endPoint x: 854, endPoint y: 50, distance: 84.4
click at [854, 50] on app-profile-header "Al Waleed Osama star 5 6.8km t. +966551521128 | waleedosama57@gmail.com" at bounding box center [775, 47] width 174 height 45
copy span "waleedosama57@gmail.com"
click at [703, 12] on icon at bounding box center [703, 12] width 10 height 10
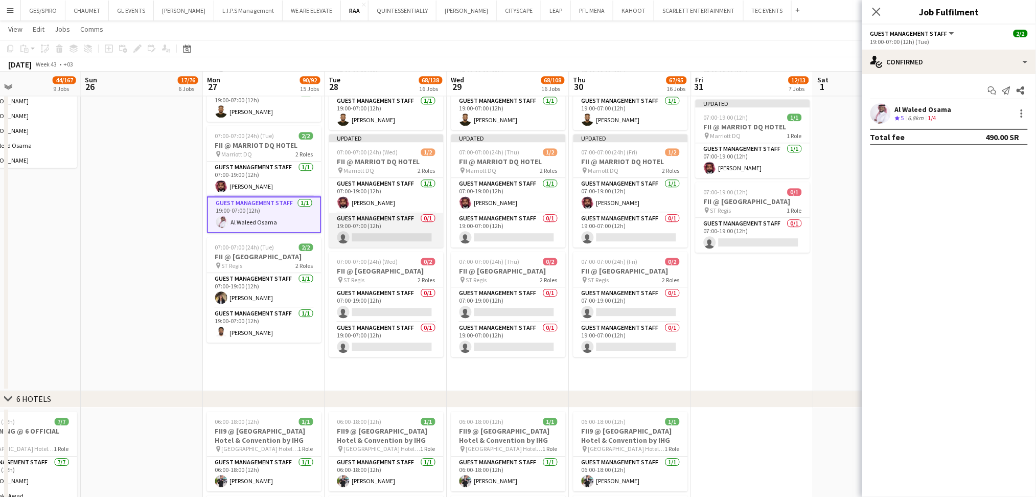
click at [383, 237] on app-card-role "Guest Management Staff 0/1 19:00-07:00 (12h) single-neutral-actions" at bounding box center [386, 230] width 114 height 35
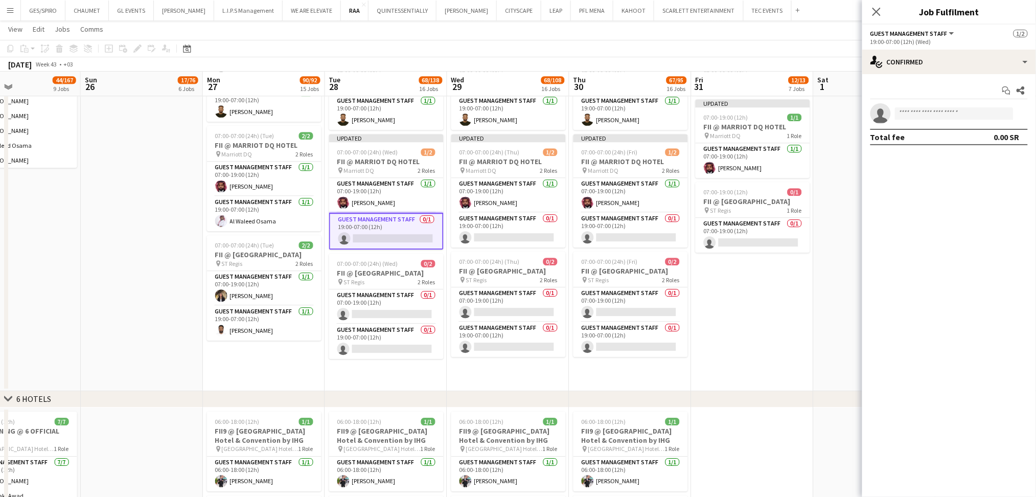
drag, startPoint x: 909, startPoint y: 122, endPoint x: 918, endPoint y: 117, distance: 10.5
click at [918, 117] on app-invite-slot "single-neutral-actions" at bounding box center [949, 113] width 174 height 20
click at [918, 117] on input at bounding box center [954, 113] width 119 height 12
paste input "**********"
type input "**********"
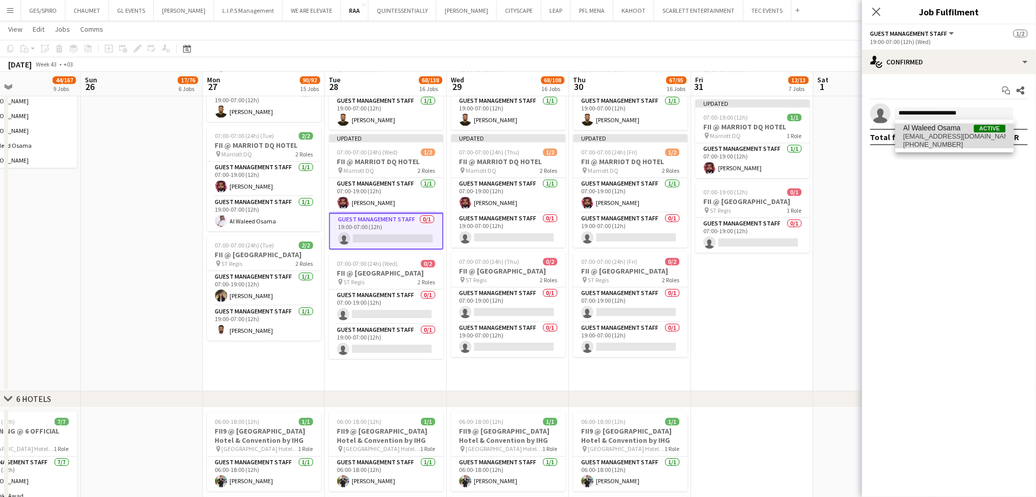
click at [955, 131] on span "Al Waleed Osama" at bounding box center [932, 128] width 57 height 9
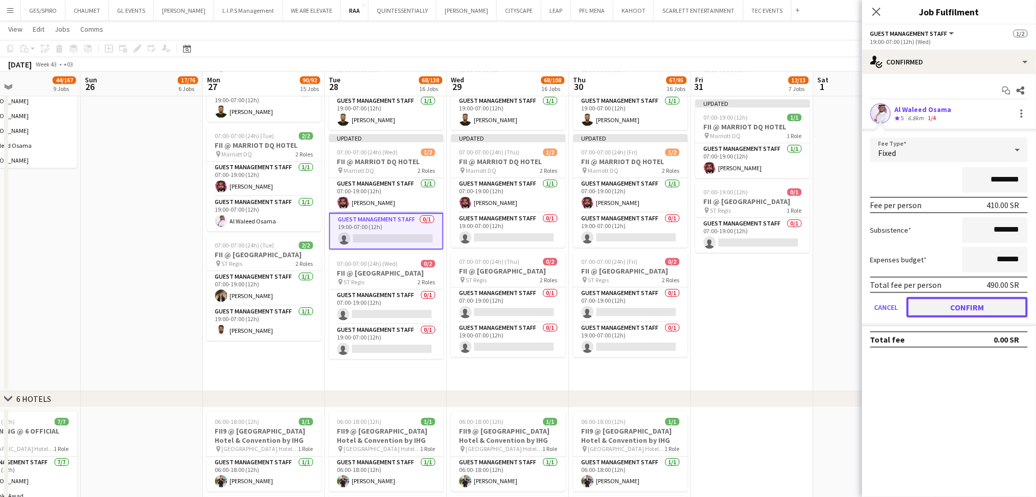
click at [925, 307] on button "Confirm" at bounding box center [967, 307] width 121 height 20
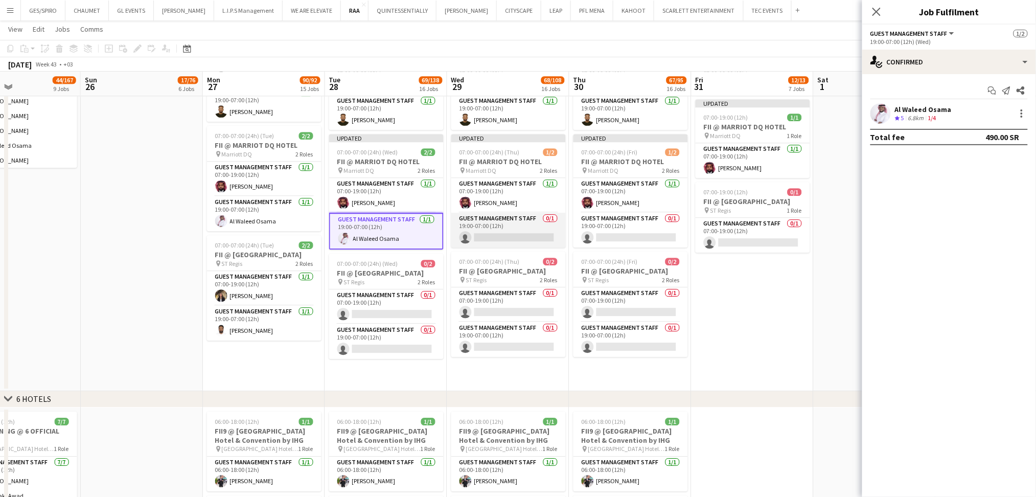
click at [540, 236] on app-card-role "Guest Management Staff 0/1 19:00-07:00 (12h) single-neutral-actions" at bounding box center [508, 230] width 114 height 35
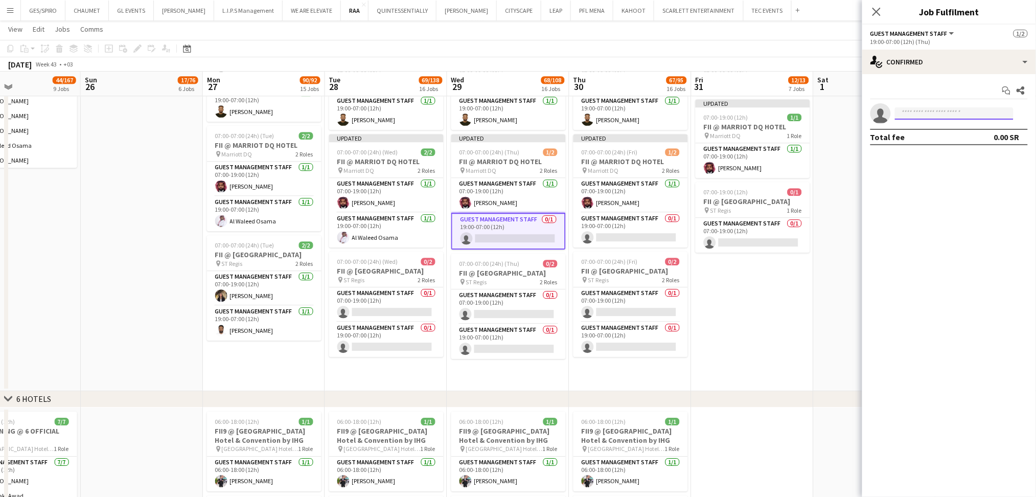
click at [927, 108] on input at bounding box center [954, 113] width 119 height 12
paste input "**********"
type input "**********"
click at [952, 132] on span "Al Waleed Osama" at bounding box center [932, 128] width 57 height 9
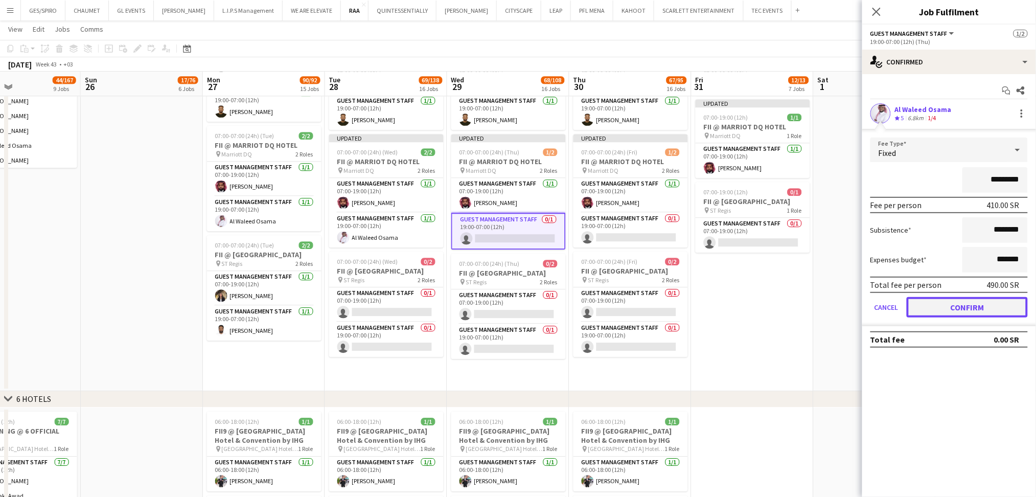
click at [966, 307] on button "Confirm" at bounding box center [967, 307] width 121 height 20
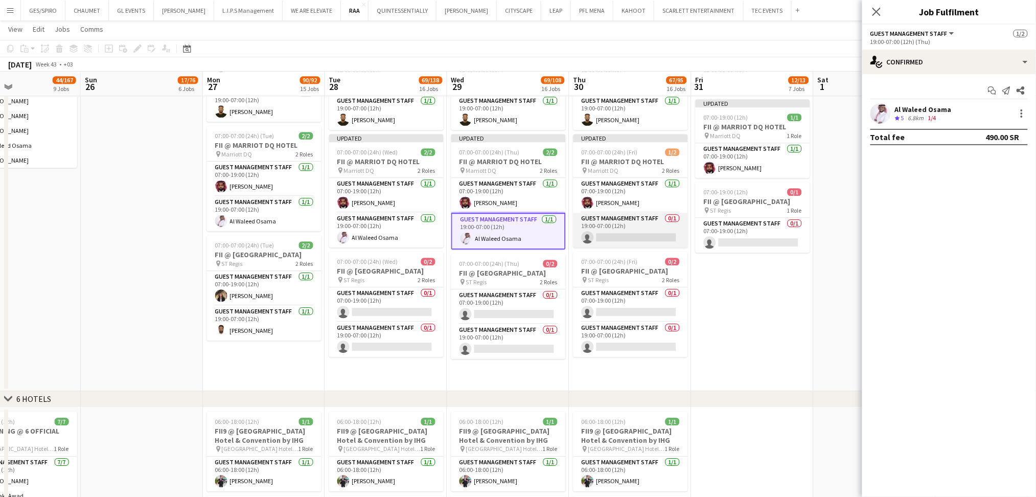
click at [648, 228] on app-card-role "Guest Management Staff 0/1 19:00-07:00 (12h) single-neutral-actions" at bounding box center [630, 230] width 114 height 35
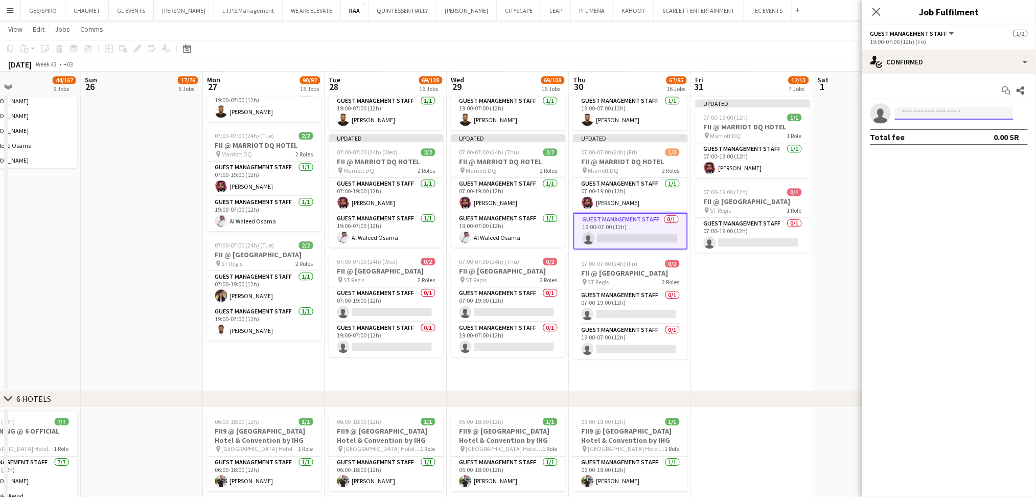
click at [911, 115] on input at bounding box center [954, 113] width 119 height 12
paste input "**********"
type input "**********"
click at [936, 135] on span "waleedosama57@gmail.com" at bounding box center [955, 136] width 102 height 8
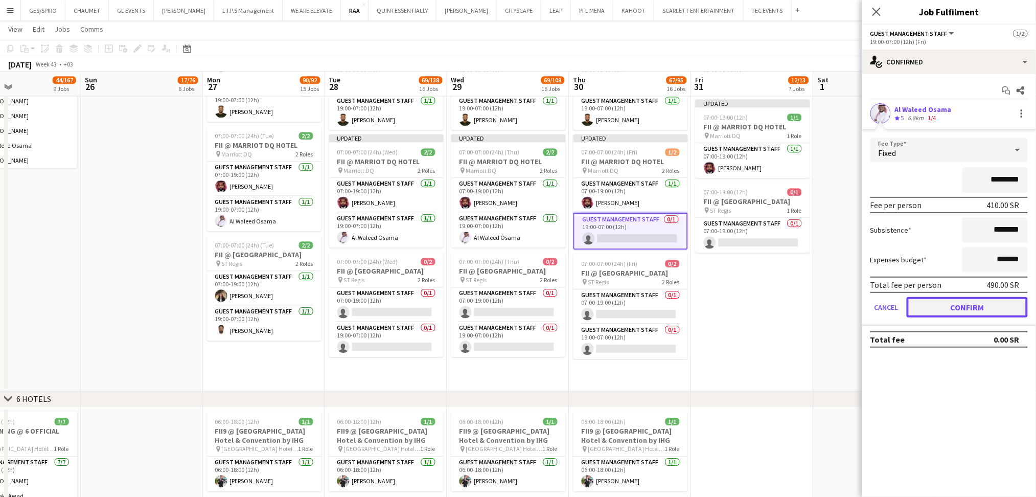
click at [953, 305] on button "Confirm" at bounding box center [967, 307] width 121 height 20
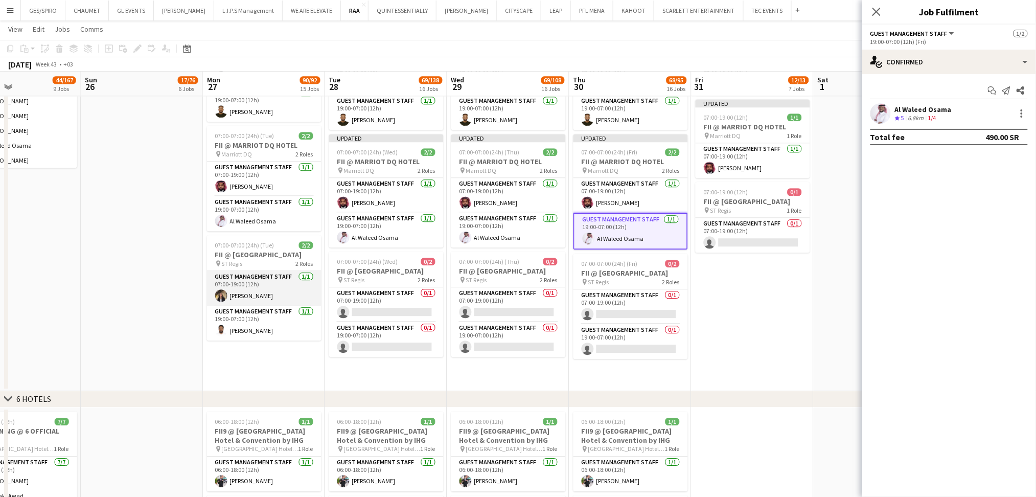
click at [243, 290] on app-card-role "Guest Management Staff 1/1 07:00-19:00 (12h) Nawar Othman" at bounding box center [264, 288] width 114 height 35
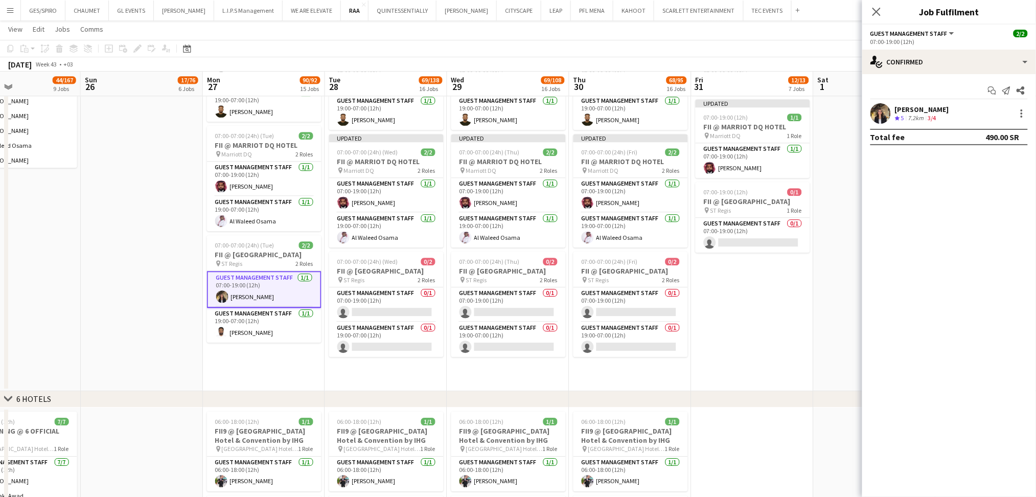
click at [932, 114] on app-skills-label "3/4" at bounding box center [932, 118] width 8 height 8
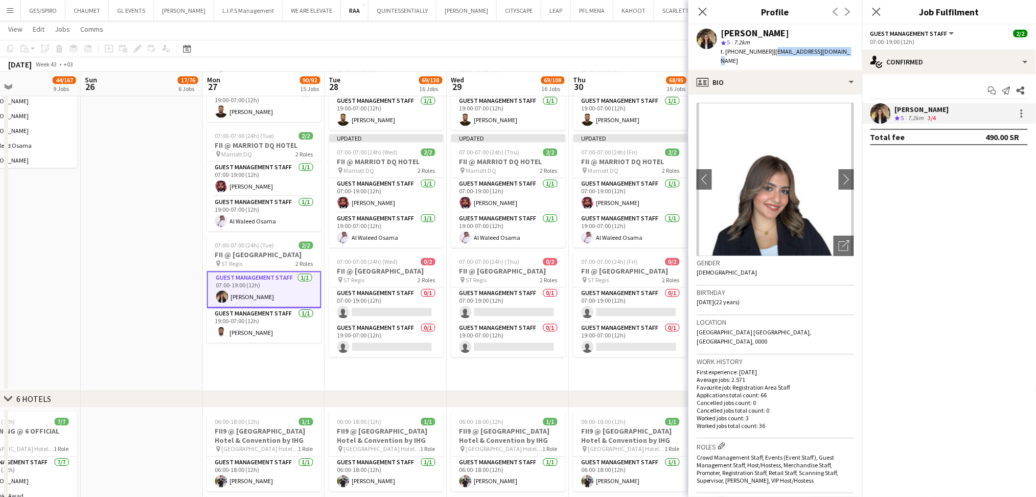
drag, startPoint x: 769, startPoint y: 50, endPoint x: 846, endPoint y: 53, distance: 77.2
click at [846, 53] on div "Nawar Othman star 5 7.2km t. +966558572508 | othmannawar83@gmail.com" at bounding box center [775, 47] width 174 height 45
copy span "othmannawar83@gmail.com"
click at [357, 302] on app-card-role "Guest Management Staff 0/1 07:00-19:00 (12h) single-neutral-actions" at bounding box center [386, 304] width 114 height 35
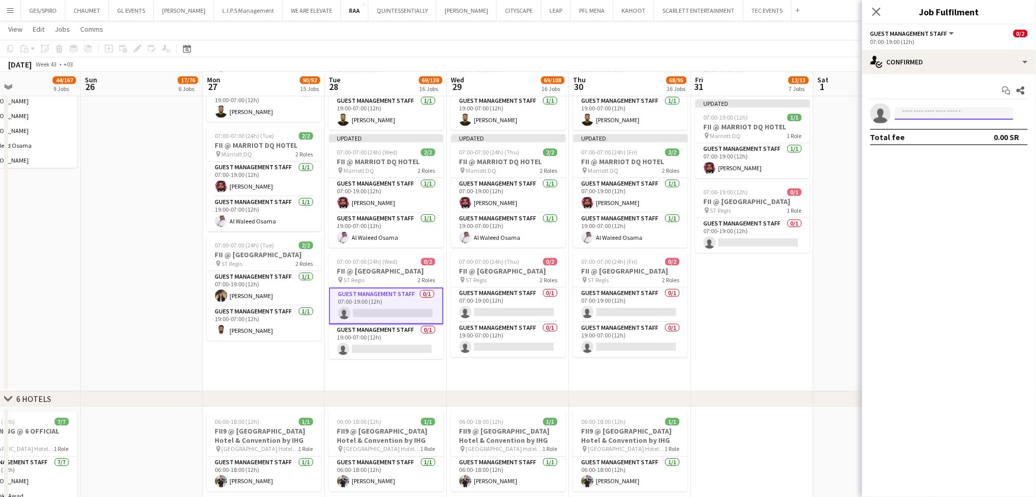
click at [975, 107] on input at bounding box center [954, 113] width 119 height 12
paste input "**********"
type input "**********"
click at [967, 135] on span "othmannawar83@gmail.com" at bounding box center [955, 136] width 102 height 8
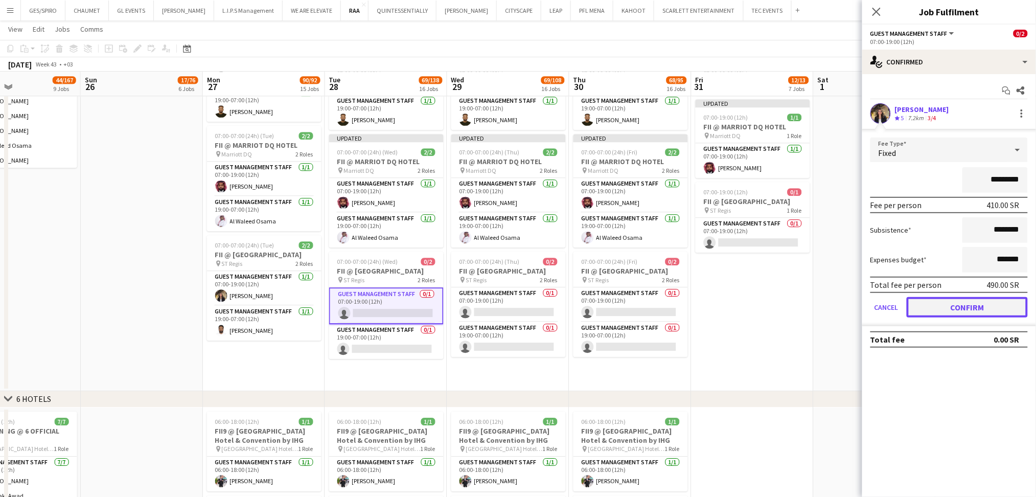
click at [967, 303] on button "Confirm" at bounding box center [967, 307] width 121 height 20
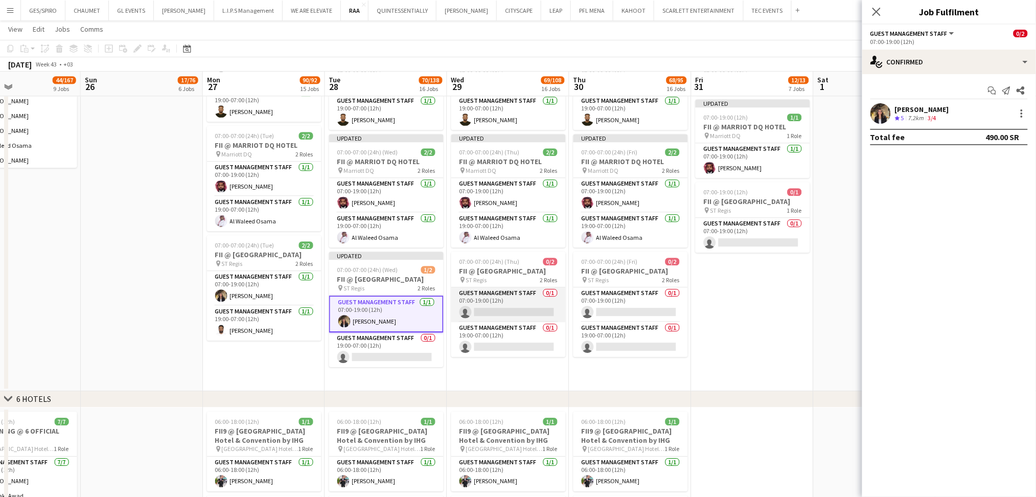
click at [516, 310] on app-card-role "Guest Management Staff 0/1 07:00-19:00 (12h) single-neutral-actions" at bounding box center [508, 304] width 114 height 35
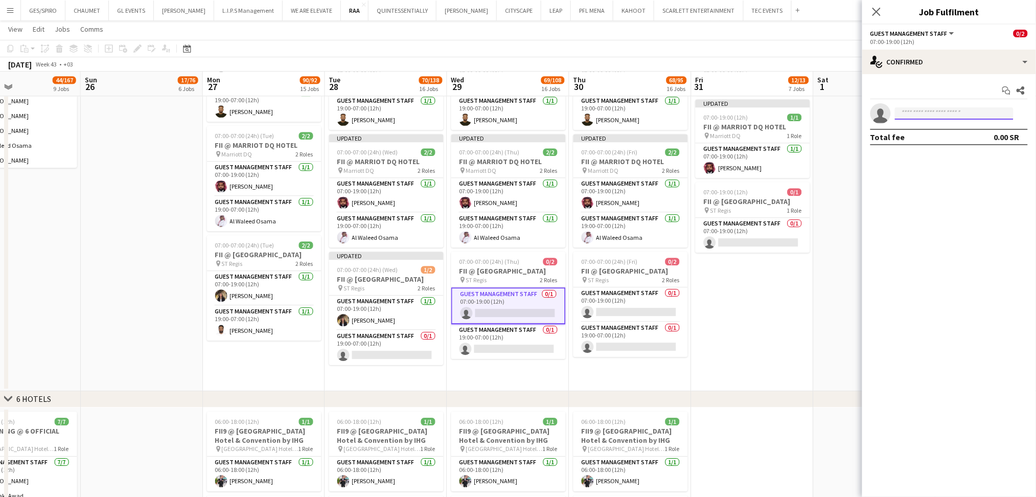
click at [932, 111] on input at bounding box center [954, 113] width 119 height 12
paste input "**********"
type input "**********"
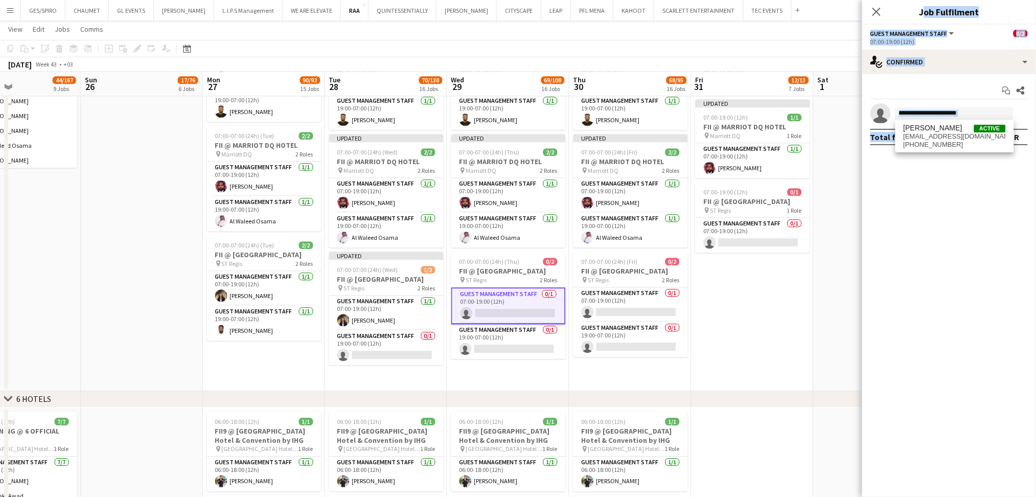
drag, startPoint x: 967, startPoint y: 168, endPoint x: 936, endPoint y: 134, distance: 45.2
click at [936, 134] on body "Menu Boards Boards Boards All jobs Status Workforce Workforce My Workforce Recr…" at bounding box center [518, 416] width 1036 height 2669
click at [936, 134] on div "Total fee 0.00 SR" at bounding box center [948, 137] width 157 height 16
click at [984, 110] on input "**********" at bounding box center [954, 113] width 119 height 12
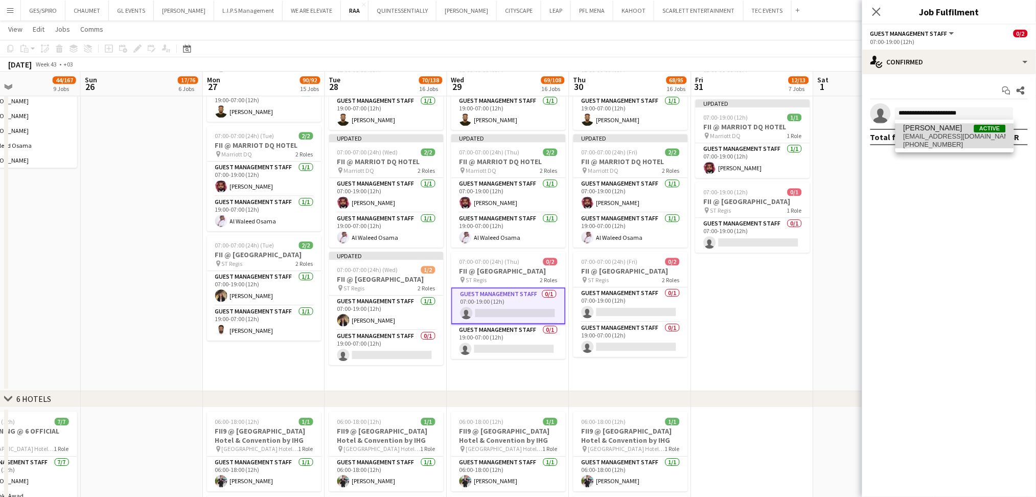
click at [949, 141] on span "+966558572508" at bounding box center [955, 145] width 102 height 8
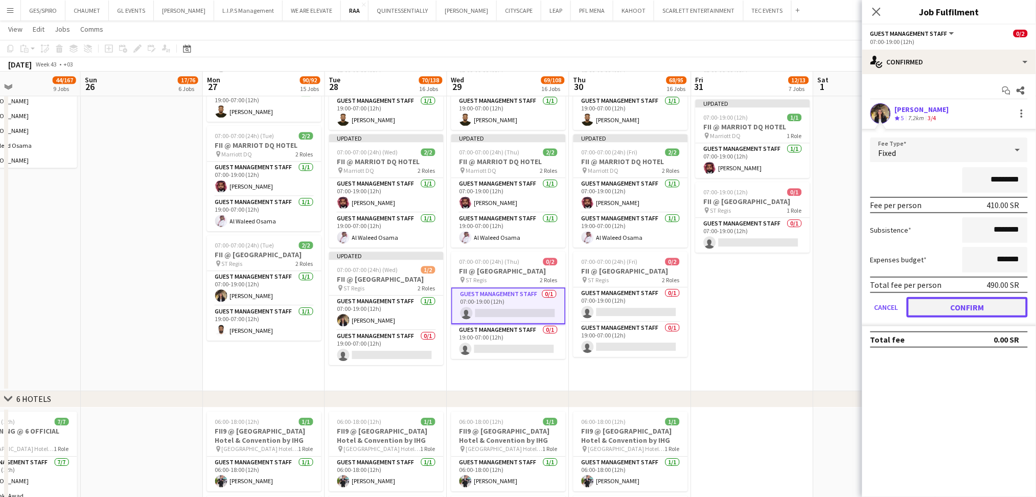
click at [943, 302] on button "Confirm" at bounding box center [967, 307] width 121 height 20
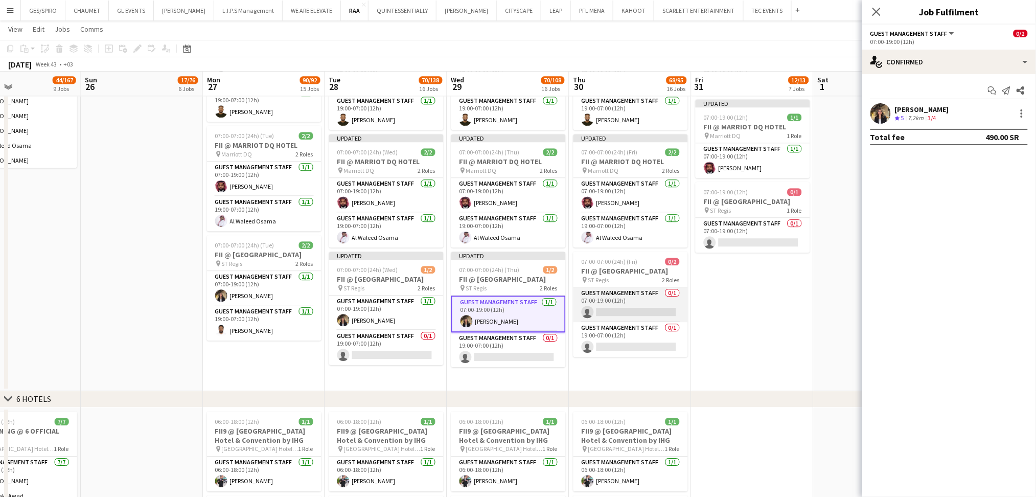
click at [629, 305] on app-card-role "Guest Management Staff 0/1 07:00-19:00 (12h) single-neutral-actions" at bounding box center [630, 304] width 114 height 35
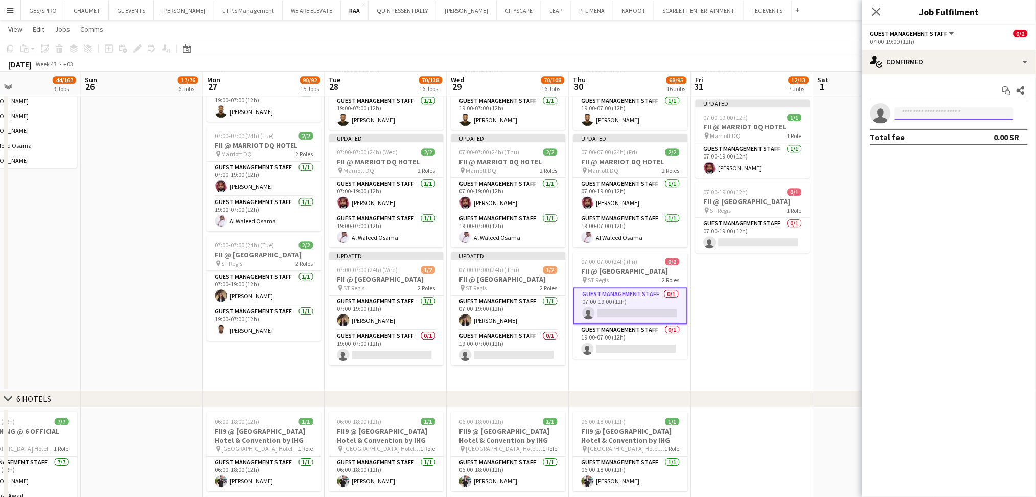
click at [911, 109] on input at bounding box center [954, 113] width 119 height 12
paste input "**********"
type input "**********"
click at [937, 137] on span "othmannawar83@gmail.com" at bounding box center [955, 136] width 102 height 8
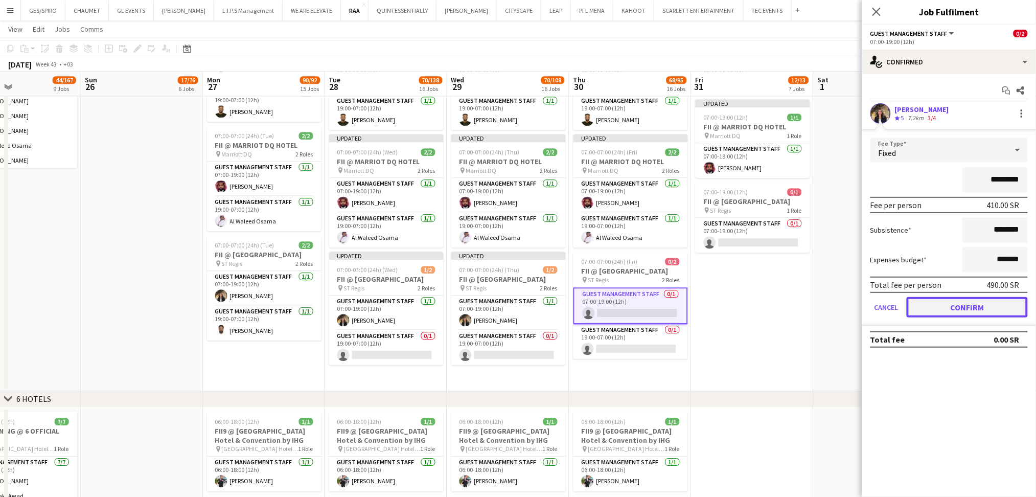
click at [965, 303] on button "Confirm" at bounding box center [967, 307] width 121 height 20
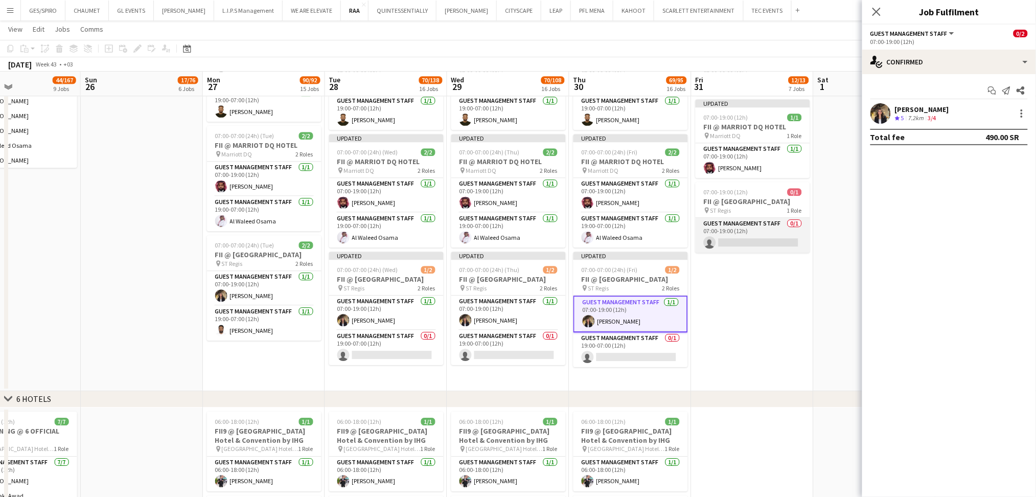
click at [753, 236] on app-card-role "Guest Management Staff 0/1 07:00-19:00 (12h) single-neutral-actions" at bounding box center [753, 235] width 114 height 35
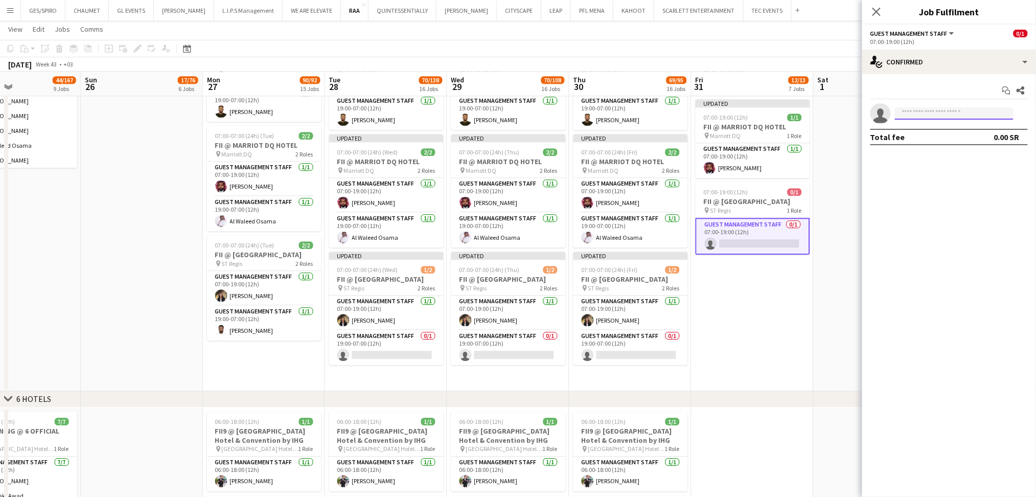
click at [953, 117] on input at bounding box center [954, 113] width 119 height 12
paste input "**********"
type input "**********"
click at [925, 135] on span "othmannawar83@gmail.com" at bounding box center [955, 136] width 102 height 8
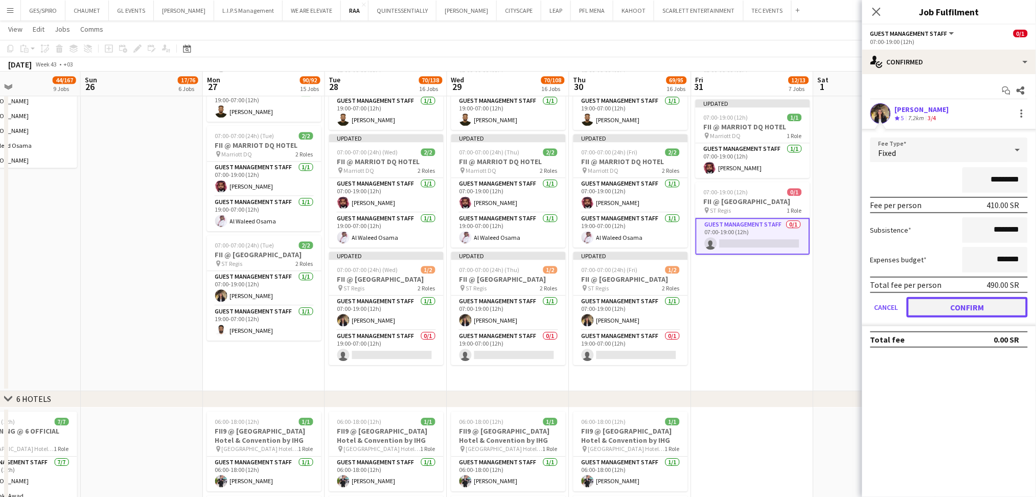
click at [930, 304] on button "Confirm" at bounding box center [967, 307] width 121 height 20
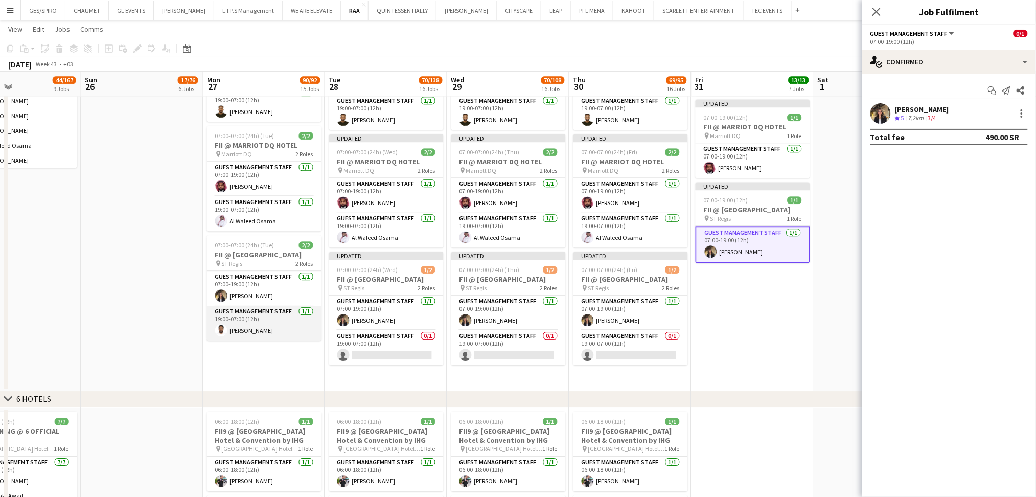
click at [233, 329] on app-card-role "Guest Management Staff 1/1 19:00-07:00 (12h) Saleh Gafer" at bounding box center [264, 323] width 114 height 35
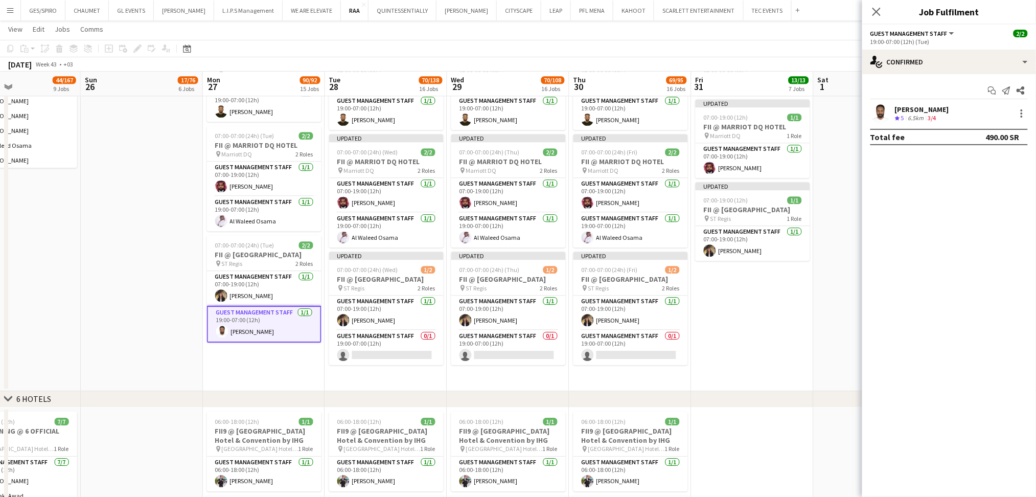
click at [901, 112] on div "Saleh Gafer" at bounding box center [922, 109] width 54 height 9
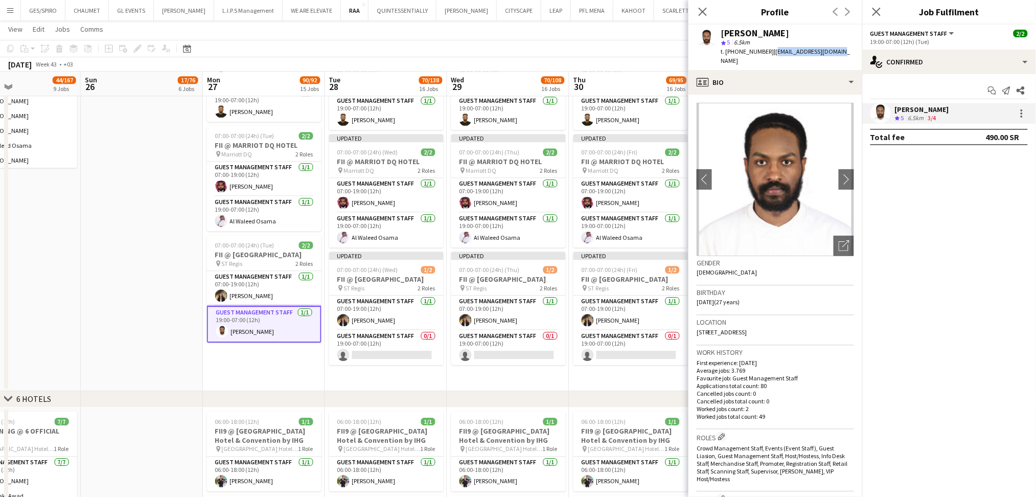
drag, startPoint x: 770, startPoint y: 51, endPoint x: 830, endPoint y: 58, distance: 59.7
click at [830, 58] on div "Saleh Gafer star 5 6.5km t. +966533795697 | salehgafer5@gmail.com" at bounding box center [775, 47] width 174 height 45
copy span "salehgafer5@gmail.com"
click at [373, 345] on app-card-role "Guest Management Staff 0/1 19:00-07:00 (12h) single-neutral-actions" at bounding box center [386, 347] width 114 height 35
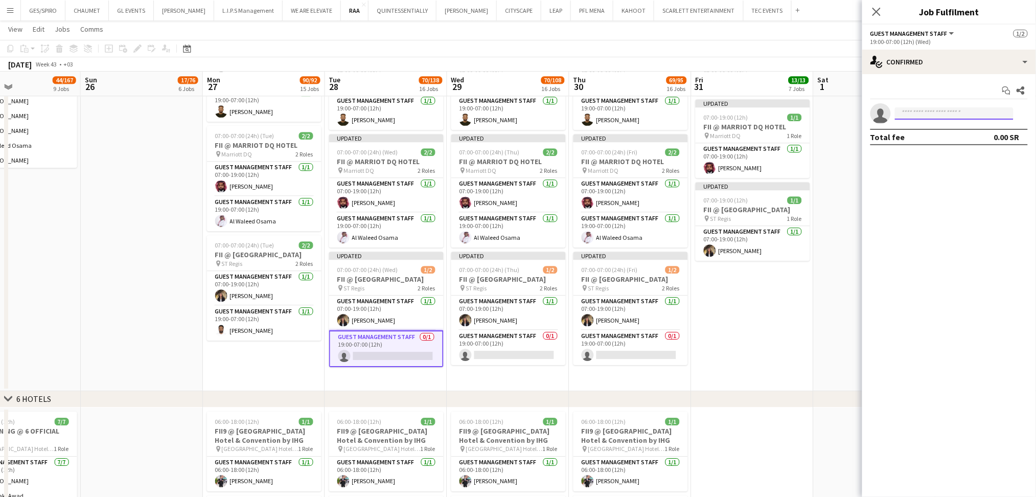
click at [935, 118] on input at bounding box center [954, 113] width 119 height 12
paste input "**********"
type input "**********"
click at [930, 134] on span "salehgafer5@gmail.com" at bounding box center [955, 136] width 102 height 8
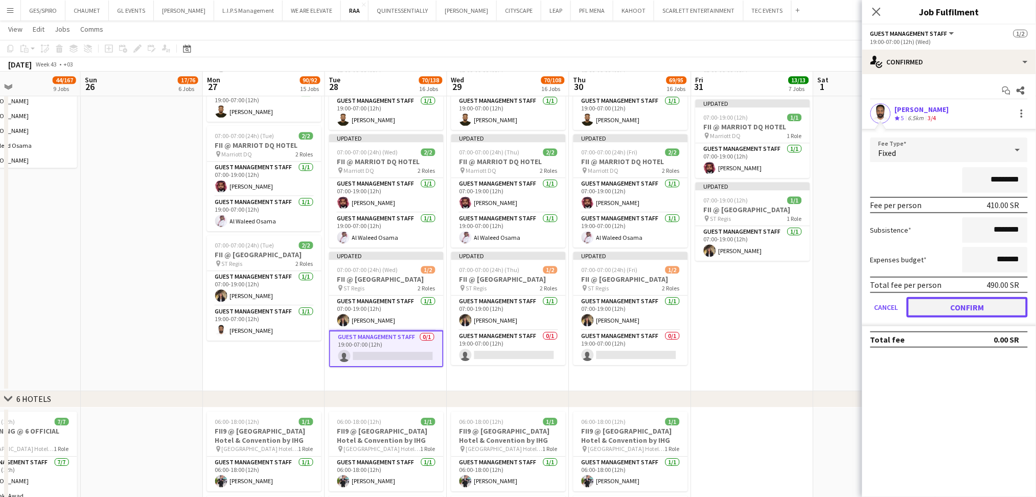
click at [949, 305] on button "Confirm" at bounding box center [967, 307] width 121 height 20
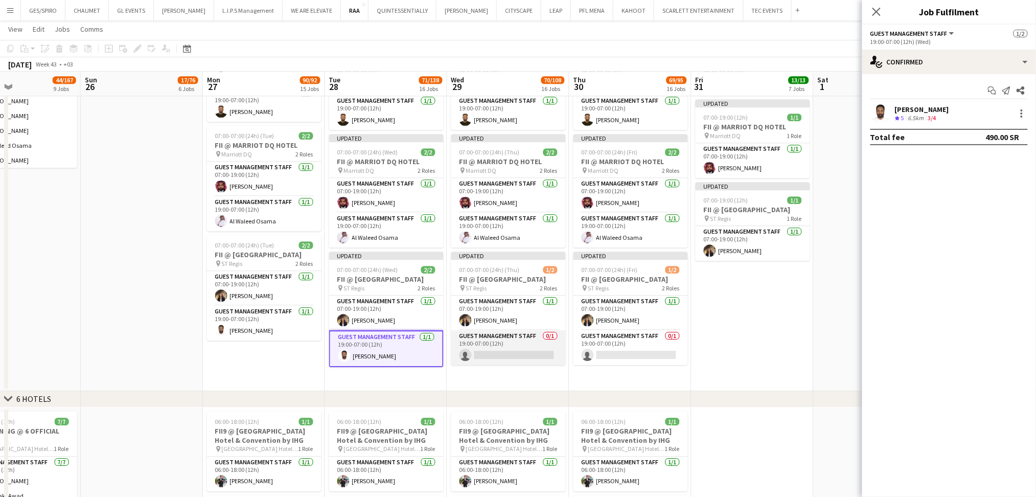
click at [540, 346] on app-card-role "Guest Management Staff 0/1 19:00-07:00 (12h) single-neutral-actions" at bounding box center [508, 347] width 114 height 35
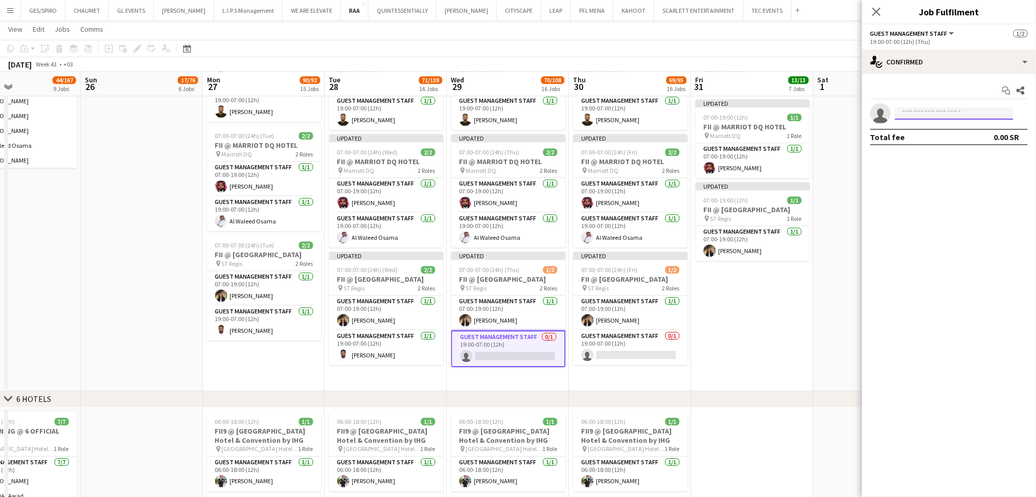
click at [936, 113] on input at bounding box center [954, 113] width 119 height 12
paste input "**********"
type input "**********"
click at [911, 134] on span "salehgafer5@gmail.com" at bounding box center [955, 136] width 102 height 8
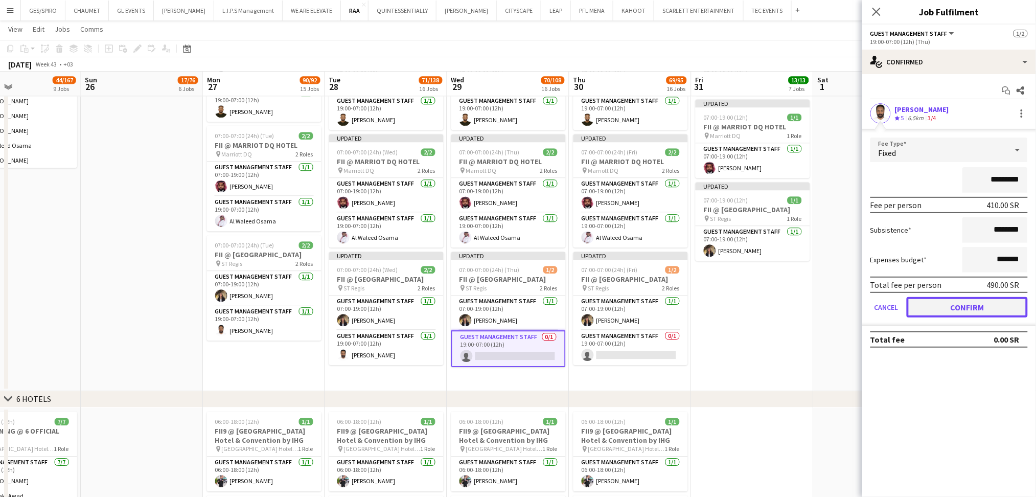
click at [966, 305] on button "Confirm" at bounding box center [967, 307] width 121 height 20
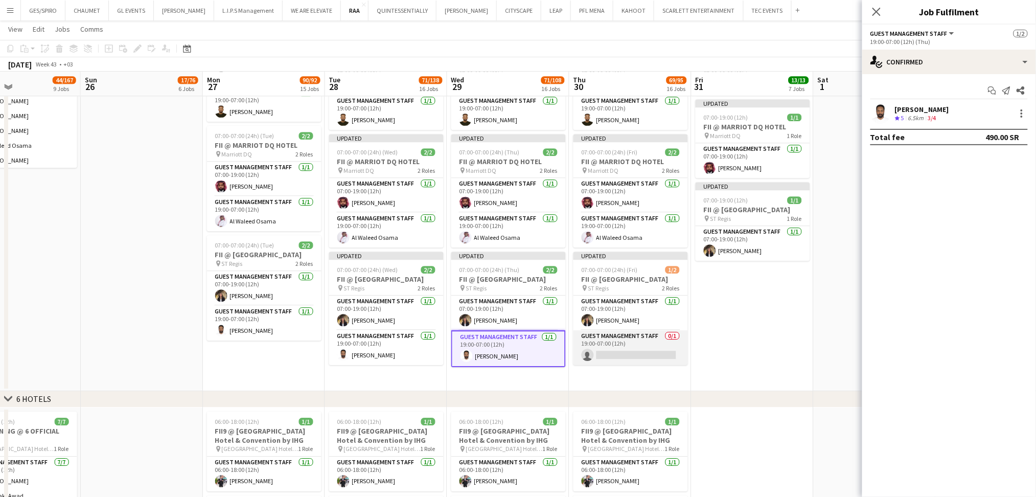
click at [642, 337] on app-card-role "Guest Management Staff 0/1 19:00-07:00 (12h) single-neutral-actions" at bounding box center [630, 347] width 114 height 35
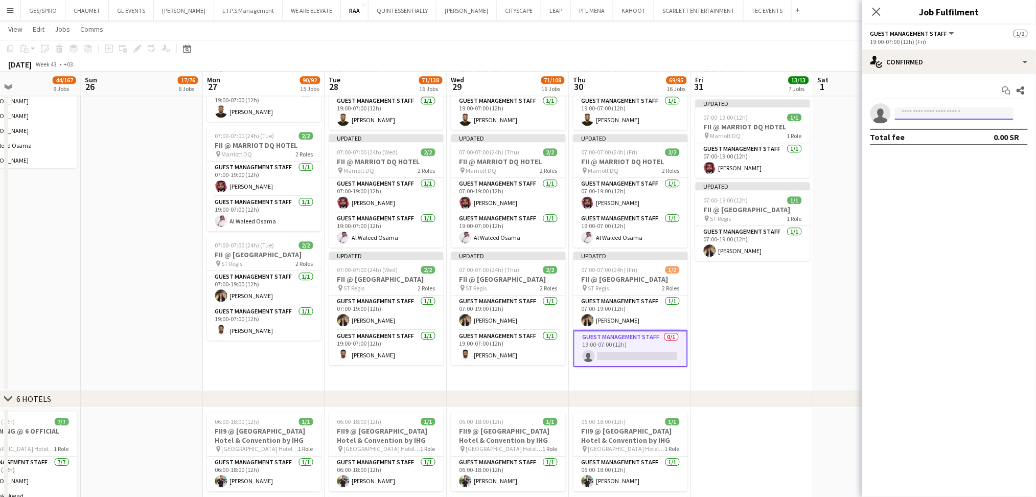
click at [925, 115] on input at bounding box center [954, 113] width 119 height 12
paste input "**********"
type input "**********"
click at [927, 131] on span "Saleh Gafer" at bounding box center [933, 128] width 59 height 9
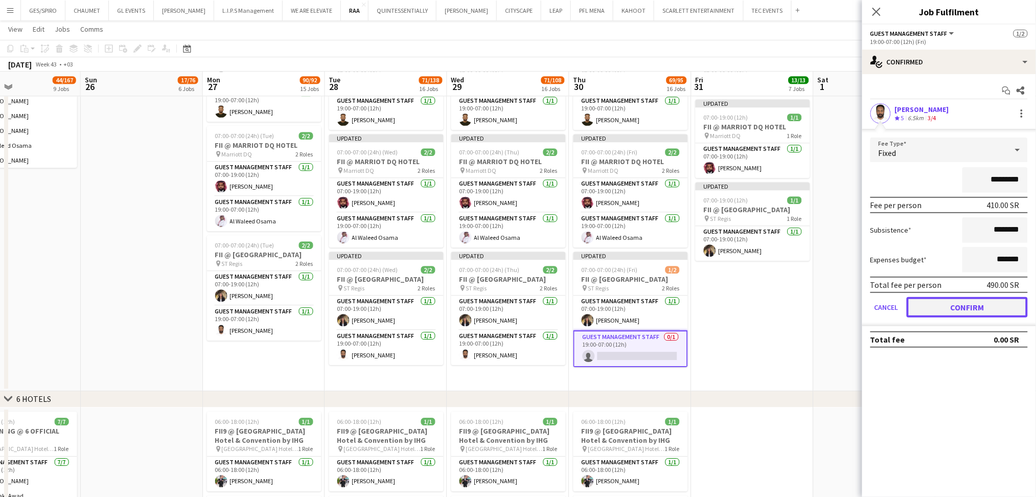
click at [979, 309] on button "Confirm" at bounding box center [967, 307] width 121 height 20
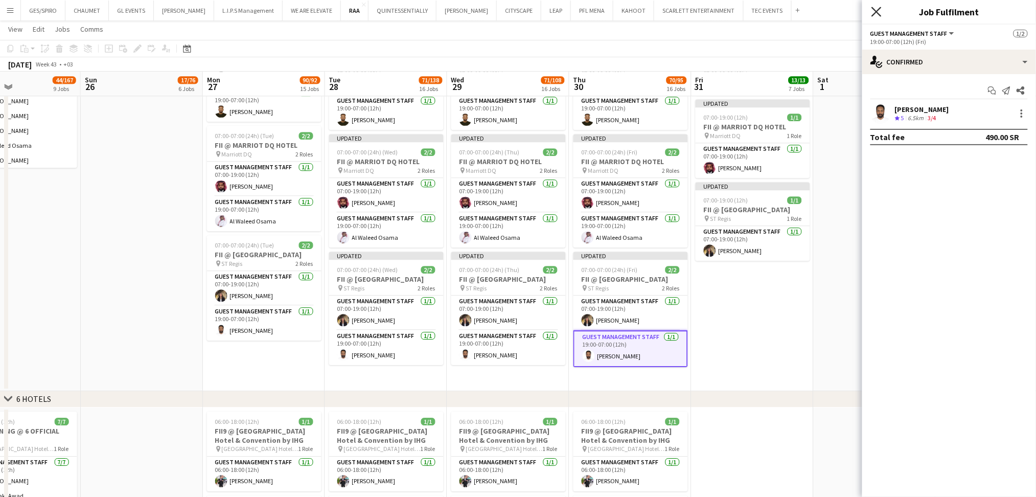
click at [877, 13] on icon "Close pop-in" at bounding box center [876, 12] width 10 height 10
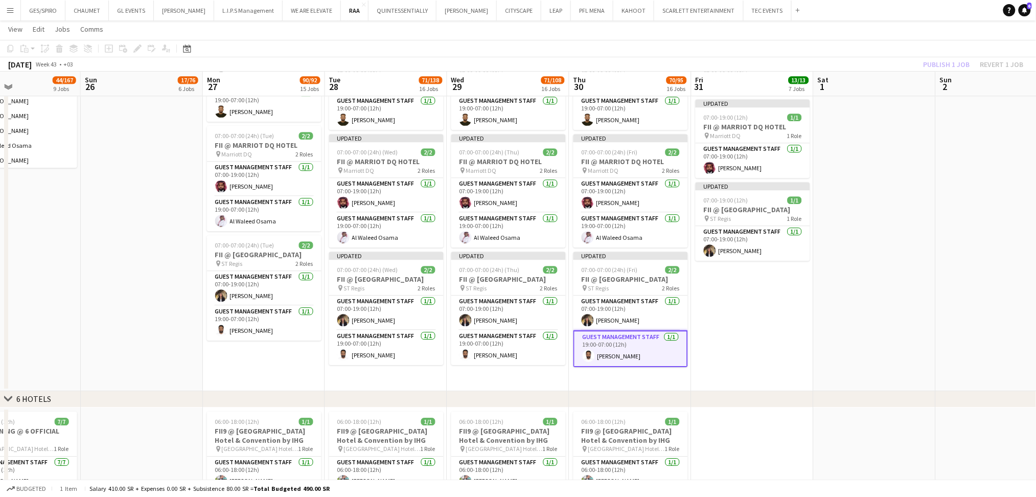
click at [874, 115] on app-date-cell at bounding box center [875, 201] width 122 height 379
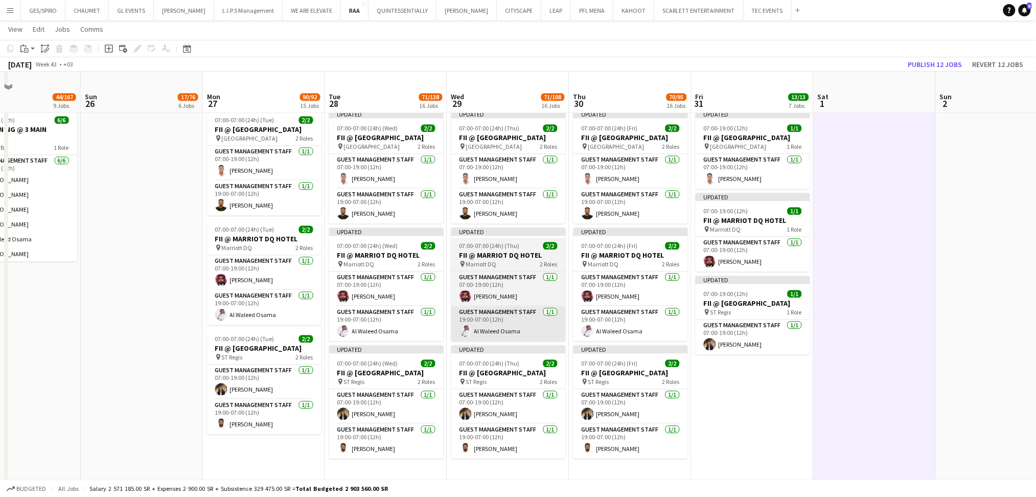
scroll to position [820, 0]
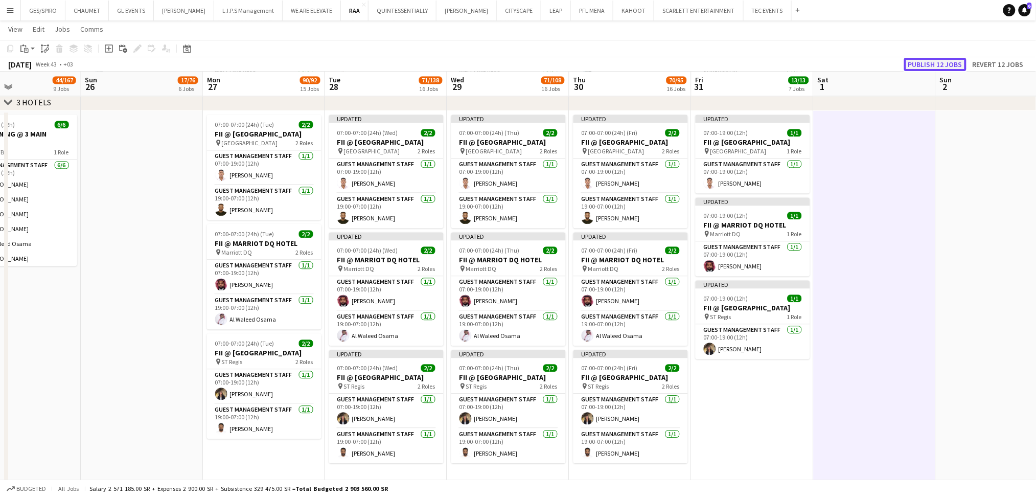
click at [948, 61] on button "Publish 12 jobs" at bounding box center [935, 64] width 62 height 13
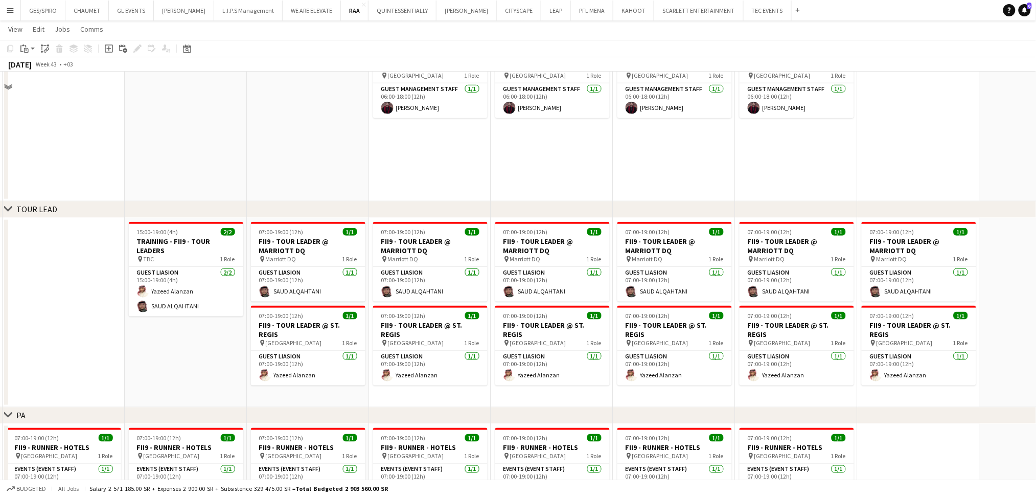
scroll to position [1648, 0]
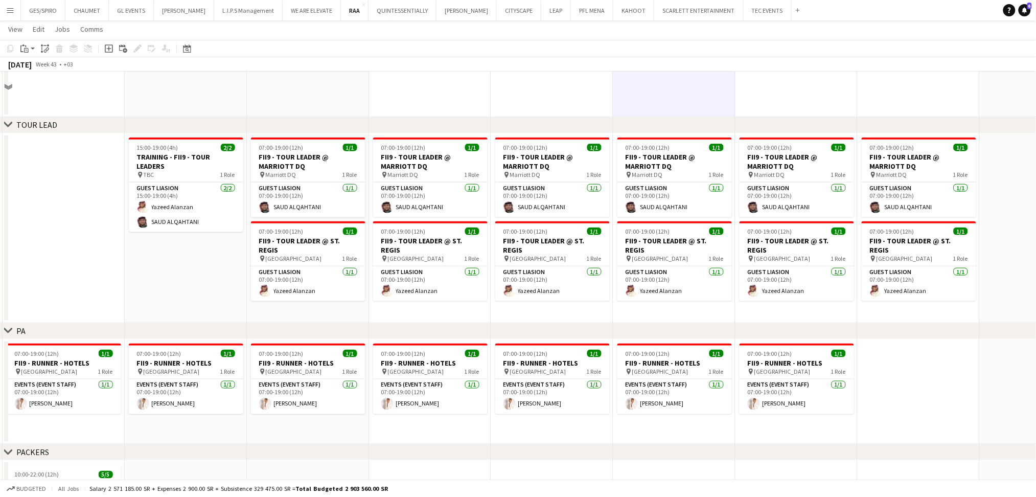
scroll to position [1784, 0]
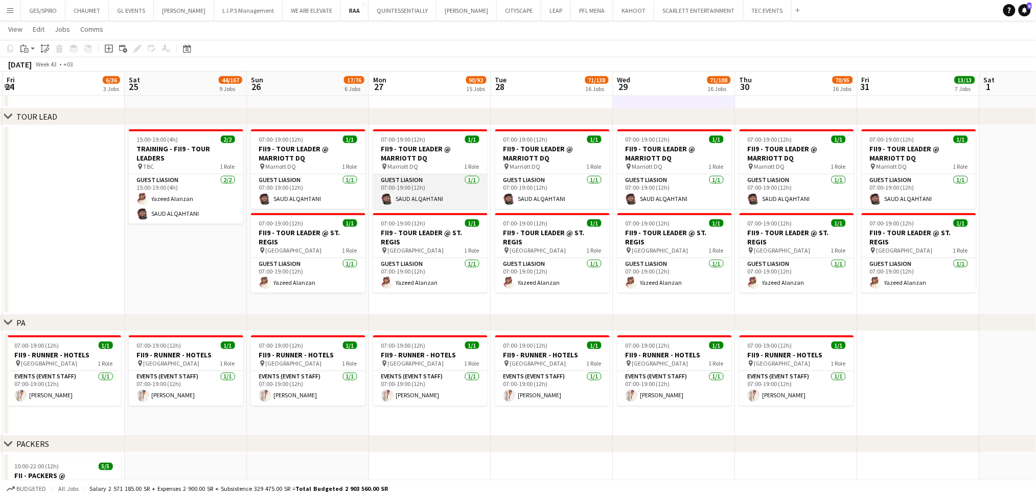
click at [461, 199] on app-card-role "Guest Liasion 1/1 07:00-19:00 (12h) SAUD ALQAHTANI" at bounding box center [430, 191] width 114 height 35
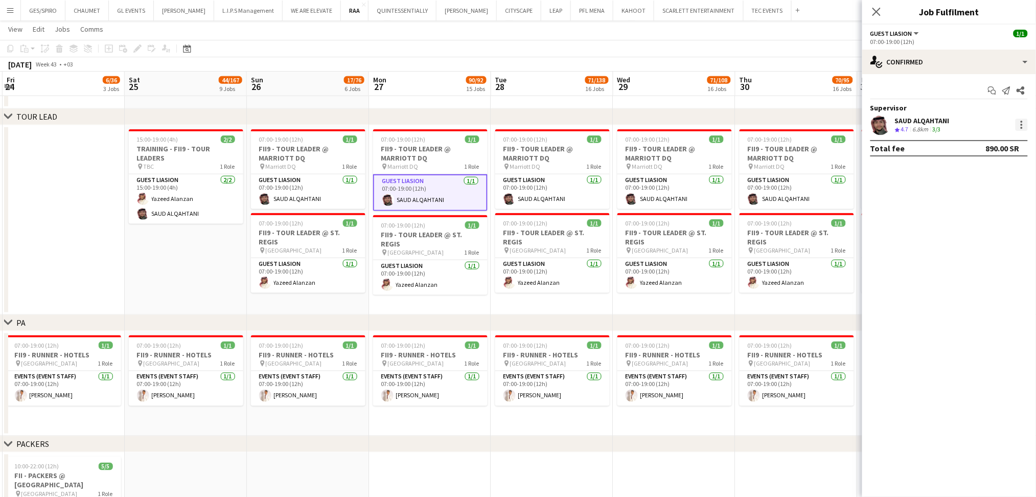
click at [1024, 121] on div at bounding box center [1022, 125] width 12 height 12
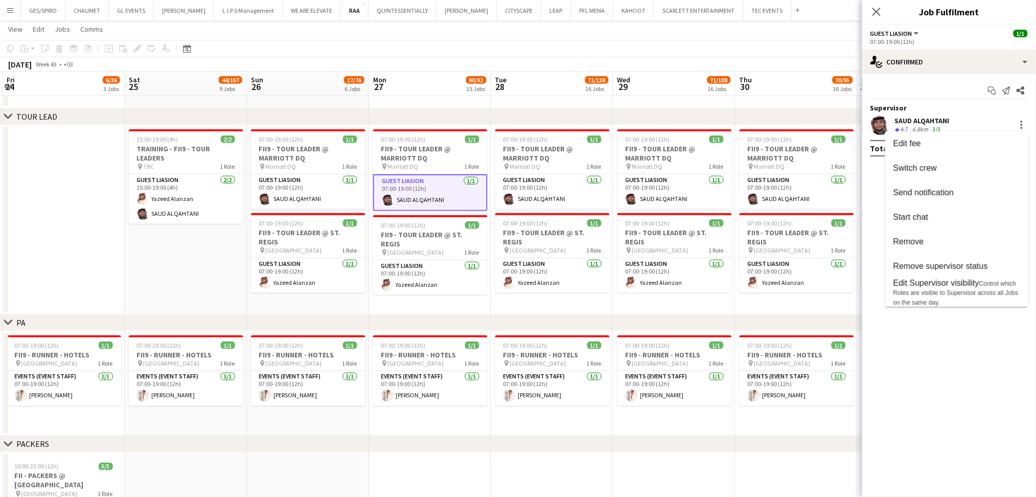
click at [510, 453] on div at bounding box center [518, 248] width 1036 height 497
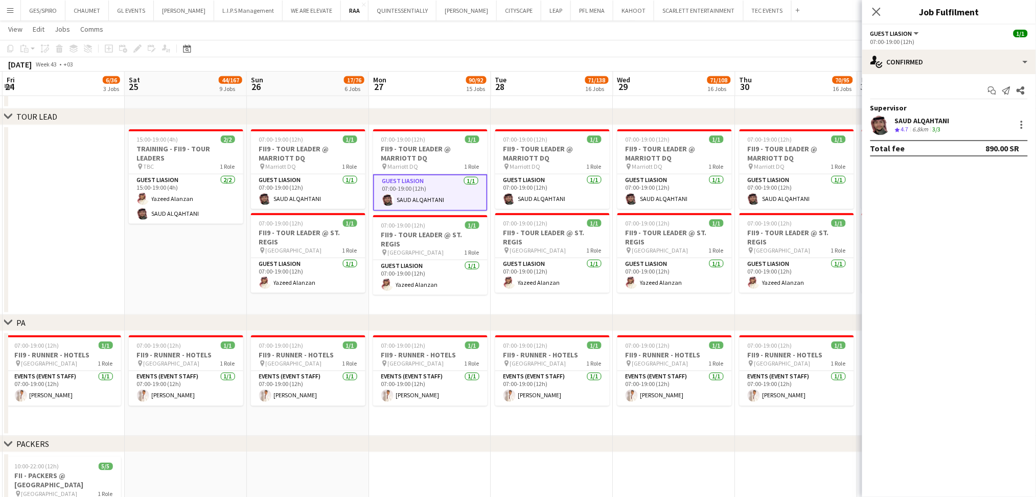
click at [581, 432] on app-date-cell "07:00-19:00 (12h) 1/1 FII9 - RUNNER - HOTELS pin Riyadh 1 Role Events (Event St…" at bounding box center [552, 383] width 122 height 105
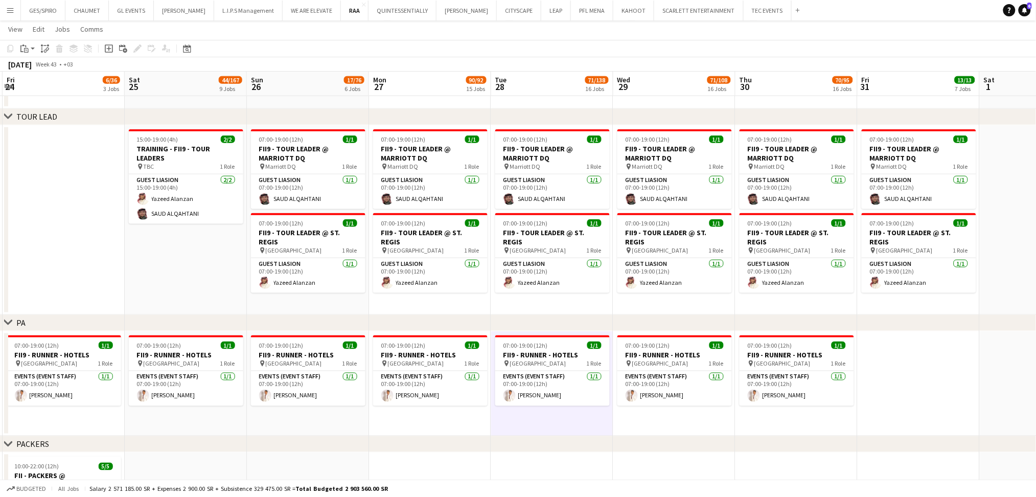
drag, startPoint x: 385, startPoint y: 448, endPoint x: 480, endPoint y: 448, distance: 95.6
click at [480, 448] on div "chevron-right PACKERS" at bounding box center [518, 444] width 1036 height 16
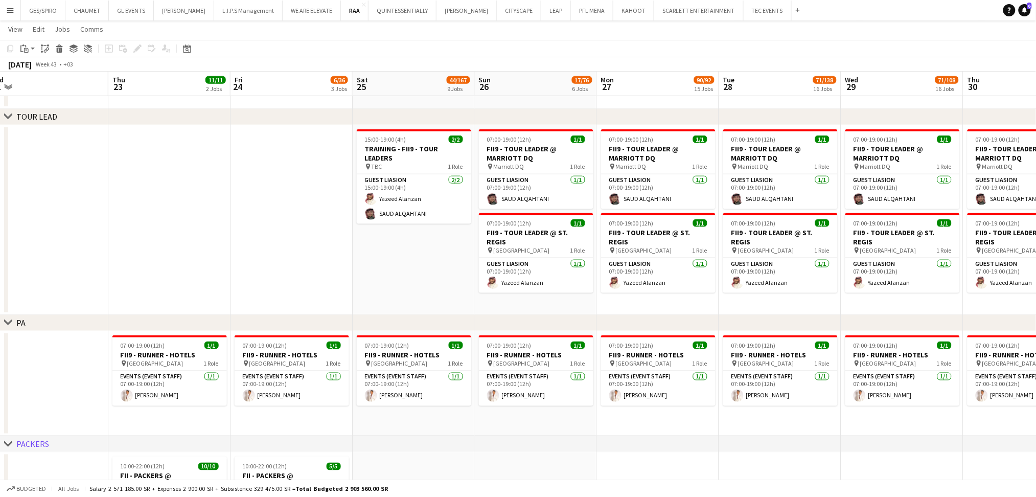
drag, startPoint x: 445, startPoint y: 426, endPoint x: 574, endPoint y: 428, distance: 129.3
click at [197, 353] on h3 "FII9 - RUNNER - HOTELS" at bounding box center [169, 354] width 114 height 9
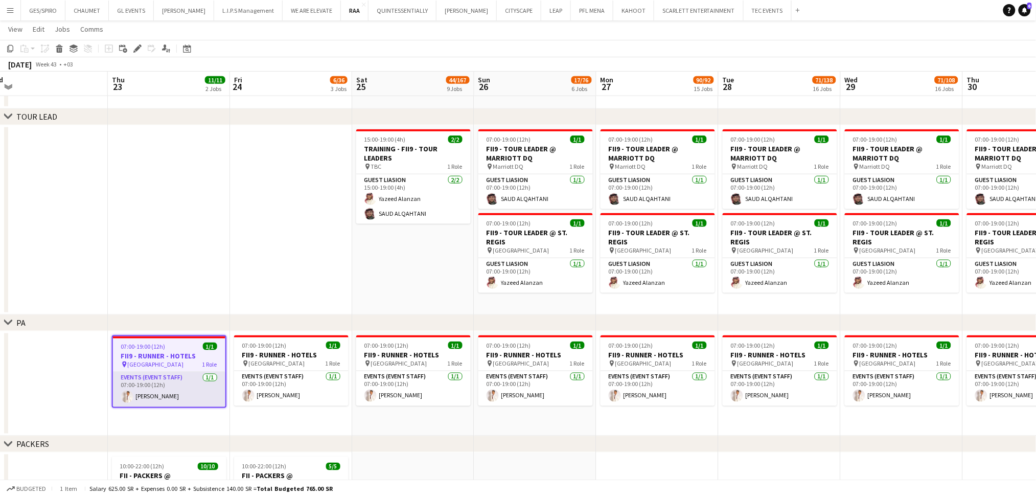
scroll to position [0, 258]
click at [177, 388] on app-card-role "Events (Event Staff) 1/1 07:00-19:00 (12h) Yasser Yabat" at bounding box center [169, 389] width 112 height 35
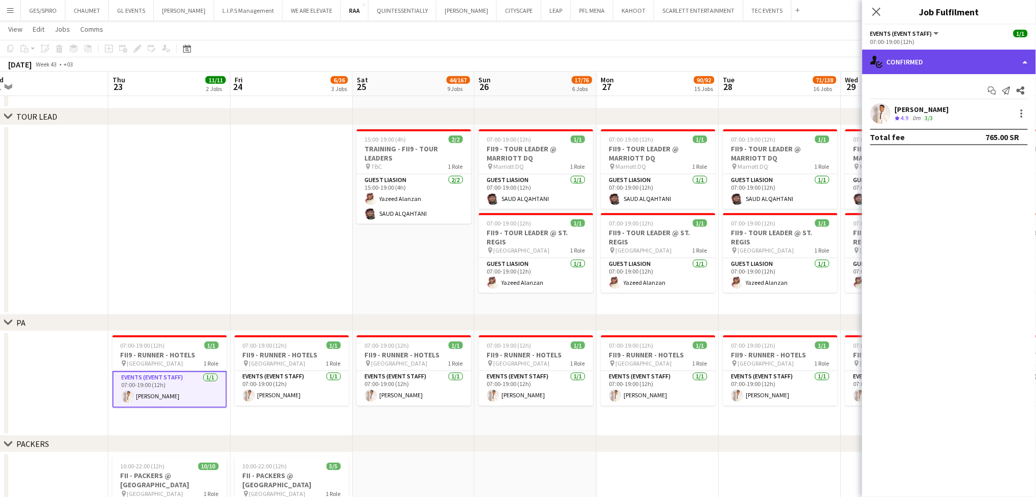
click at [919, 61] on div "single-neutral-actions-check-2 Confirmed" at bounding box center [949, 62] width 174 height 25
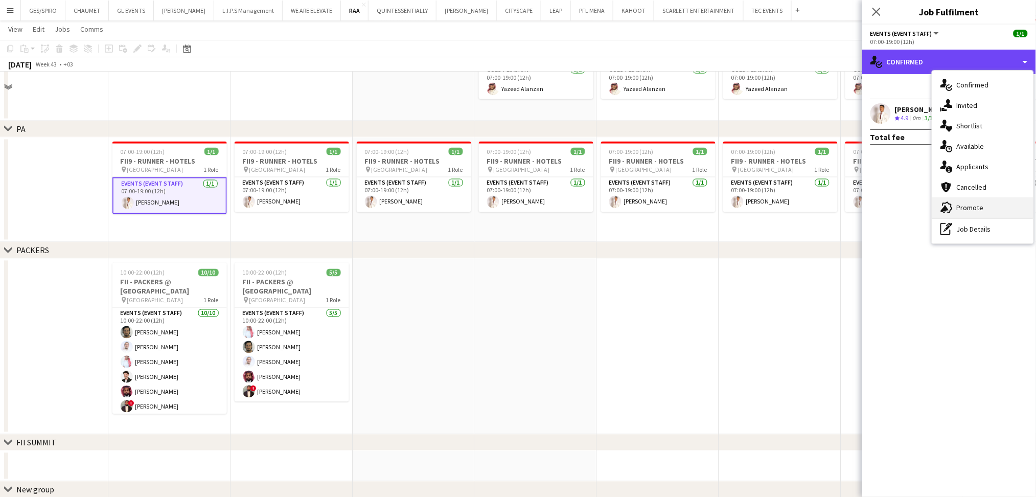
scroll to position [2172, 0]
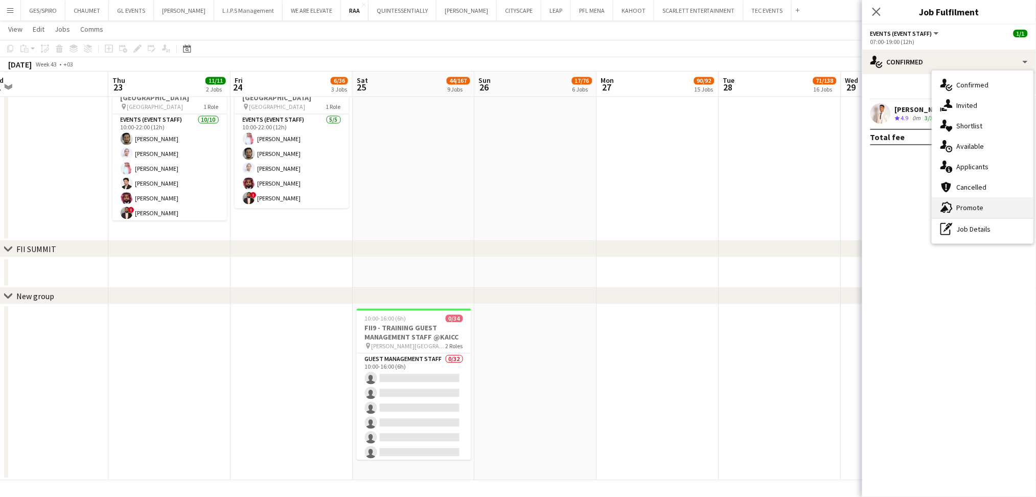
click at [975, 203] on div "advertising-megaphone Promote" at bounding box center [982, 207] width 101 height 20
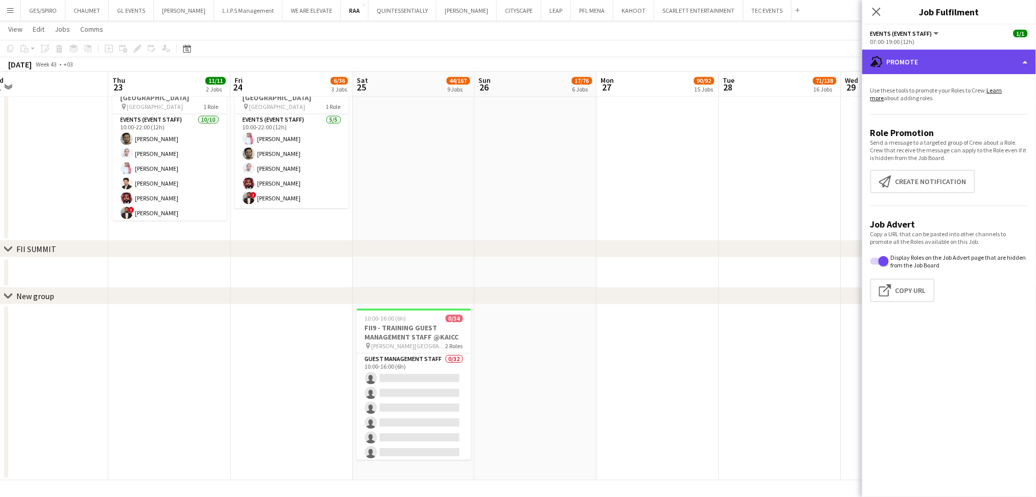
click at [978, 66] on div "advertising-megaphone Promote" at bounding box center [949, 62] width 174 height 25
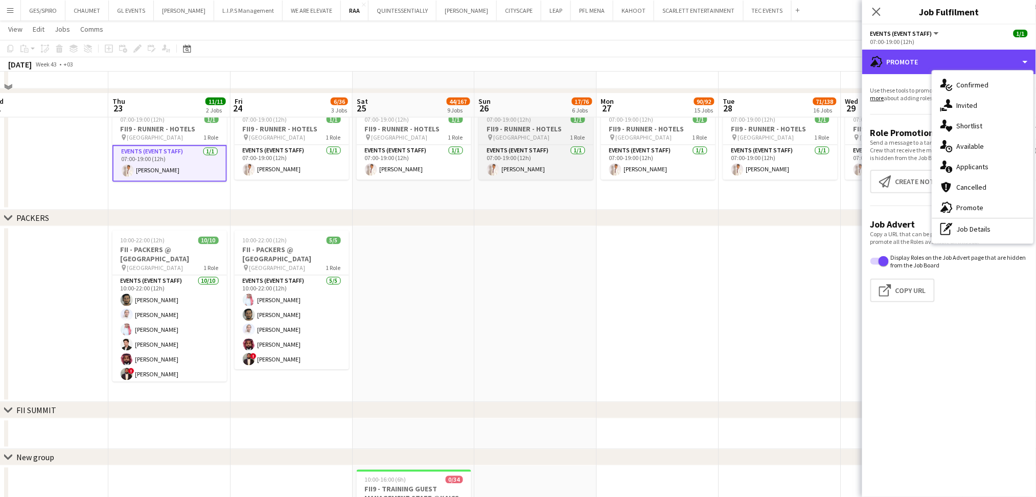
scroll to position [1967, 0]
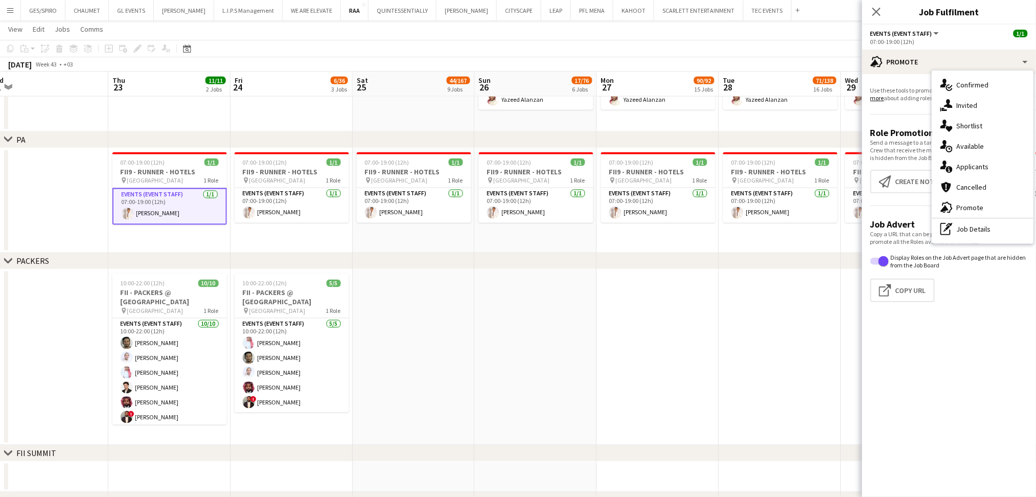
click at [504, 312] on app-date-cell at bounding box center [536, 357] width 122 height 176
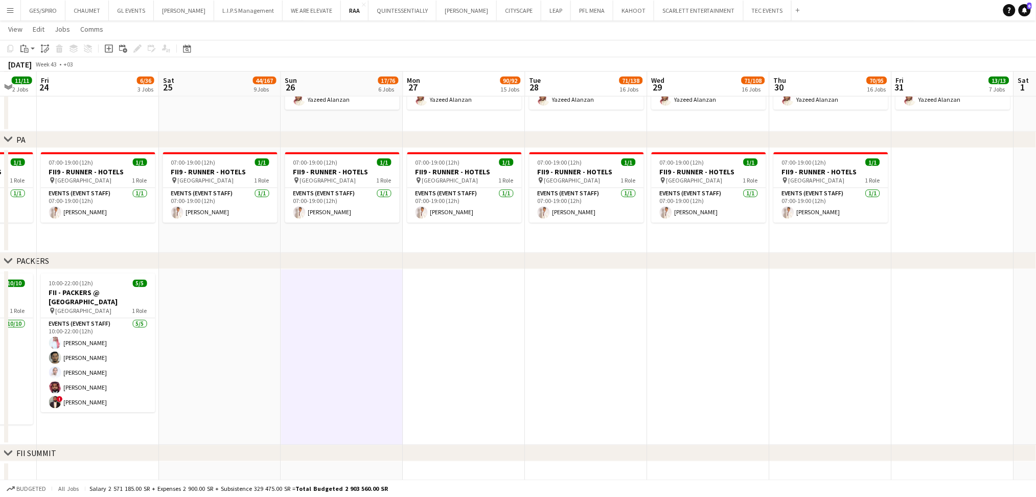
drag, startPoint x: 812, startPoint y: 363, endPoint x: 791, endPoint y: 369, distance: 21.7
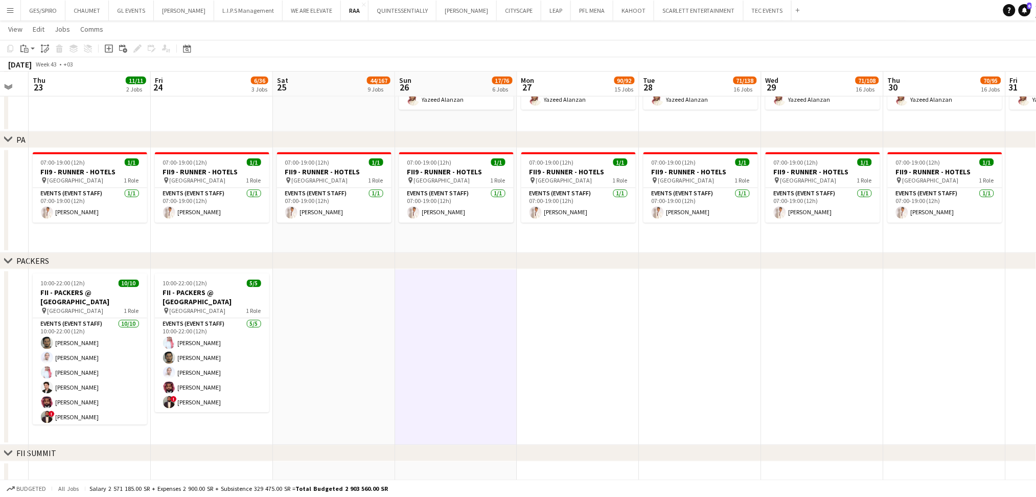
scroll to position [0, 305]
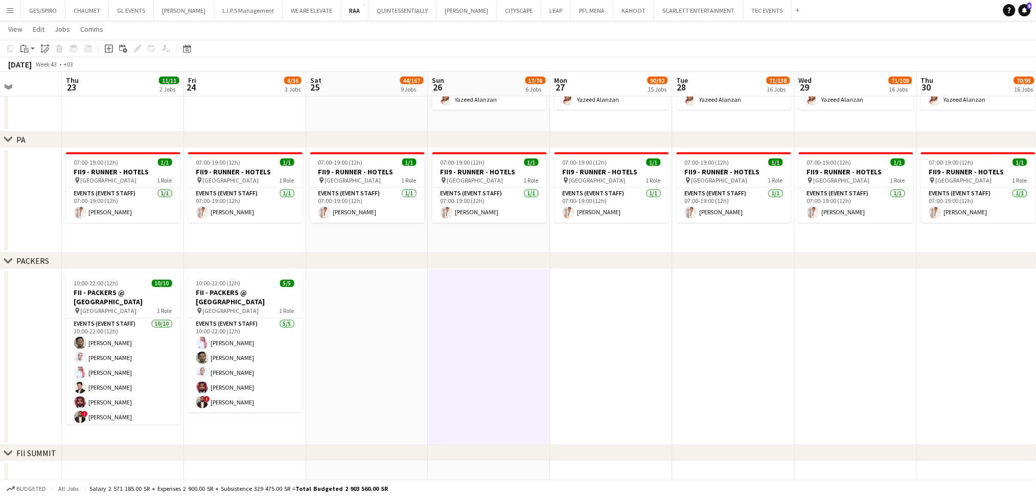
drag, startPoint x: 888, startPoint y: 350, endPoint x: 1043, endPoint y: 368, distance: 155.9
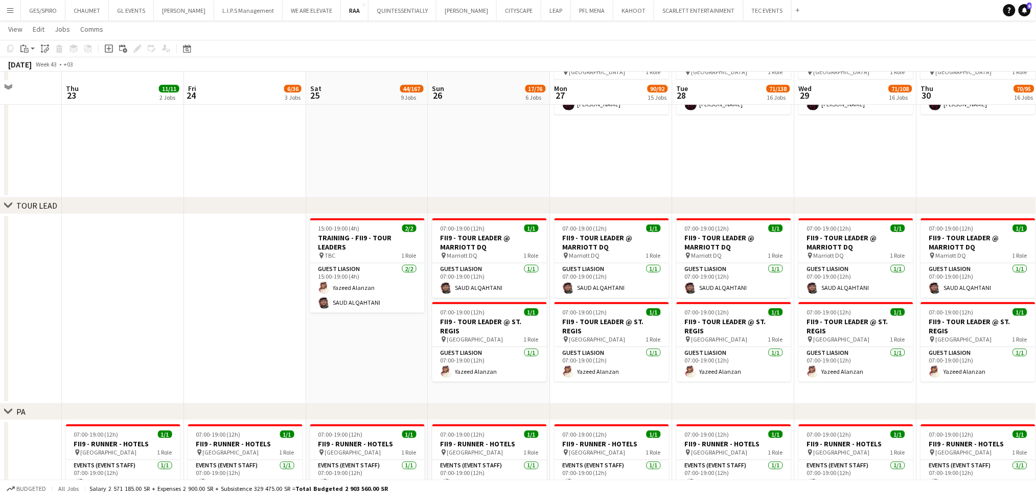
scroll to position [1695, 0]
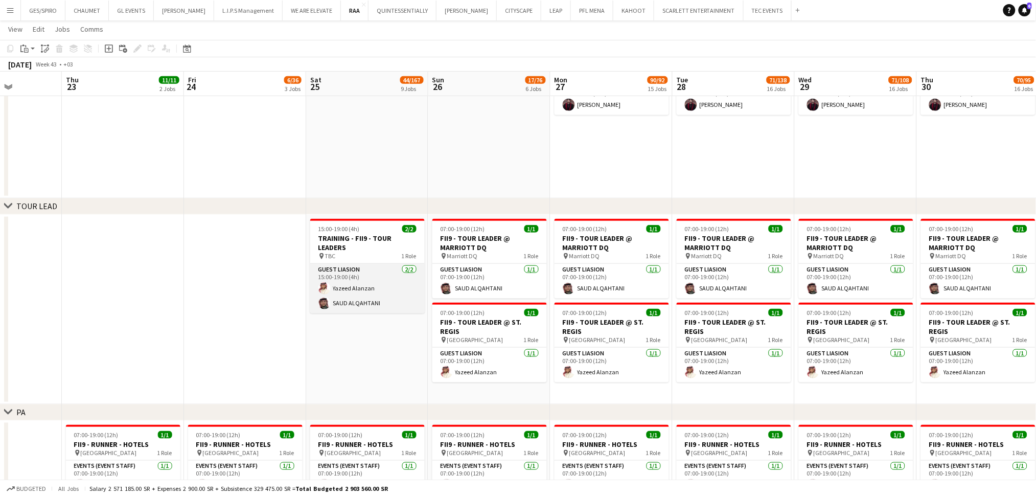
click at [338, 292] on app-card-role "Guest Liasion 2/2 15:00-19:00 (4h) Yazeed Alanzan SAUD ALQAHTANI" at bounding box center [367, 289] width 114 height 50
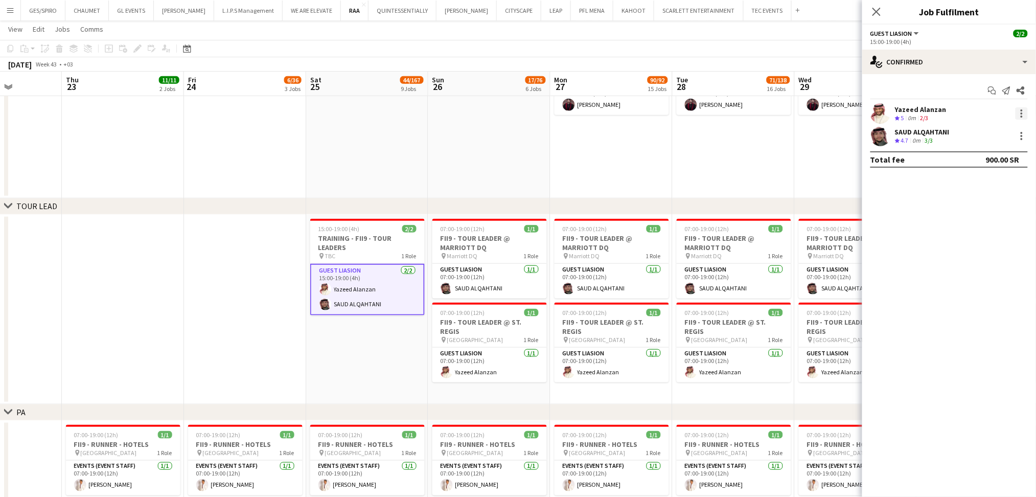
click at [1021, 116] on div at bounding box center [1022, 117] width 2 height 2
click at [702, 181] on div at bounding box center [518, 248] width 1036 height 497
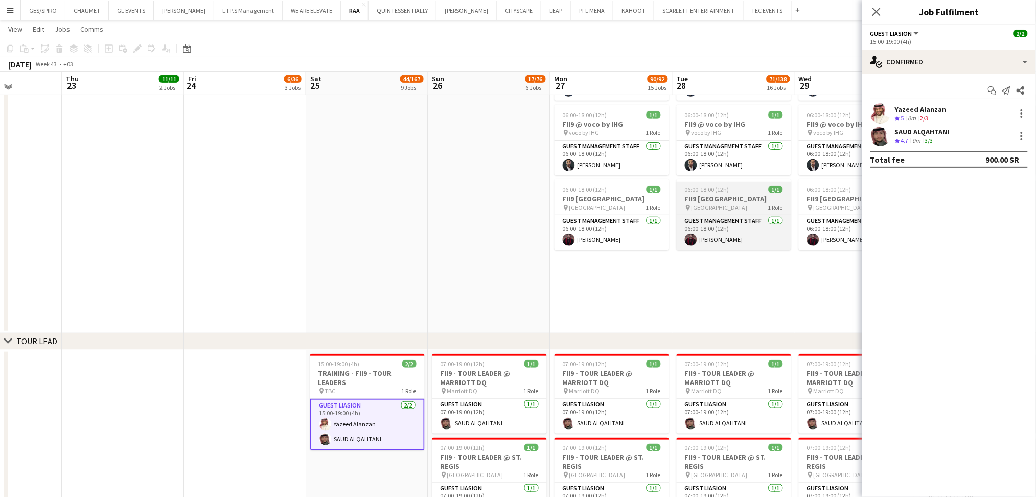
scroll to position [1558, 0]
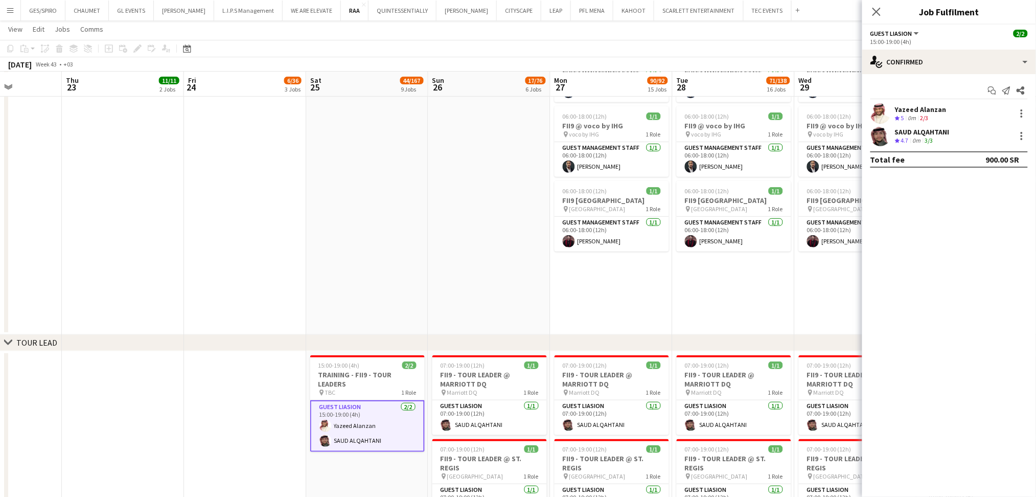
click at [626, 297] on app-date-cell "06:00-18:00 (12h) 1/1 FII9 @ Crowne Plaza RDC Hotel & Convention by IHG pin Cro…" at bounding box center [611, 51] width 122 height 568
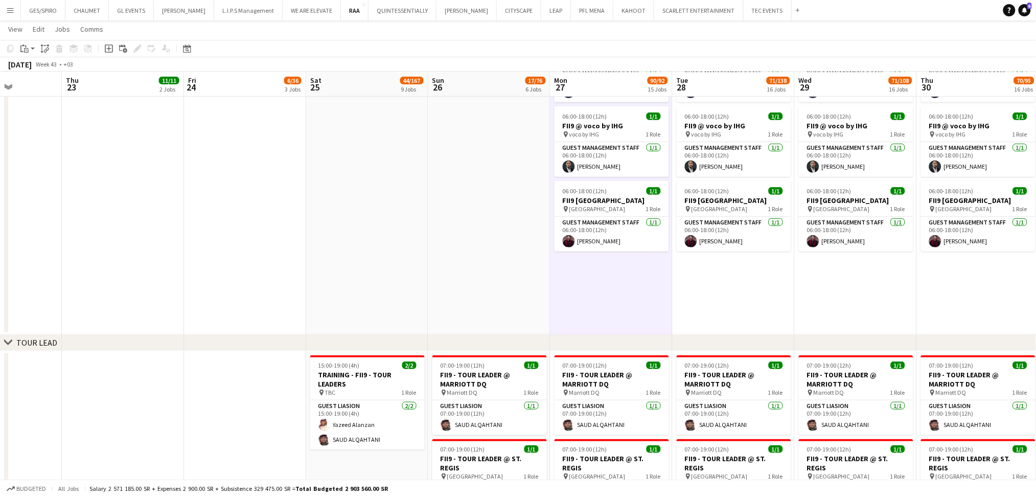
click at [460, 265] on app-date-cell at bounding box center [489, 51] width 122 height 568
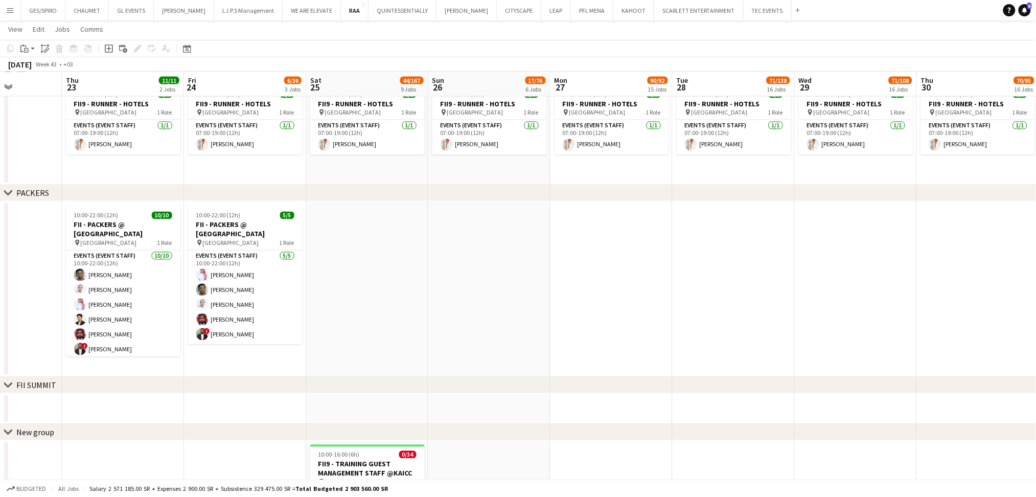
scroll to position [0, 304]
click at [483, 281] on app-date-cell at bounding box center [490, 289] width 122 height 176
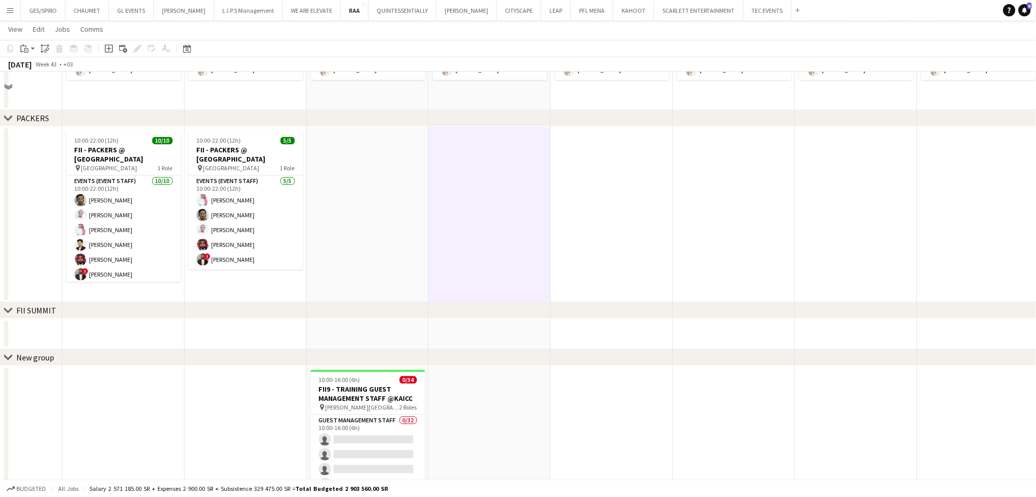
scroll to position [2172, 0]
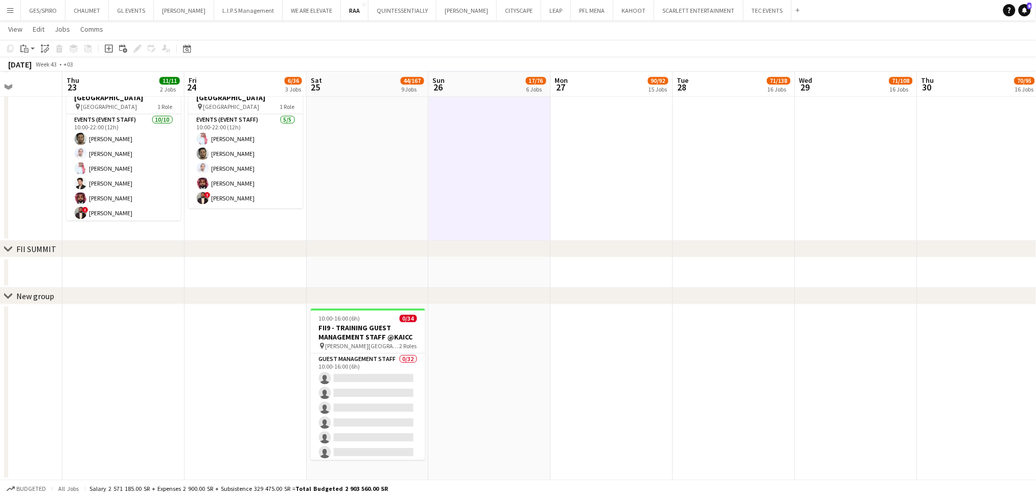
click at [487, 278] on app-date-cell at bounding box center [490, 272] width 122 height 31
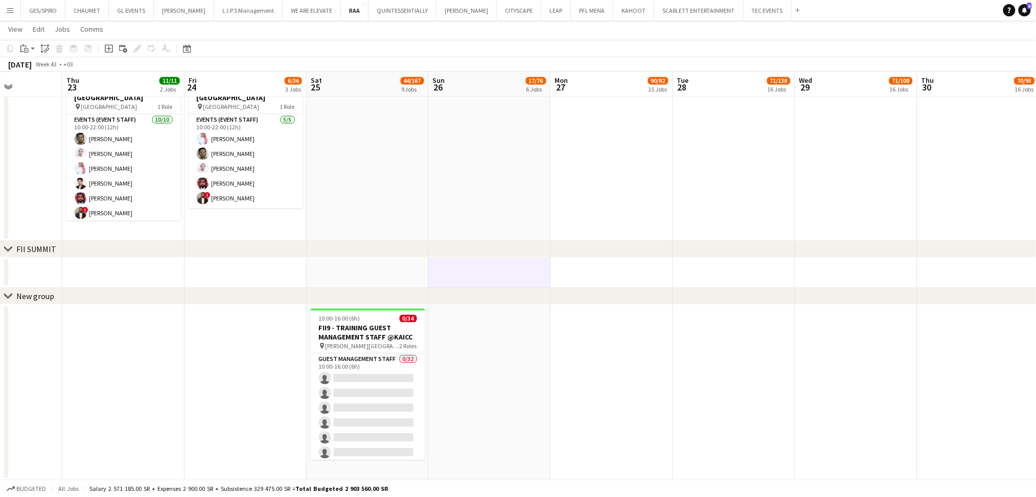
click at [486, 335] on app-date-cell at bounding box center [490, 392] width 122 height 176
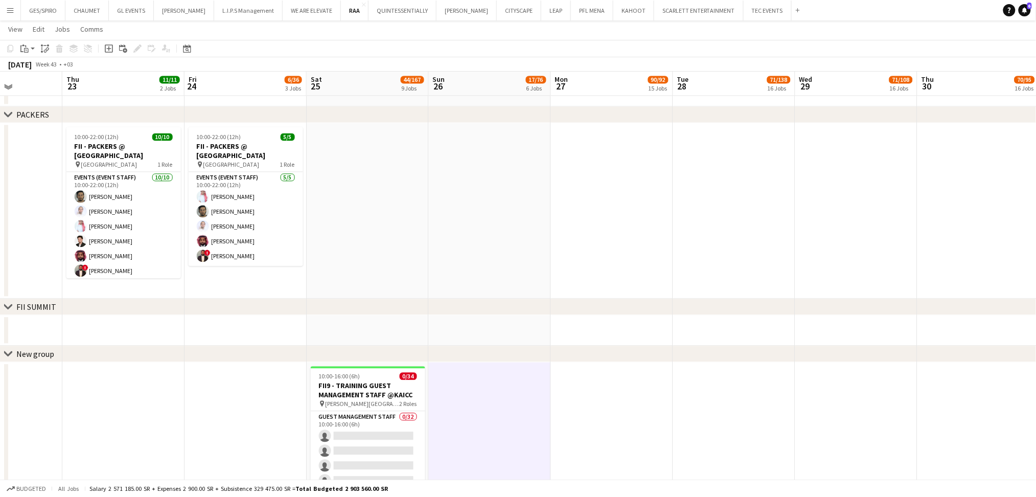
scroll to position [2104, 0]
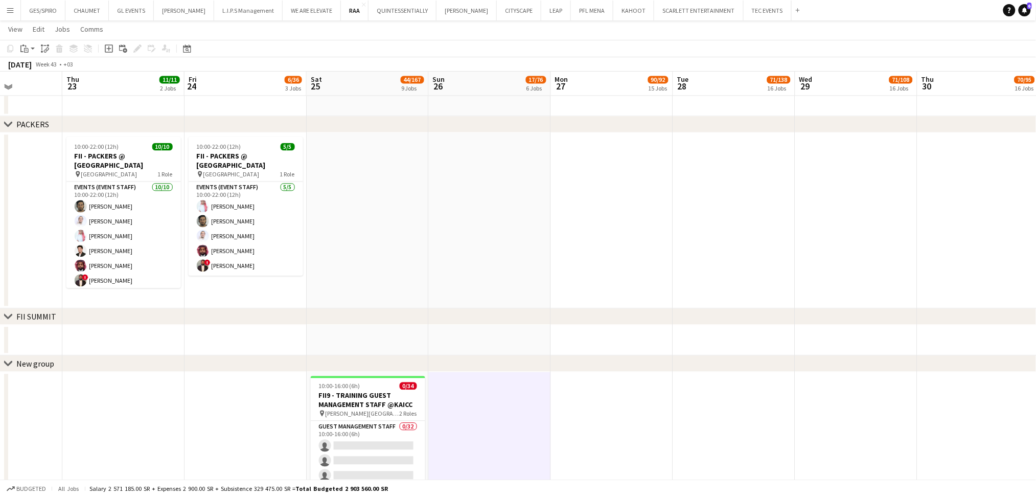
click at [511, 347] on app-date-cell at bounding box center [490, 340] width 122 height 31
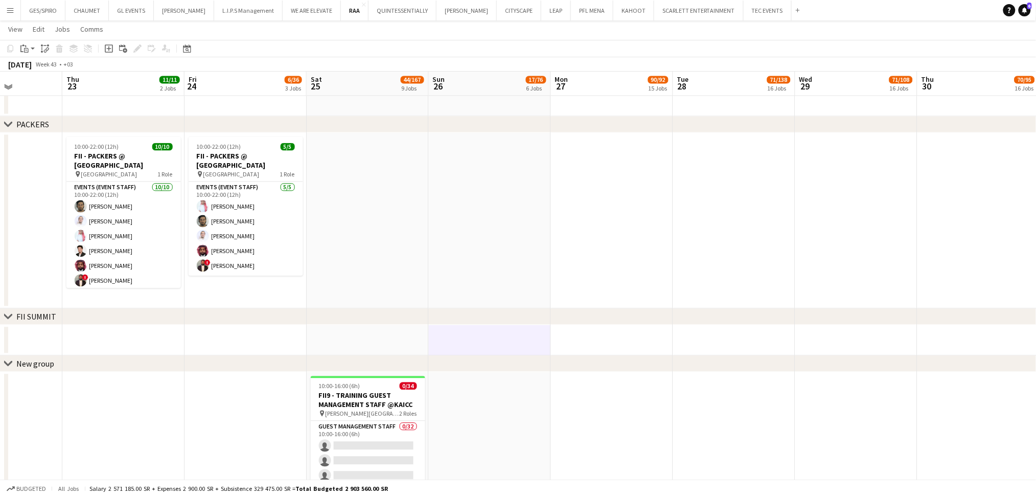
scroll to position [0, 306]
click at [501, 270] on app-date-cell at bounding box center [488, 221] width 122 height 176
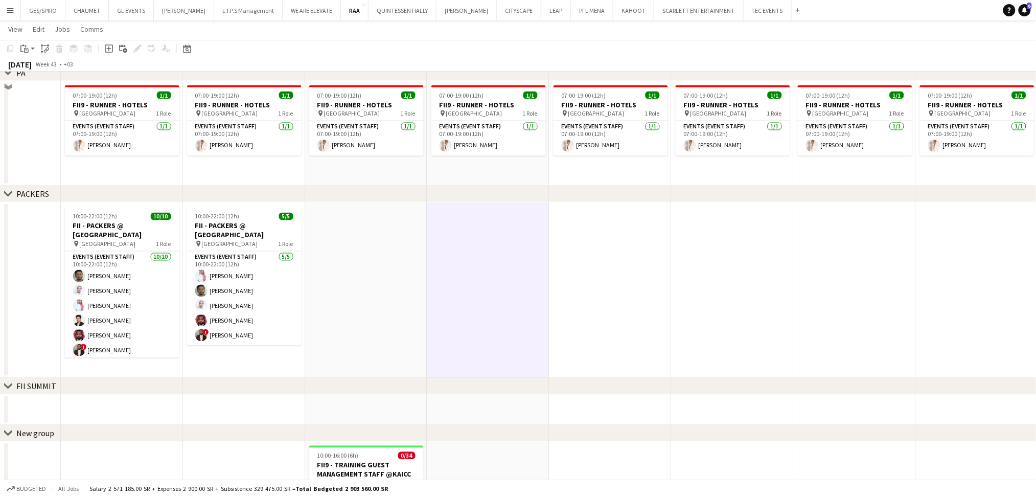
scroll to position [1967, 0]
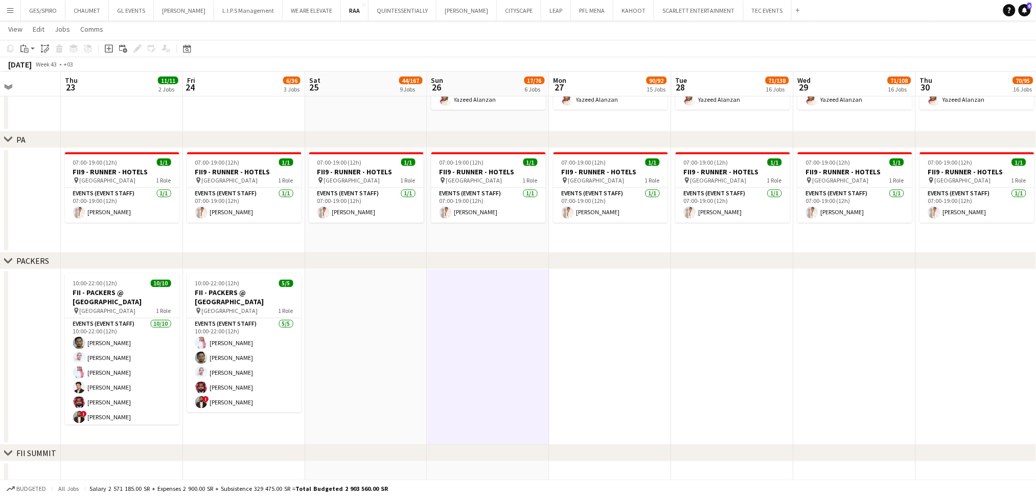
click at [512, 240] on app-date-cell "07:00-19:00 (12h) 1/1 FII9 - RUNNER - HOTELS pin Riyadh 1 Role Events (Event St…" at bounding box center [488, 200] width 122 height 105
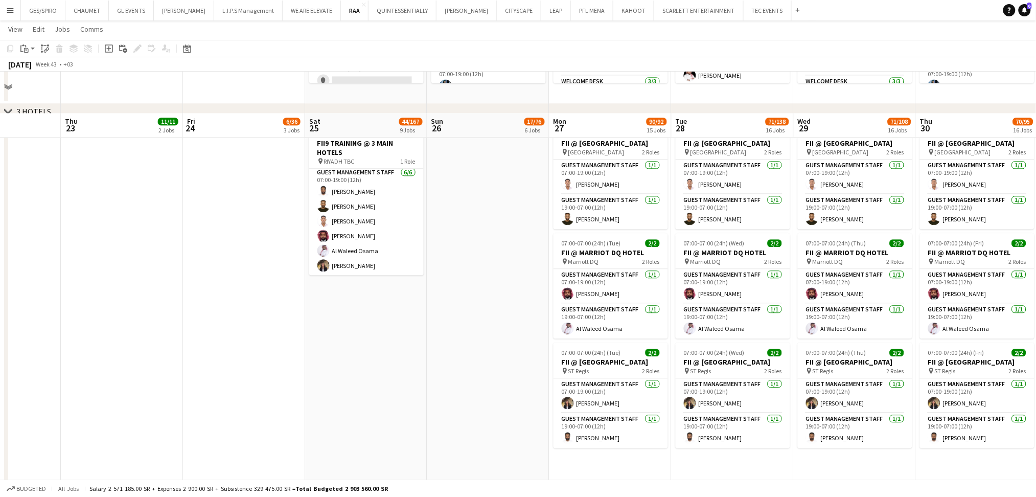
scroll to position [809, 0]
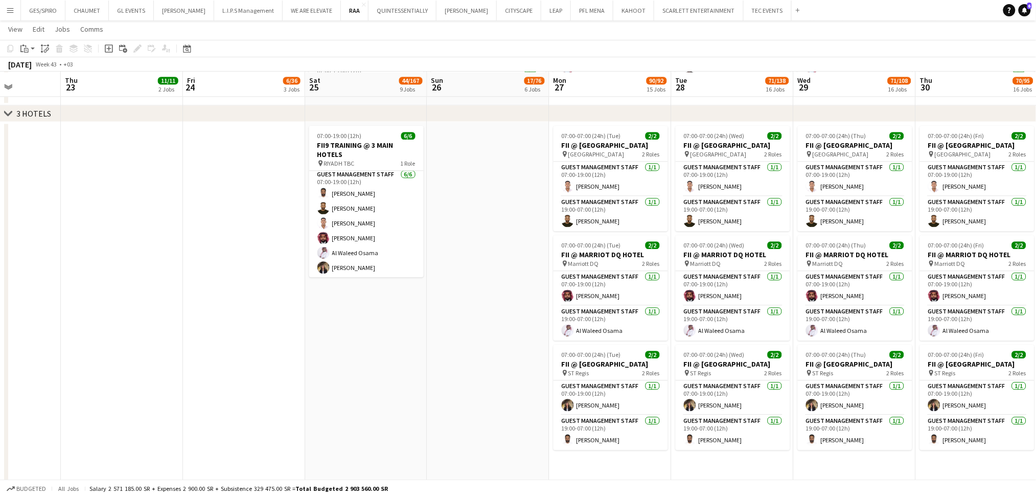
click at [510, 329] on app-date-cell at bounding box center [488, 311] width 122 height 379
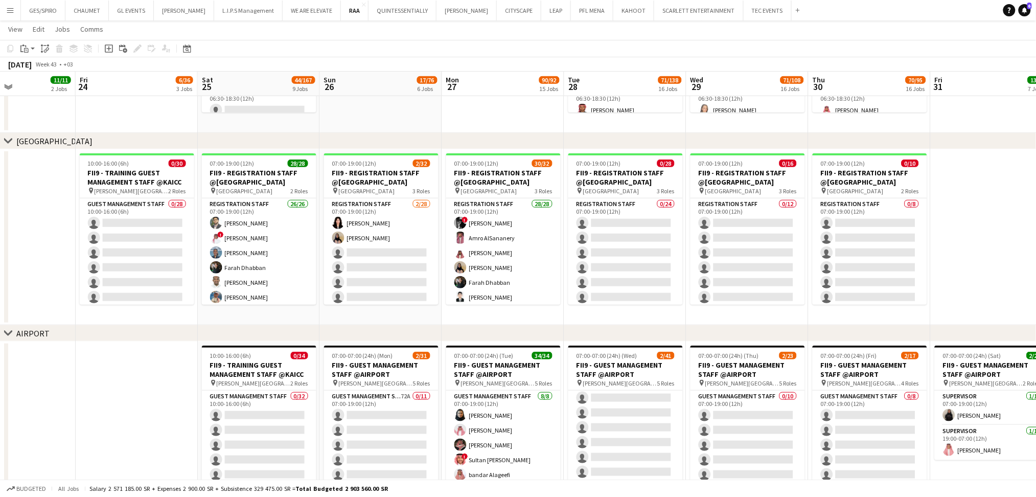
scroll to position [0, 437]
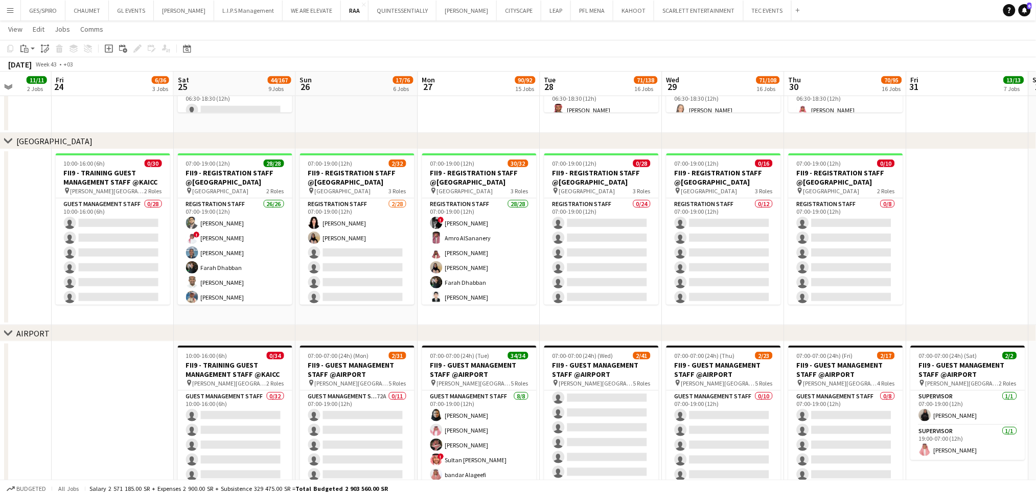
drag, startPoint x: 422, startPoint y: 319, endPoint x: 519, endPoint y: 326, distance: 97.3
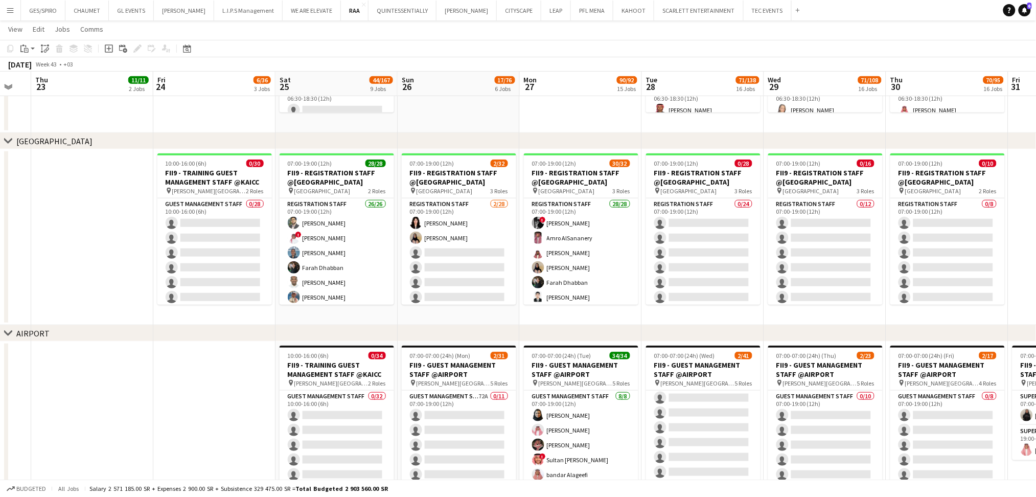
scroll to position [0, 214]
drag, startPoint x: 931, startPoint y: 287, endPoint x: 1032, endPoint y: 295, distance: 101.5
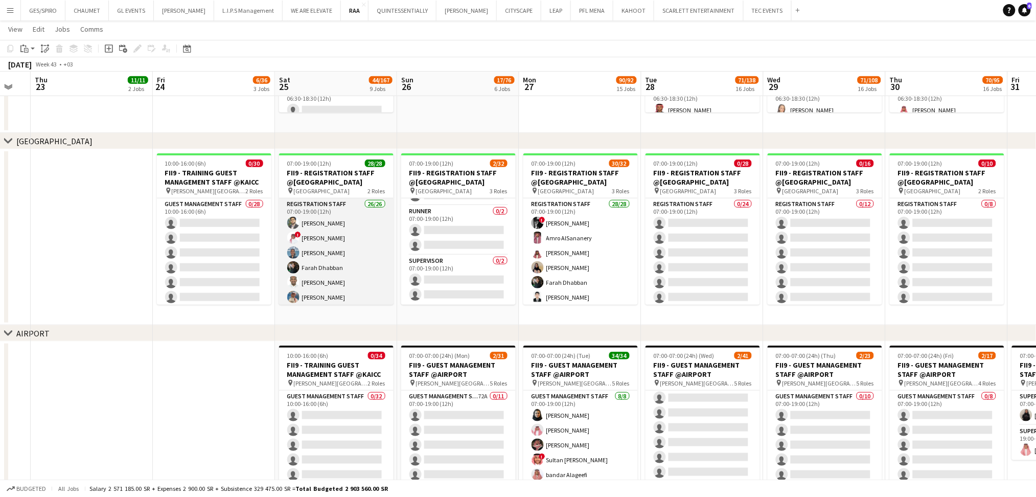
click at [373, 260] on app-card-role "Registration Staff 26/26 07:00-19:00 (12h) Abdullah Altawil ! Salah Elhillo Yus…" at bounding box center [336, 402] width 114 height 408
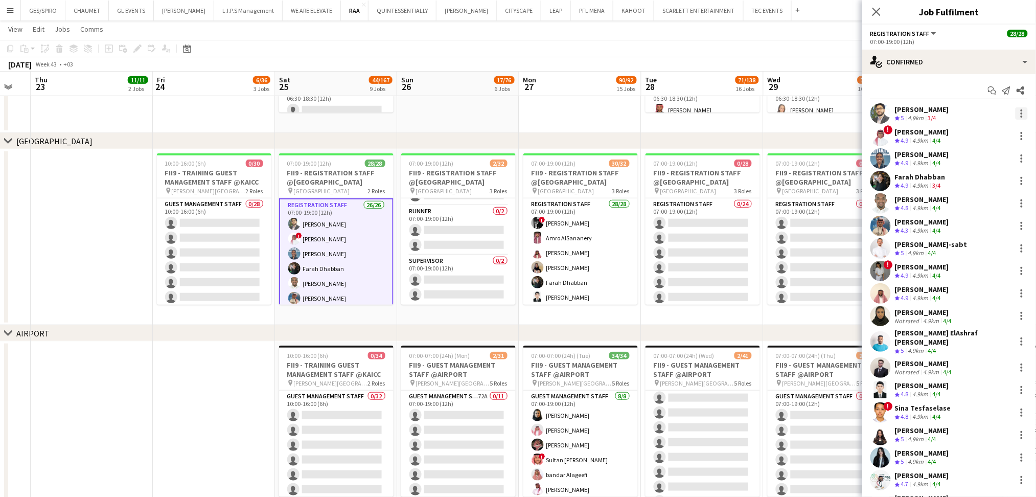
click at [1021, 113] on div at bounding box center [1022, 113] width 2 height 2
drag, startPoint x: 453, startPoint y: 122, endPoint x: 461, endPoint y: 121, distance: 7.2
click at [454, 122] on div at bounding box center [518, 248] width 1036 height 497
click at [159, 393] on app-date-cell at bounding box center [214, 429] width 122 height 176
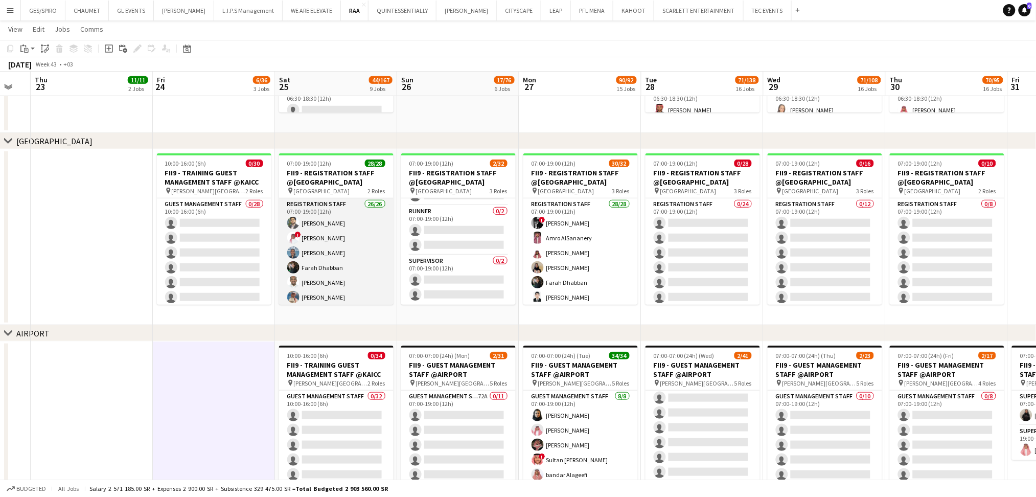
click at [364, 277] on app-card-role "Registration Staff 26/26 07:00-19:00 (12h) Abdullah Altawil ! Salah Elhillo Yus…" at bounding box center [336, 402] width 114 height 408
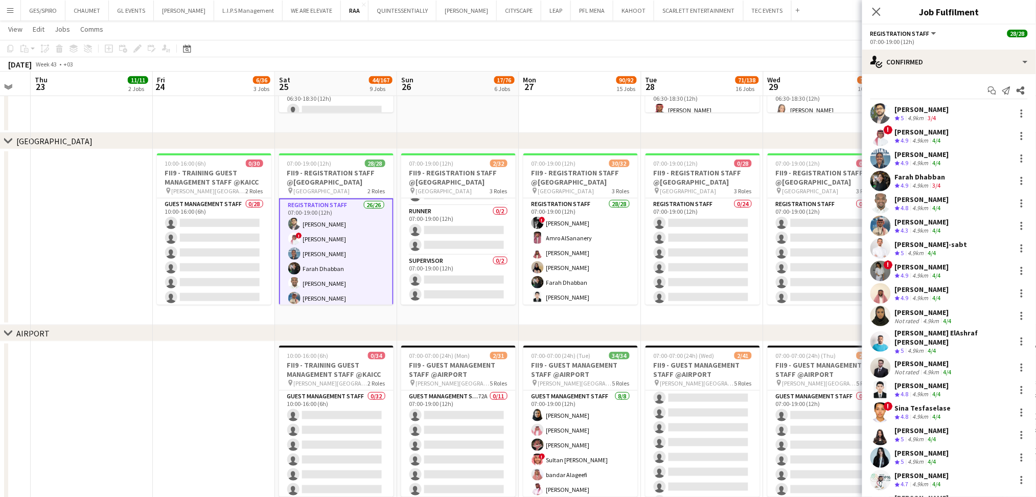
scroll to position [0, 213]
drag, startPoint x: 356, startPoint y: 281, endPoint x: 195, endPoint y: 386, distance: 192.2
click at [195, 386] on app-date-cell at bounding box center [215, 429] width 122 height 176
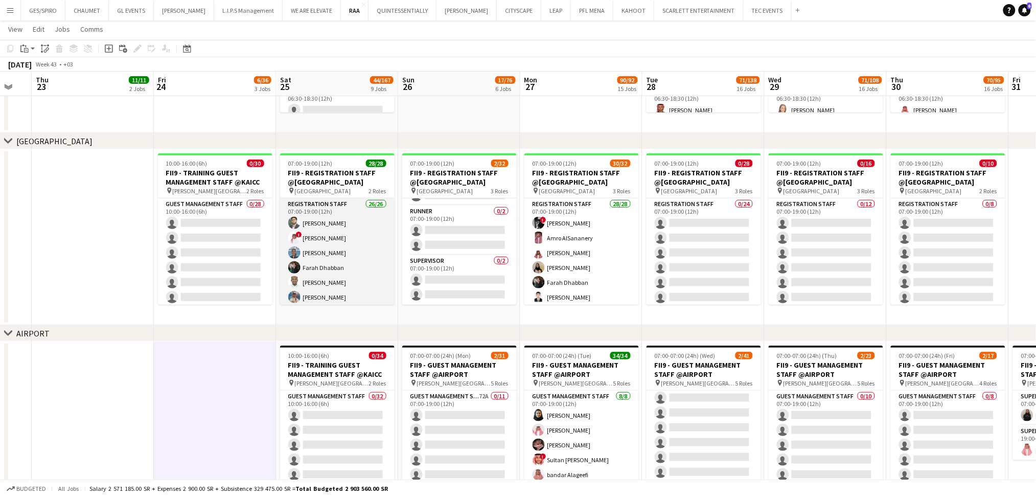
click at [330, 266] on app-card-role "Registration Staff 26/26 07:00-19:00 (12h) Abdullah Altawil ! Salah Elhillo Yus…" at bounding box center [337, 402] width 114 height 408
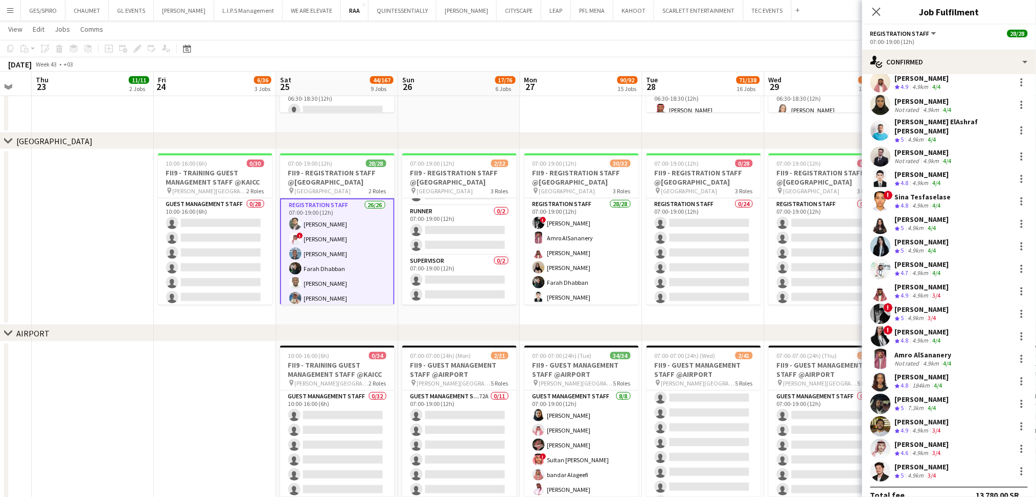
scroll to position [218, 0]
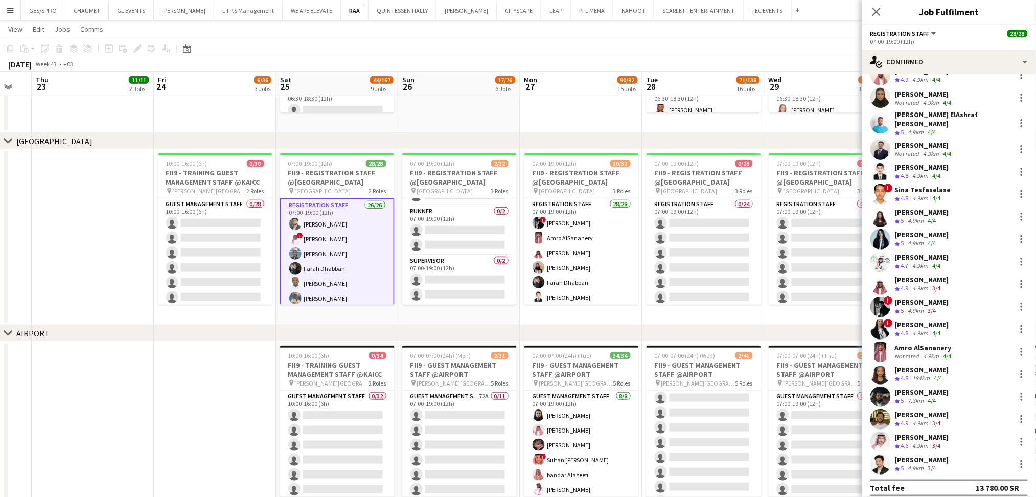
click at [891, 175] on div "Abdullah Altawil Crew rating 5 4.9km 3/4 ! Salah Elhillo Crew rating 4.9 4.9km …" at bounding box center [949, 179] width 174 height 589
click at [893, 184] on div "! Sina Tesfaselase Crew rating 4.8 4.9km 4/4" at bounding box center [949, 194] width 174 height 20
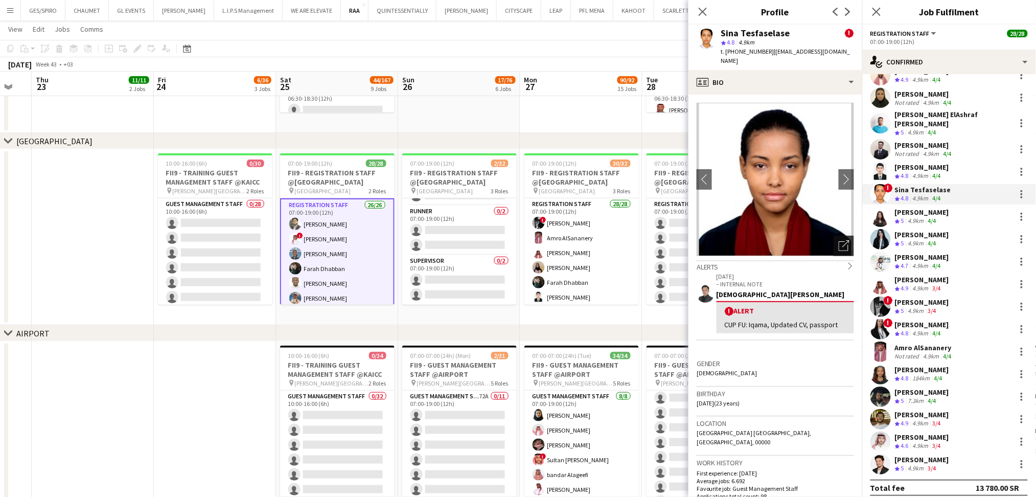
click at [840, 240] on div "Open photos pop-in" at bounding box center [844, 246] width 20 height 20
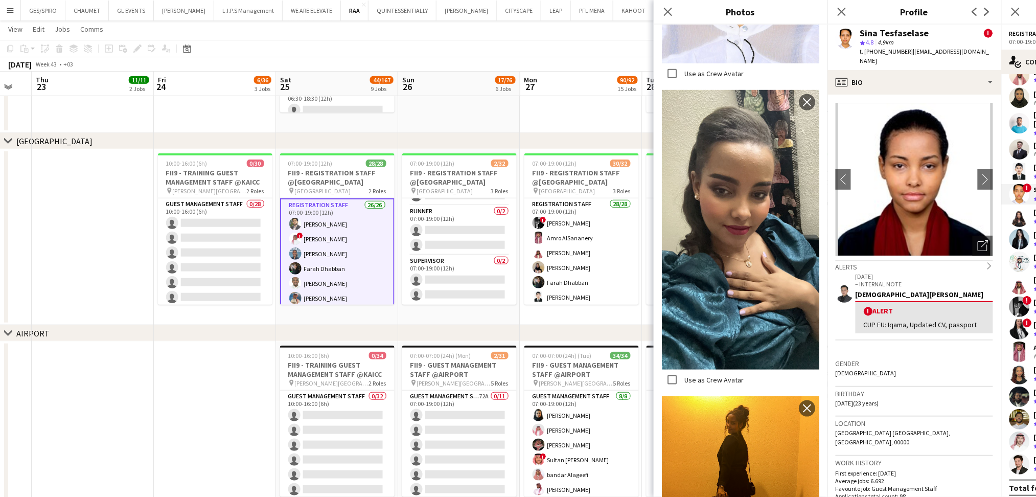
scroll to position [1653, 0]
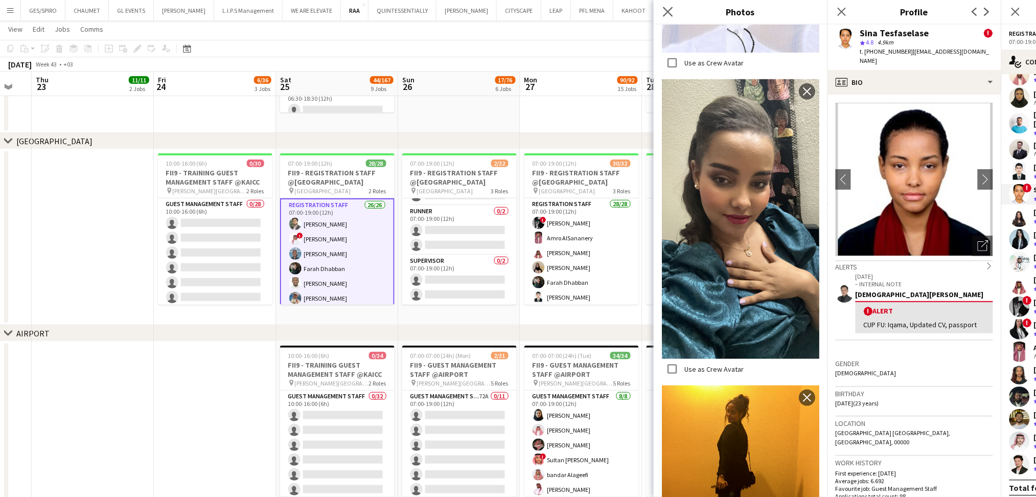
click at [673, 17] on app-icon "Close pop-in" at bounding box center [668, 12] width 15 height 15
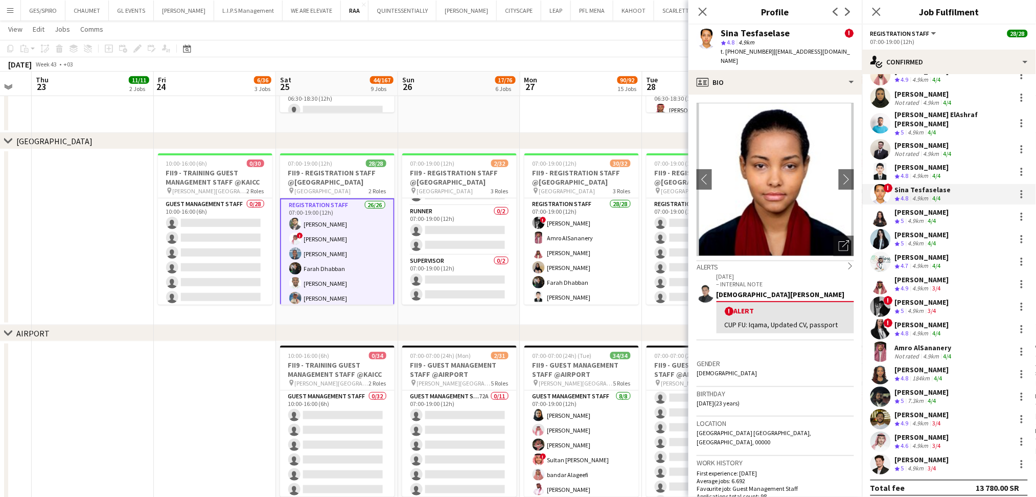
drag, startPoint x: 479, startPoint y: 138, endPoint x: 369, endPoint y: 142, distance: 110.5
click at [365, 143] on div "chevron-right CROWNE PLAZA" at bounding box center [518, 141] width 1036 height 16
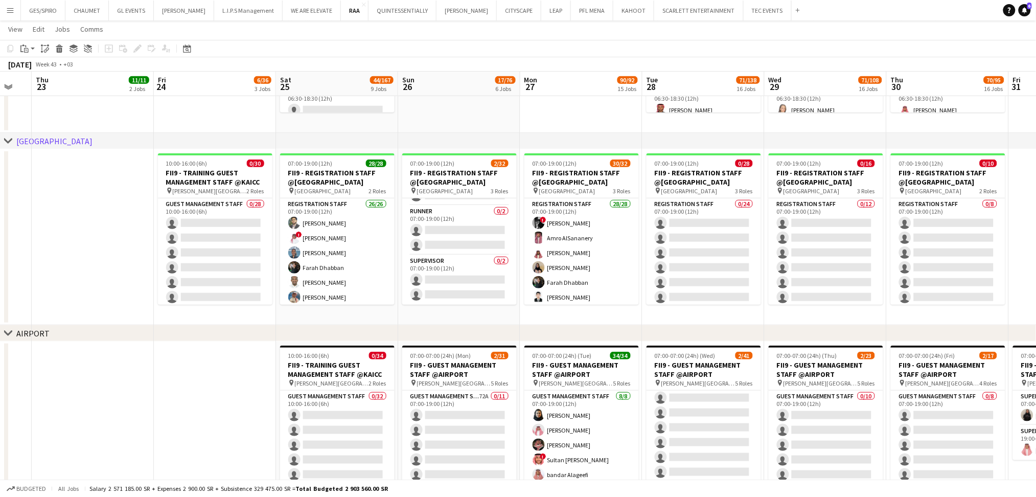
drag, startPoint x: 592, startPoint y: 140, endPoint x: 446, endPoint y: 144, distance: 146.7
click at [446, 144] on div "chevron-right CROWNE PLAZA" at bounding box center [518, 141] width 1036 height 16
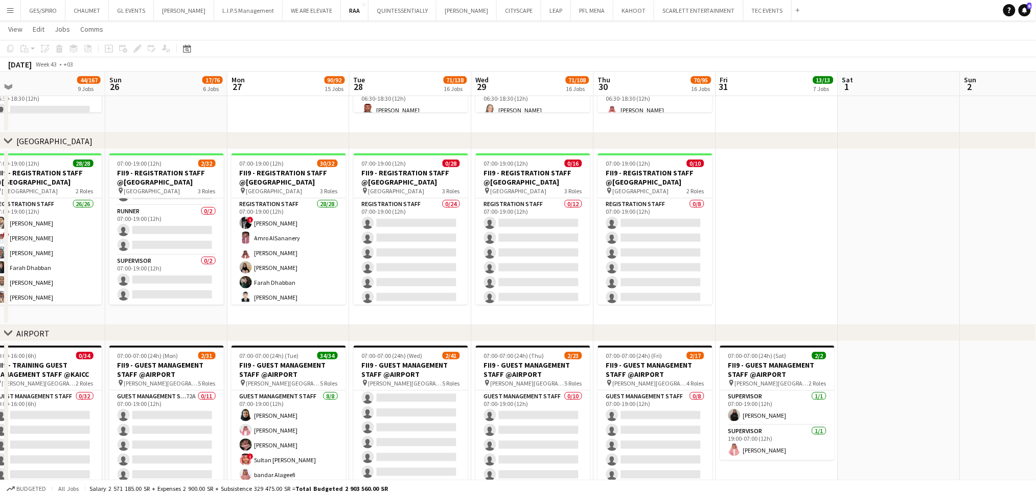
drag, startPoint x: 436, startPoint y: 318, endPoint x: 195, endPoint y: 318, distance: 241.2
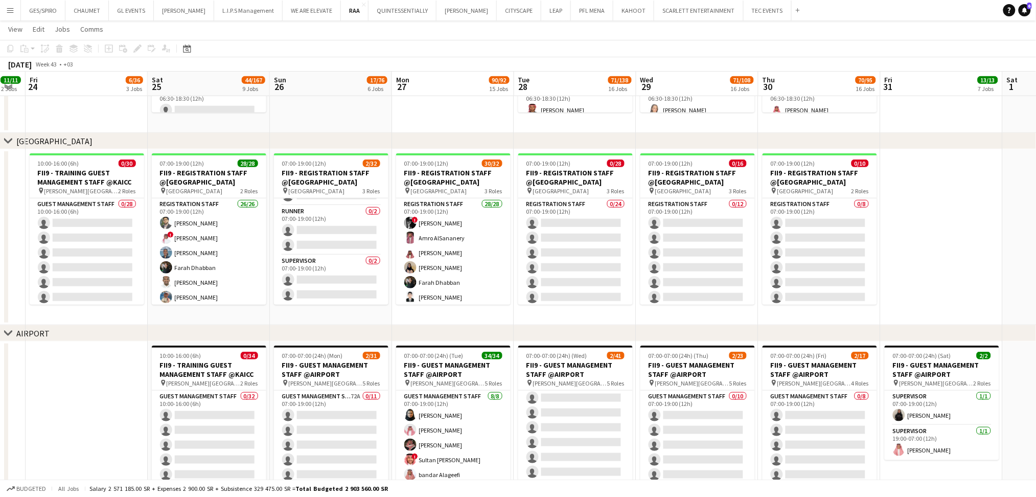
scroll to position [0, 216]
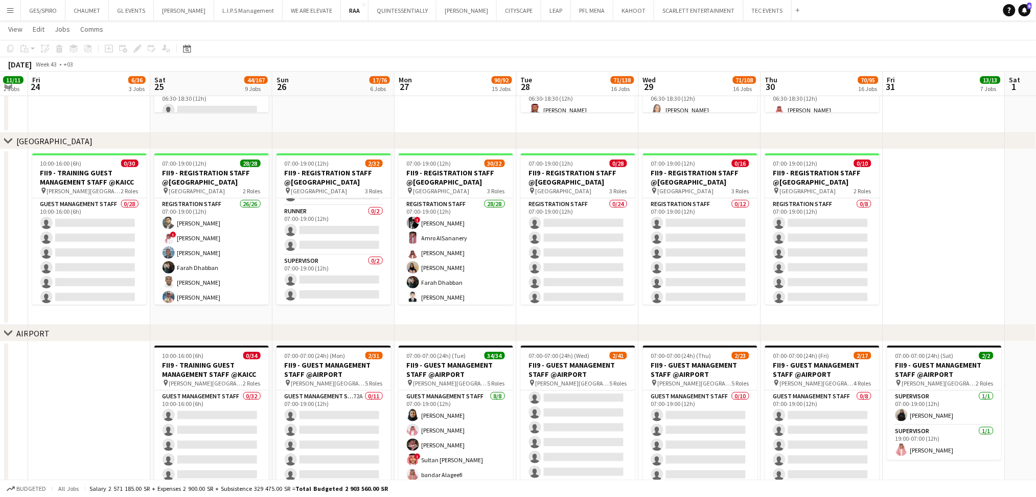
drag, startPoint x: 813, startPoint y: 250, endPoint x: 698, endPoint y: 358, distance: 157.7
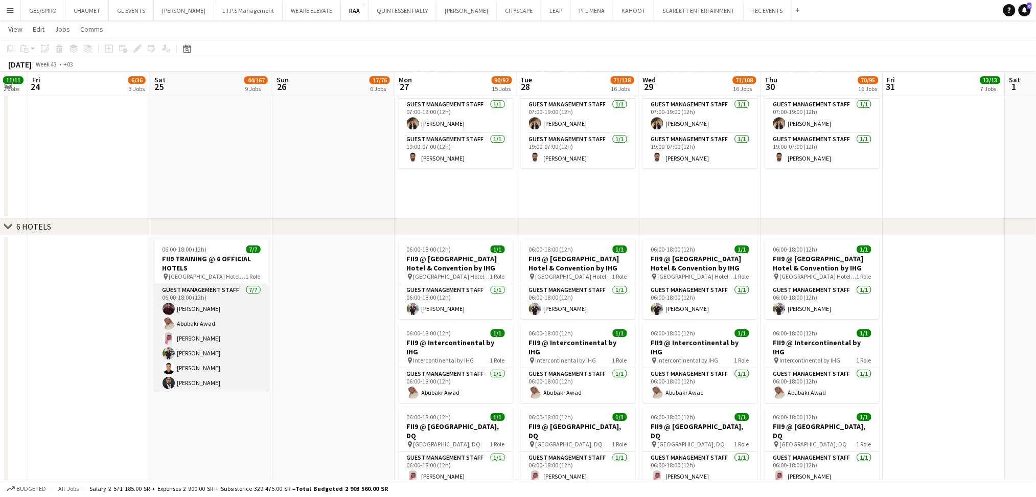
scroll to position [17, 0]
click at [198, 352] on app-card-role "Guest Management Staff 7/7 06:00-18:00 (12h) Abdullah Abdulqader Abubakr Awad I…" at bounding box center [211, 329] width 114 height 124
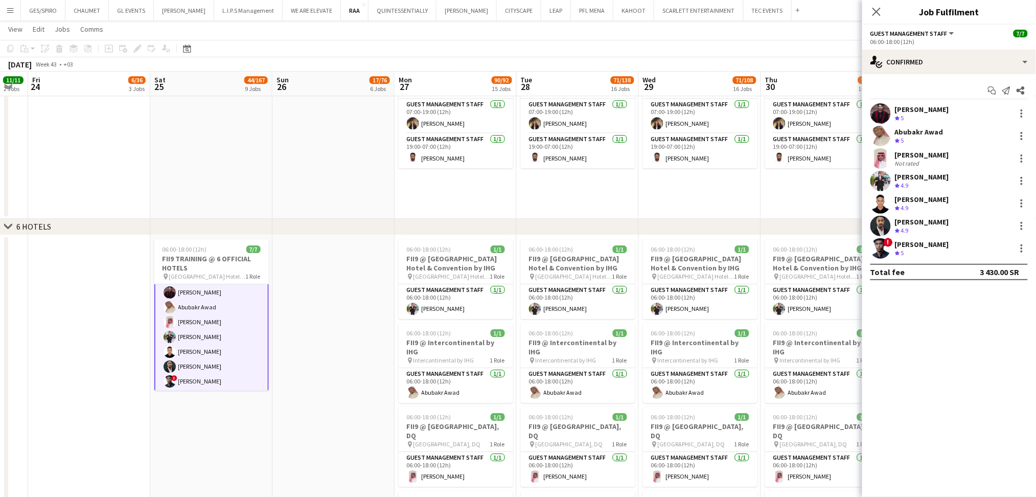
scroll to position [18, 0]
click at [810, 178] on app-date-cell "07:00-07:00 (24h) (Fri) 2/2 FII @ COURTYARD HOTEL pin Courtyard Hotel 2 Roles G…" at bounding box center [822, 29] width 122 height 379
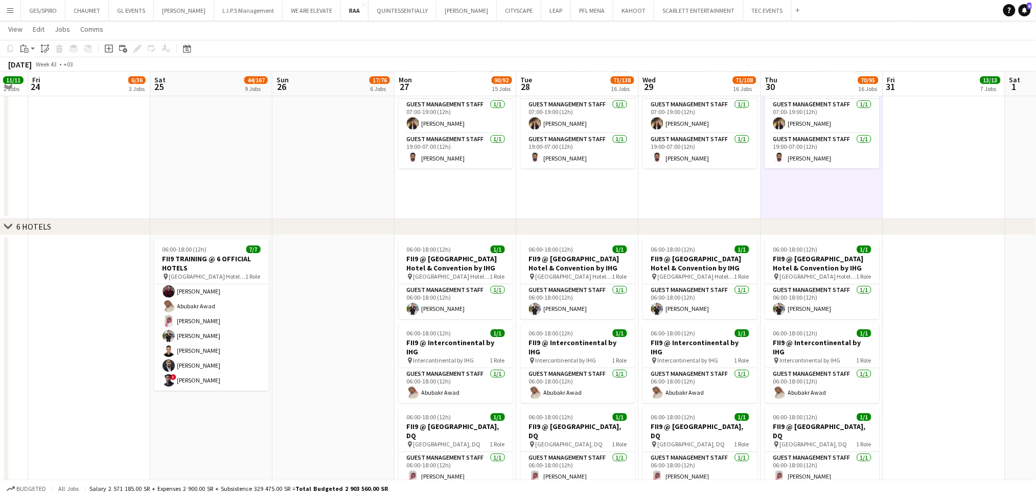
click at [709, 189] on app-date-cell "07:00-07:00 (24h) (Thu) 2/2 FII @ COURTYARD HOTEL pin Courtyard Hotel 2 Roles G…" at bounding box center [700, 29] width 122 height 379
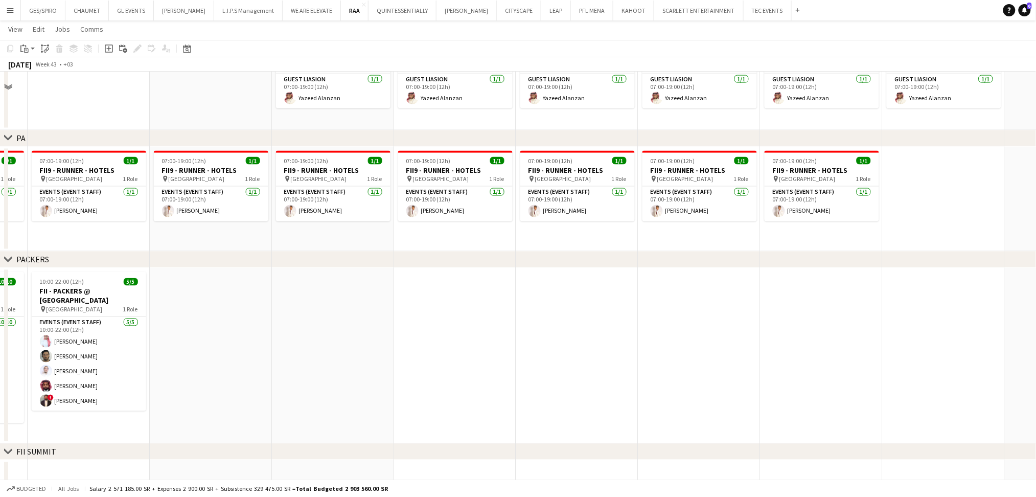
scroll to position [1976, 0]
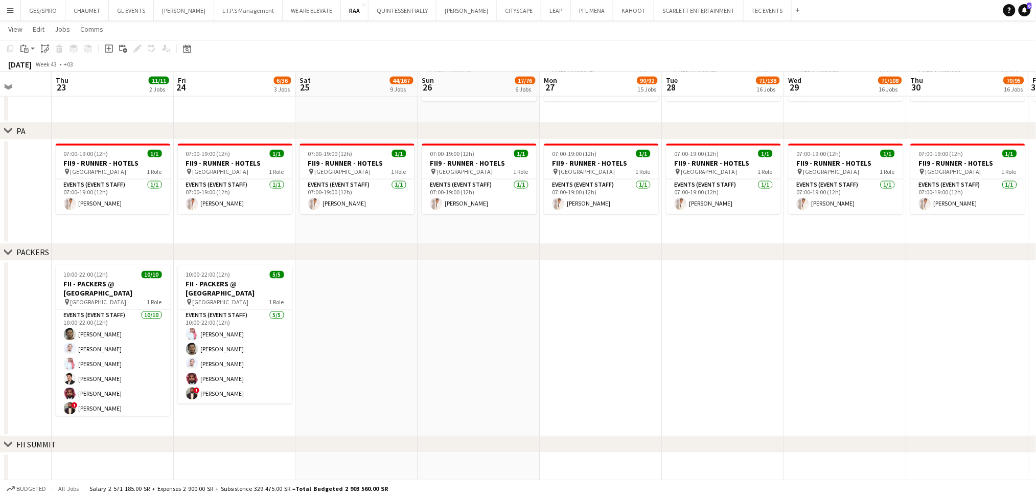
drag, startPoint x: 467, startPoint y: 342, endPoint x: 360, endPoint y: 301, distance: 114.1
click at [139, 188] on app-card-role "Events (Event Staff) 1/1 07:00-19:00 (12h) Yasser Yabat" at bounding box center [113, 196] width 114 height 35
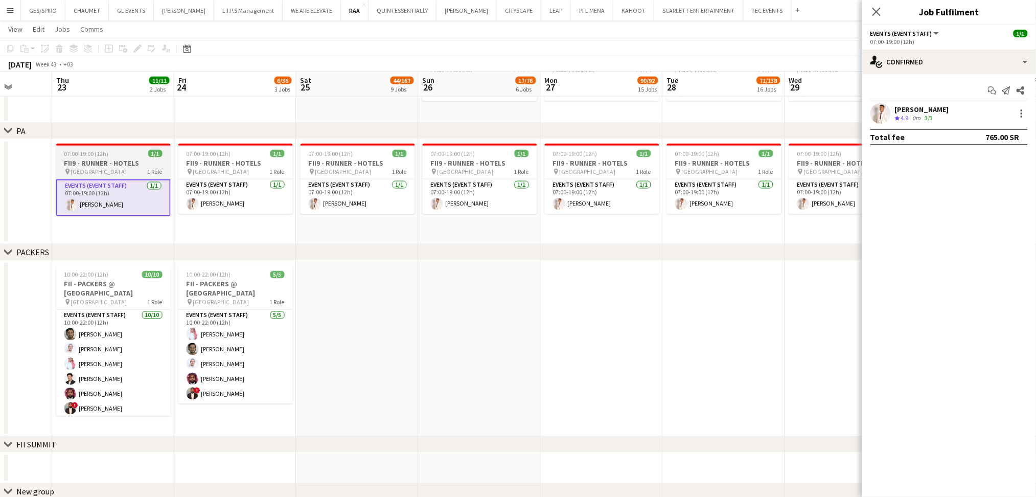
click at [123, 158] on h3 "FII9 - RUNNER - HOTELS" at bounding box center [113, 162] width 114 height 9
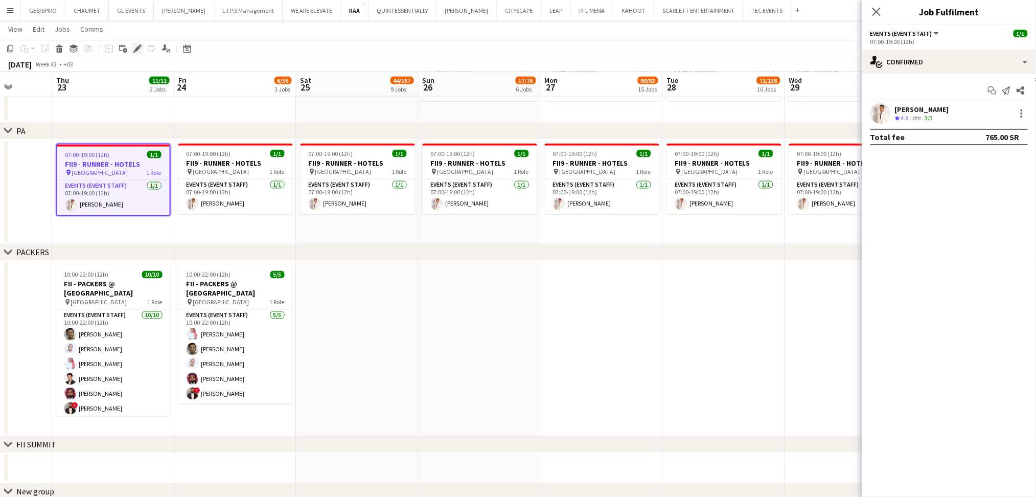
click at [136, 49] on icon at bounding box center [137, 49] width 6 height 6
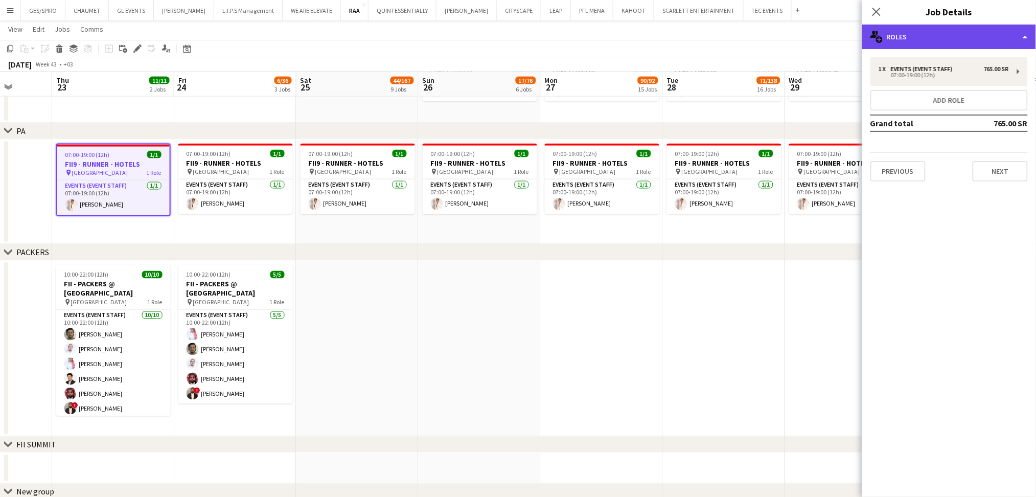
click at [982, 37] on div "multiple-users-add Roles" at bounding box center [949, 37] width 174 height 25
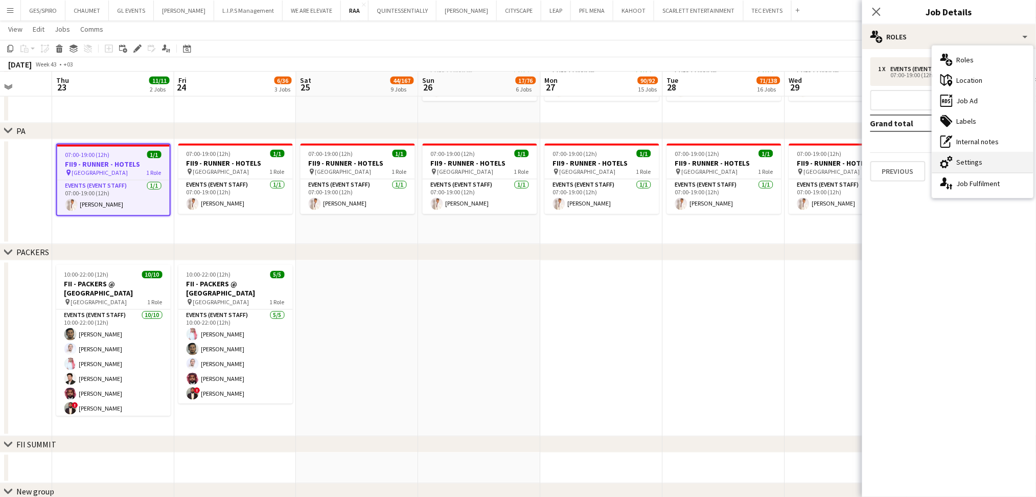
click at [984, 156] on div "cog-double-3 Settings" at bounding box center [982, 162] width 101 height 20
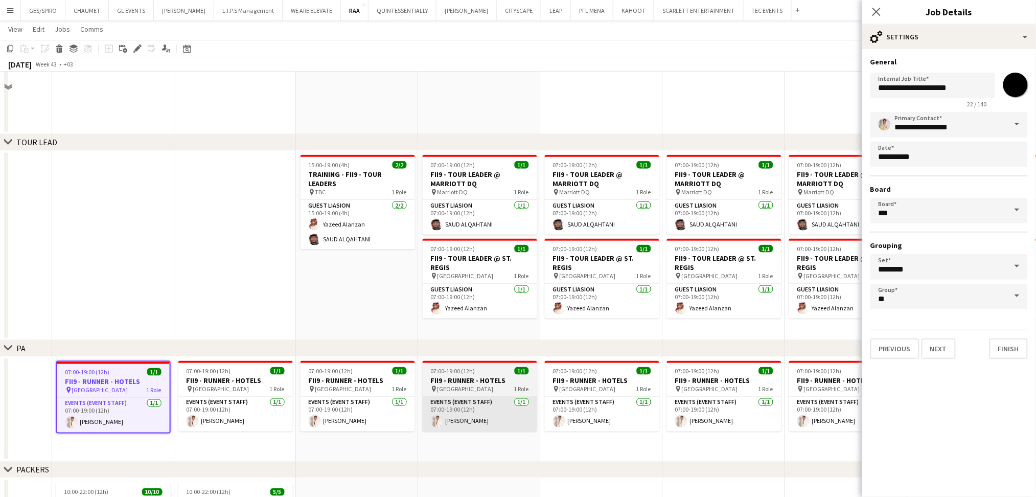
scroll to position [1831, 0]
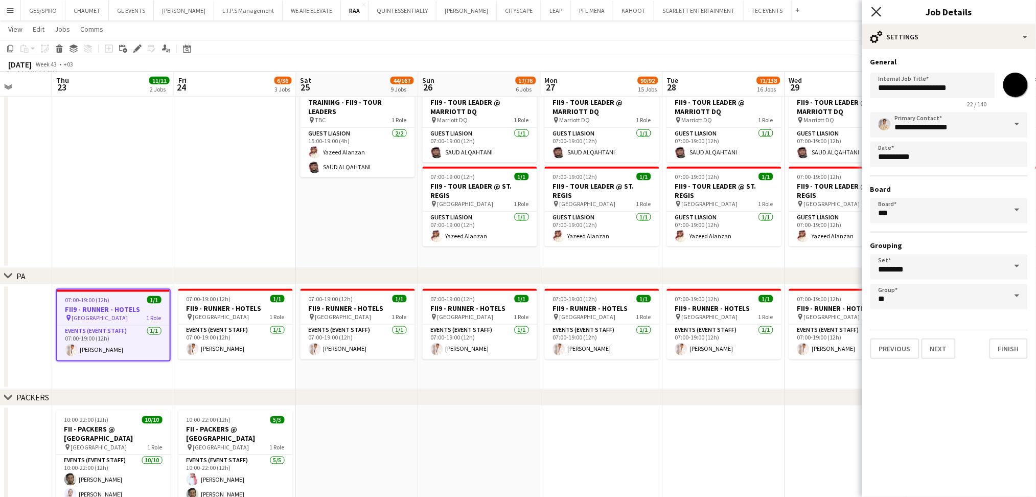
click at [879, 11] on icon "Close pop-in" at bounding box center [876, 12] width 10 height 10
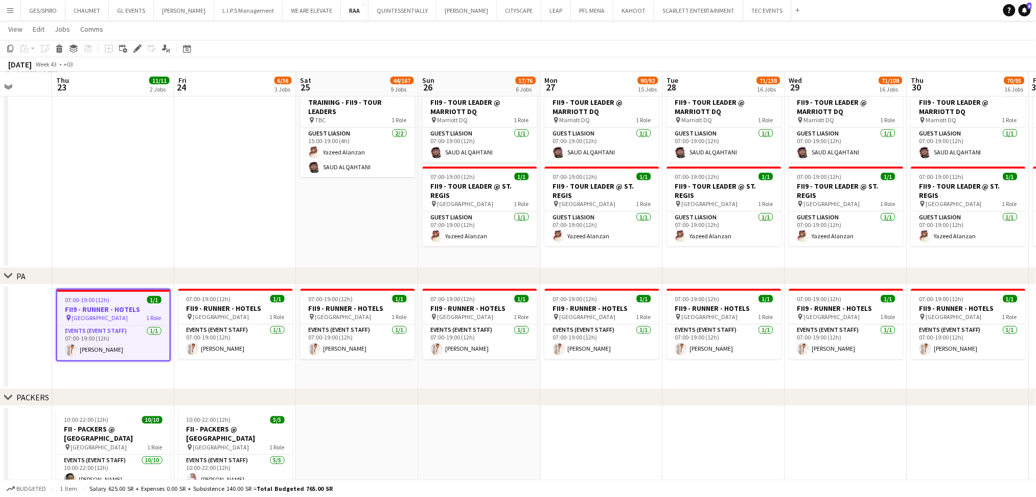
click at [734, 401] on div "chevron-right PACKERS" at bounding box center [518, 397] width 1036 height 16
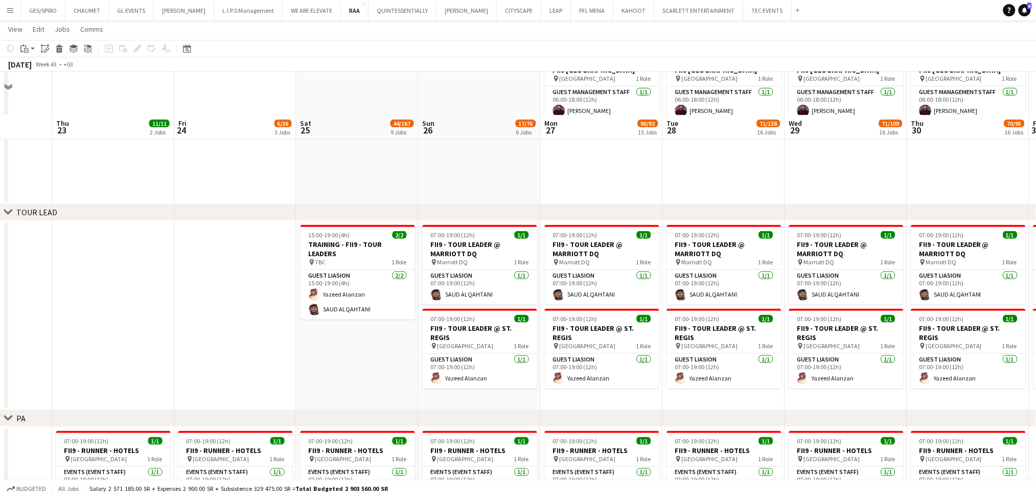
scroll to position [1558, 0]
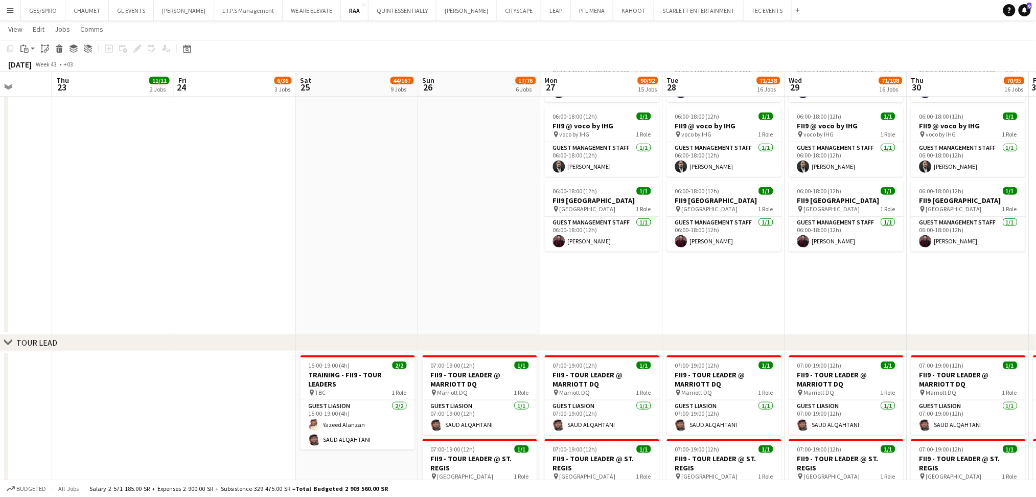
click at [743, 294] on app-date-cell "06:00-18:00 (12h) 1/1 FII9 @ Crowne Plaza RDC Hotel & Convention by IHG pin Cro…" at bounding box center [724, 51] width 122 height 568
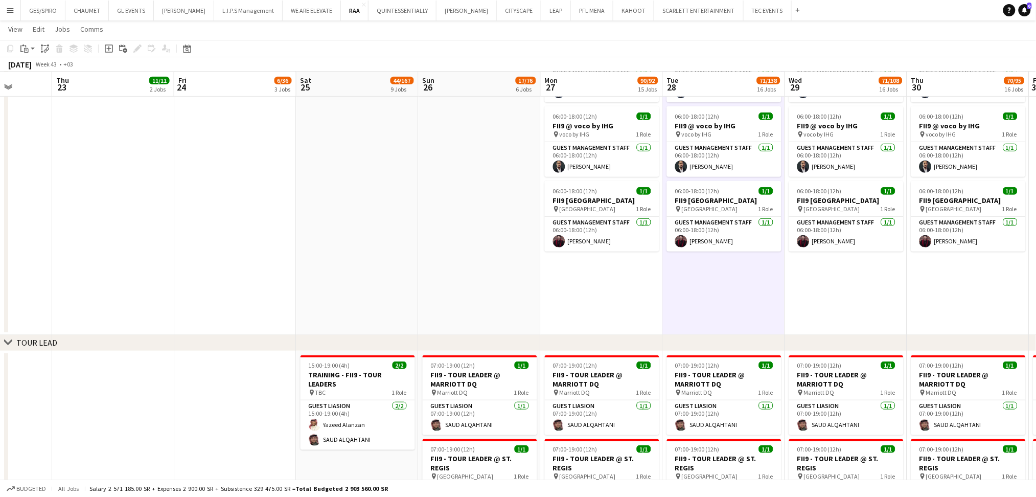
click at [932, 283] on app-date-cell "06:00-18:00 (12h) 1/1 FII9 @ Crowne Plaza RDC Hotel & Convention by IHG pin Cro…" at bounding box center [968, 51] width 122 height 568
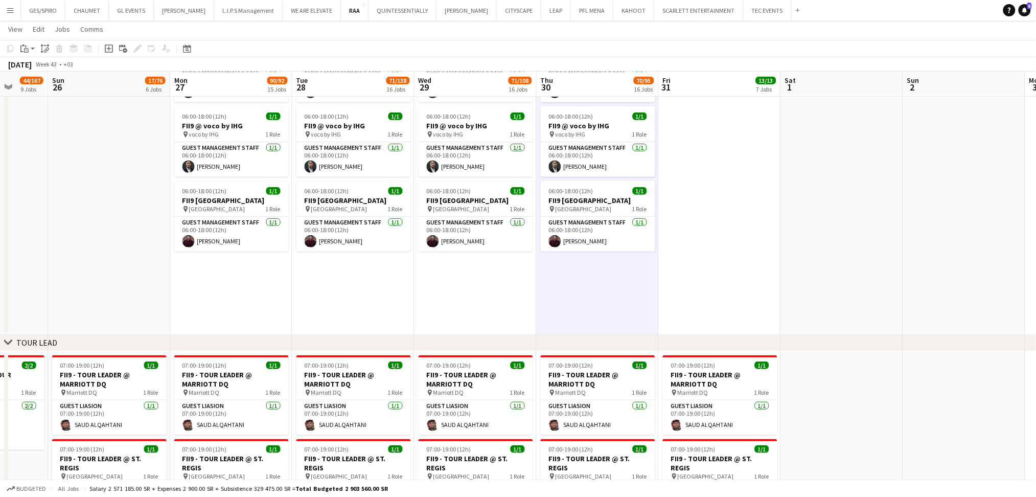
drag, startPoint x: 972, startPoint y: 291, endPoint x: 601, endPoint y: 318, distance: 372.0
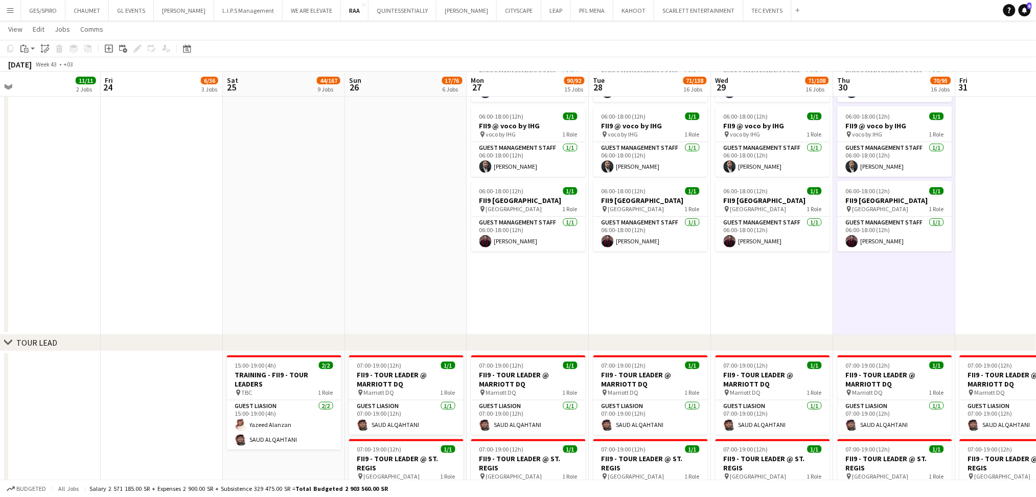
scroll to position [0, 406]
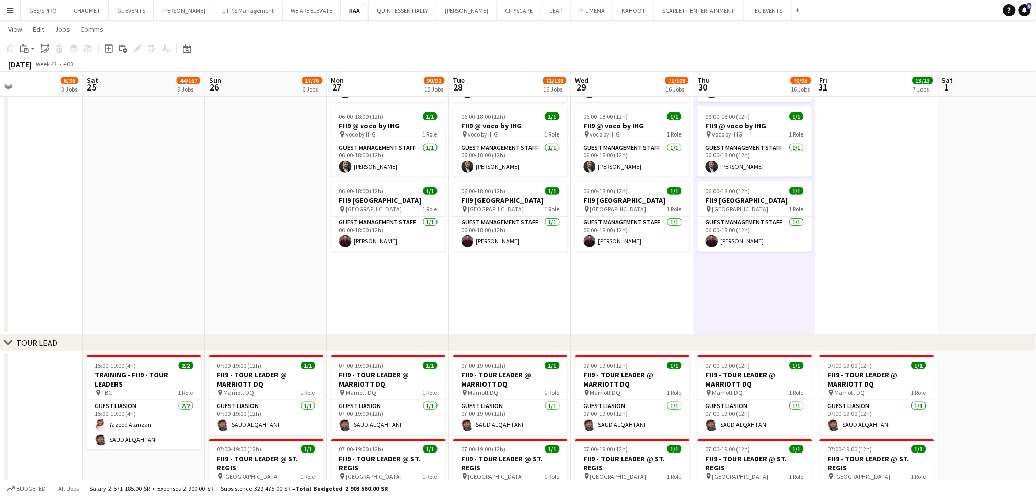
drag, startPoint x: 725, startPoint y: 293, endPoint x: 882, endPoint y: 285, distance: 157.1
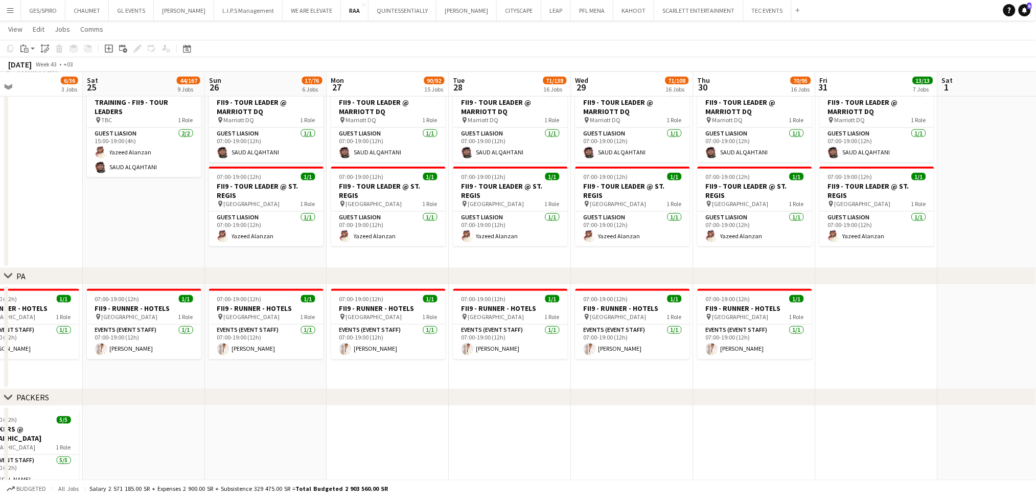
scroll to position [0, 300]
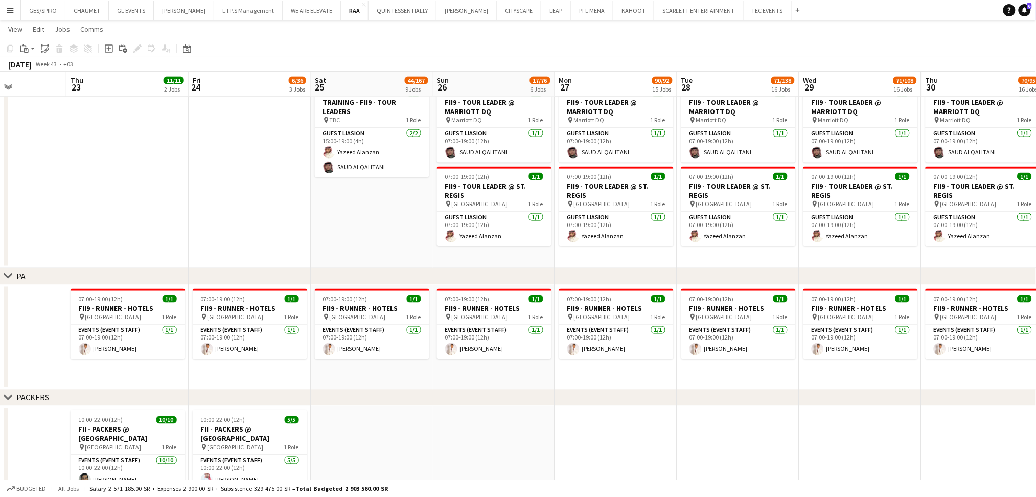
drag, startPoint x: 311, startPoint y: 417, endPoint x: 539, endPoint y: 449, distance: 230.1
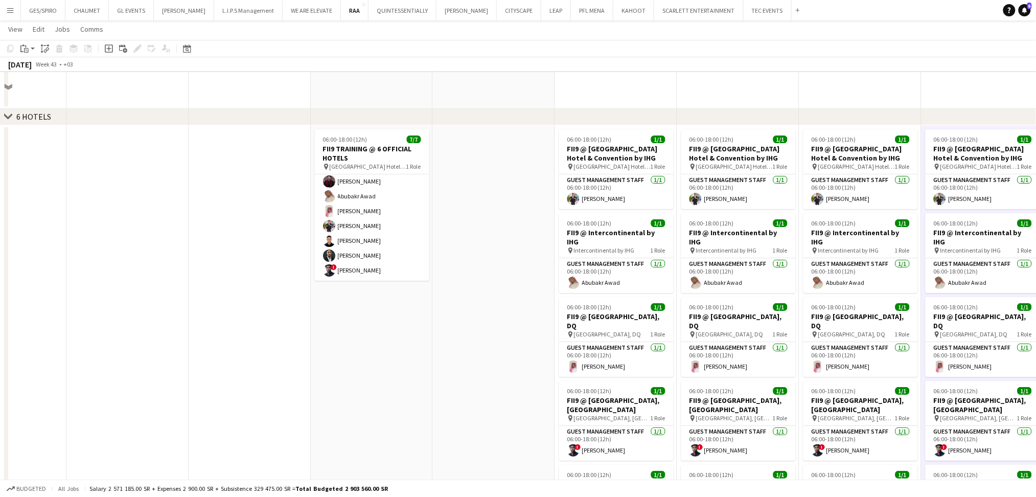
scroll to position [1217, 0]
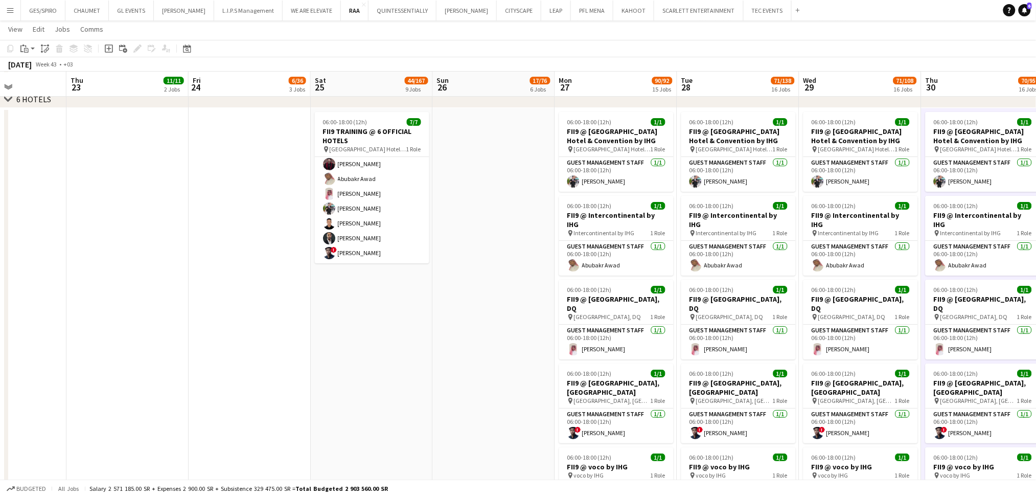
click at [427, 313] on app-date-cell "06:00-18:00 (12h) 7/7 FII9 TRAINING @ 6 OFFICIAL HOTELS pin Crowne Plaza RDC Ho…" at bounding box center [372, 392] width 122 height 568
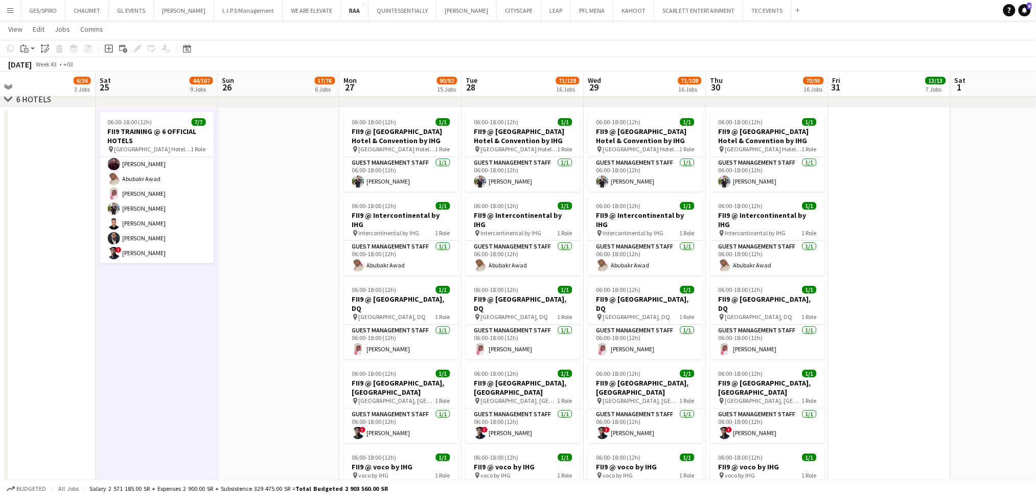
scroll to position [0, 395]
drag, startPoint x: 452, startPoint y: 326, endPoint x: 236, endPoint y: 332, distance: 216.3
click at [236, 332] on app-calendar-viewport "Tue 21 Wed 22 Thu 23 11/11 2 Jobs Fri 24 6/36 3 Jobs Sat 25 44/167 9 Jobs Sun 2…" at bounding box center [518, 128] width 1036 height 2612
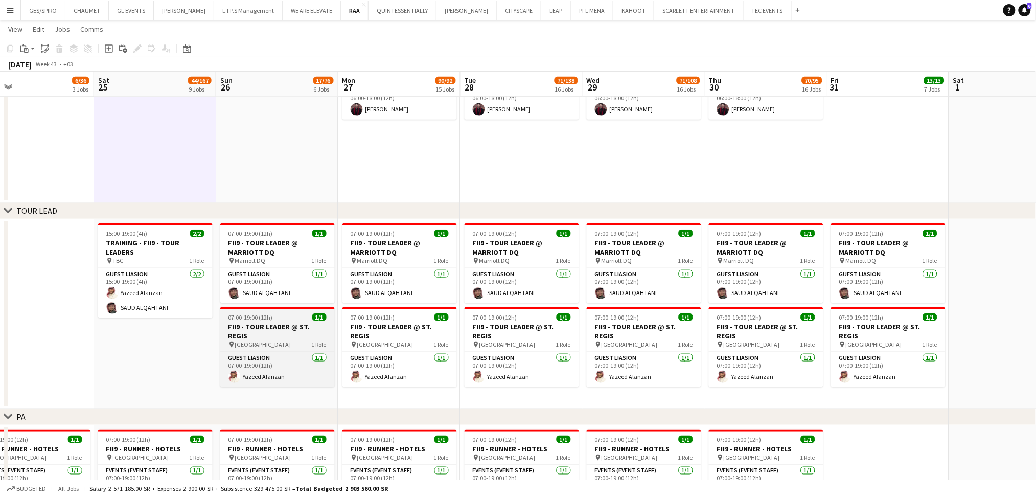
scroll to position [1763, 0]
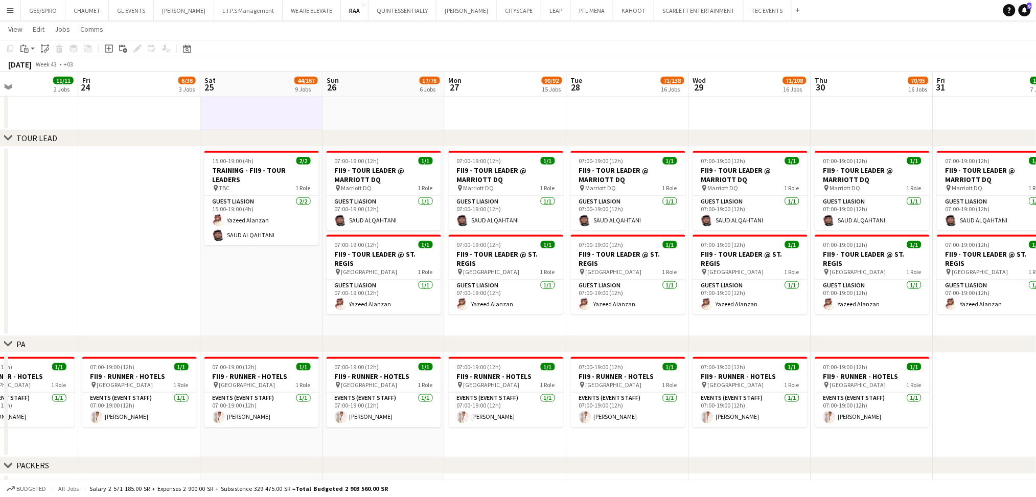
drag, startPoint x: 247, startPoint y: 294, endPoint x: 353, endPoint y: 293, distance: 106.3
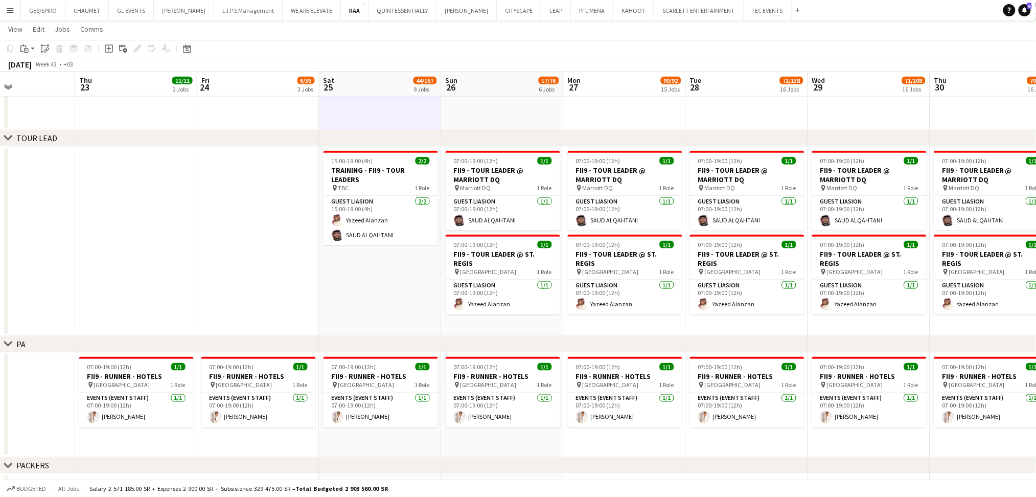
scroll to position [0, 448]
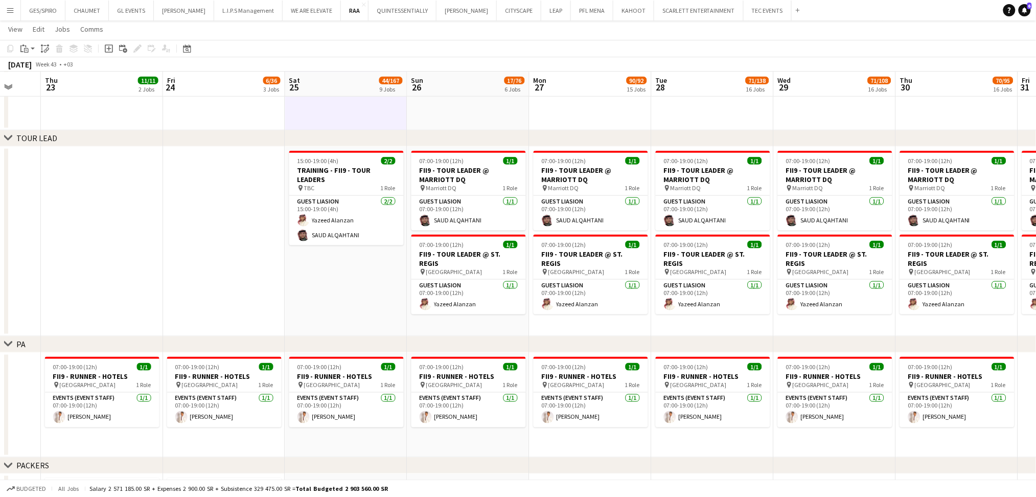
drag, startPoint x: 250, startPoint y: 287, endPoint x: 335, endPoint y: 295, distance: 85.2
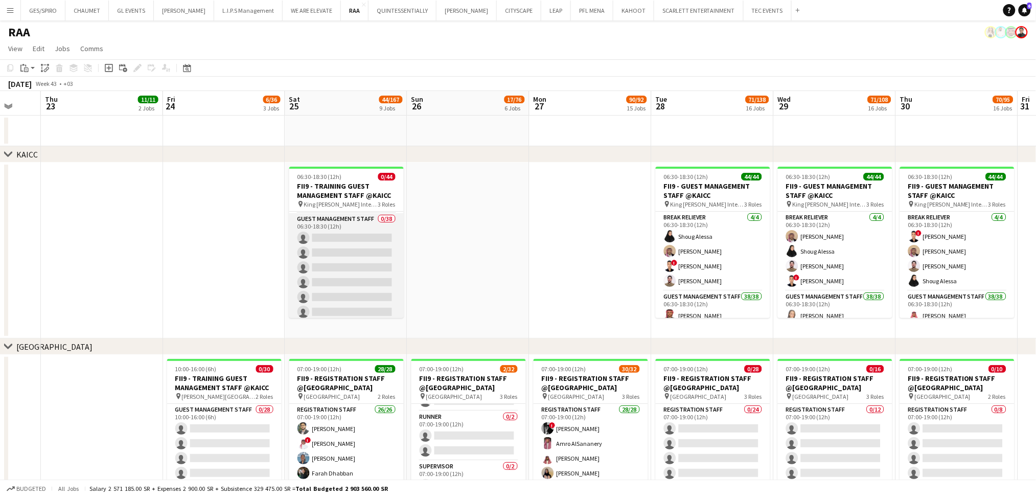
scroll to position [0, 0]
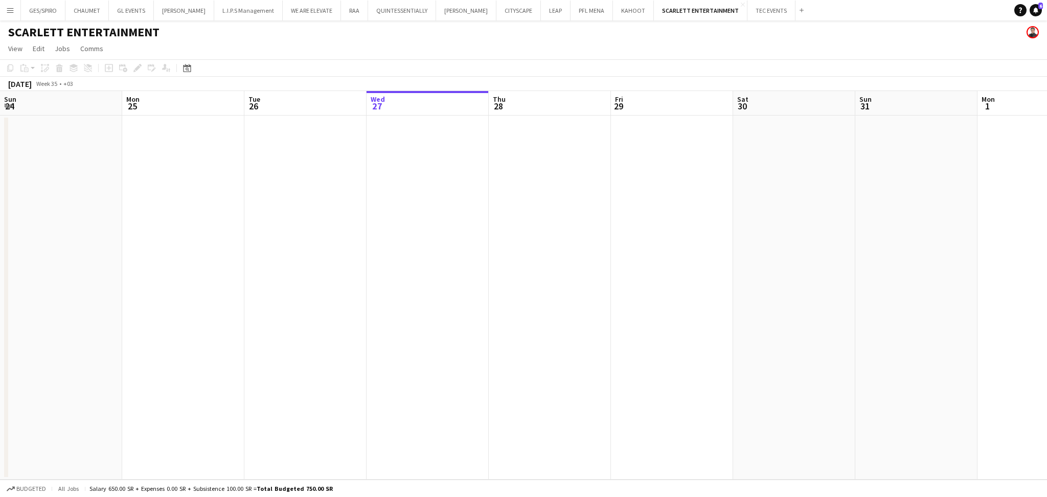
scroll to position [0, 244]
